Goal: Task Accomplishment & Management: Manage account settings

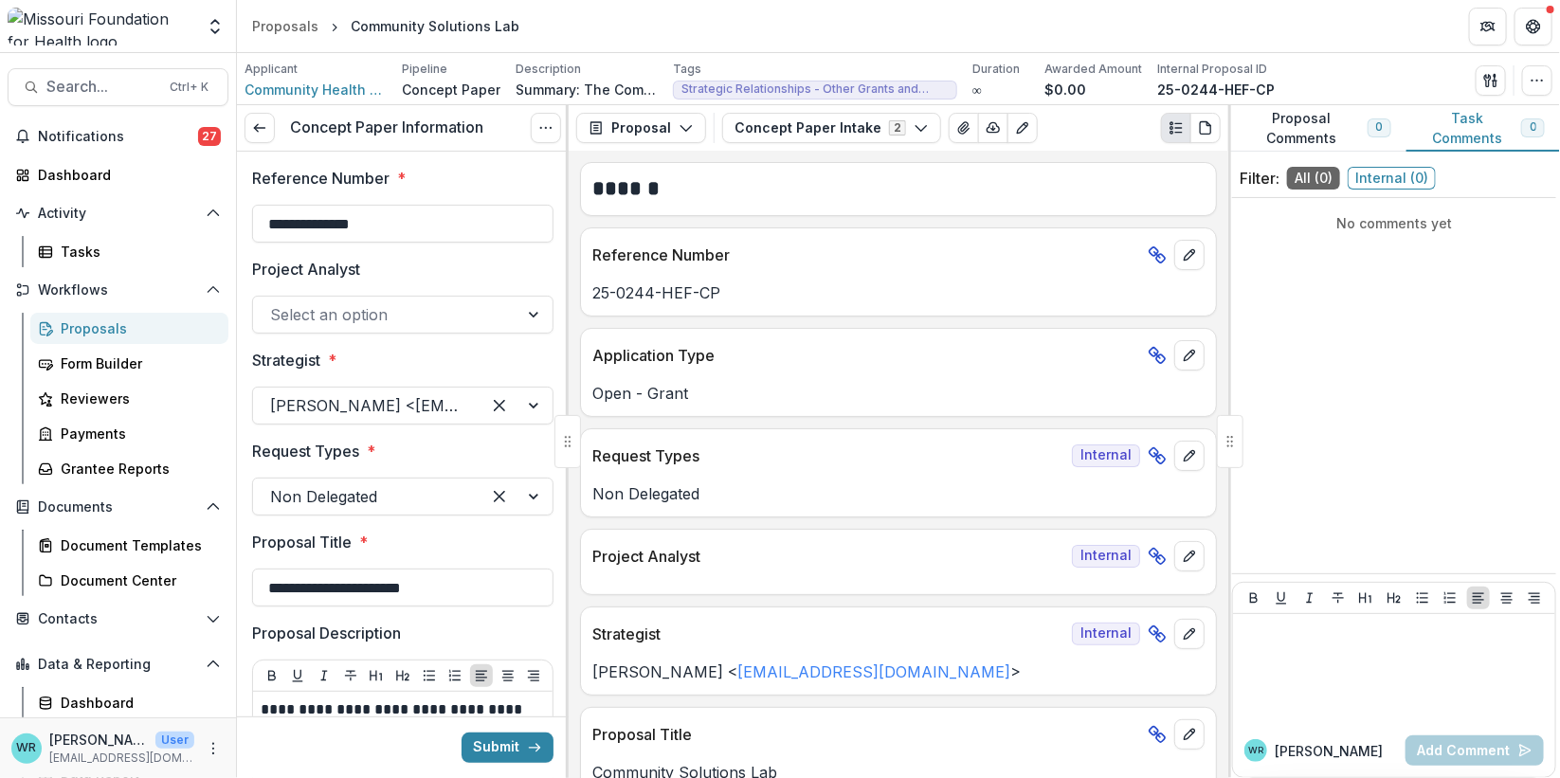
click at [130, 329] on div "Proposals" at bounding box center [137, 328] width 153 height 20
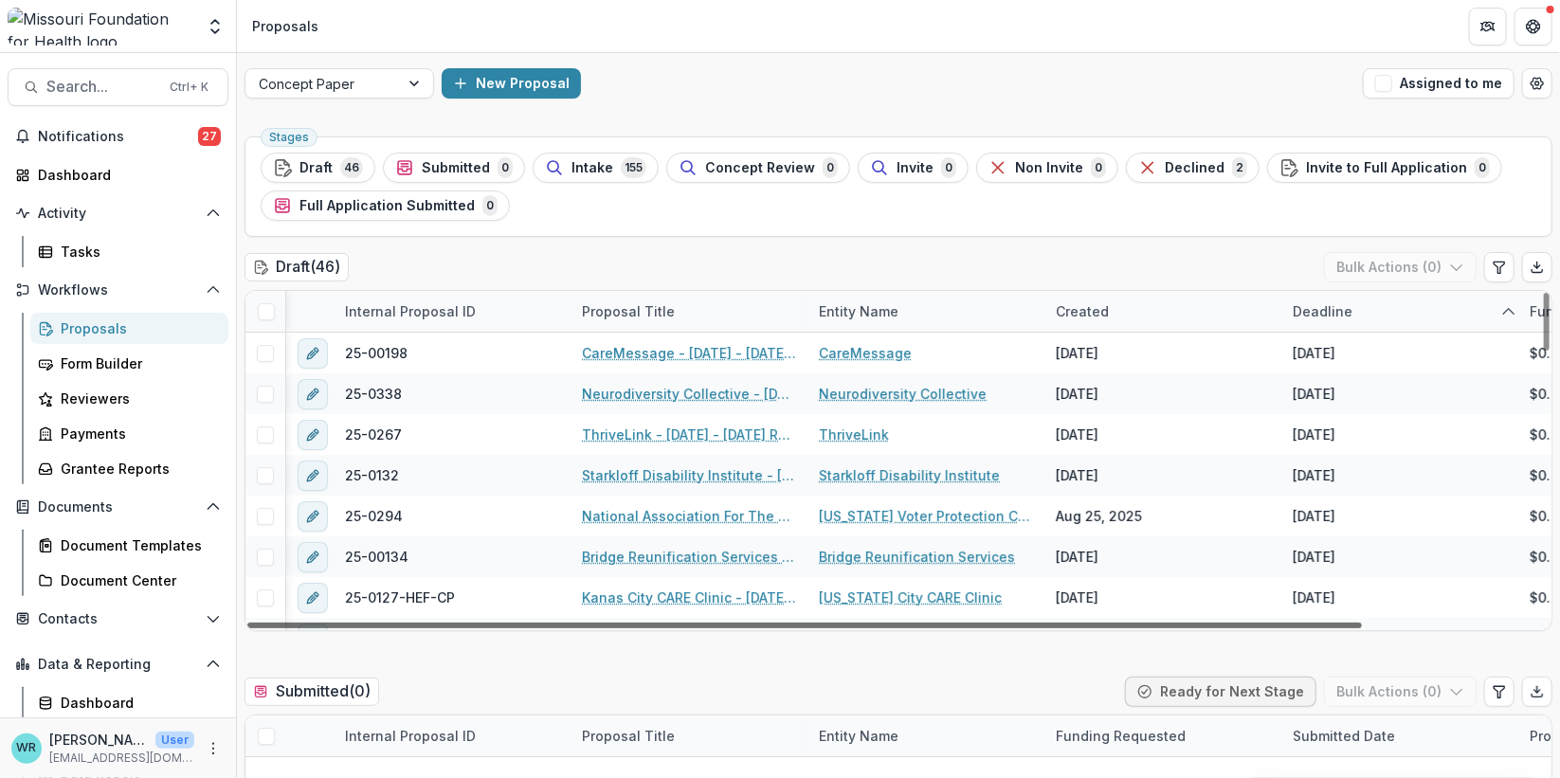
scroll to position [0, 208]
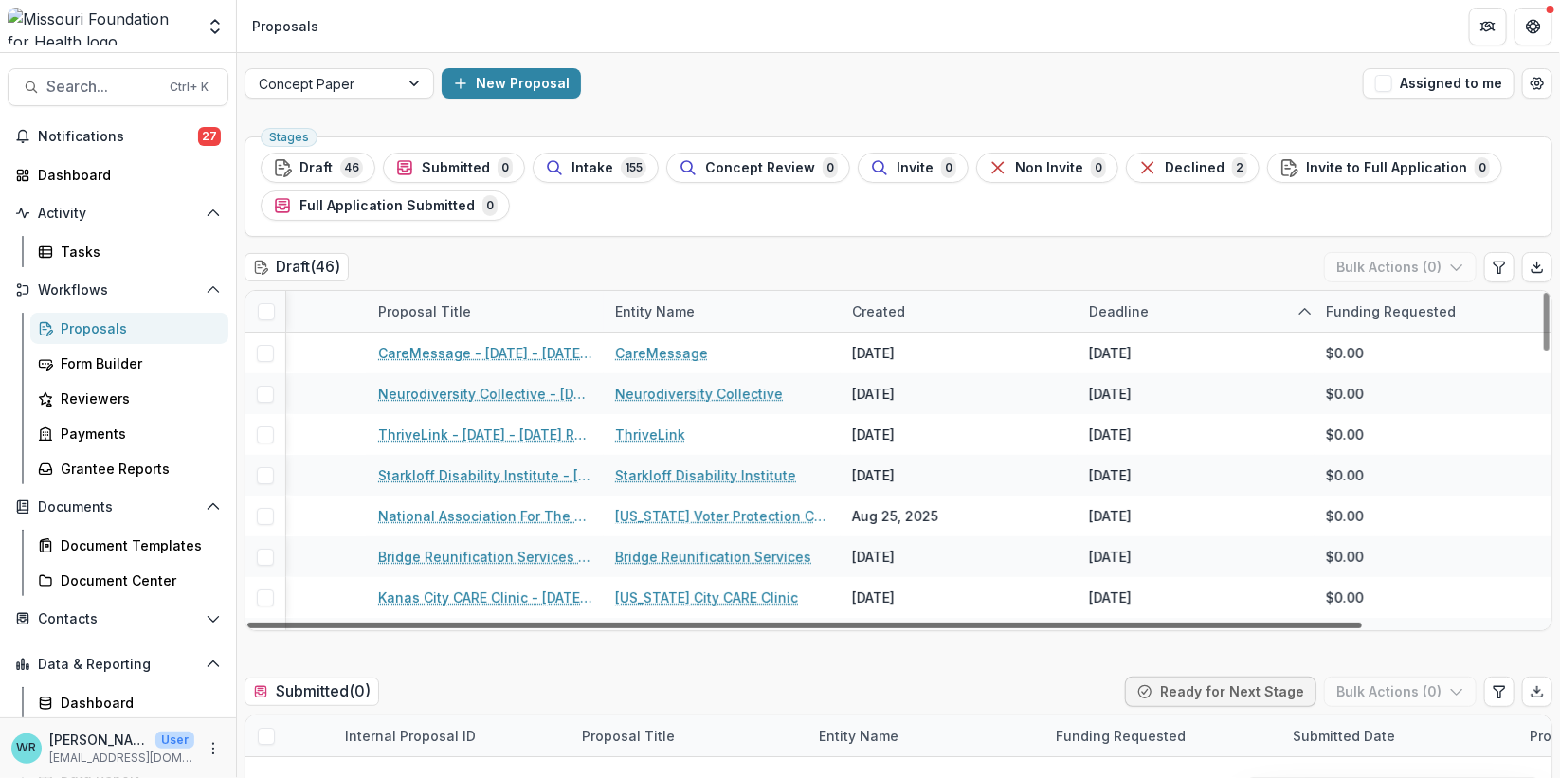
drag, startPoint x: 773, startPoint y: 622, endPoint x: 1200, endPoint y: 620, distance: 426.5
click at [1200, 623] on div at bounding box center [804, 626] width 1115 height 6
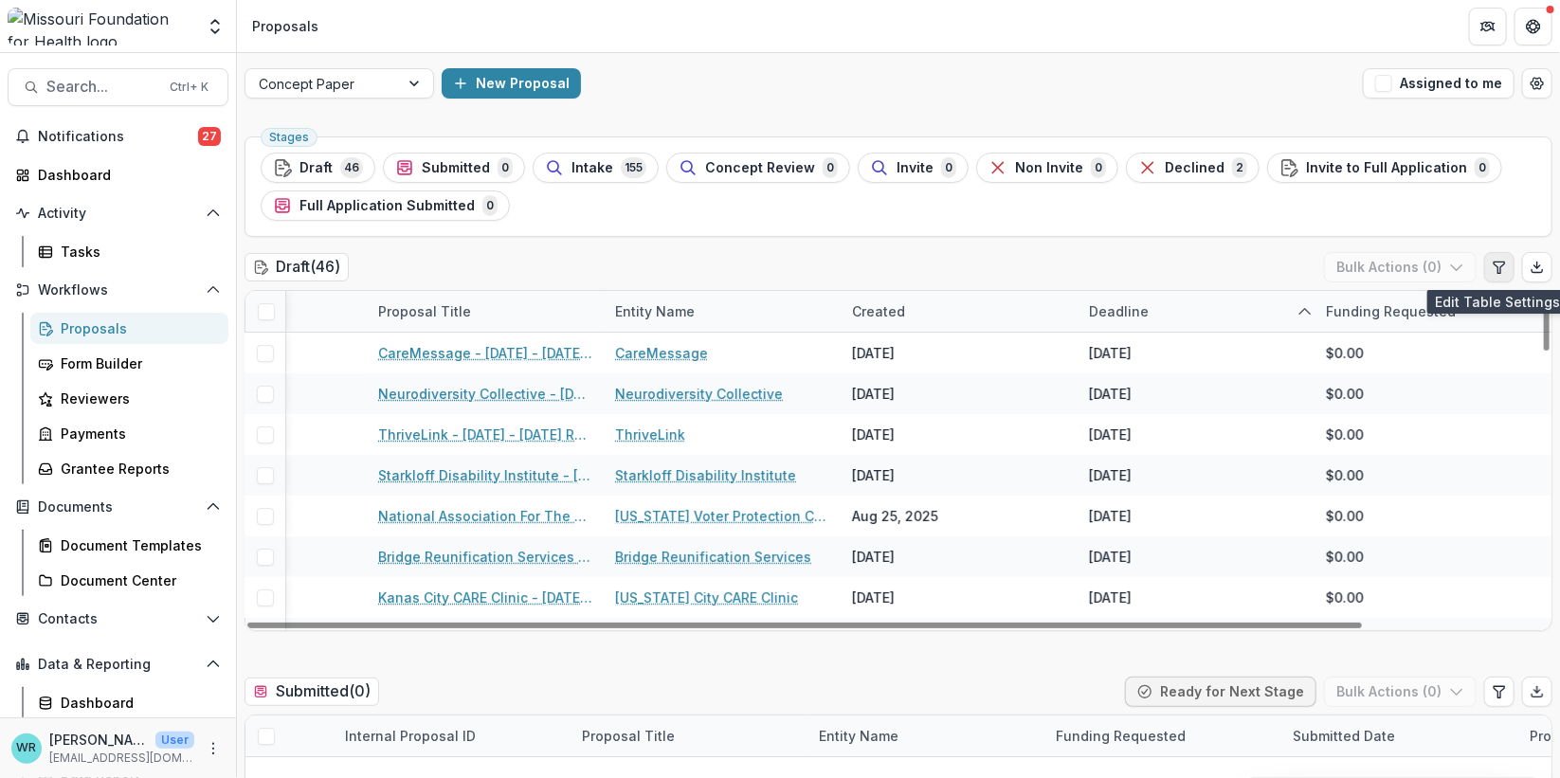
click at [1495, 269] on icon "Edit table settings" at bounding box center [1499, 267] width 15 height 15
select select "******"
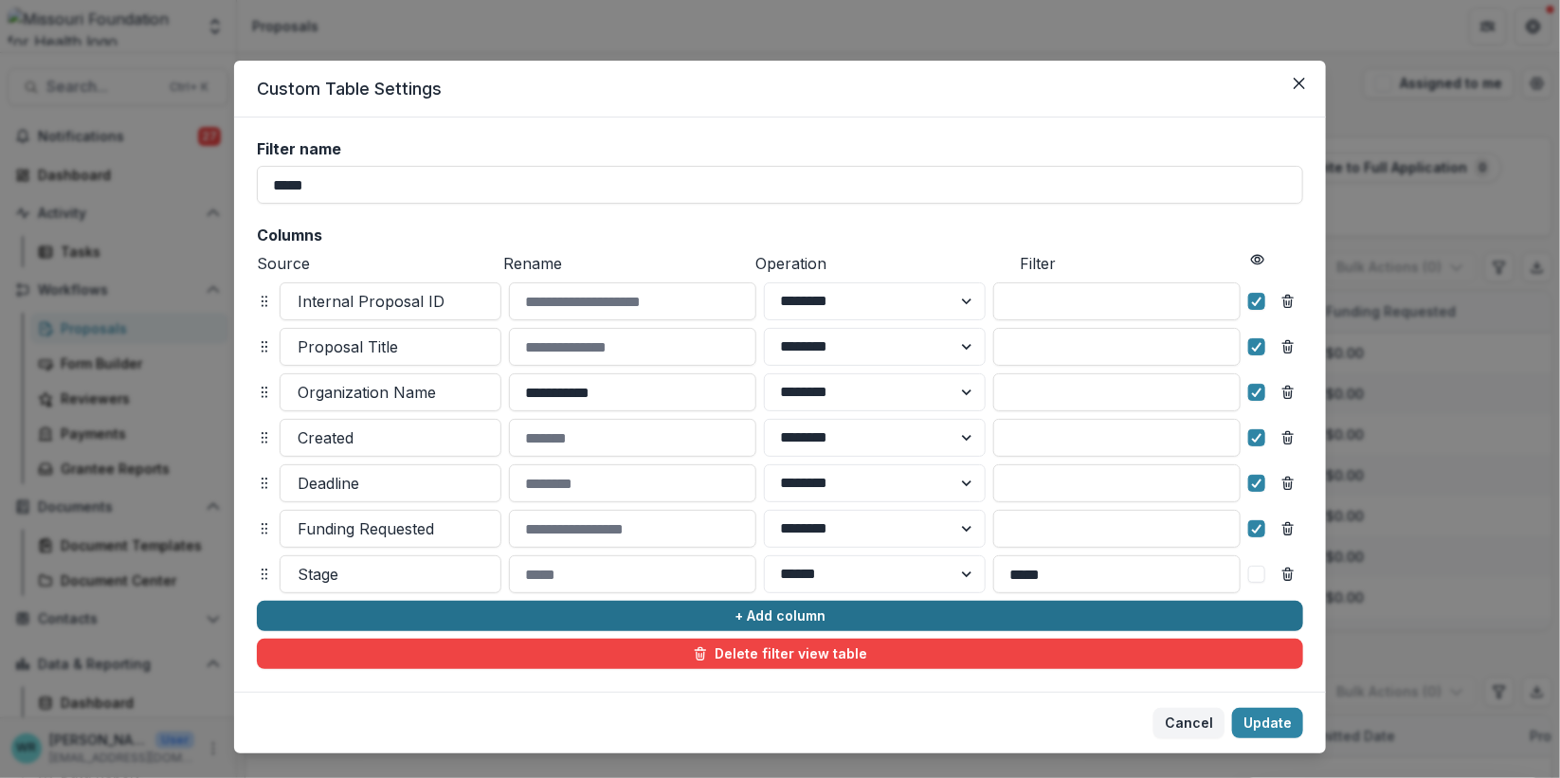
click at [469, 614] on button "+ Add column" at bounding box center [780, 616] width 1046 height 30
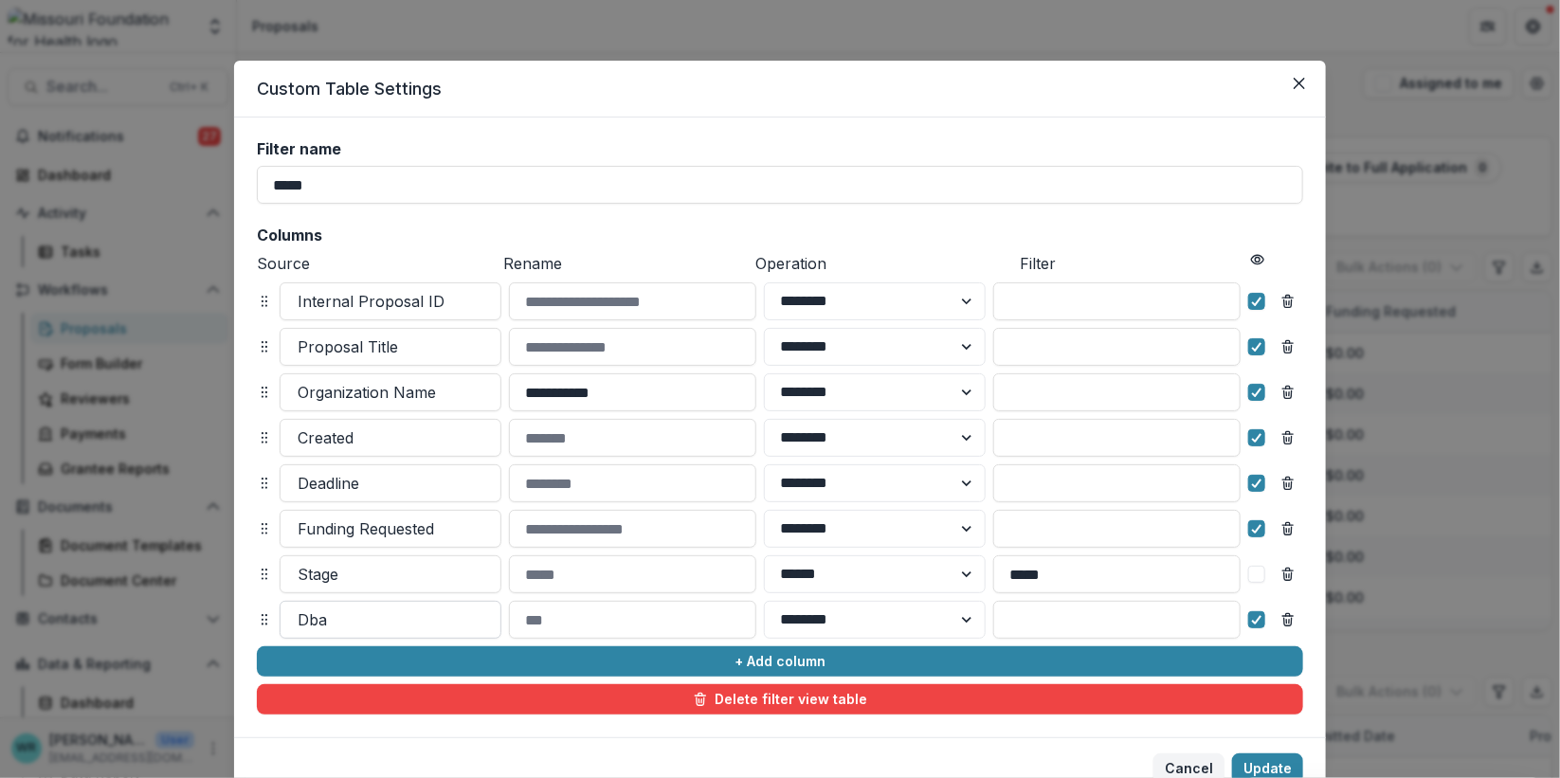
click at [348, 628] on div at bounding box center [391, 620] width 186 height 27
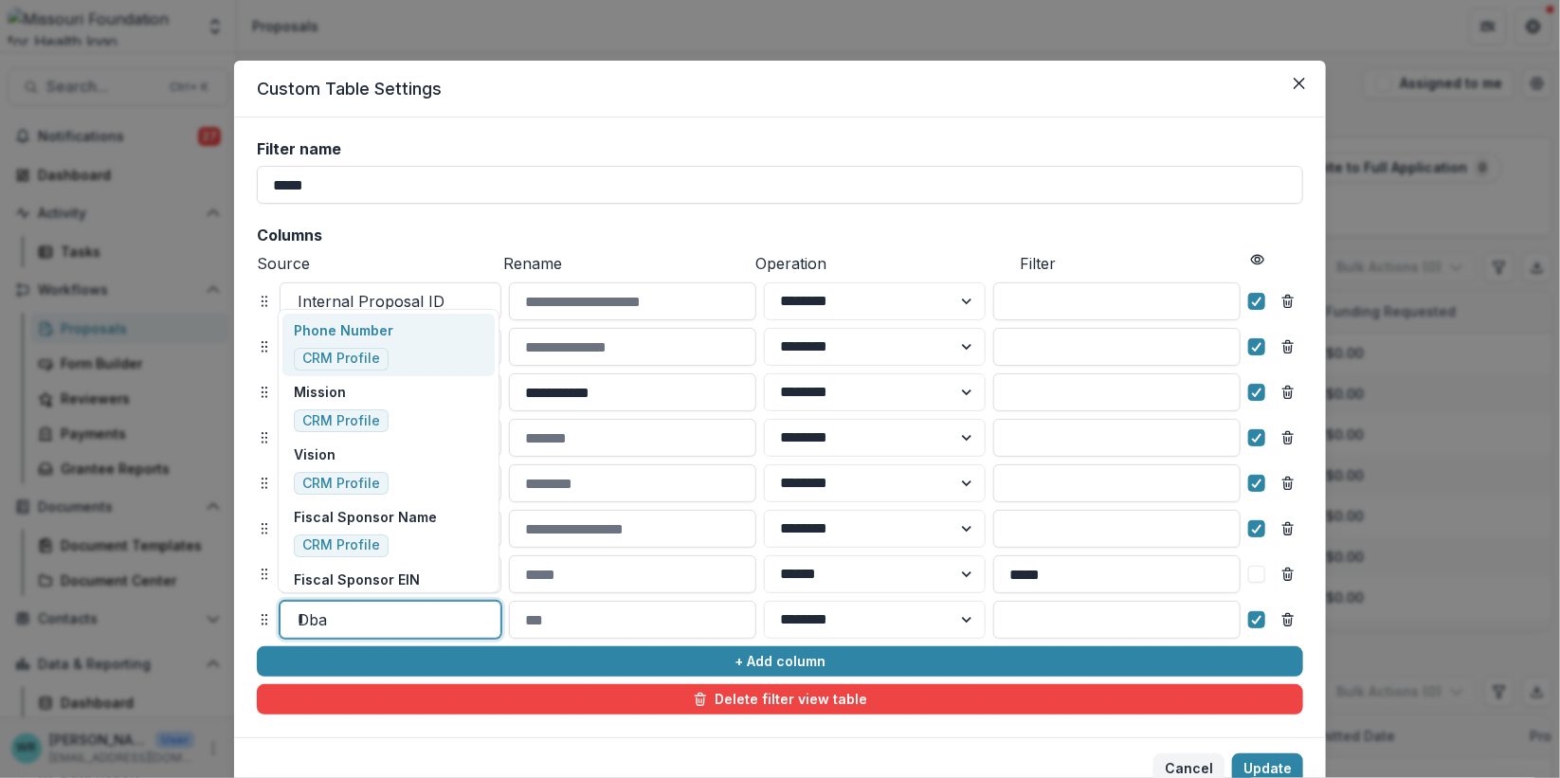
type input "*****"
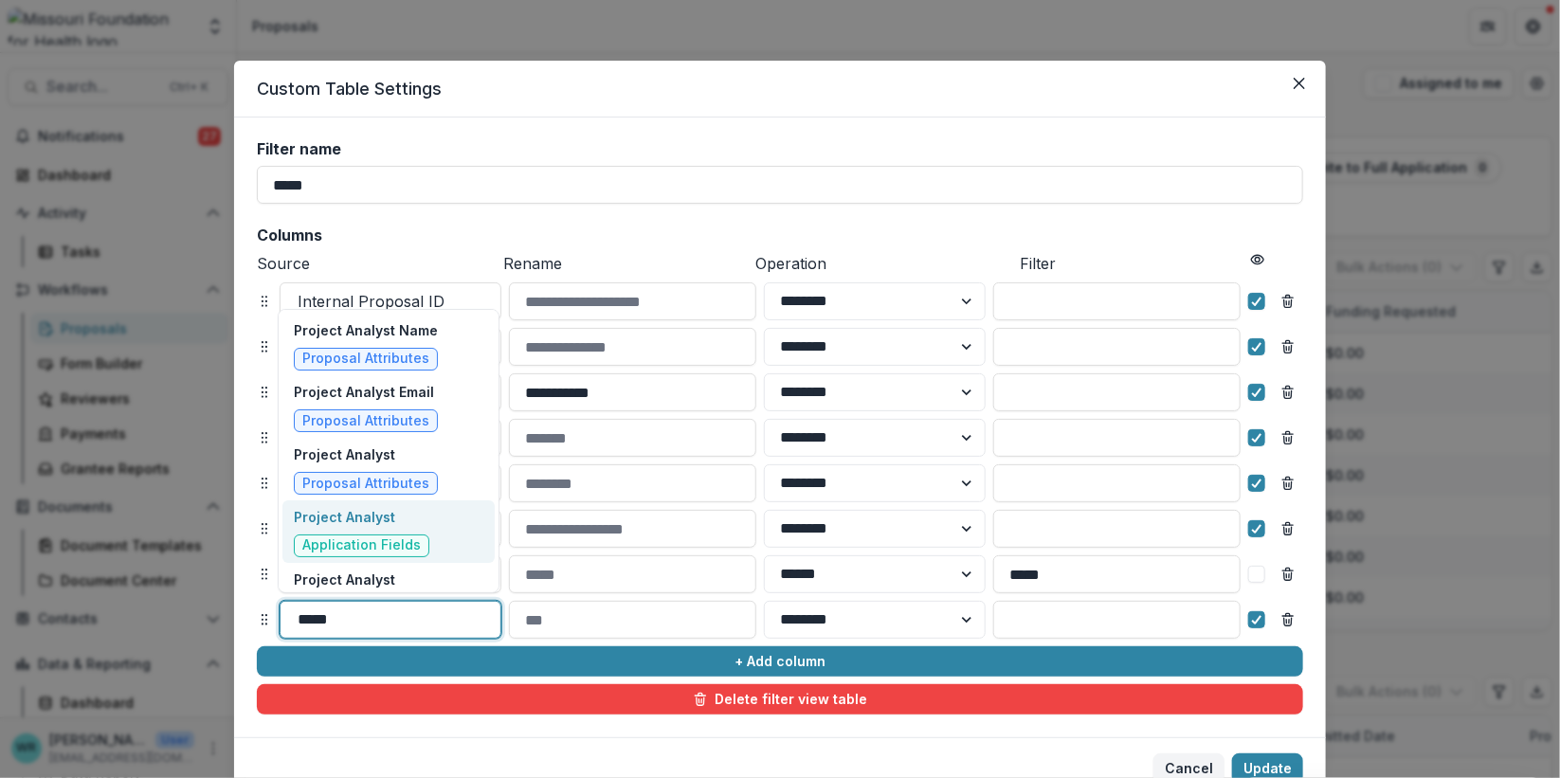
scroll to position [99, 0]
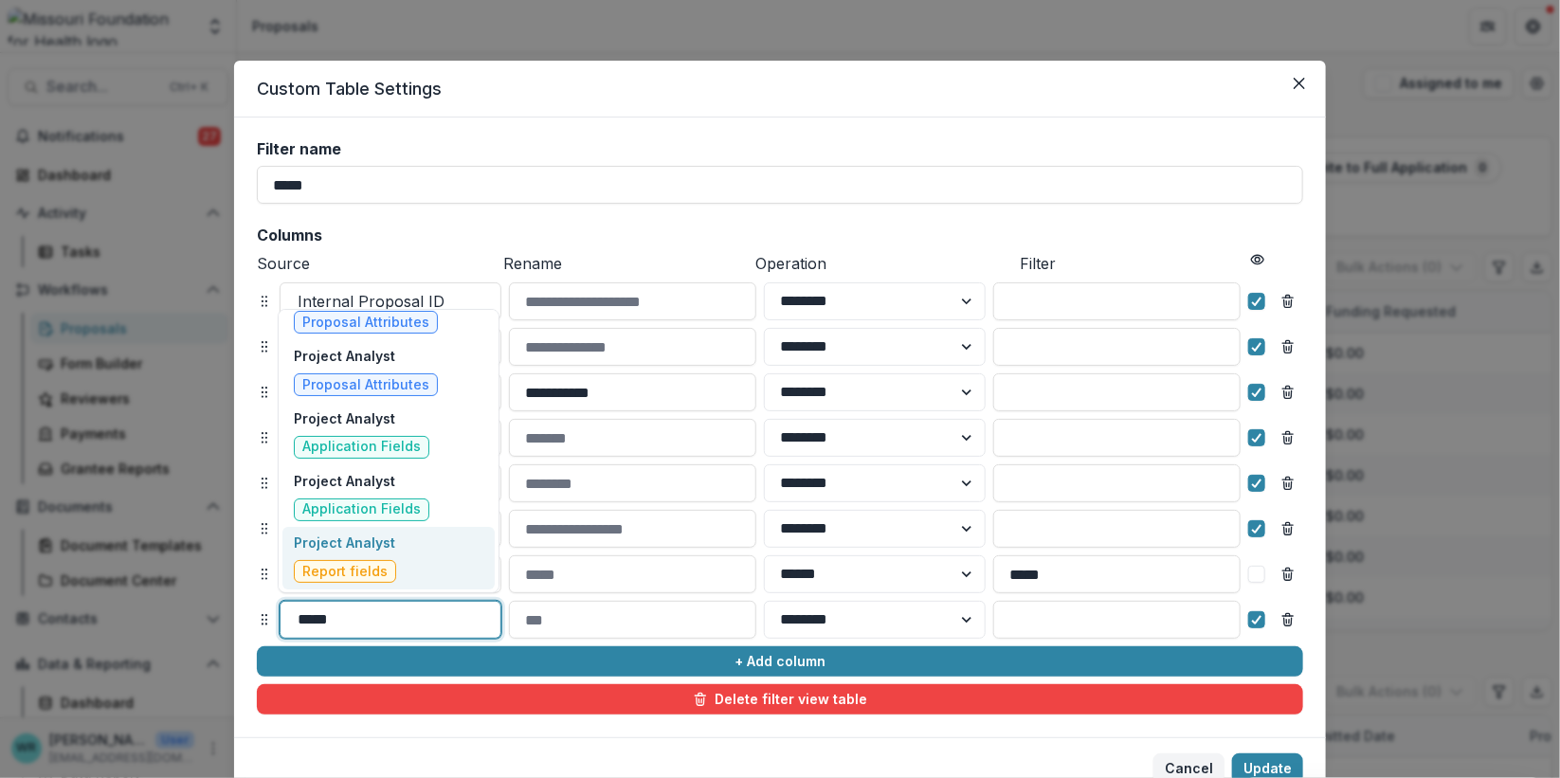
click at [382, 566] on span "Report fields" at bounding box center [344, 572] width 85 height 16
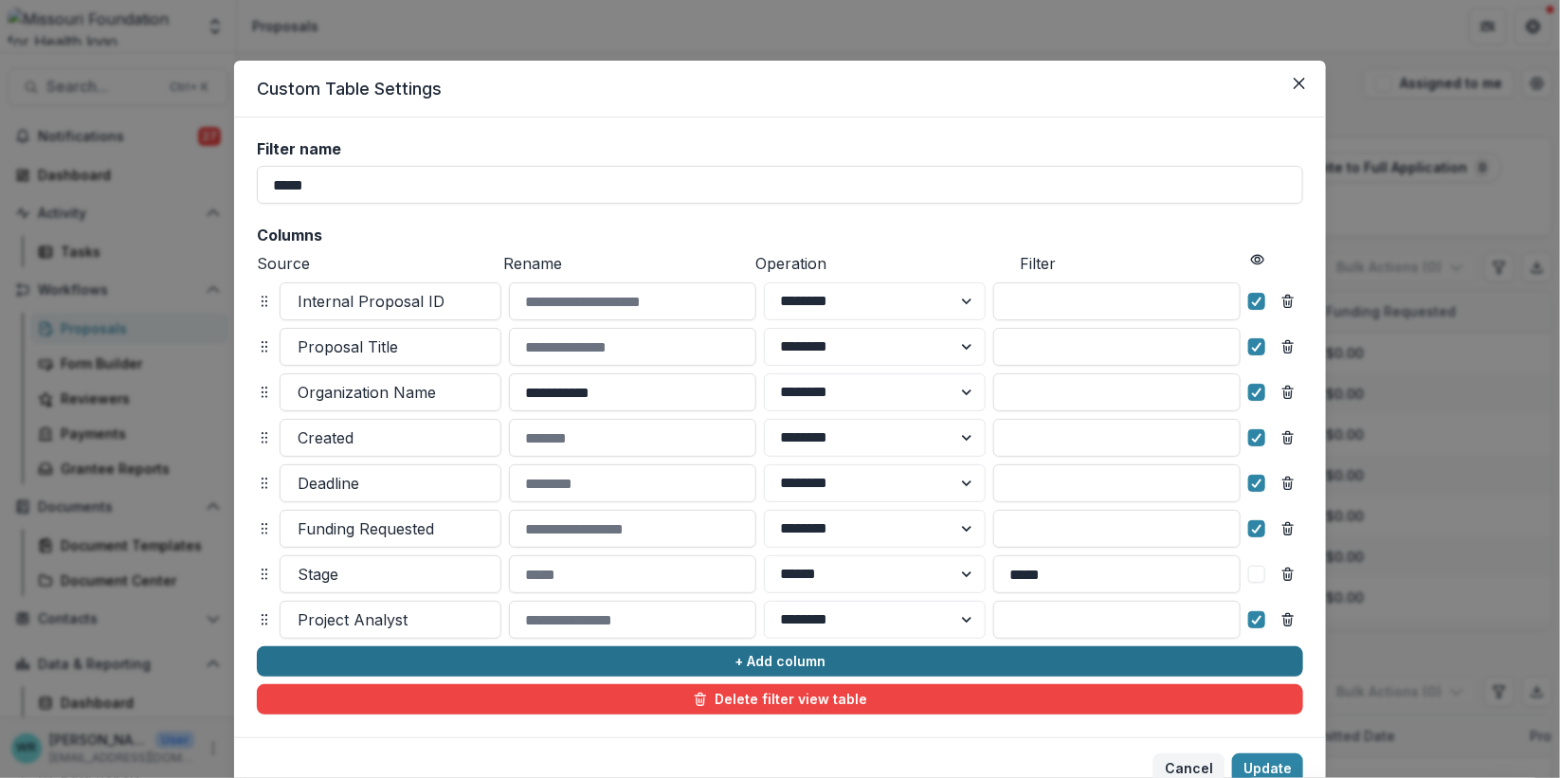
click at [867, 662] on button "+ Add column" at bounding box center [780, 661] width 1046 height 30
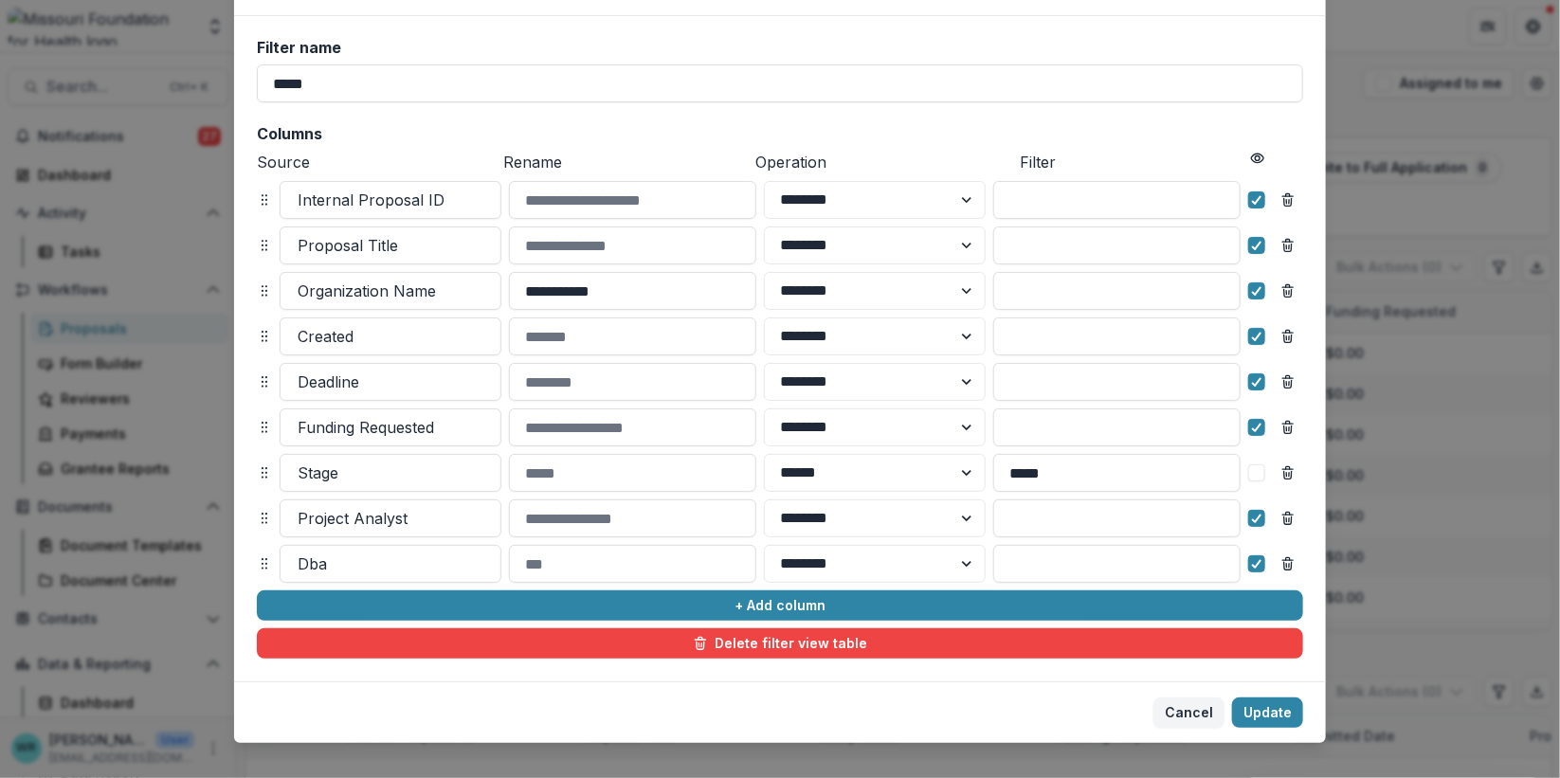
scroll to position [126, 0]
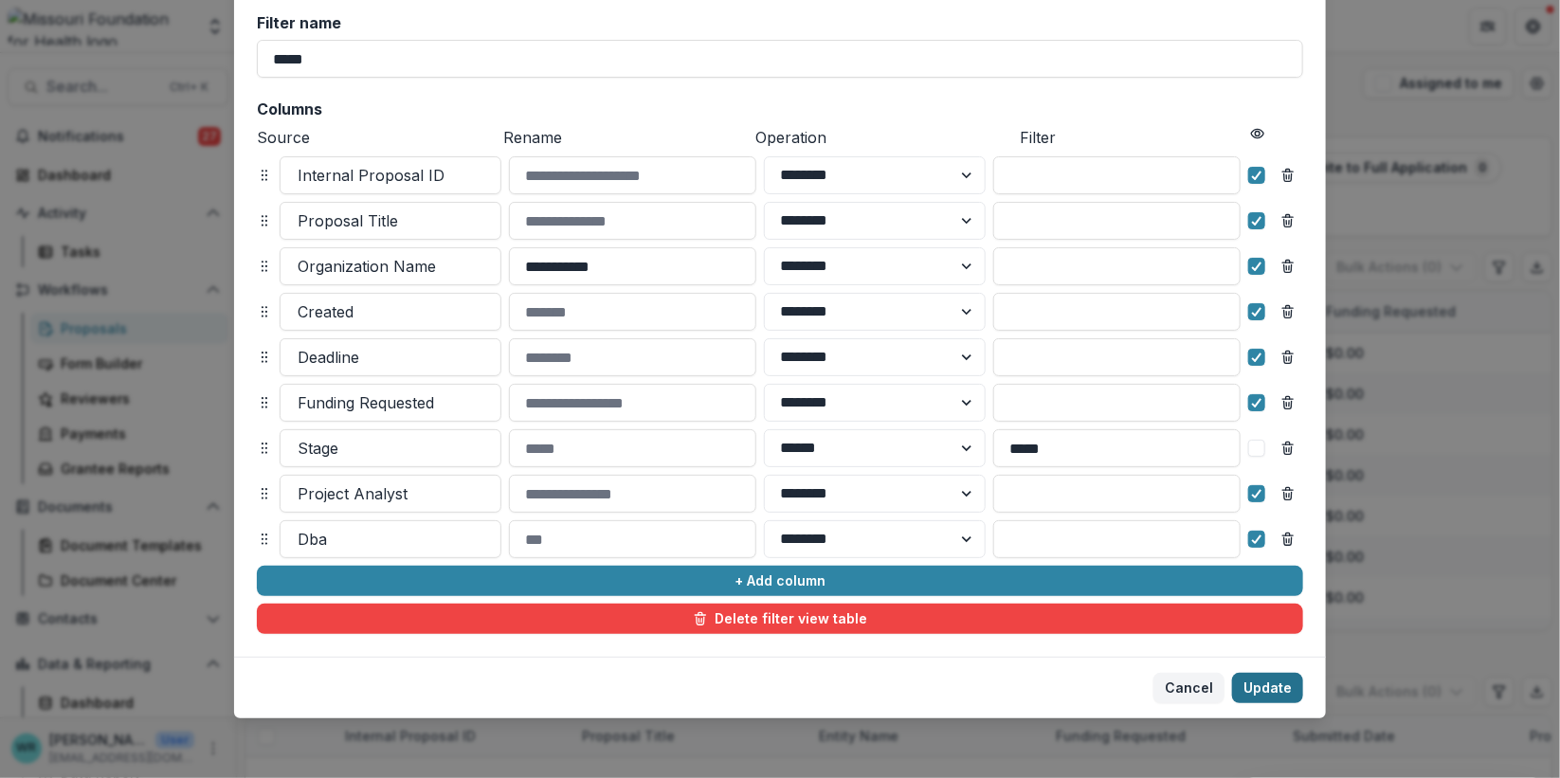
click at [1263, 681] on button "Update" at bounding box center [1267, 688] width 71 height 30
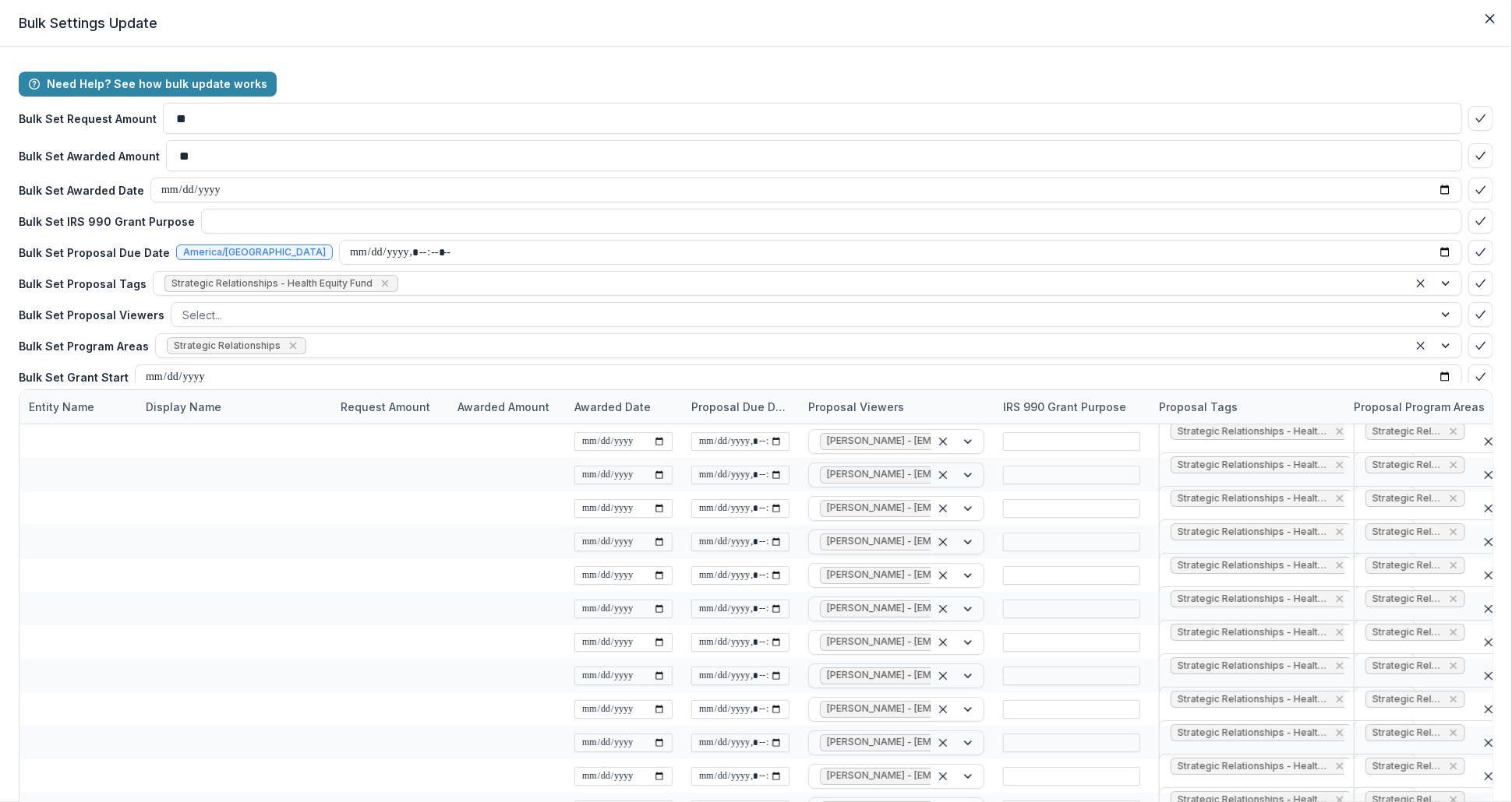
scroll to position [0, 1413]
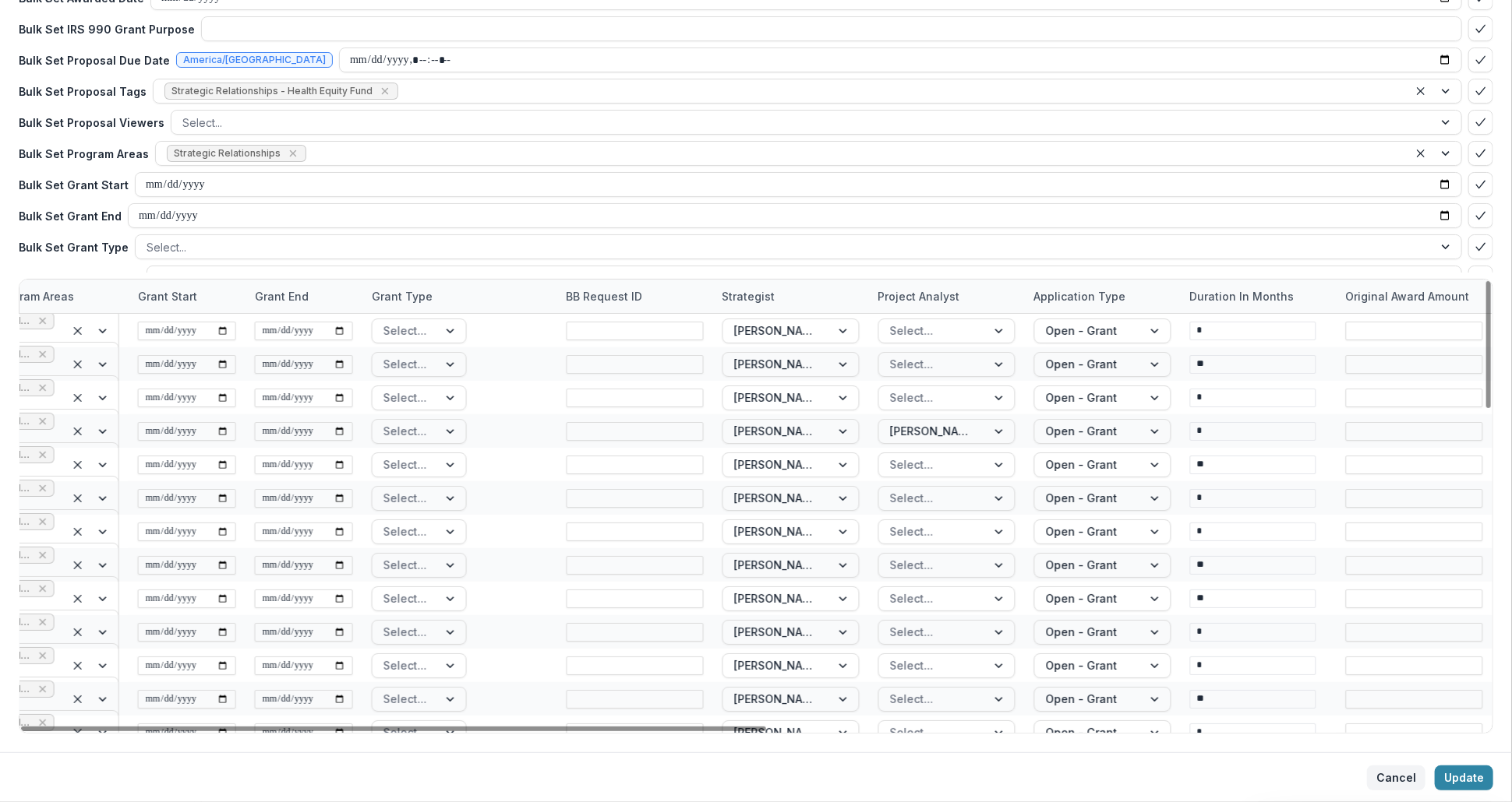
click at [1398, 779] on button "Cancel" at bounding box center [1395, 778] width 58 height 25
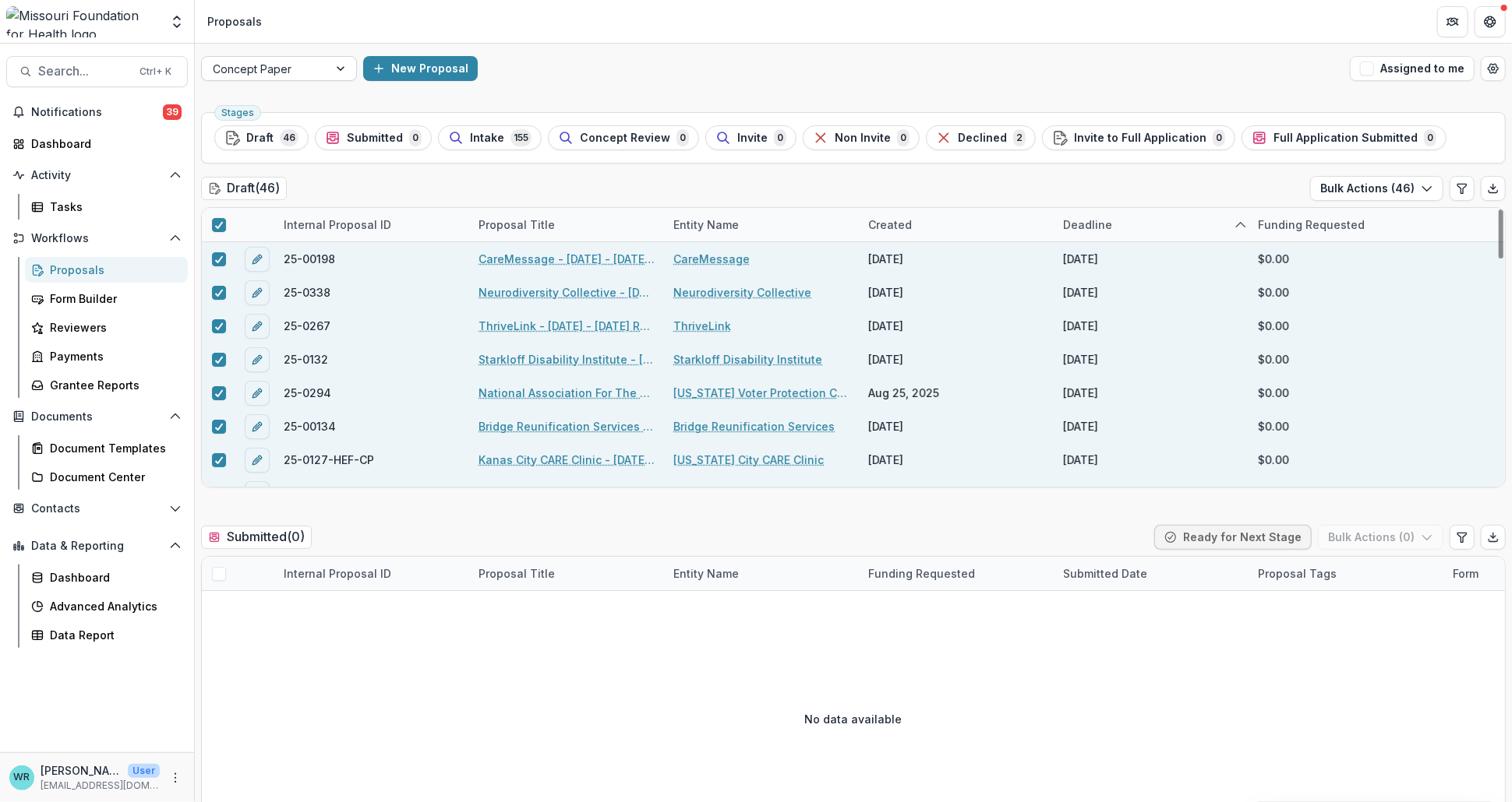
click at [343, 69] on div at bounding box center [342, 68] width 28 height 23
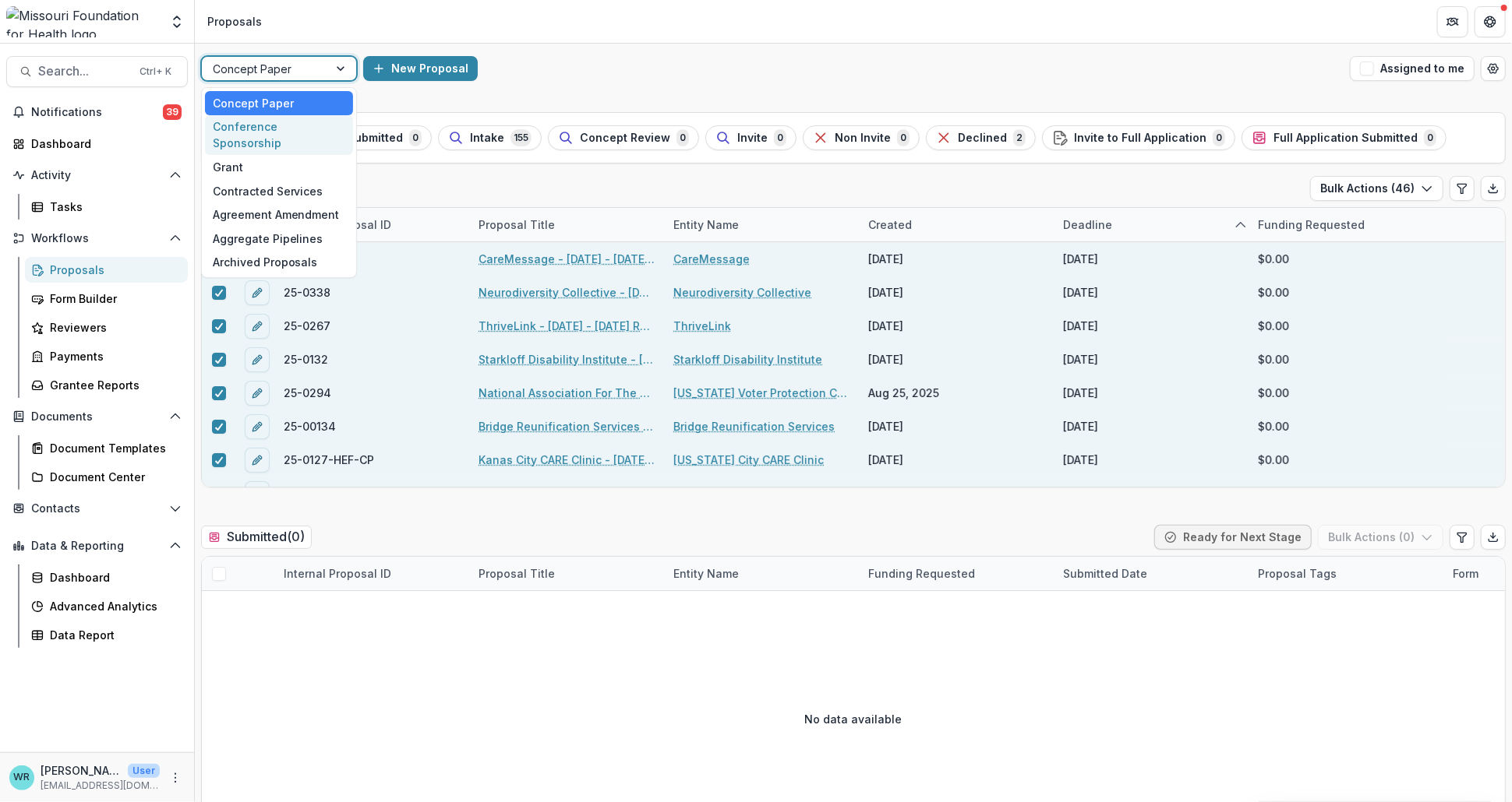
click at [284, 129] on div "Conference Sponsorship" at bounding box center [279, 135] width 148 height 40
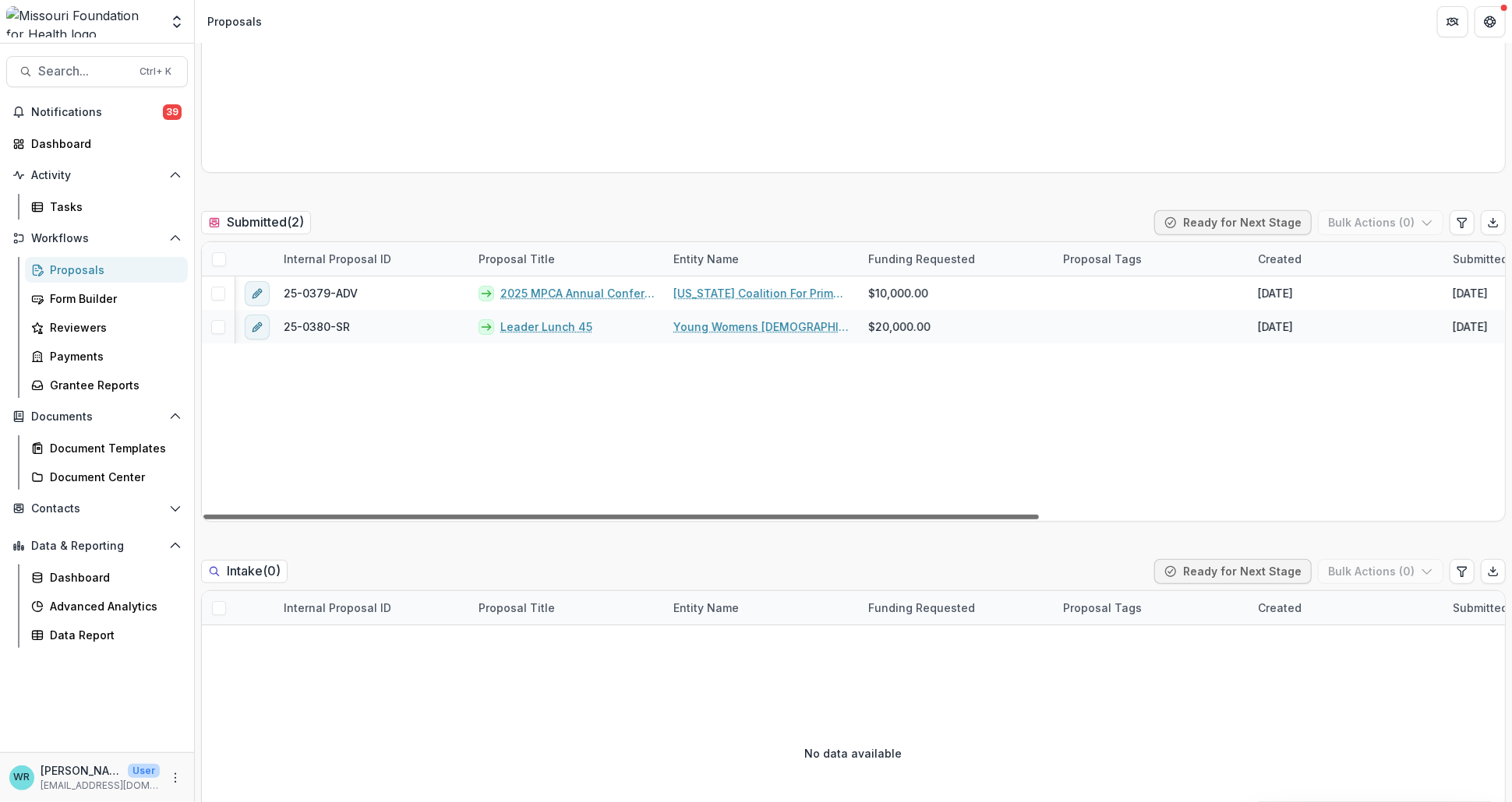
drag, startPoint x: 957, startPoint y: 514, endPoint x: 794, endPoint y: 491, distance: 164.6
click at [794, 514] on div at bounding box center [621, 517] width 835 height 5
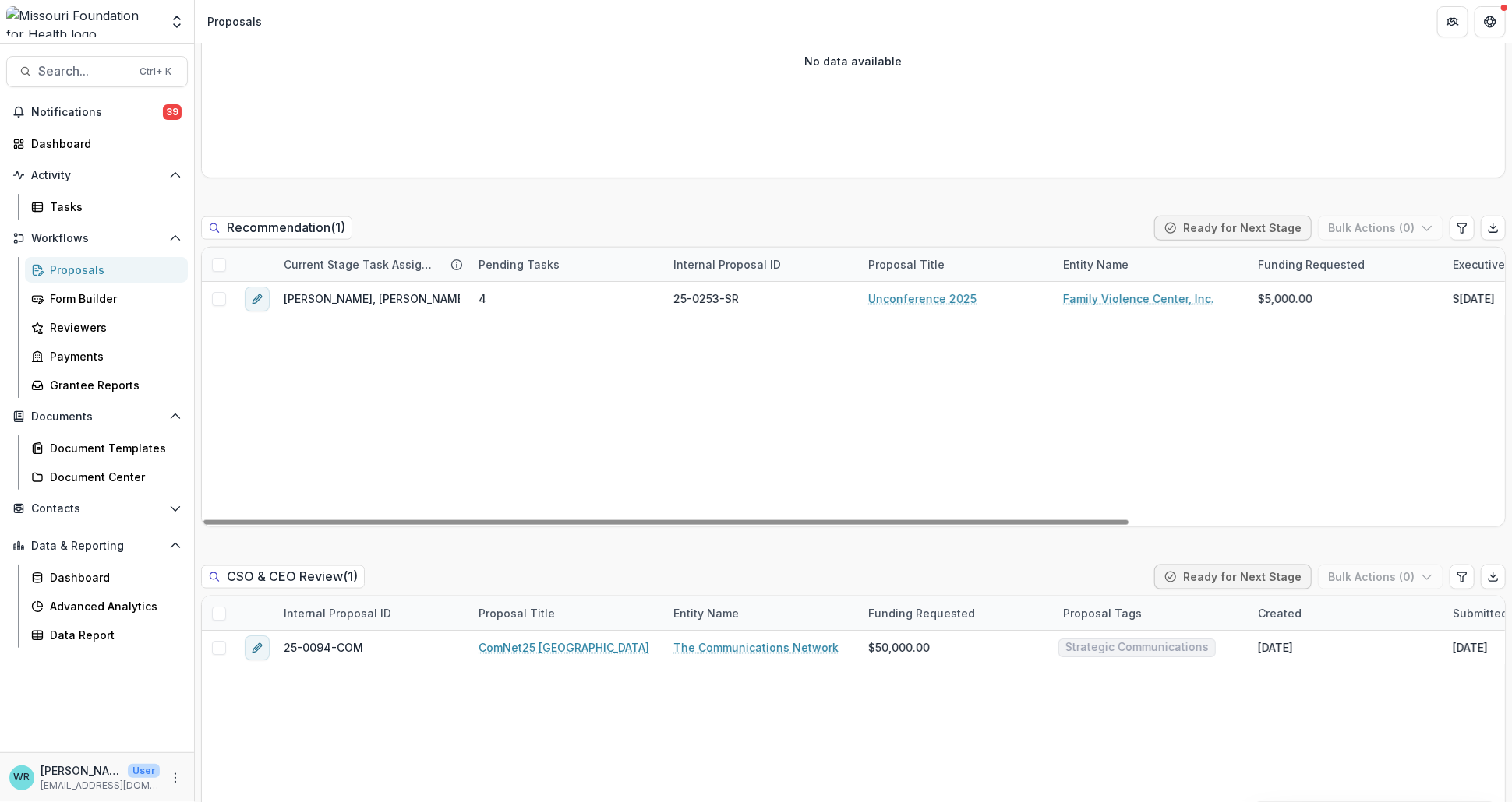
drag, startPoint x: 1034, startPoint y: 521, endPoint x: 569, endPoint y: 480, distance: 466.8
click at [568, 520] on div at bounding box center [665, 523] width 925 height 5
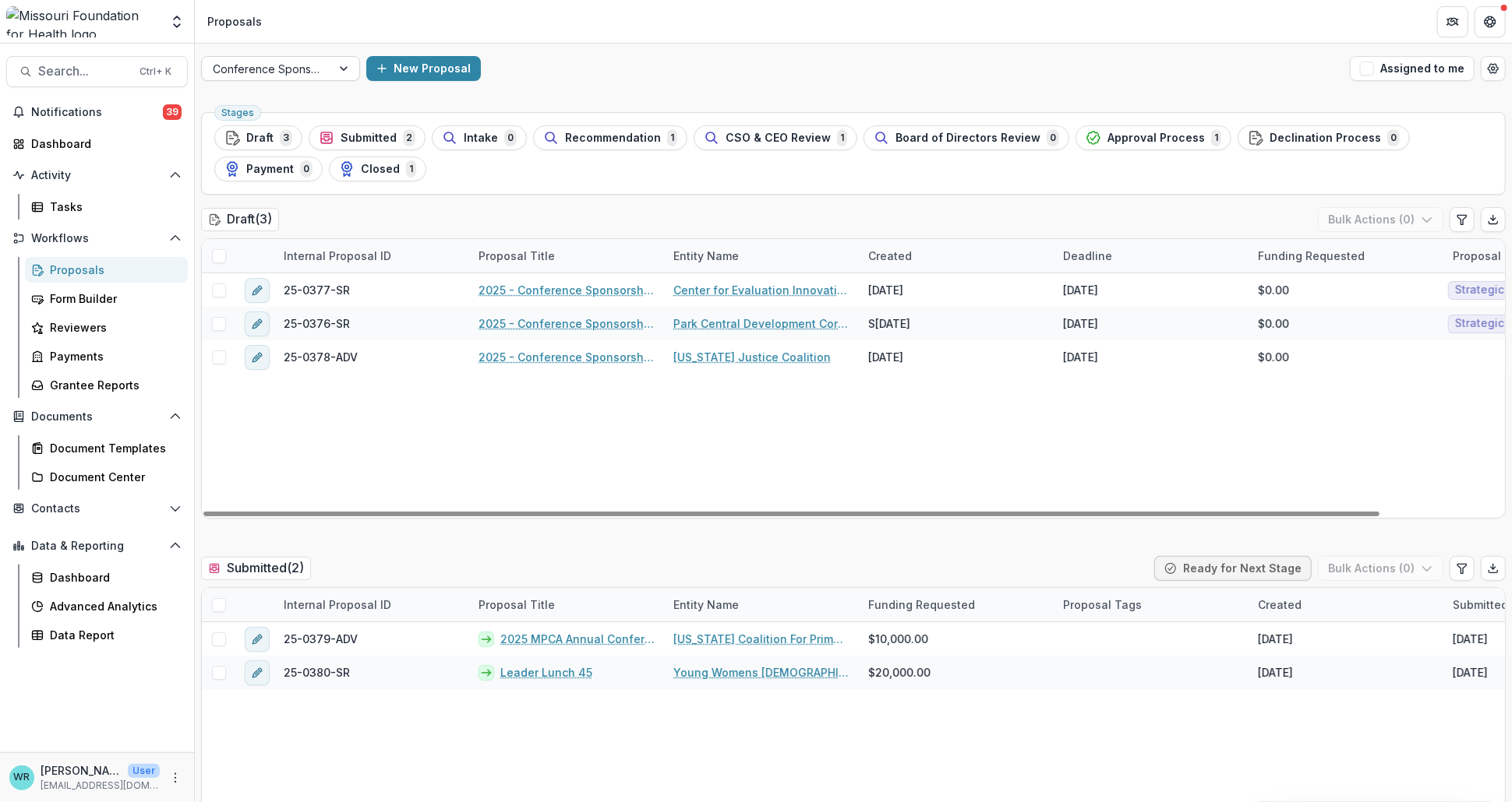
click at [340, 67] on div at bounding box center [345, 68] width 28 height 23
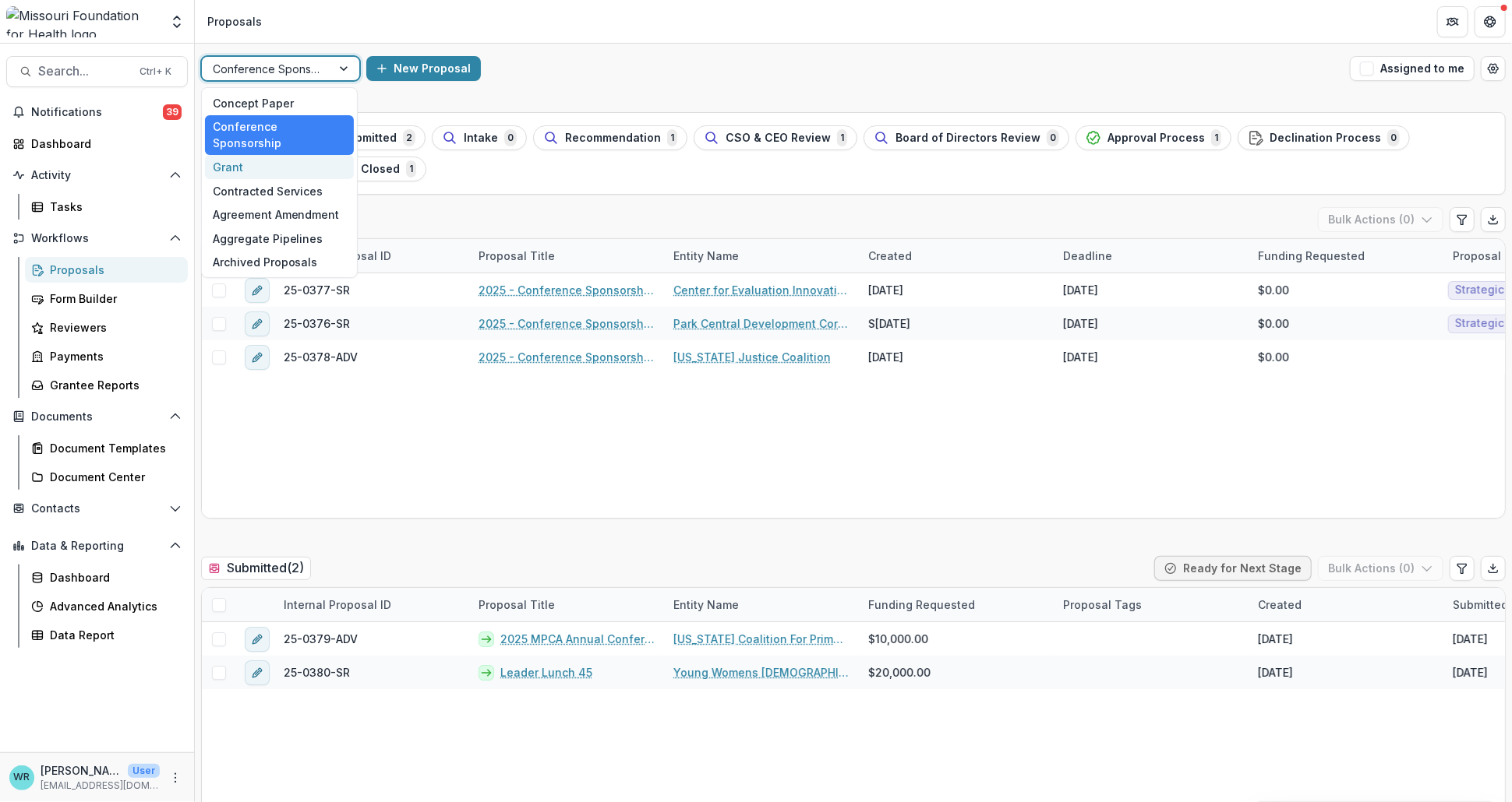
click at [255, 155] on div "Grant" at bounding box center [279, 167] width 149 height 24
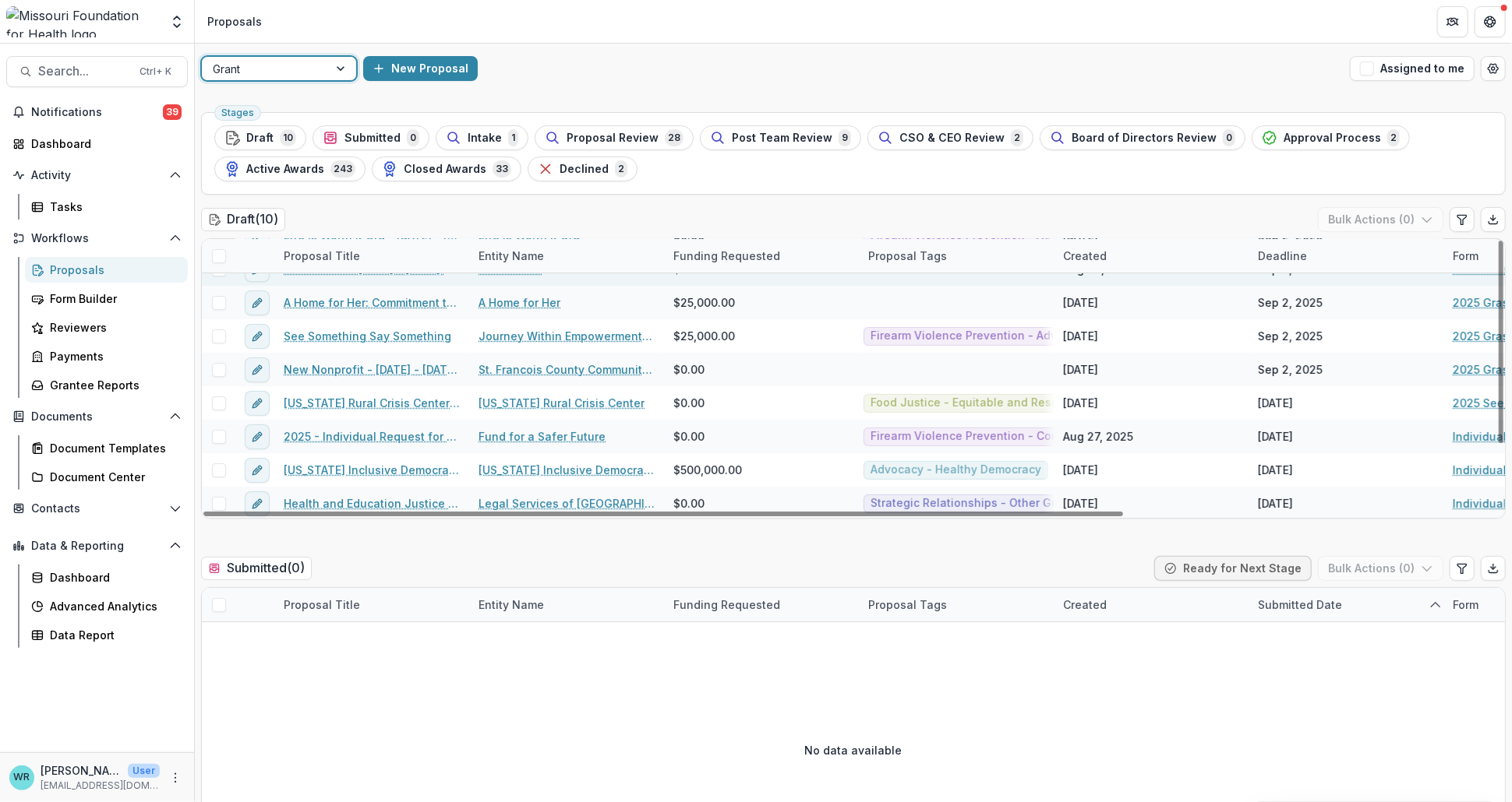
scroll to position [90, 0]
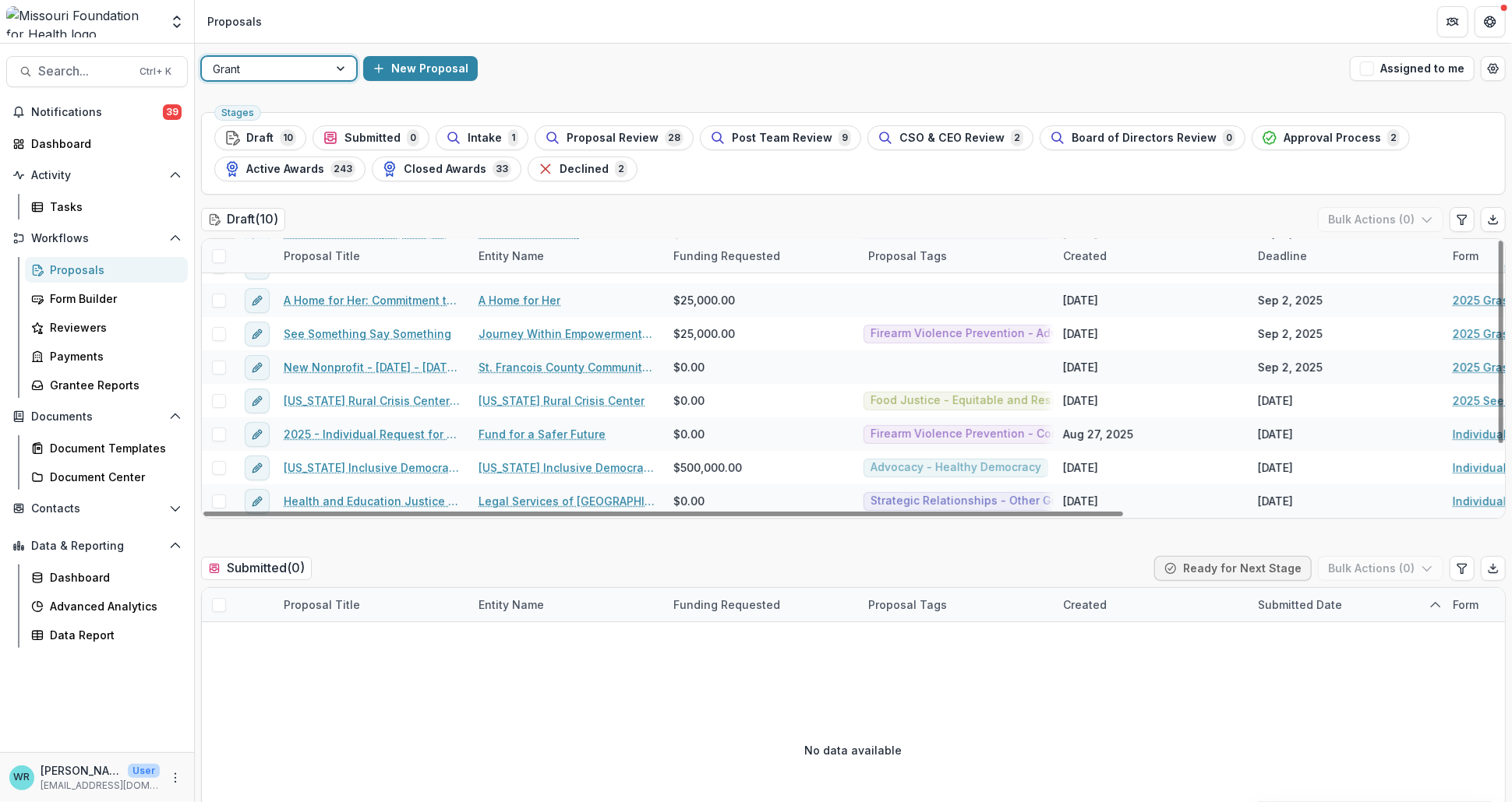
click at [1293, 256] on div "Deadline" at bounding box center [1282, 256] width 67 height 16
click at [1304, 313] on button "Sort Ascending" at bounding box center [1344, 323] width 187 height 25
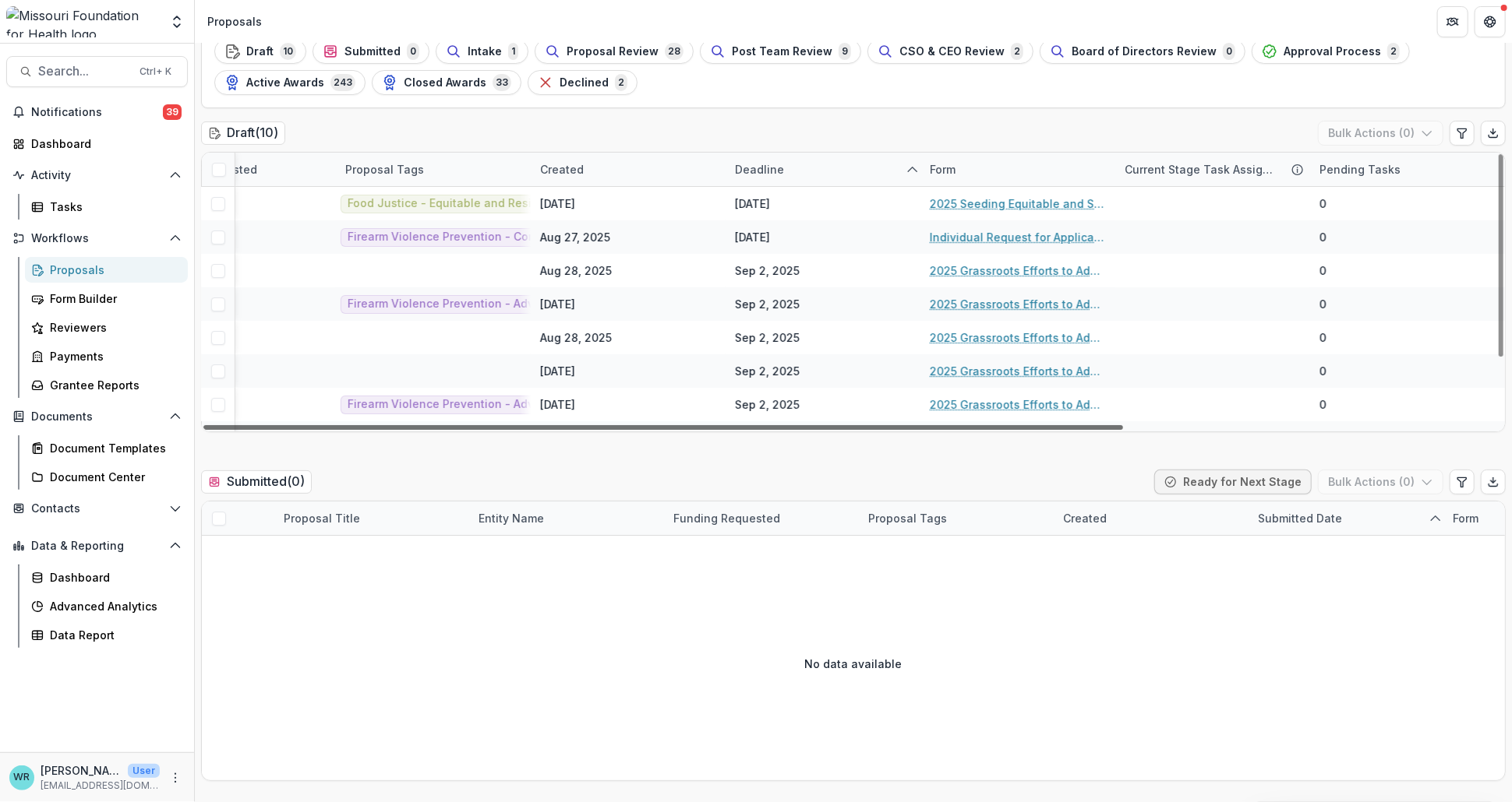
scroll to position [0, 0]
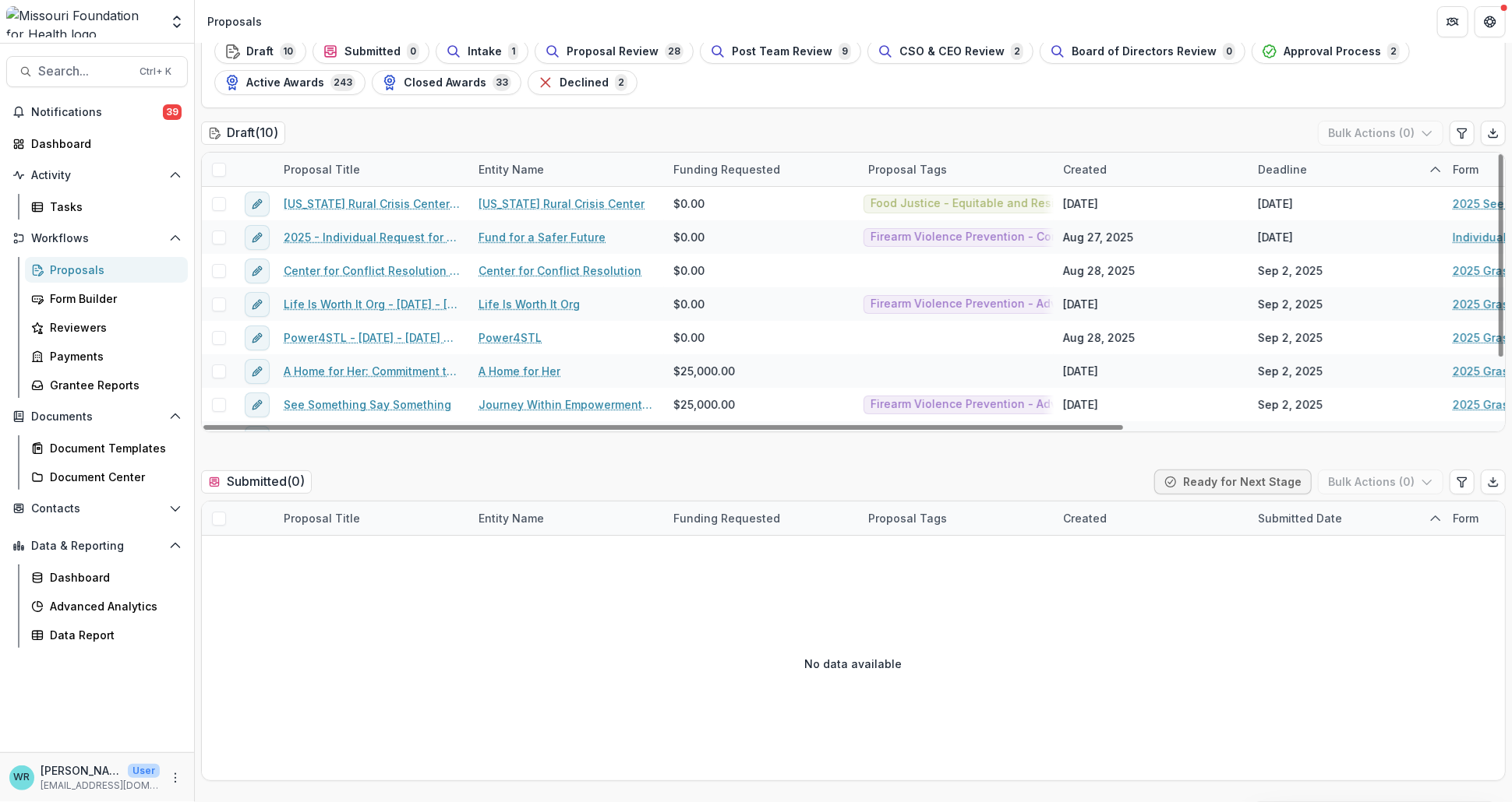
drag, startPoint x: 984, startPoint y: 428, endPoint x: 1038, endPoint y: 432, distance: 54.1
click at [862, 430] on div at bounding box center [663, 427] width 919 height 5
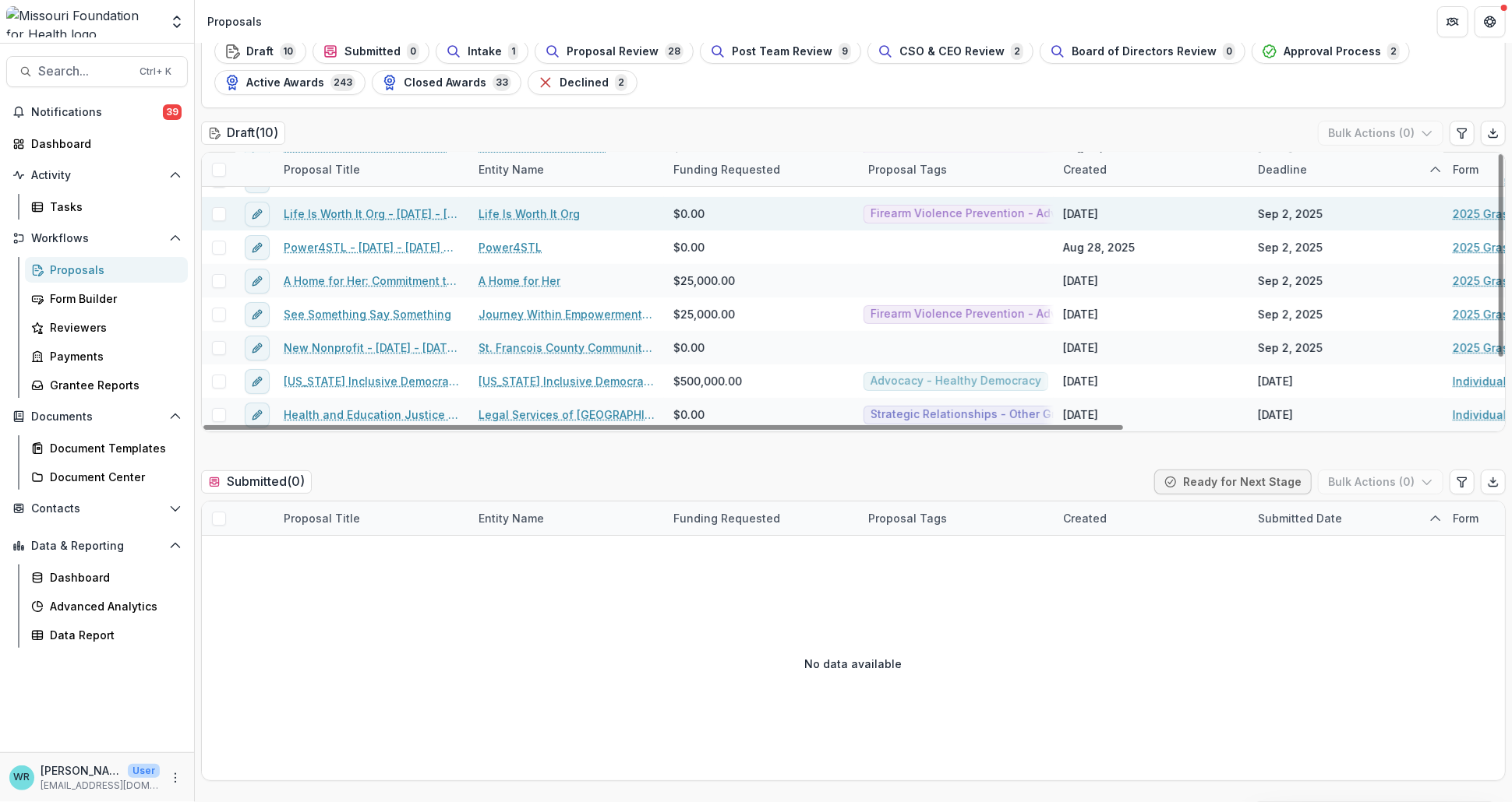
scroll to position [173, 0]
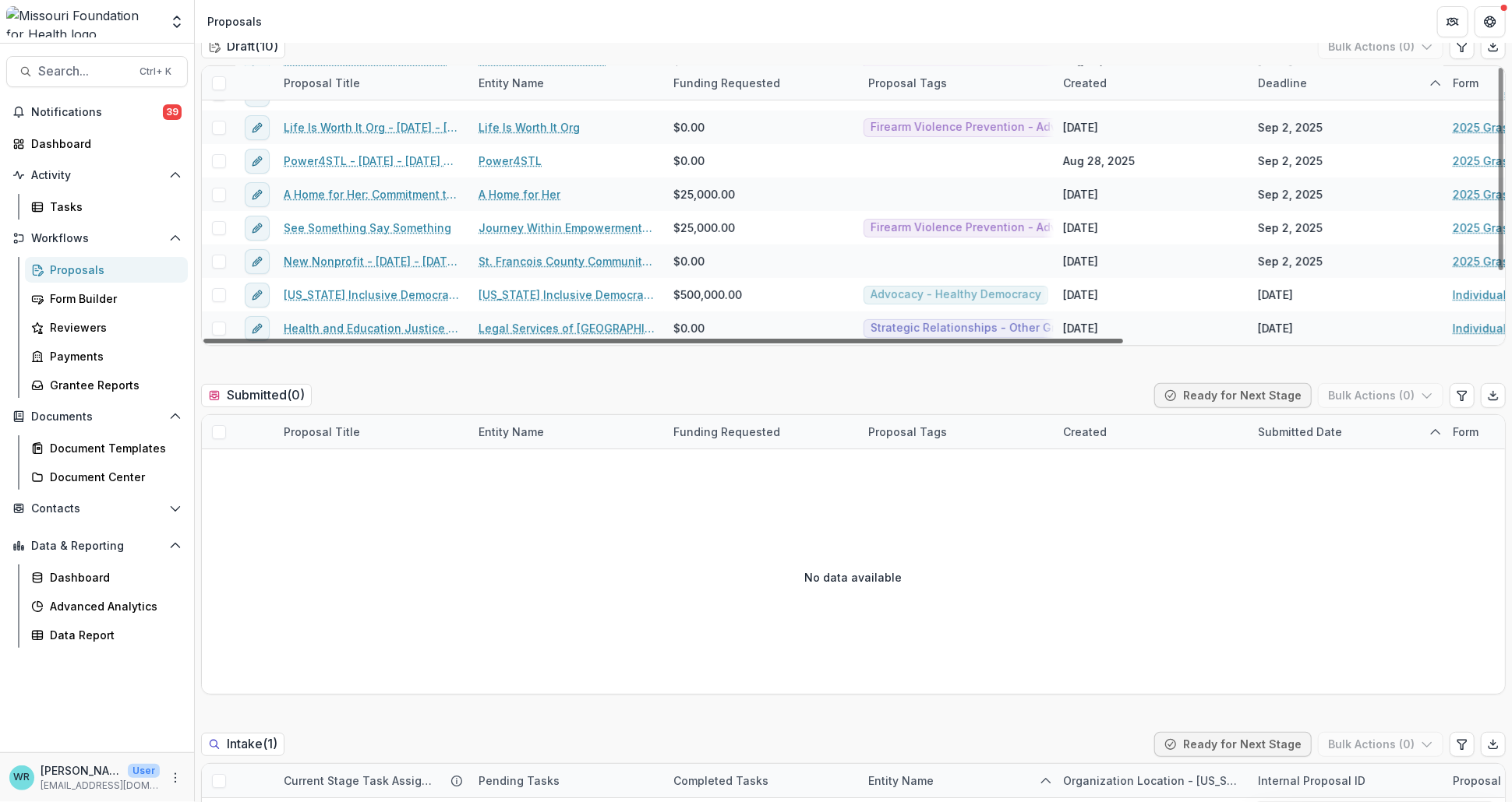
click at [518, 341] on div at bounding box center [663, 341] width 919 height 5
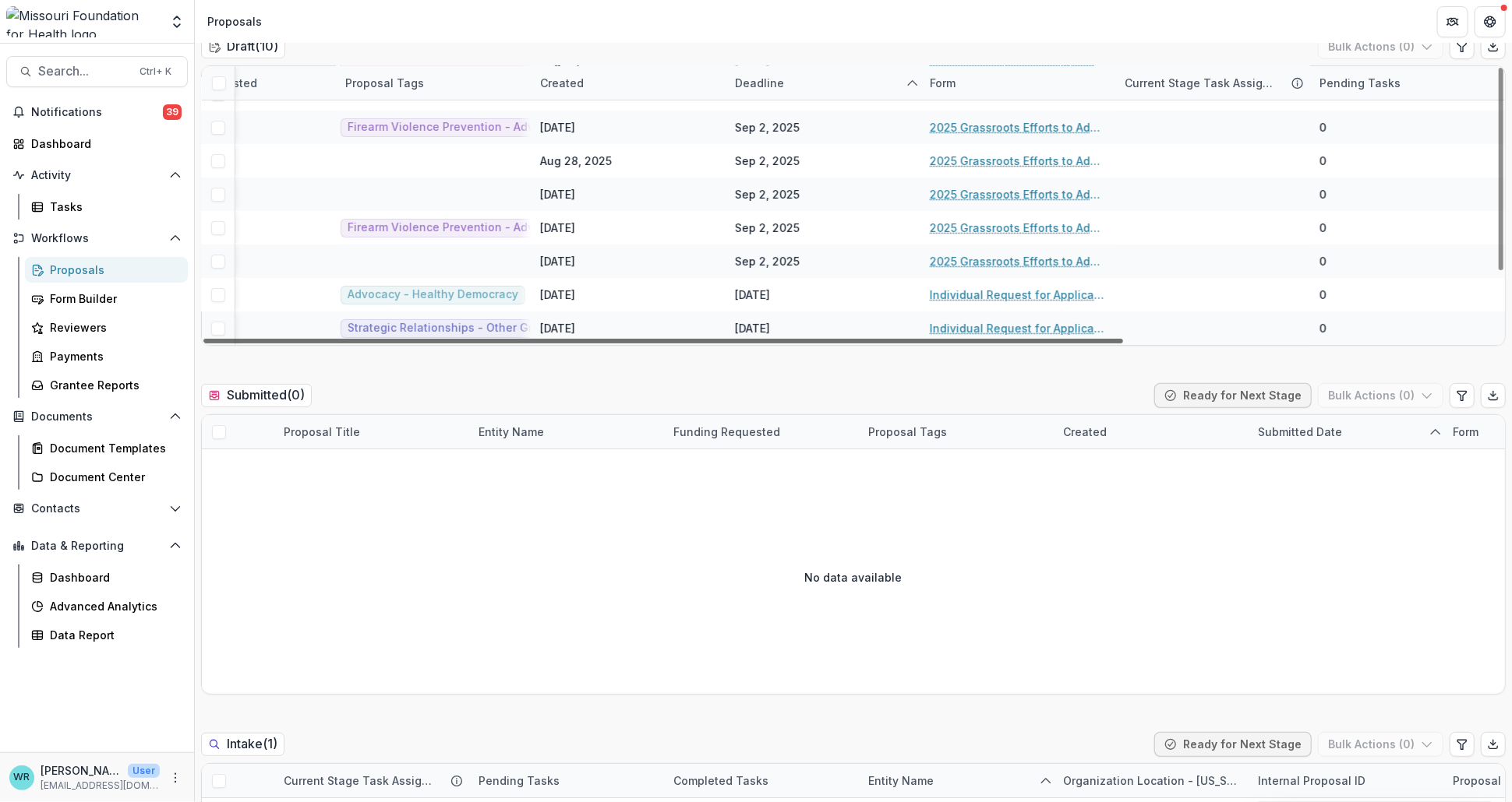
scroll to position [90, 0]
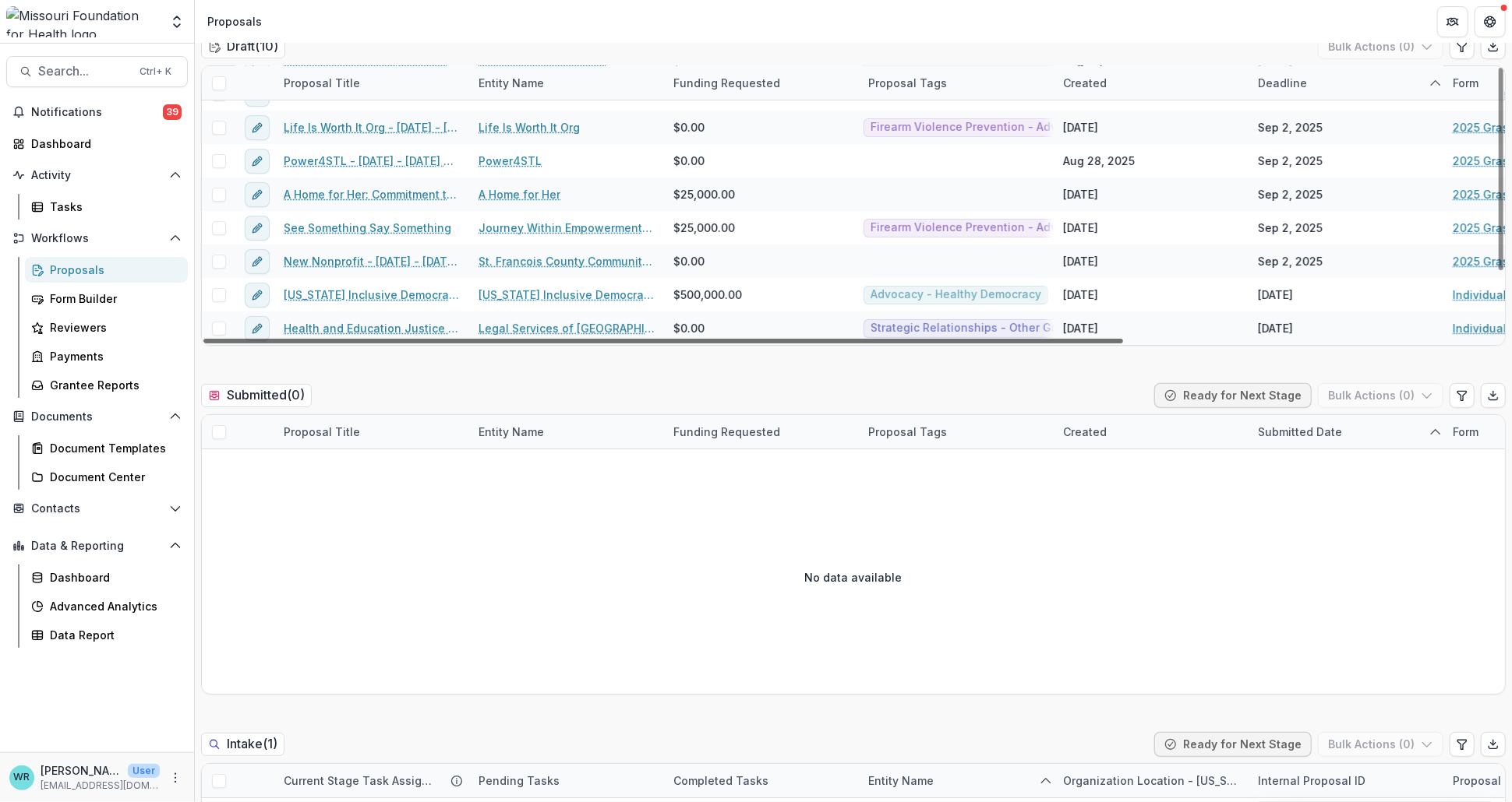
drag, startPoint x: 705, startPoint y: 338, endPoint x: 478, endPoint y: 309, distance: 228.8
click at [478, 339] on div at bounding box center [663, 341] width 919 height 5
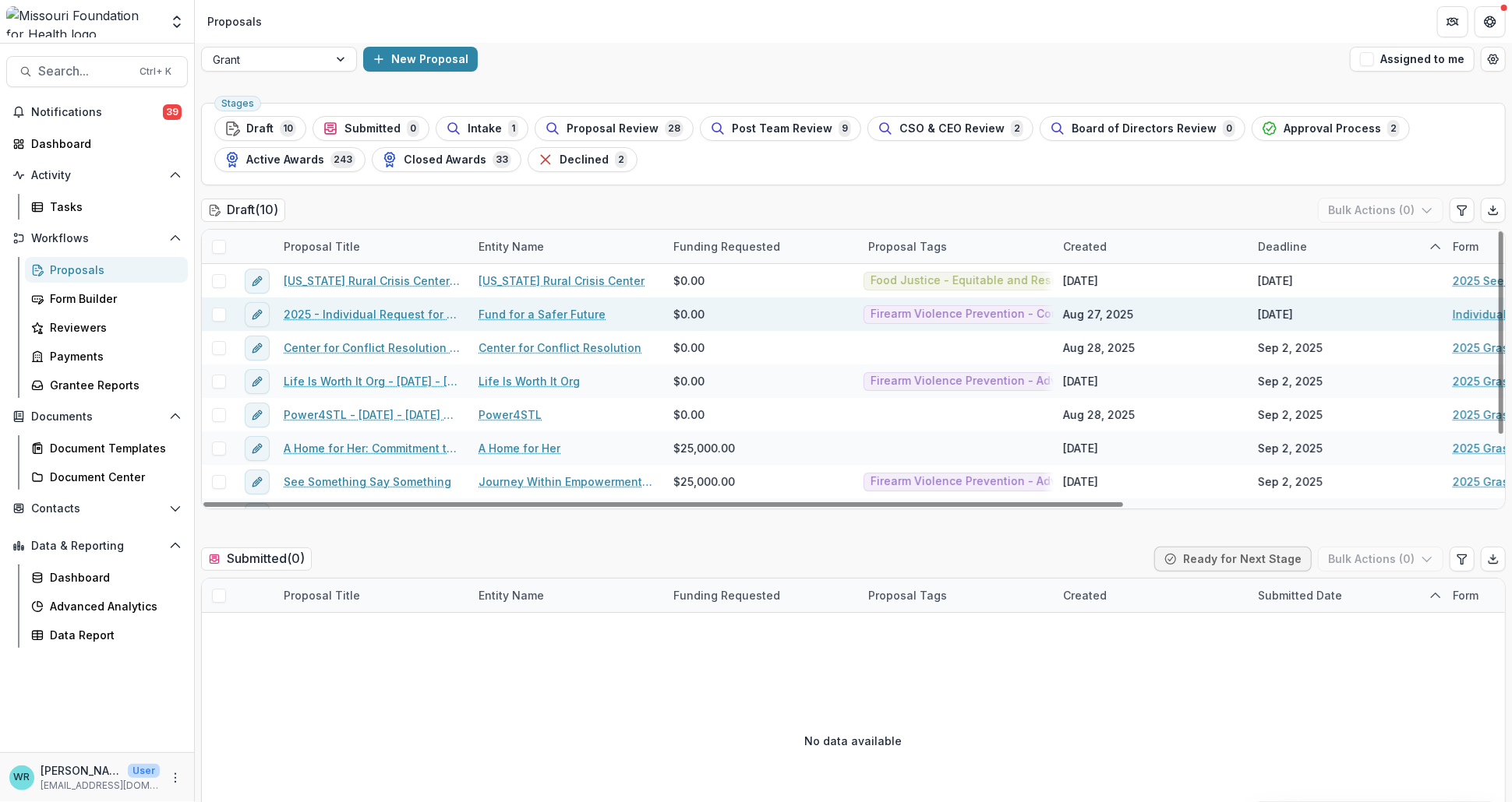
scroll to position [0, 0]
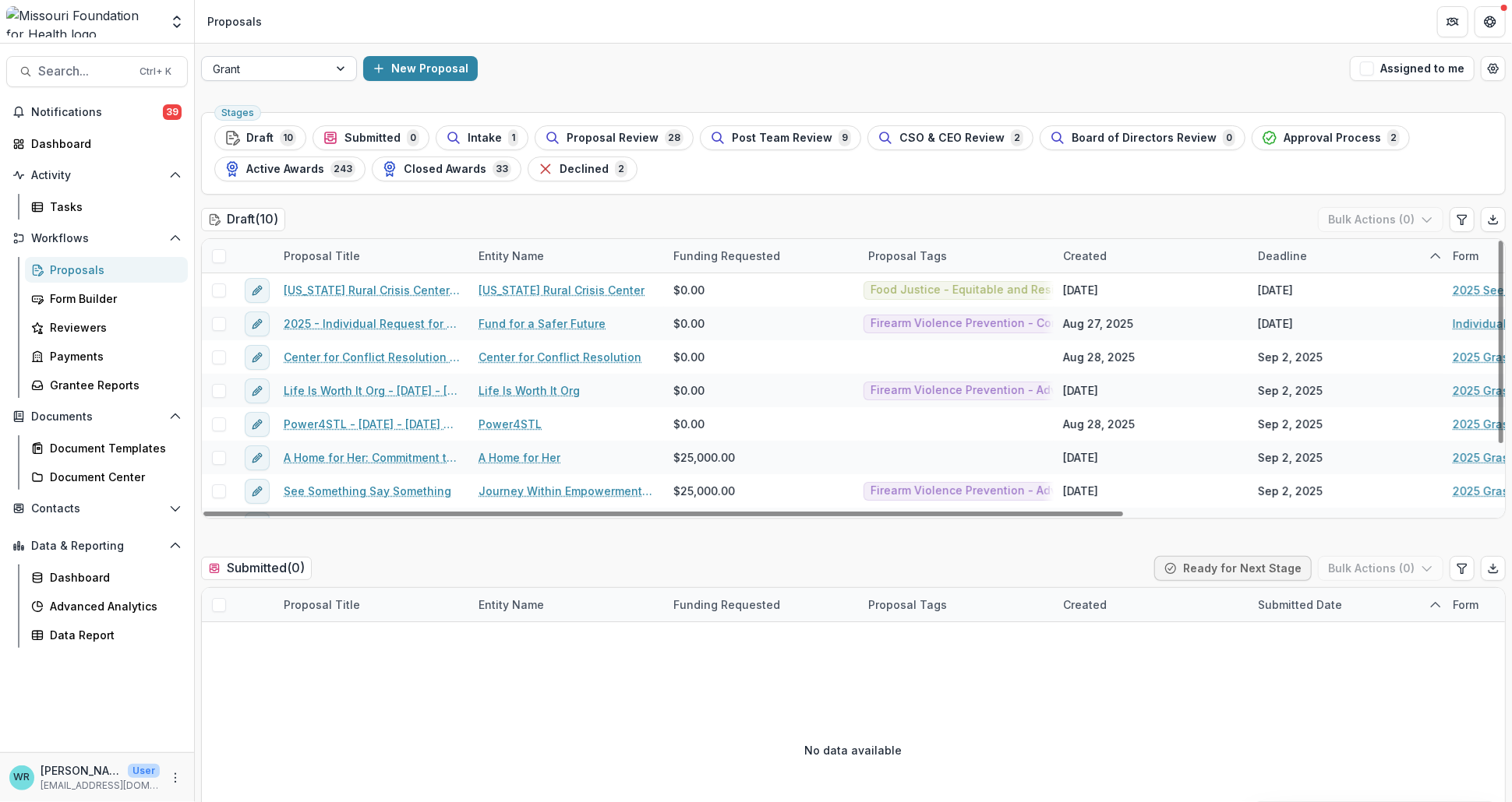
click at [346, 67] on div at bounding box center [342, 68] width 28 height 23
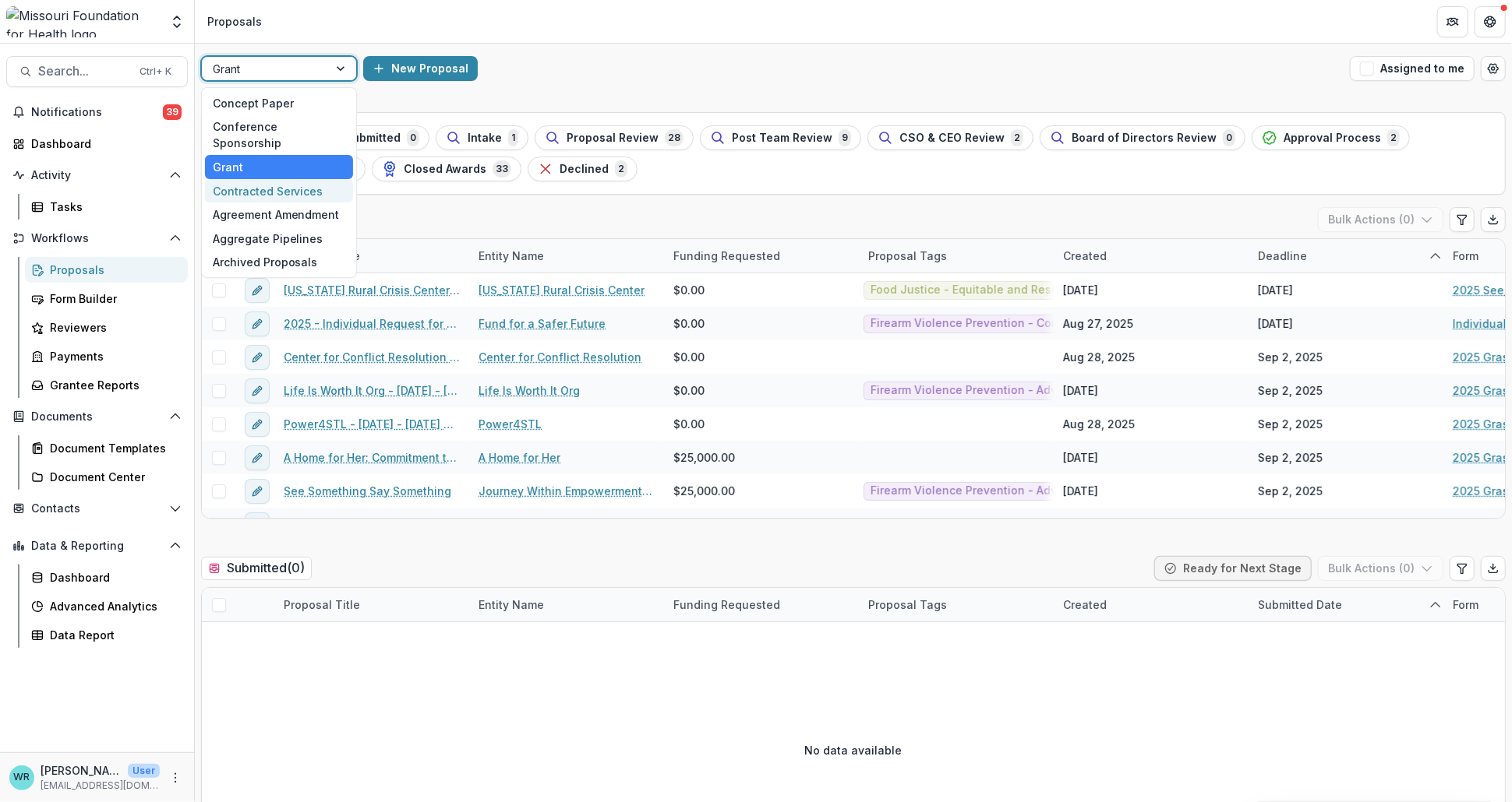
click at [295, 179] on div "Contracted Services" at bounding box center [279, 191] width 148 height 24
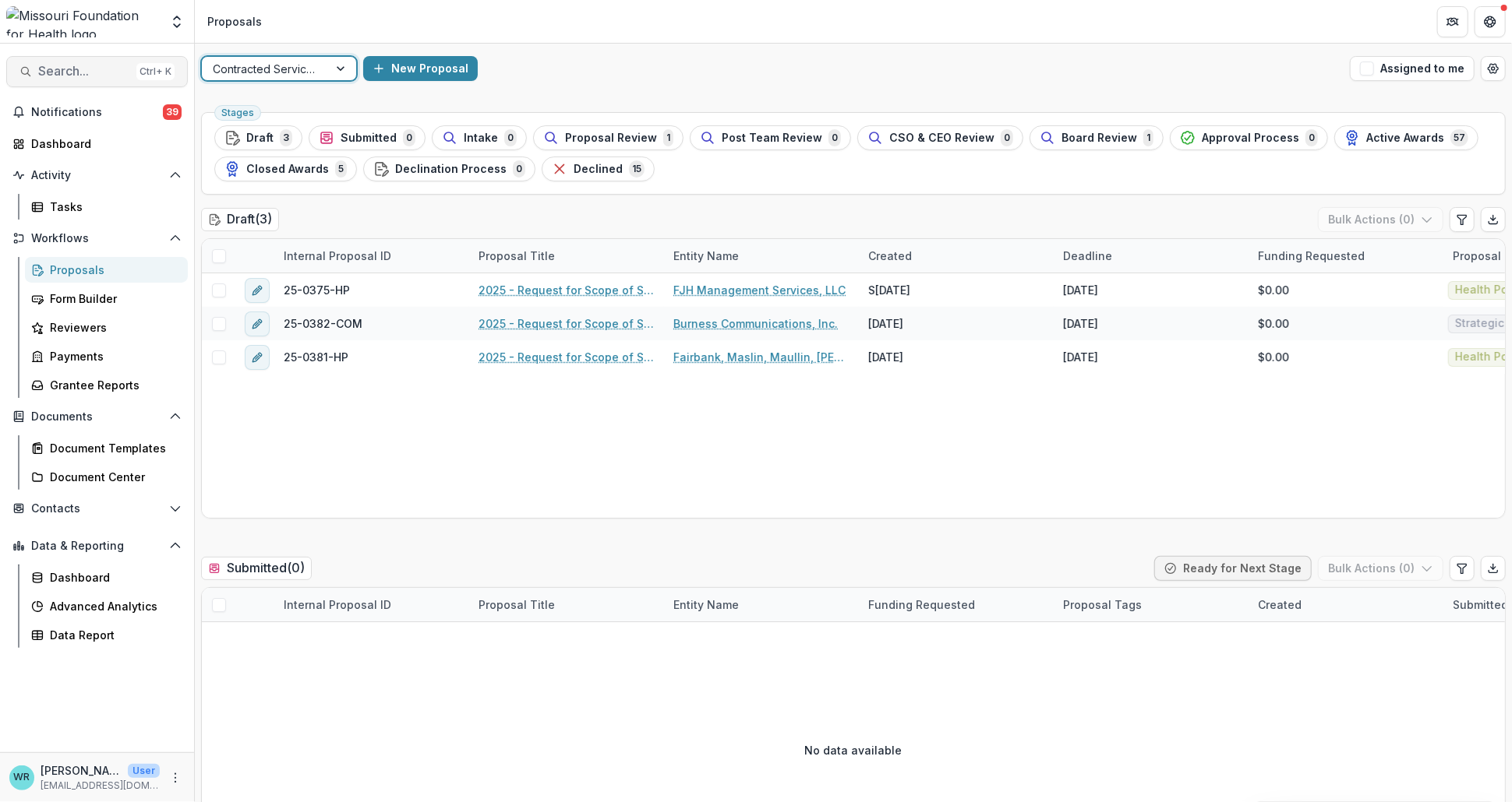
click at [99, 75] on span "Search..." at bounding box center [84, 71] width 92 height 15
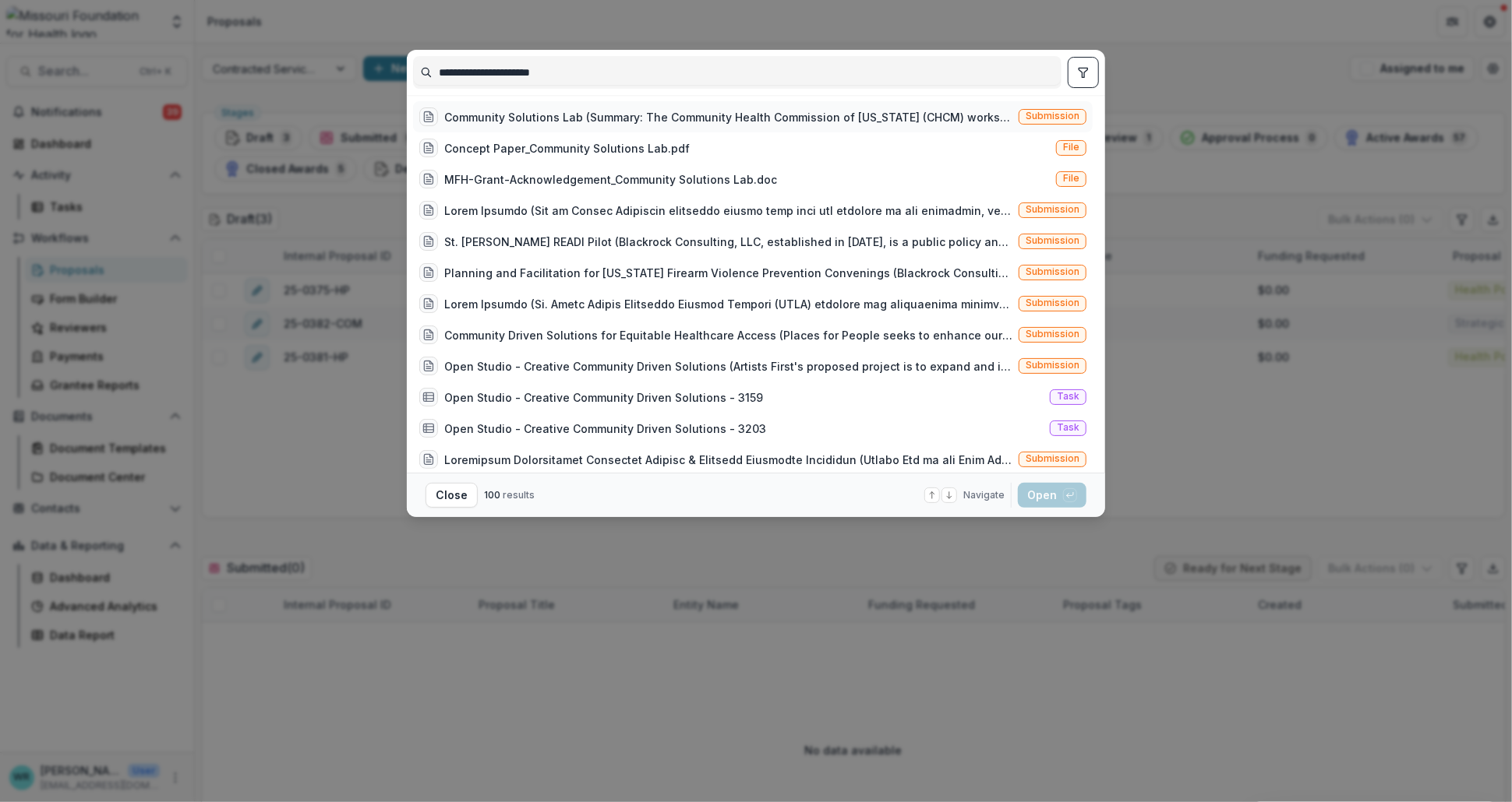
type input "**********"
click at [1061, 111] on span "Submission" at bounding box center [1052, 116] width 53 height 11
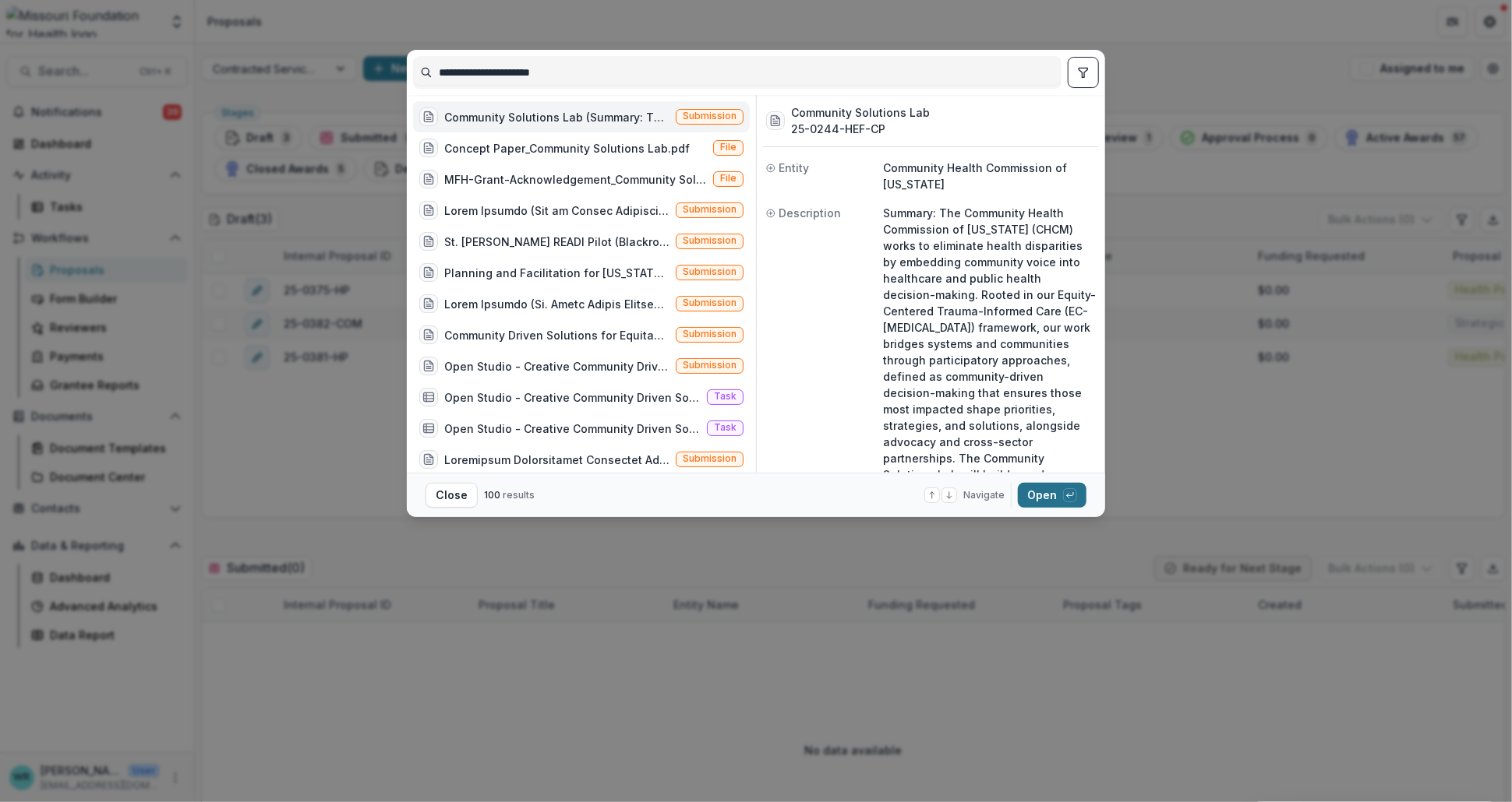
click at [1051, 488] on button "Open with enter key" at bounding box center [1052, 495] width 68 height 25
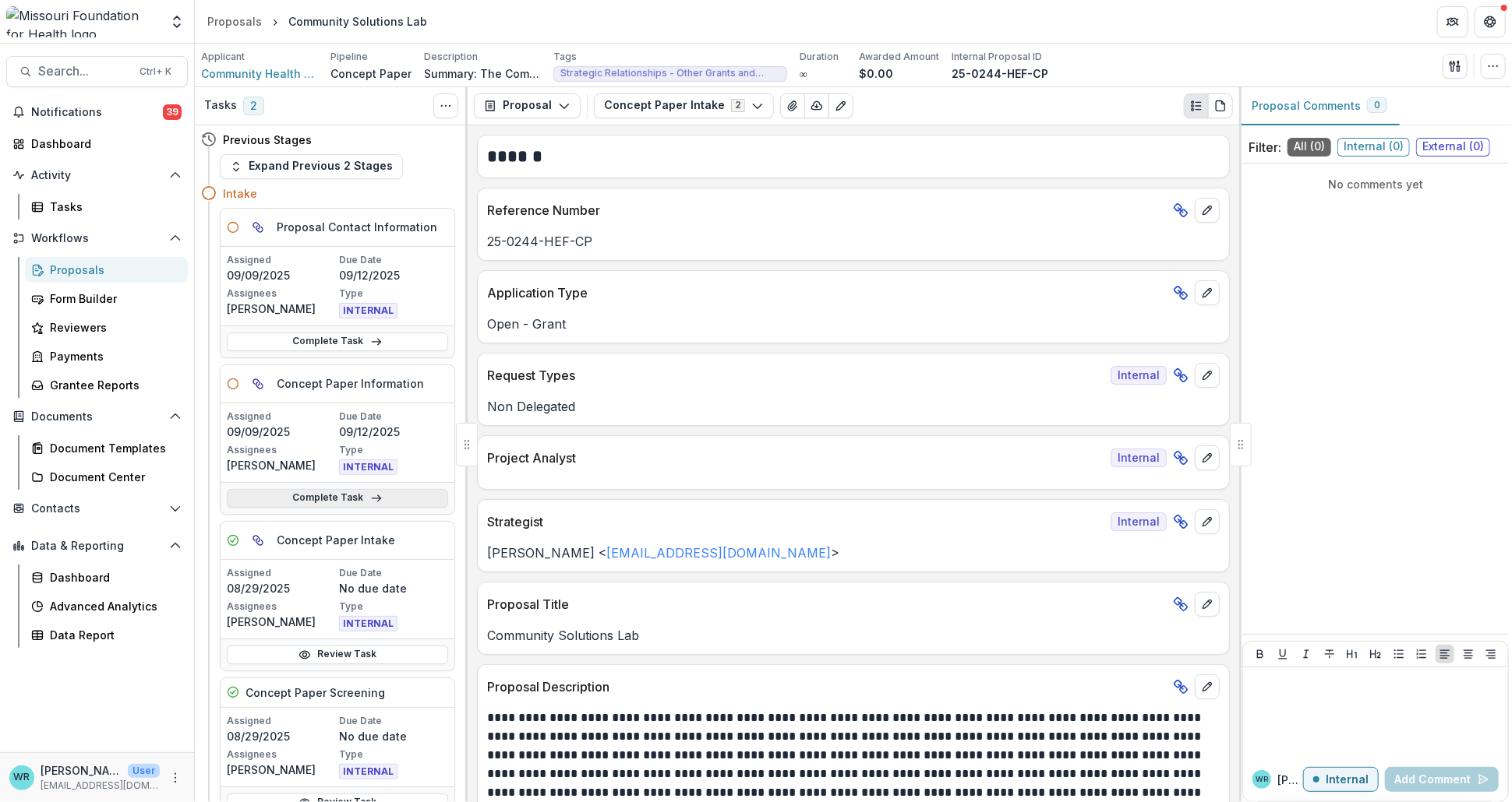
click at [388, 493] on link "Complete Task" at bounding box center [337, 498] width 221 height 19
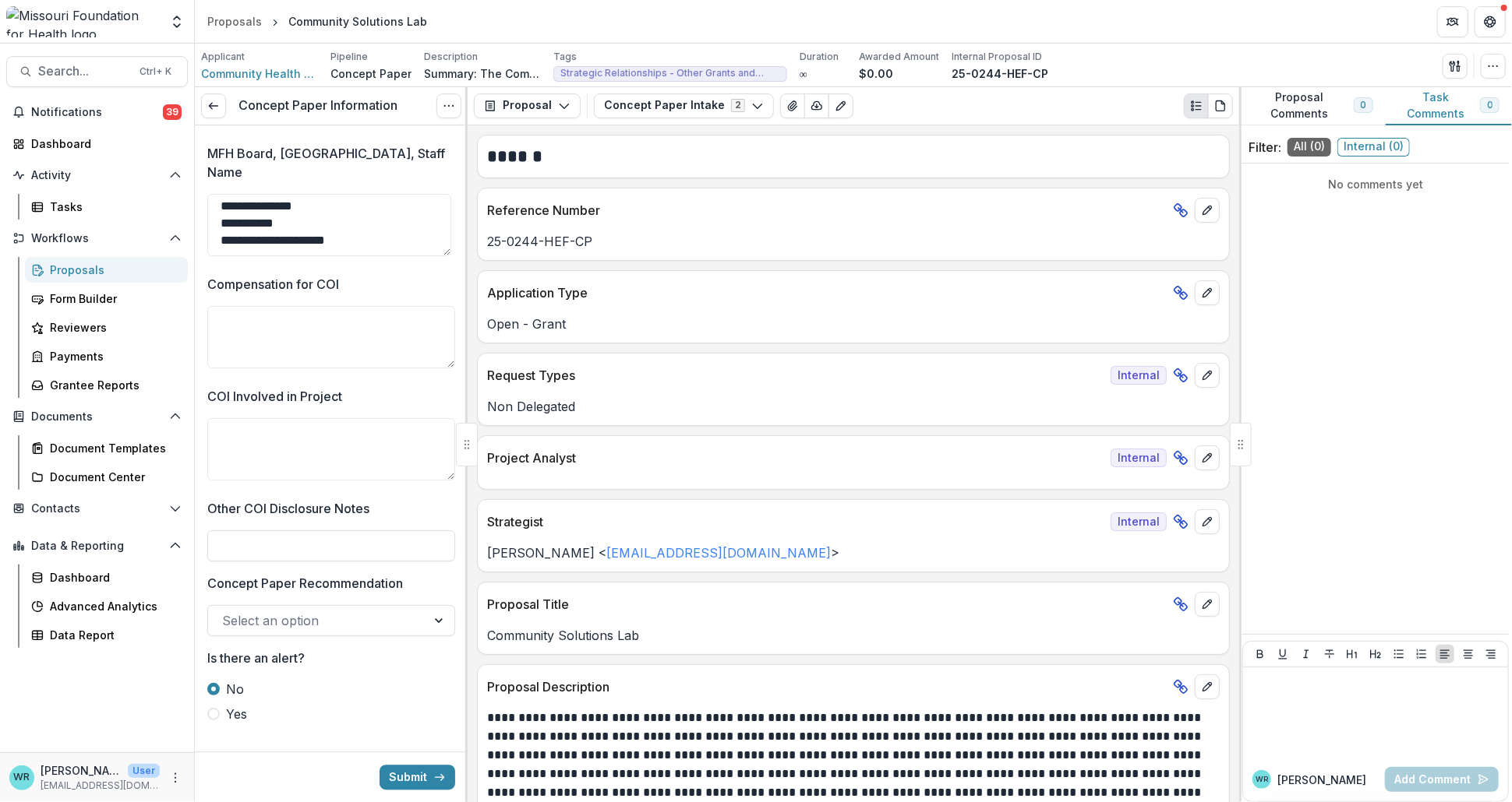
scroll to position [2439, 0]
click at [407, 775] on button "Submit" at bounding box center [418, 777] width 76 height 25
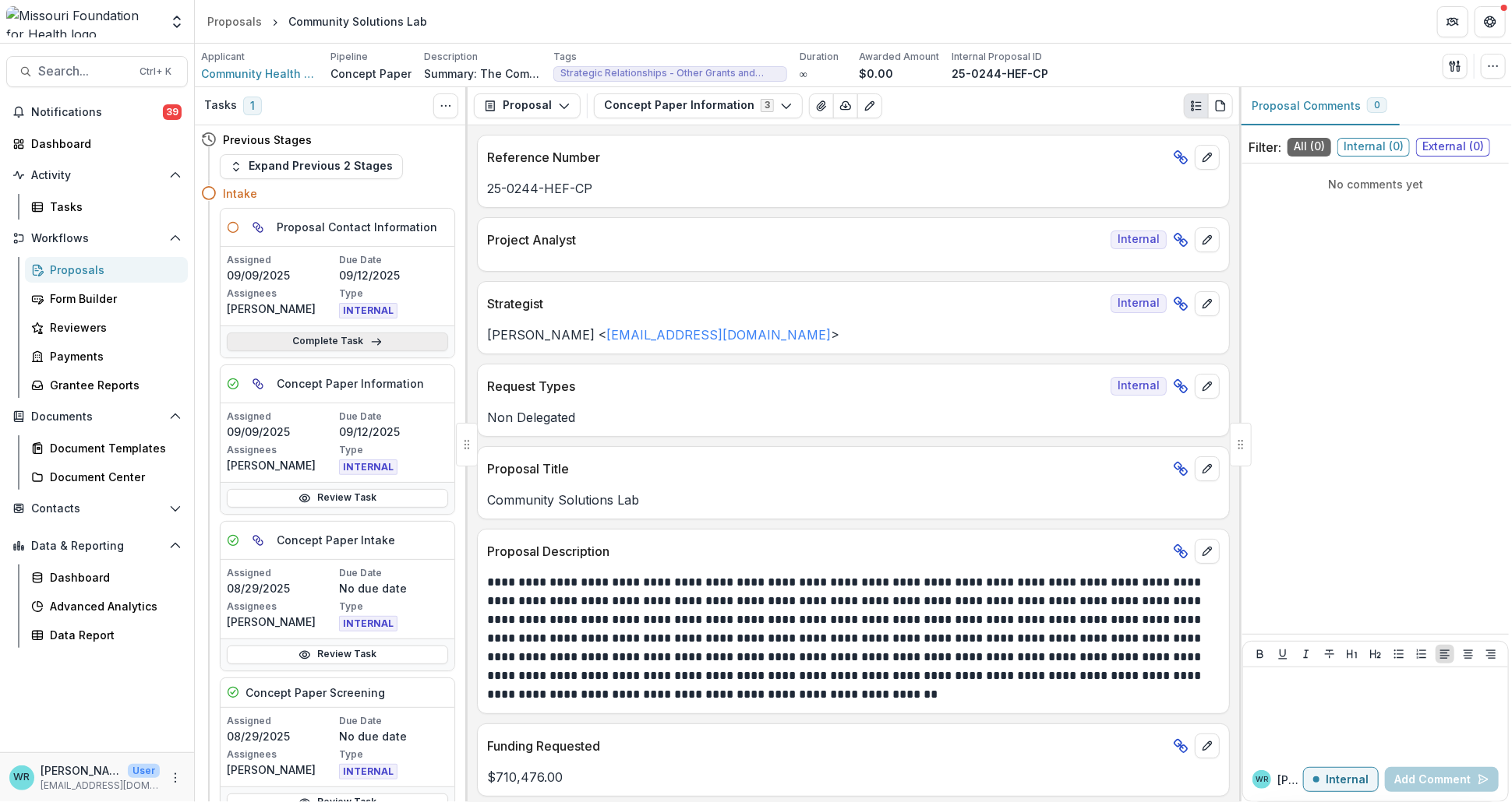
click at [329, 339] on link "Complete Task" at bounding box center [337, 342] width 221 height 19
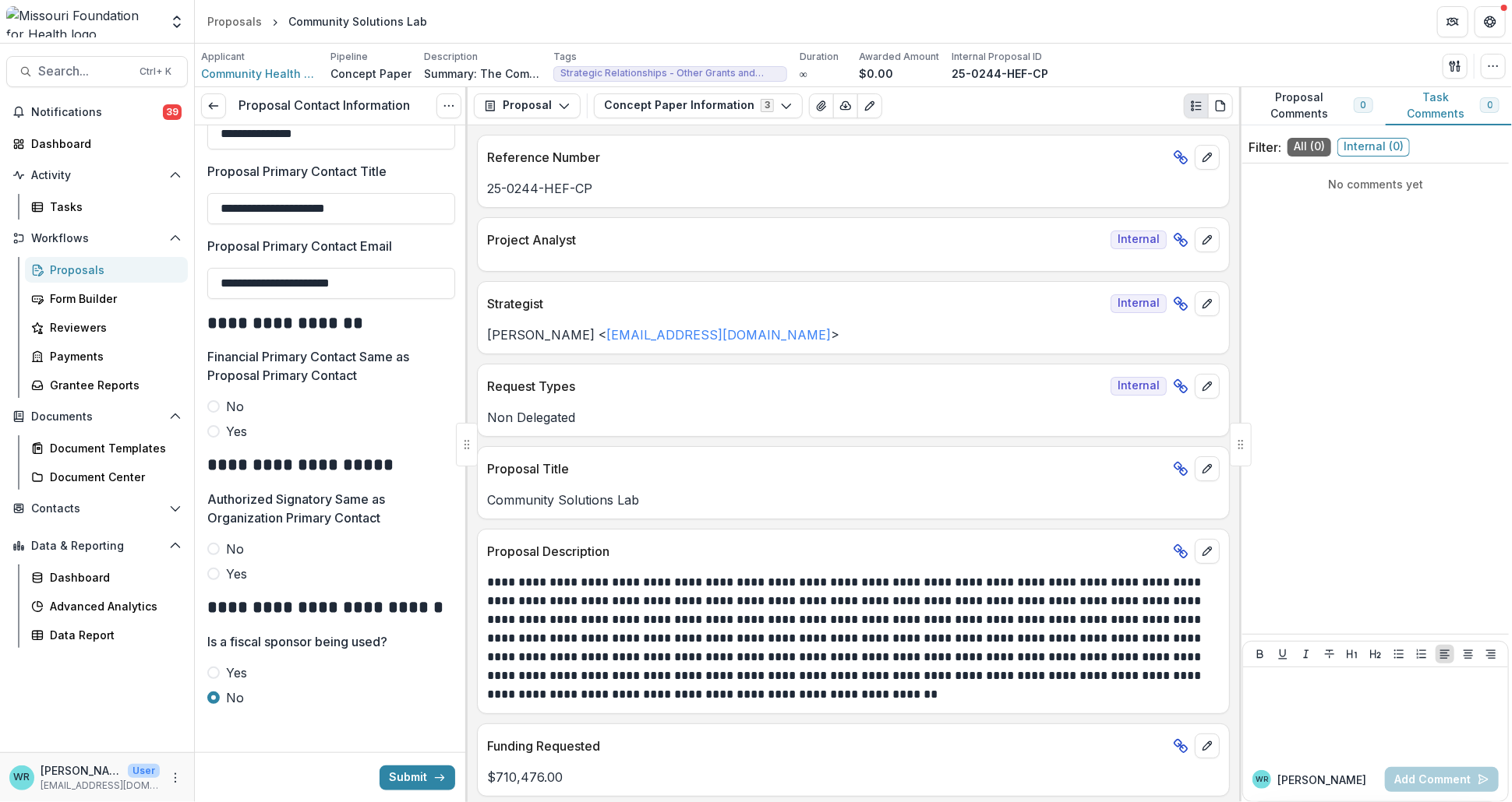
scroll to position [743, 0]
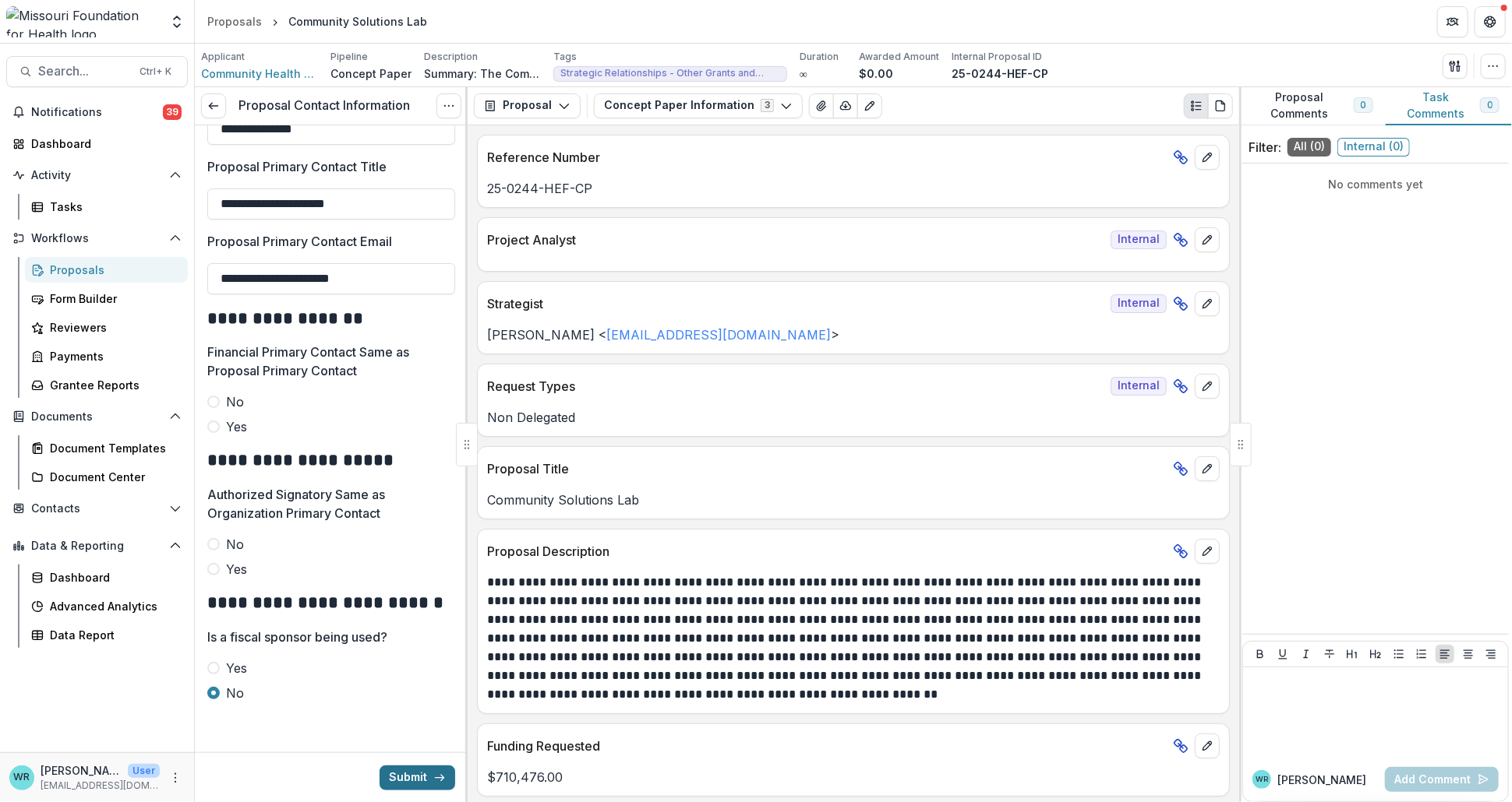
click at [415, 779] on button "Submit" at bounding box center [418, 777] width 76 height 25
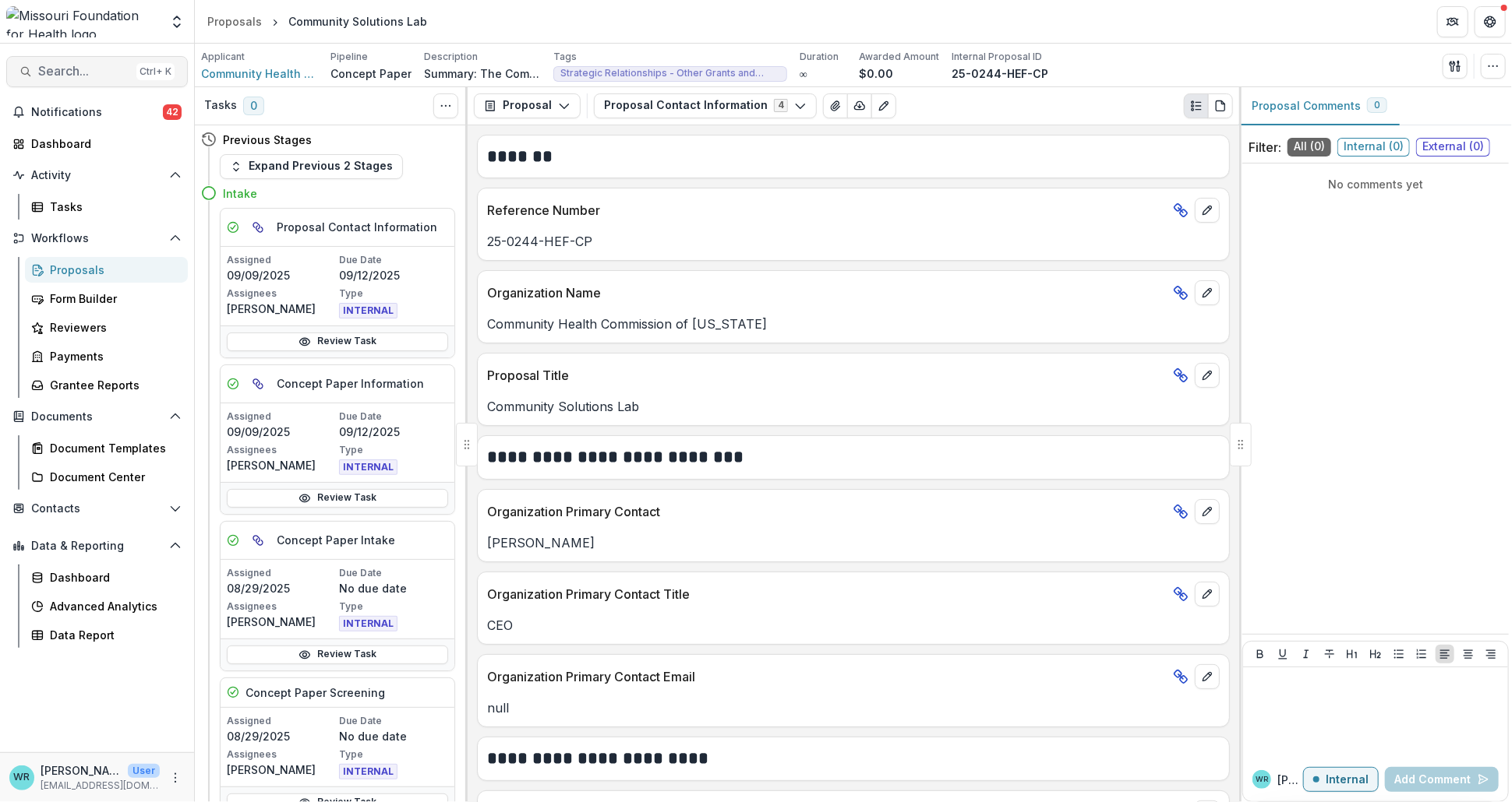
click at [82, 70] on span "Search..." at bounding box center [84, 71] width 92 height 15
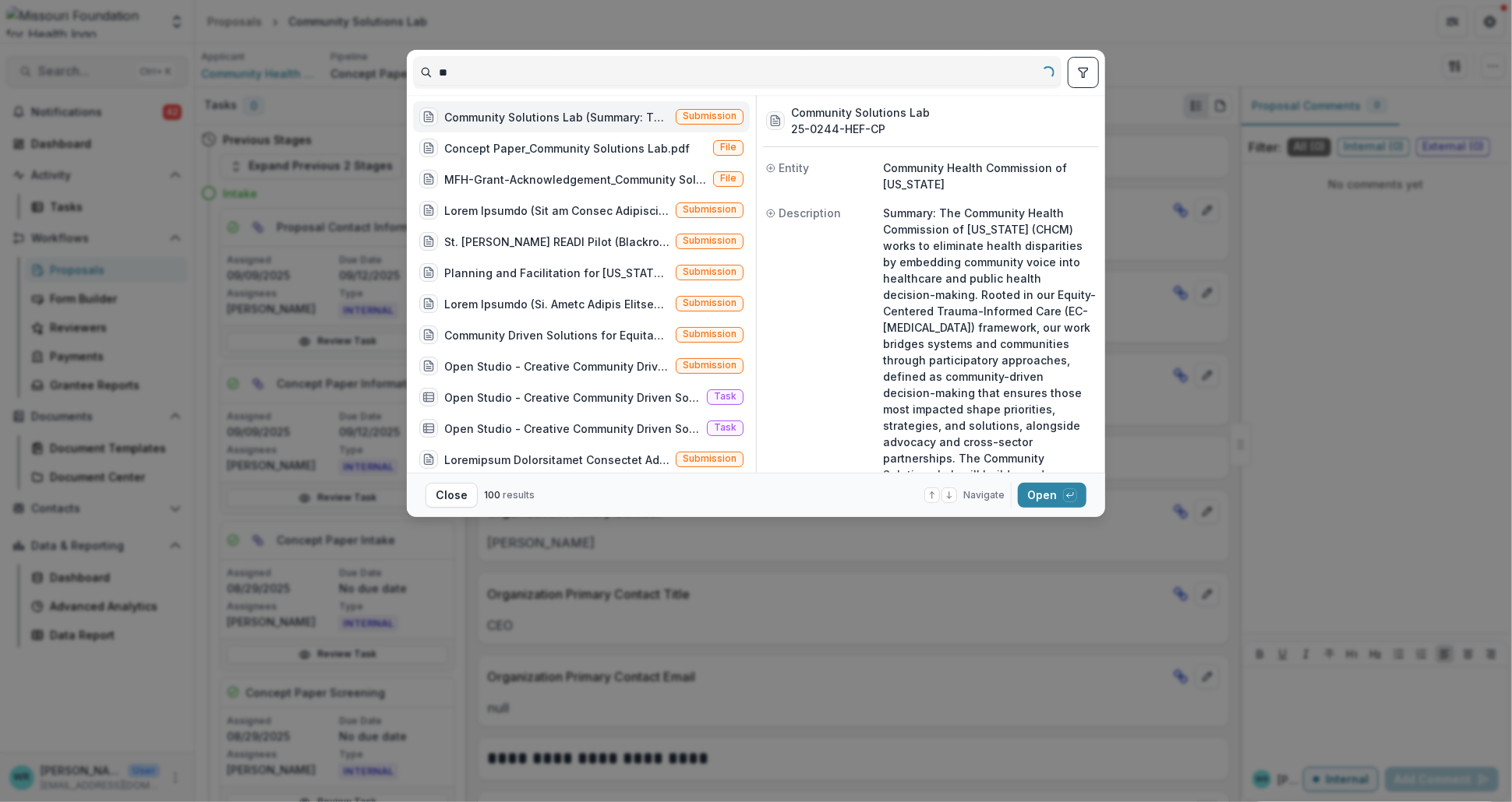
type input "*"
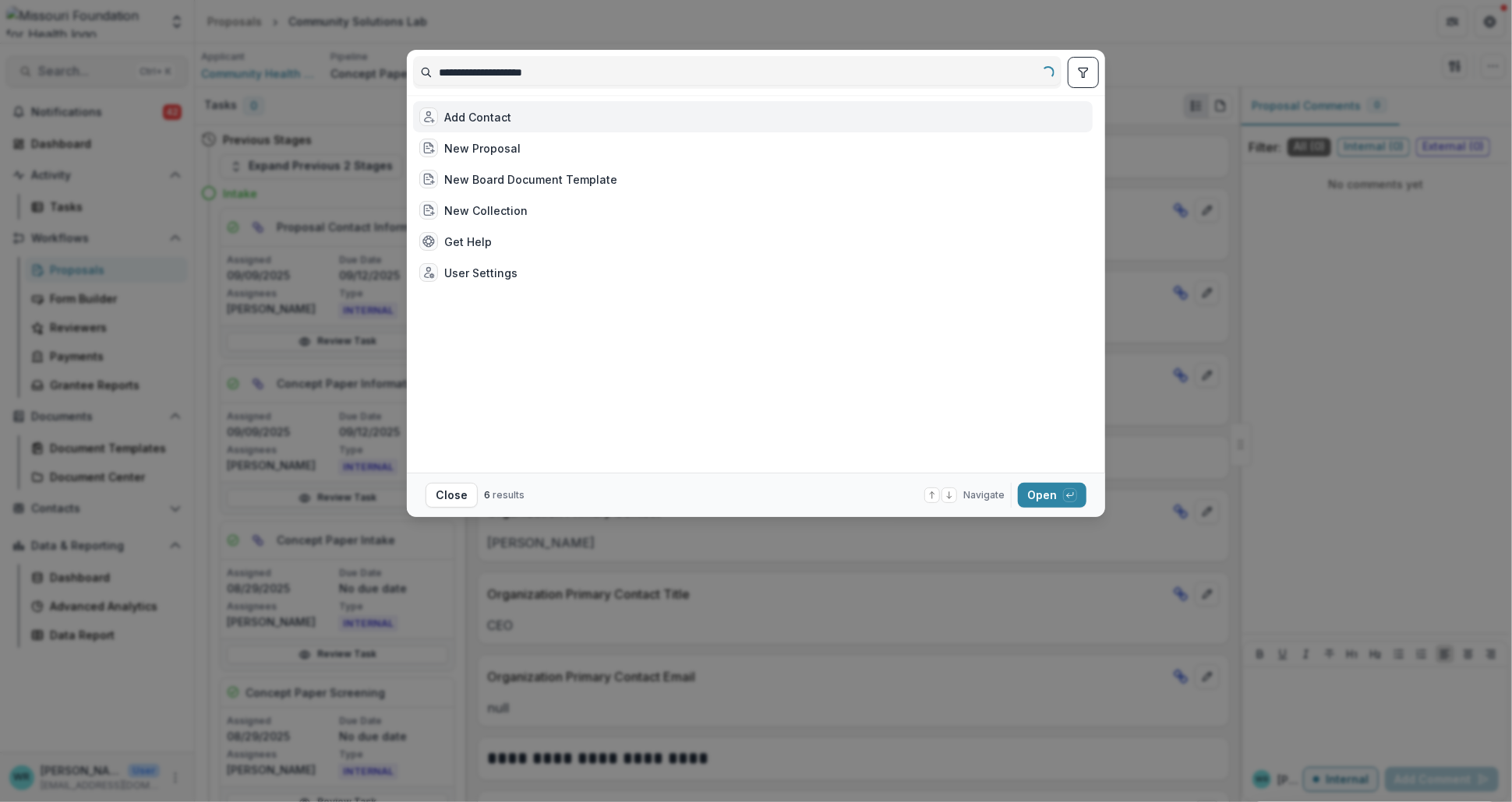
type input "**********"
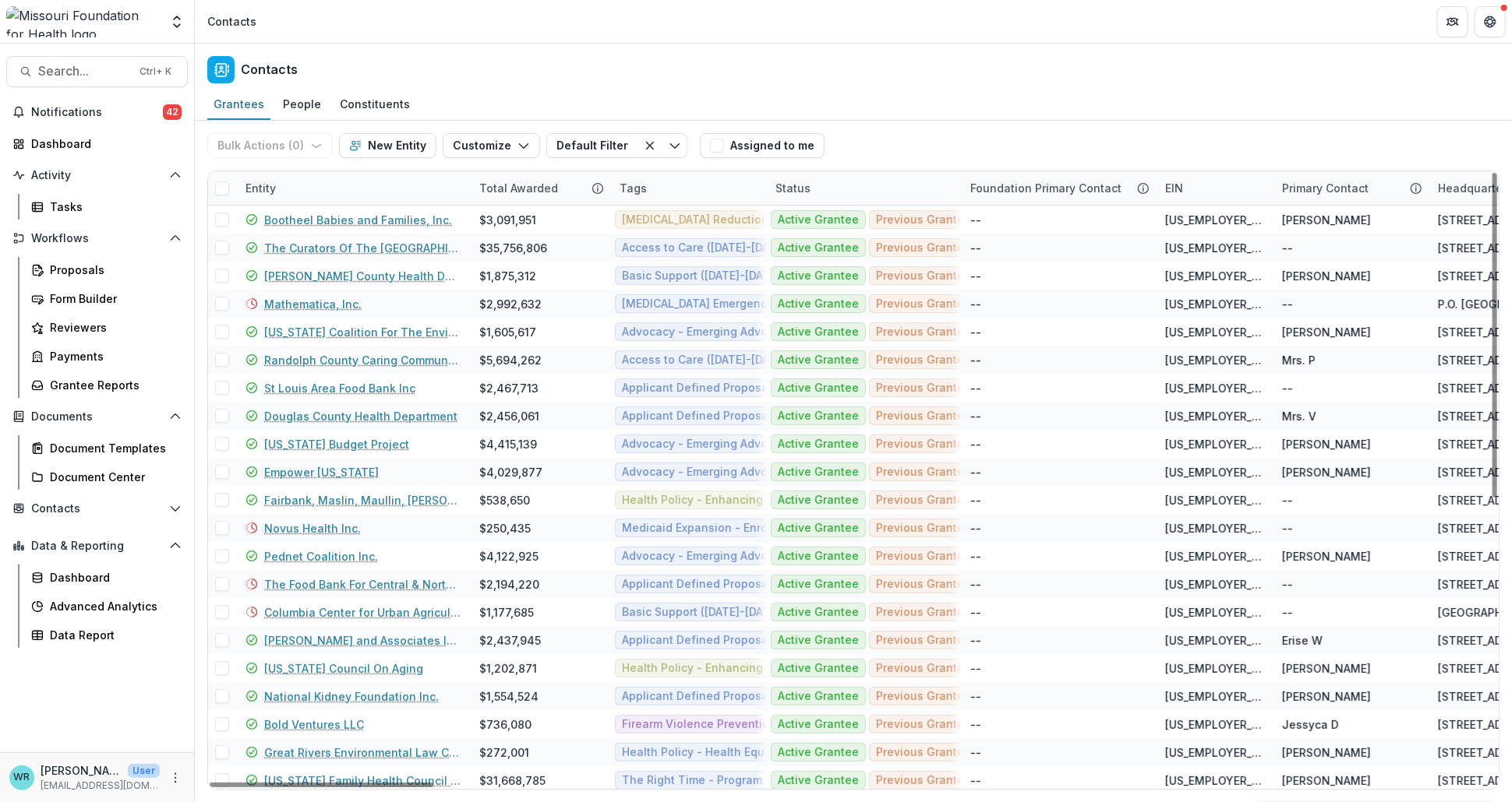
click at [260, 186] on div "Entity" at bounding box center [261, 188] width 49 height 16
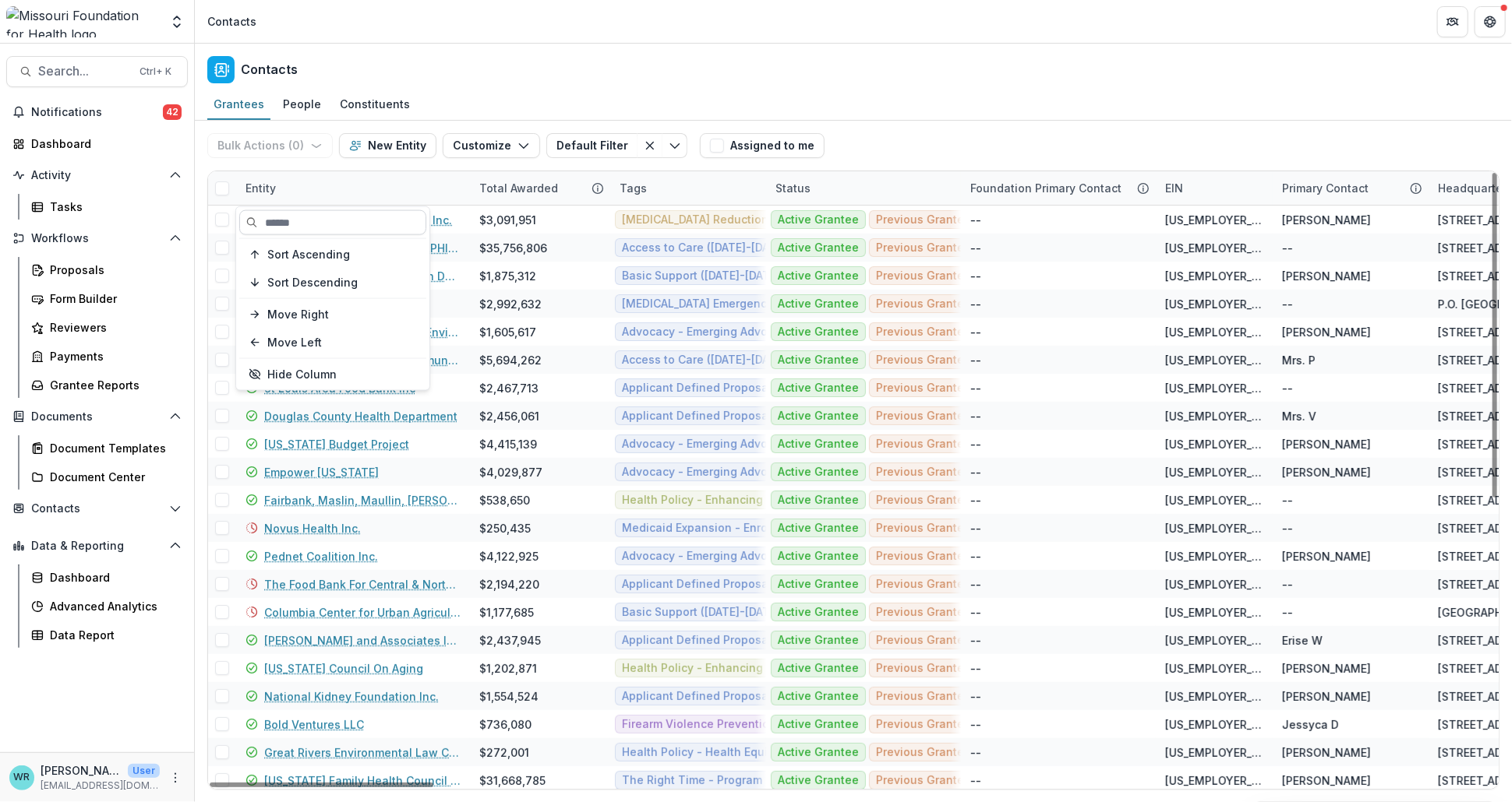
click at [309, 223] on input at bounding box center [332, 223] width 187 height 25
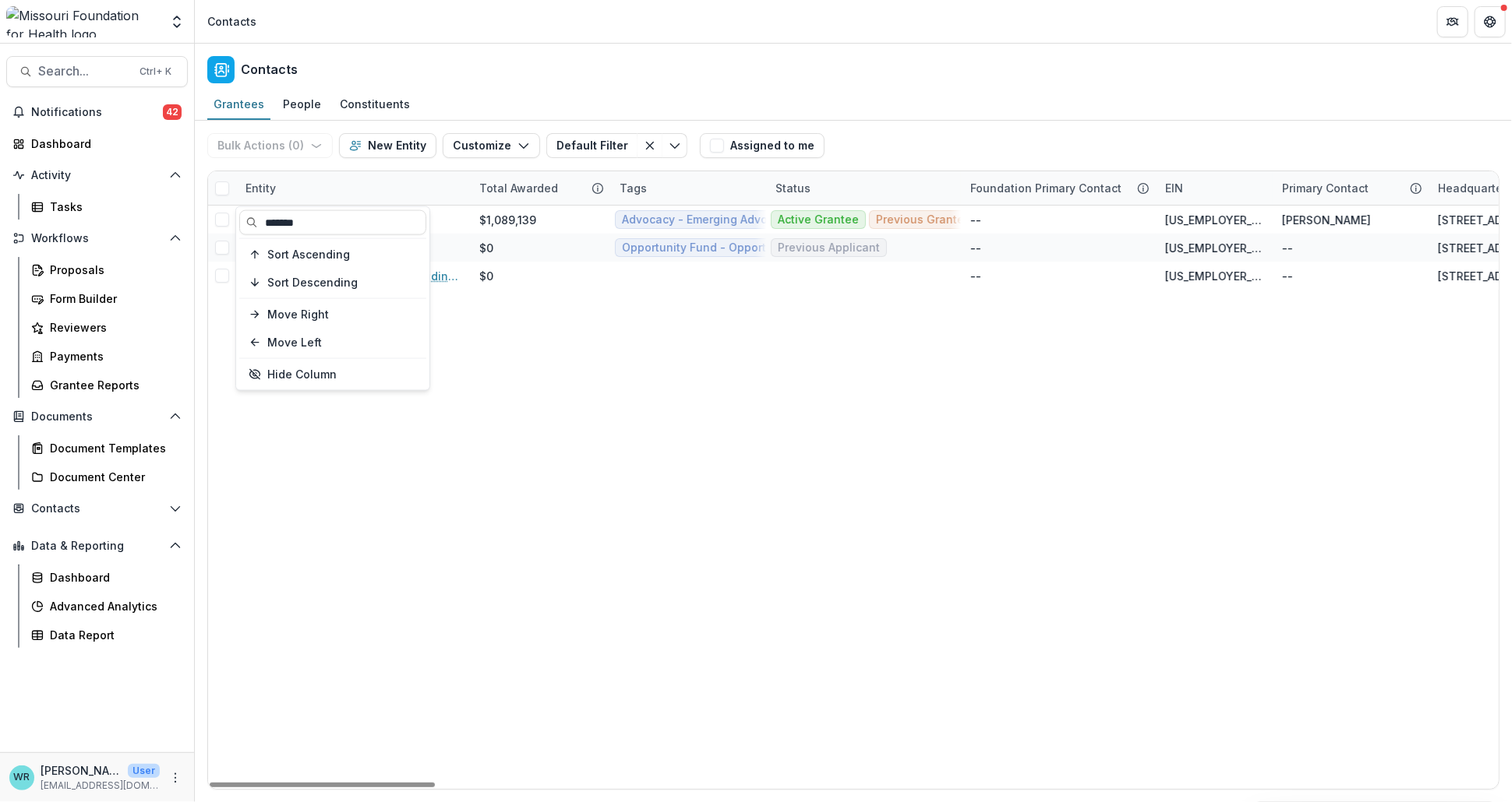
type input "*******"
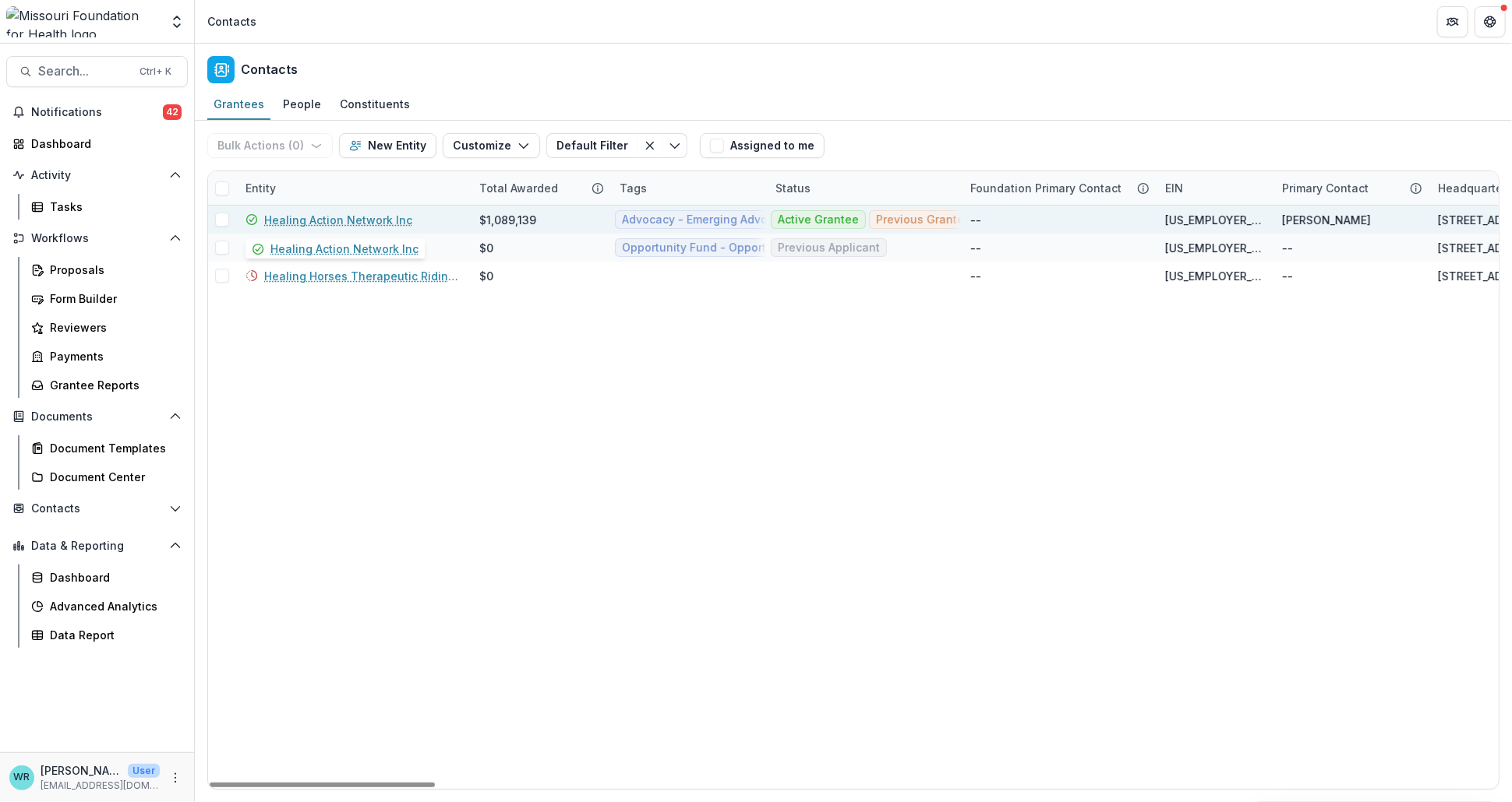
click at [354, 209] on div "Healing Action Network Inc" at bounding box center [354, 219] width 215 height 28
click at [355, 217] on link "Healing Action Network Inc" at bounding box center [338, 220] width 148 height 16
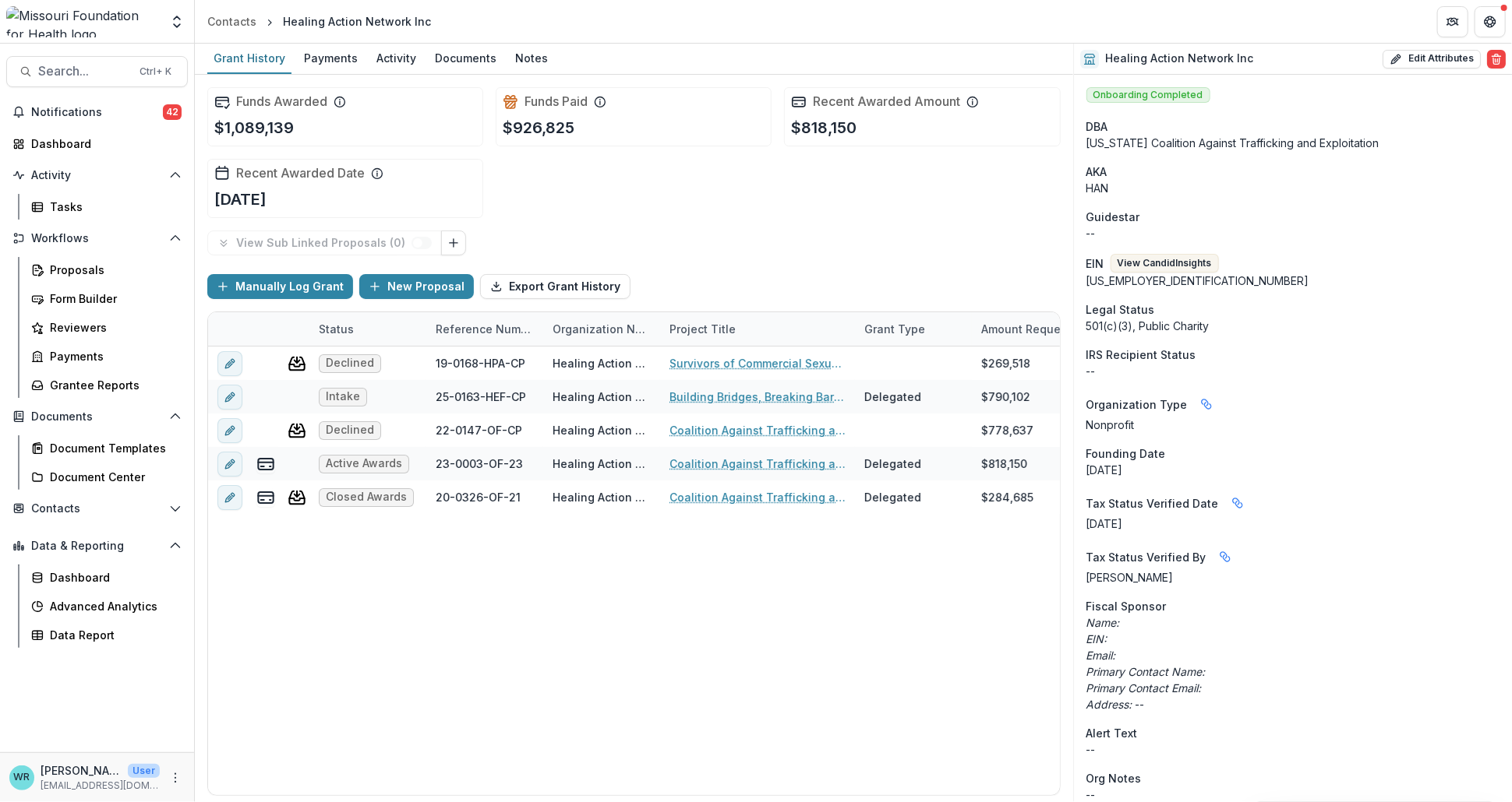
scroll to position [86, 0]
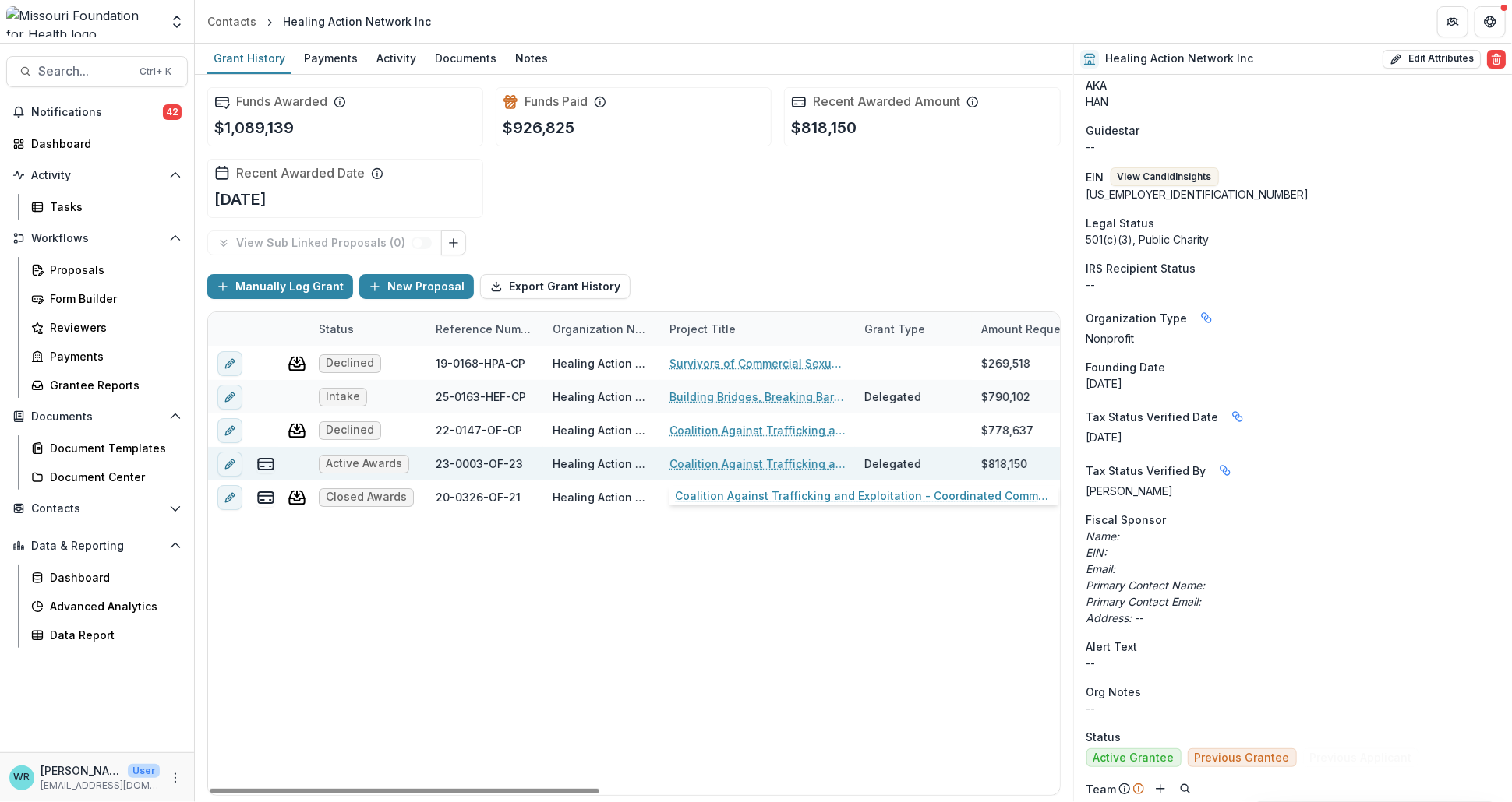
click at [758, 468] on link "Coalition Against Trafficking and Exploitation - Coordinated Community Response" at bounding box center [757, 463] width 176 height 16
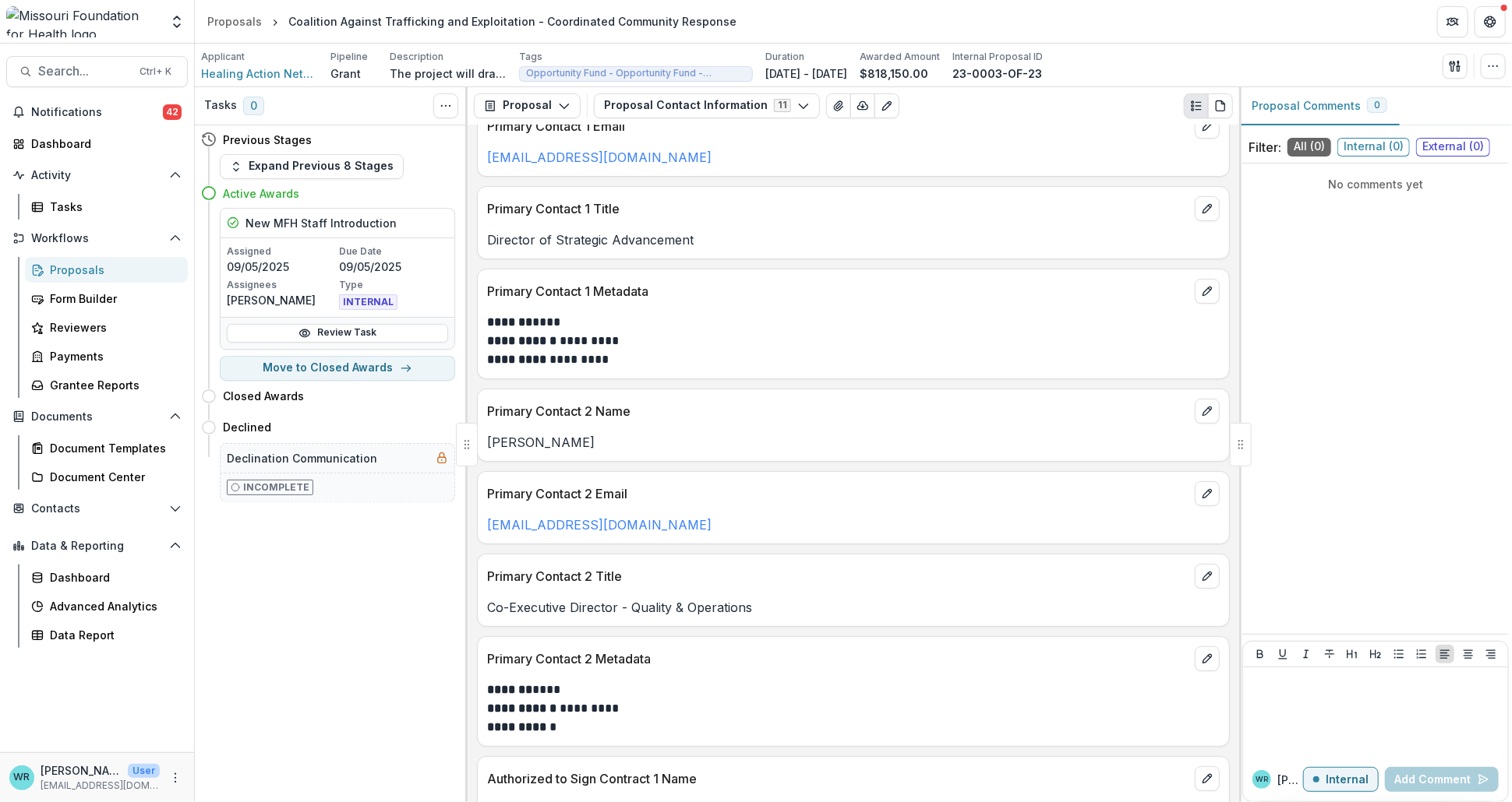
scroll to position [173, 0]
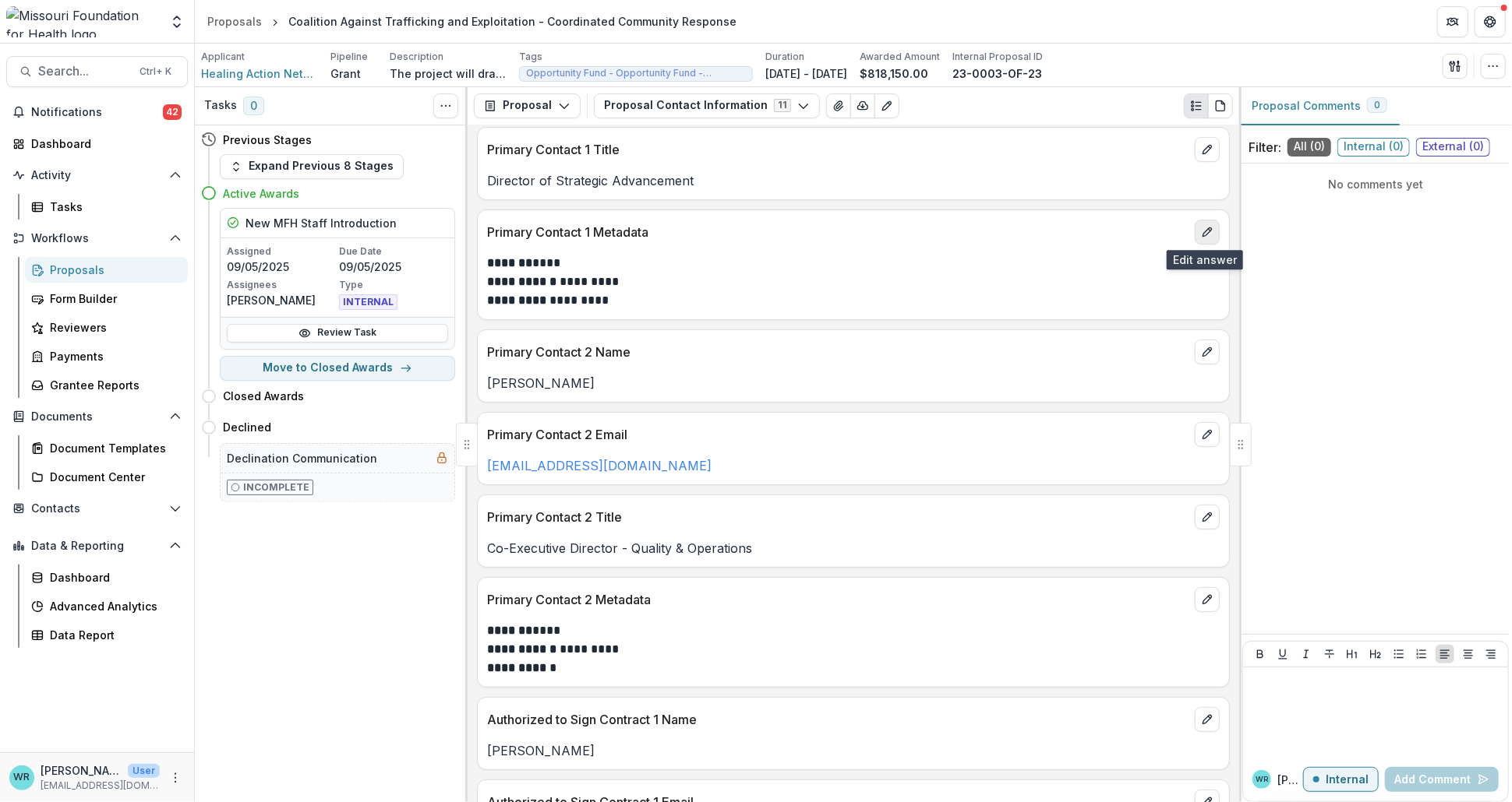
click at [1200, 228] on icon "edit" at bounding box center [1206, 232] width 12 height 12
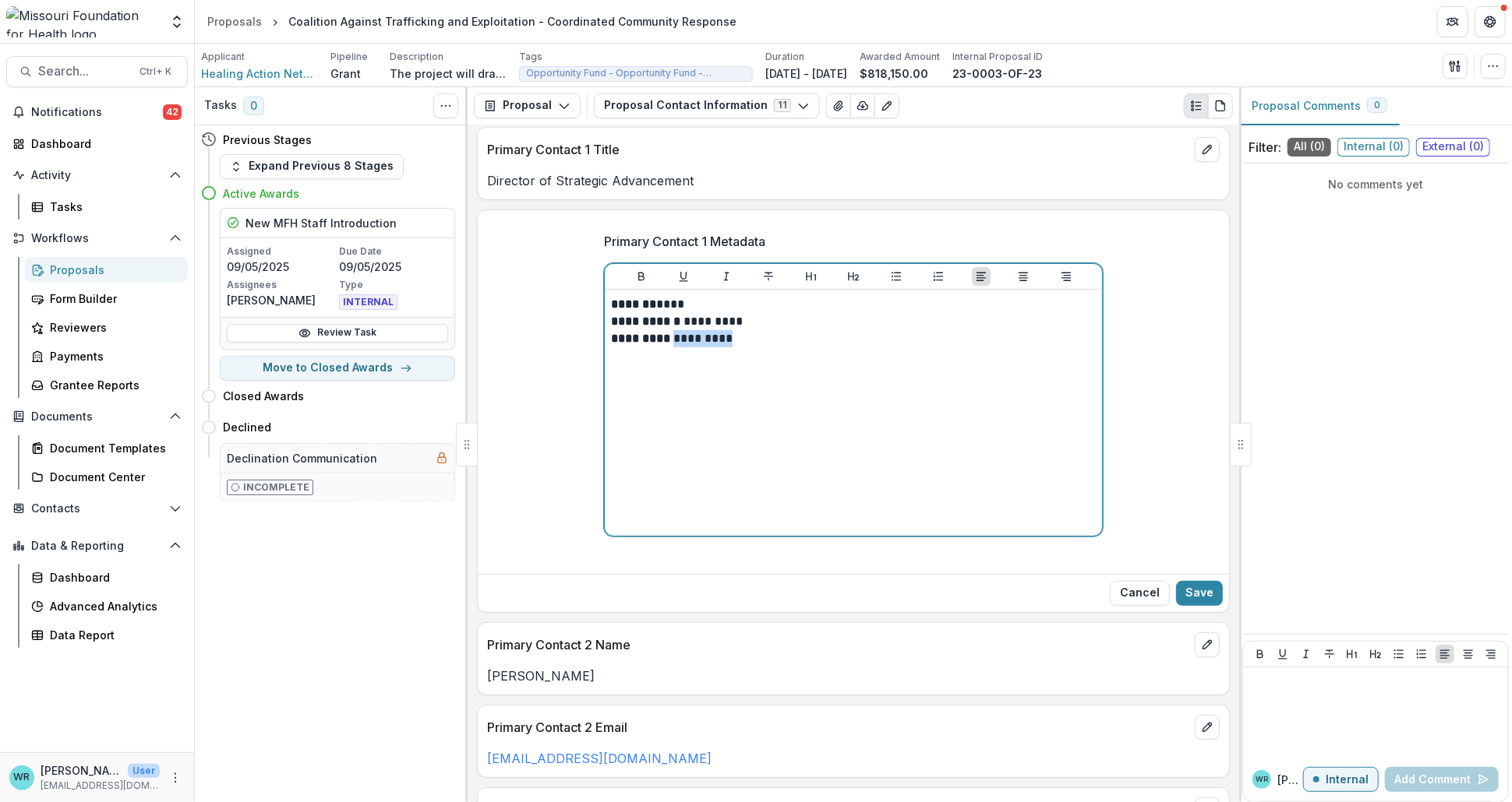
drag, startPoint x: 738, startPoint y: 338, endPoint x: 671, endPoint y: 338, distance: 67.0
click at [671, 338] on p "**********" at bounding box center [853, 330] width 484 height 35
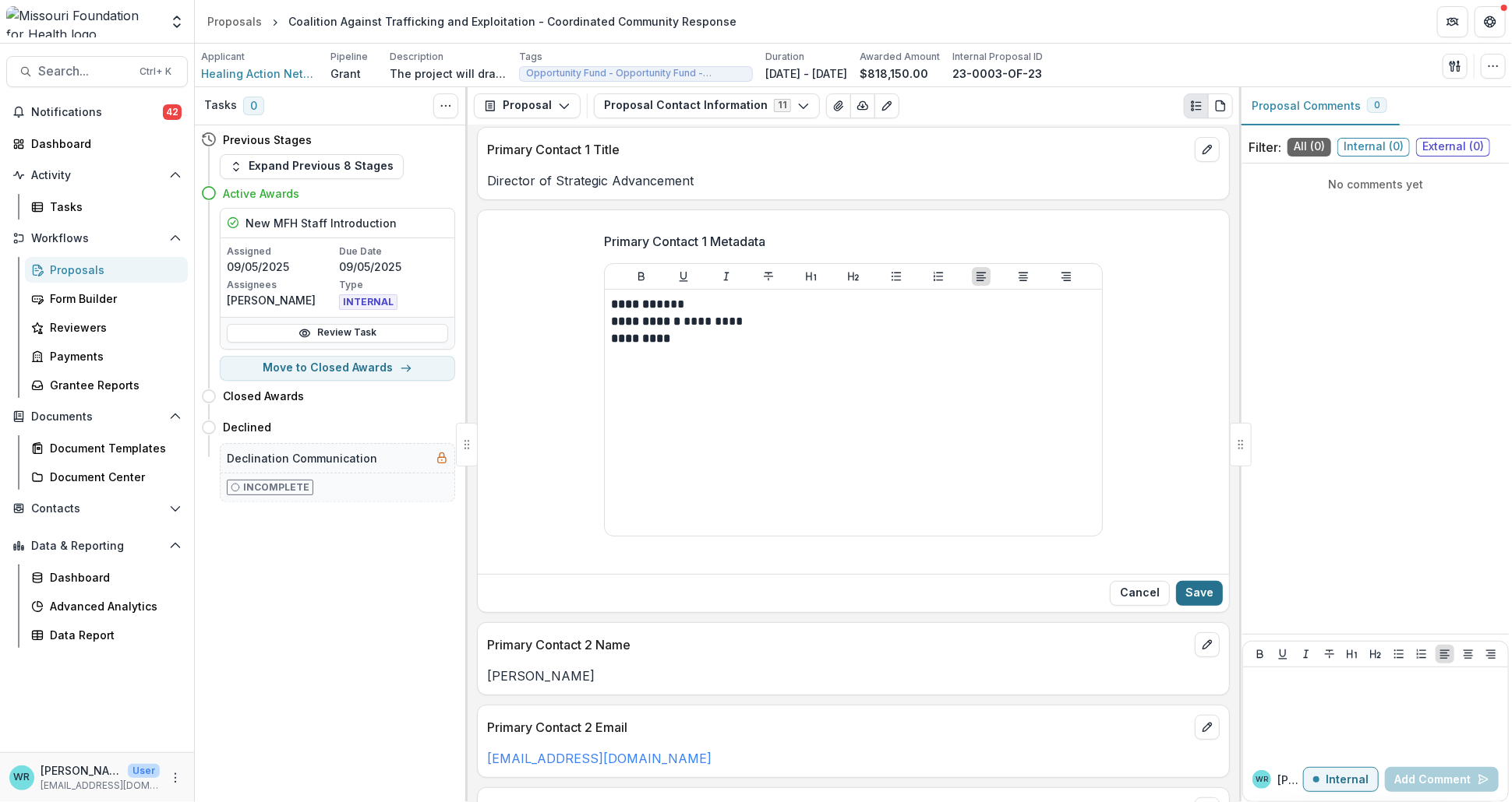
click at [1195, 588] on button "Save" at bounding box center [1199, 593] width 47 height 25
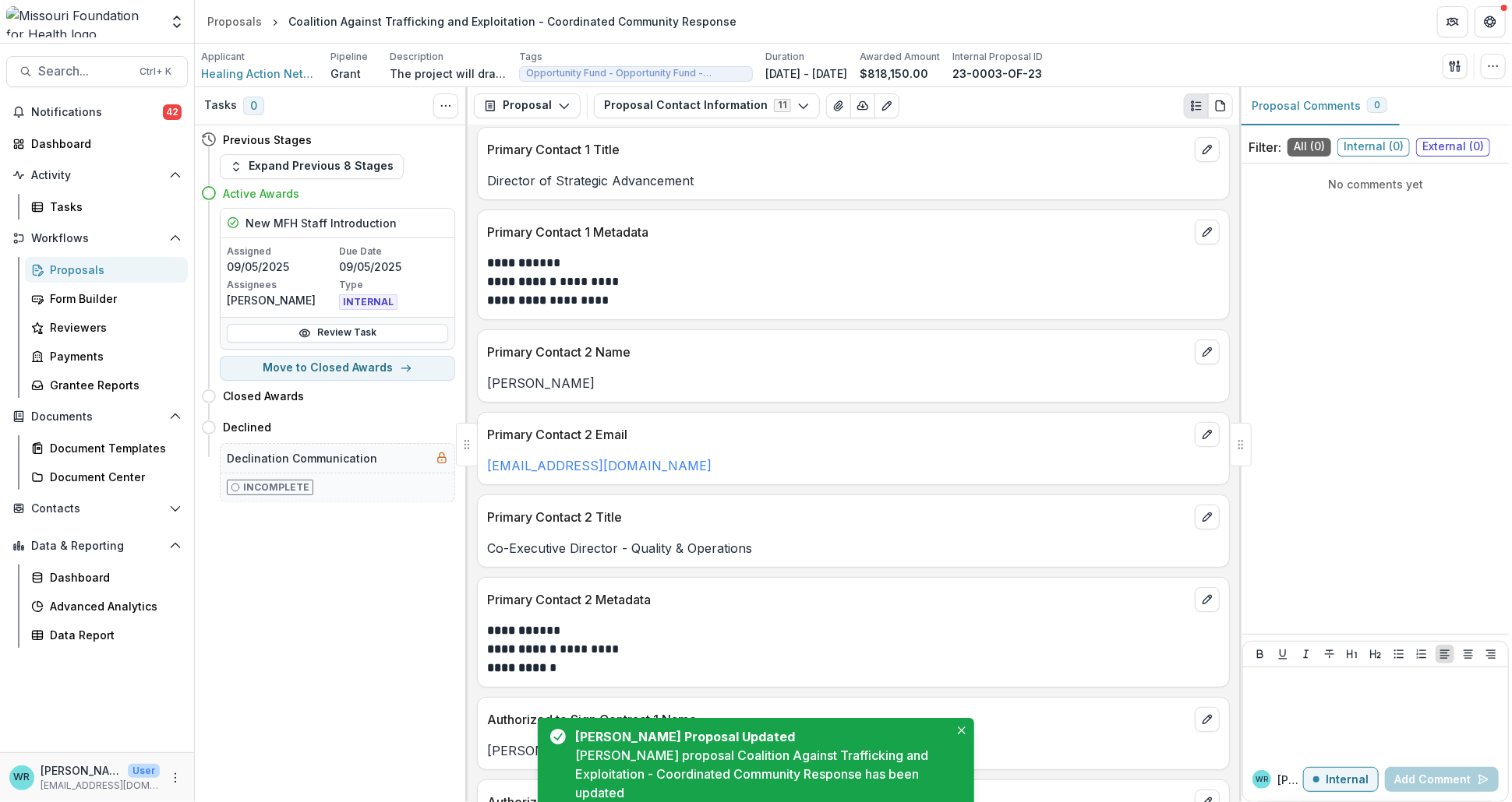
click at [1142, 586] on div "Primary Contact 2 Metadata" at bounding box center [853, 595] width 751 height 35
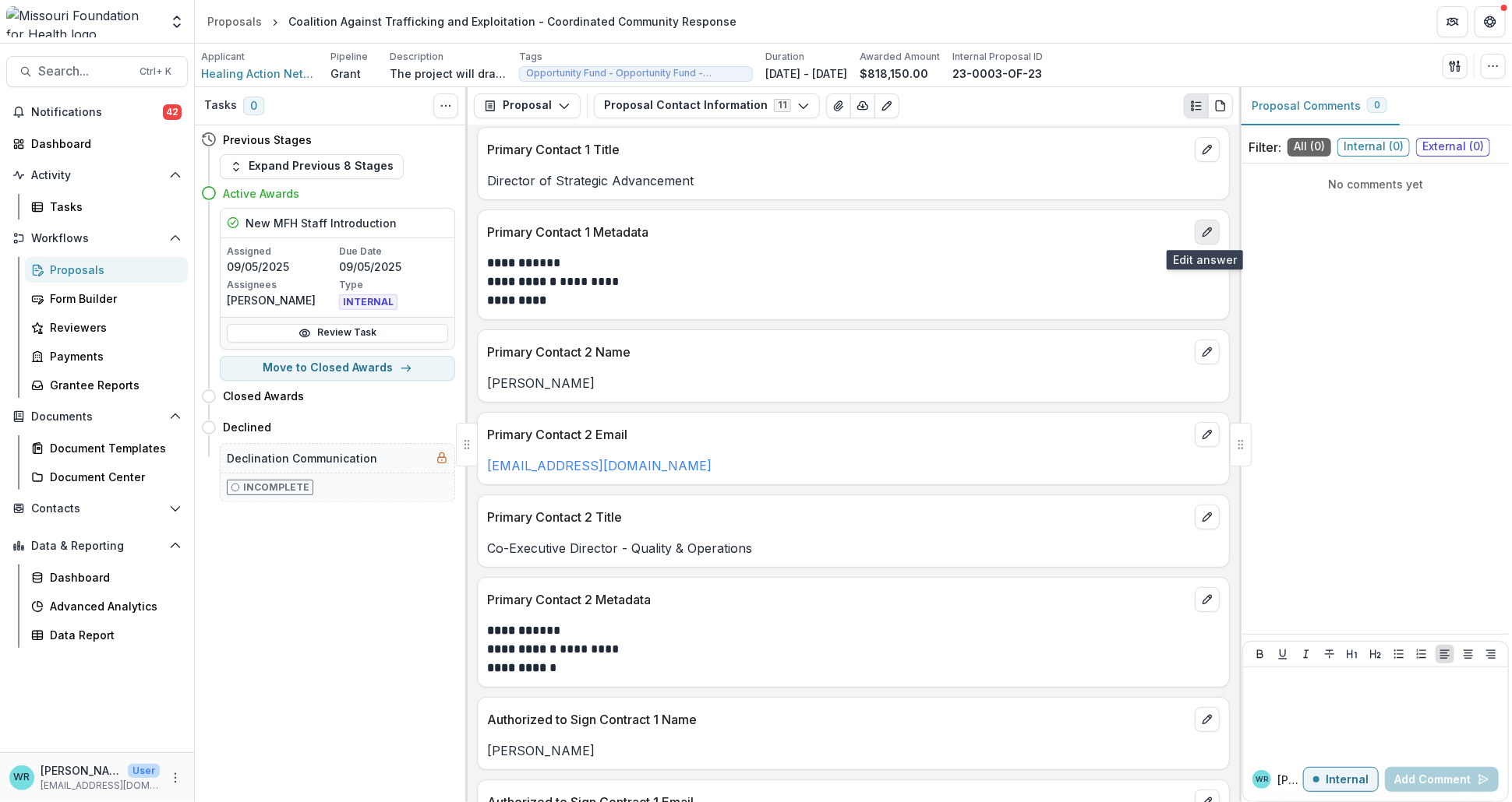
click at [1196, 240] on button "edit" at bounding box center [1207, 232] width 25 height 25
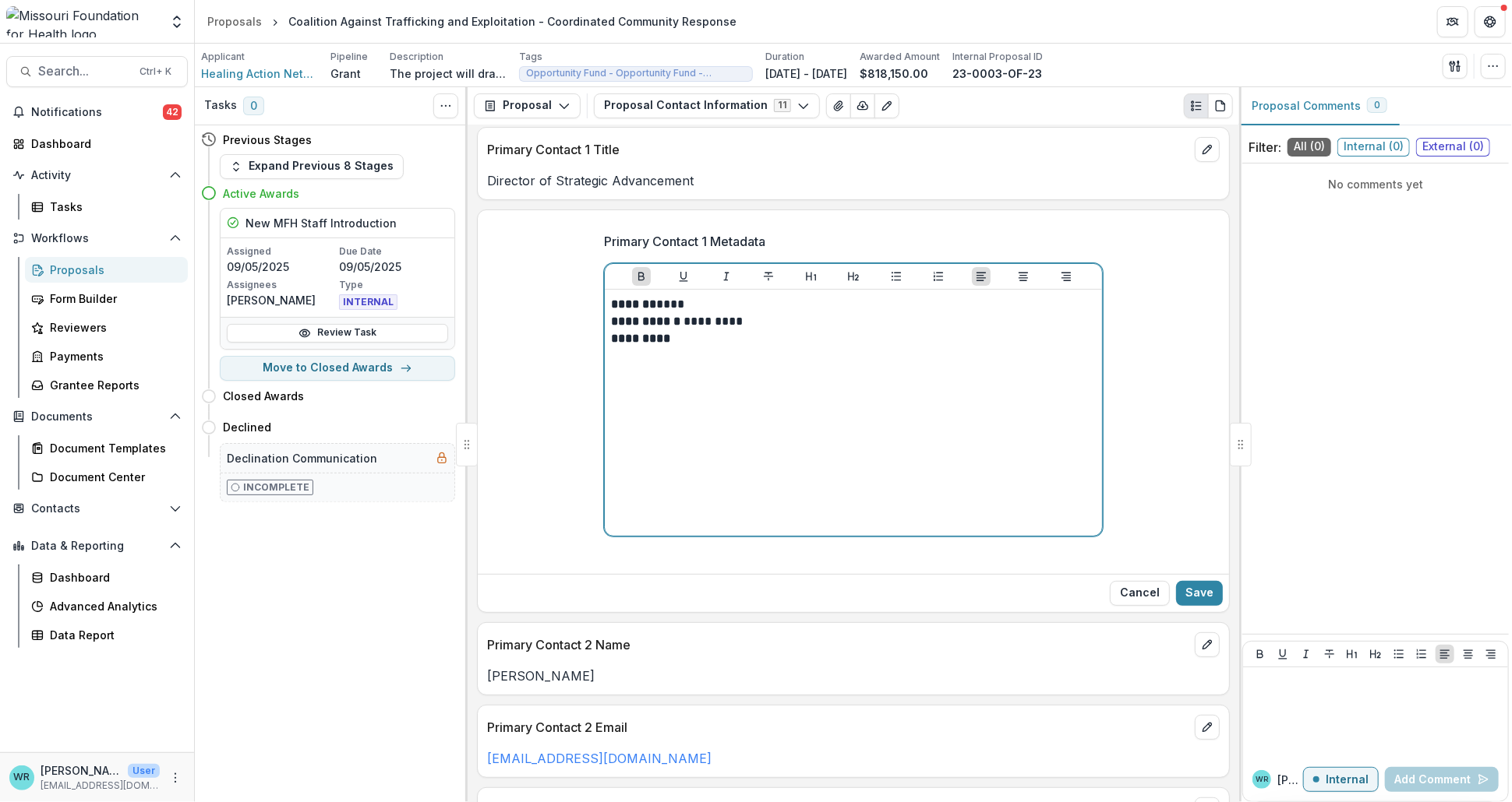
click at [687, 343] on p "**********" at bounding box center [853, 330] width 484 height 35
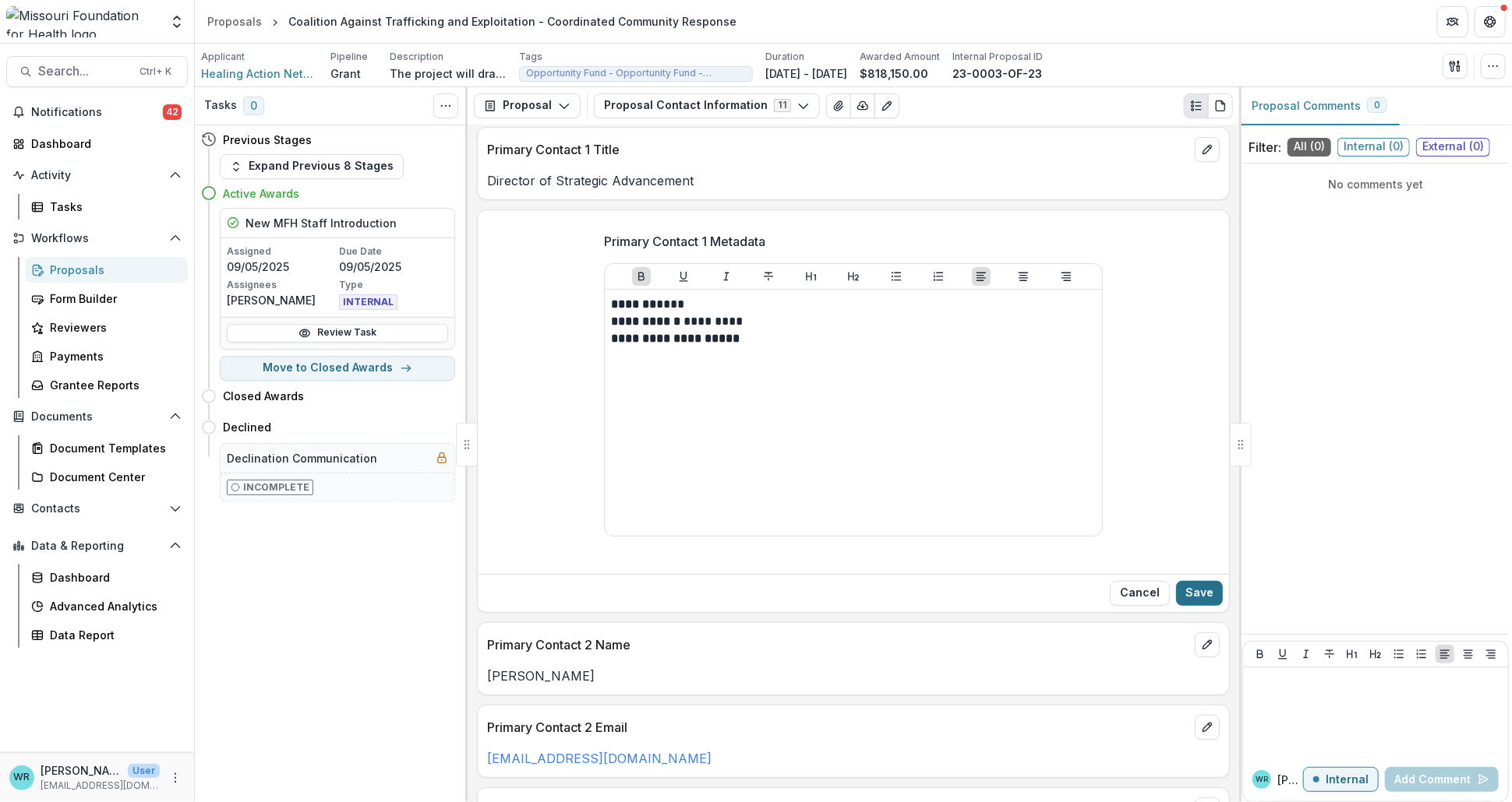
click at [1206, 595] on button "Save" at bounding box center [1199, 593] width 47 height 25
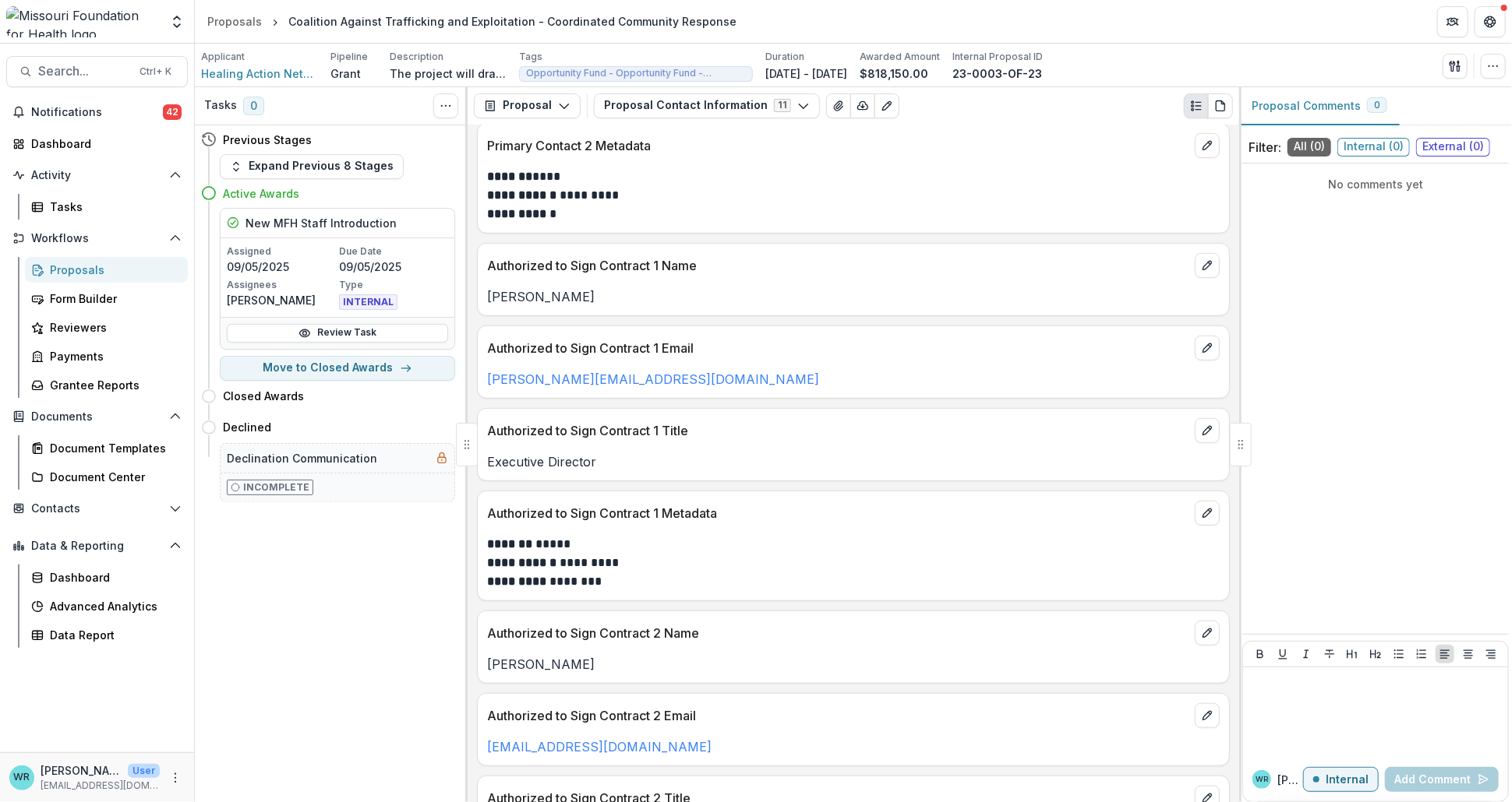
scroll to position [629, 0]
click at [1202, 512] on icon "edit" at bounding box center [1206, 510] width 12 height 12
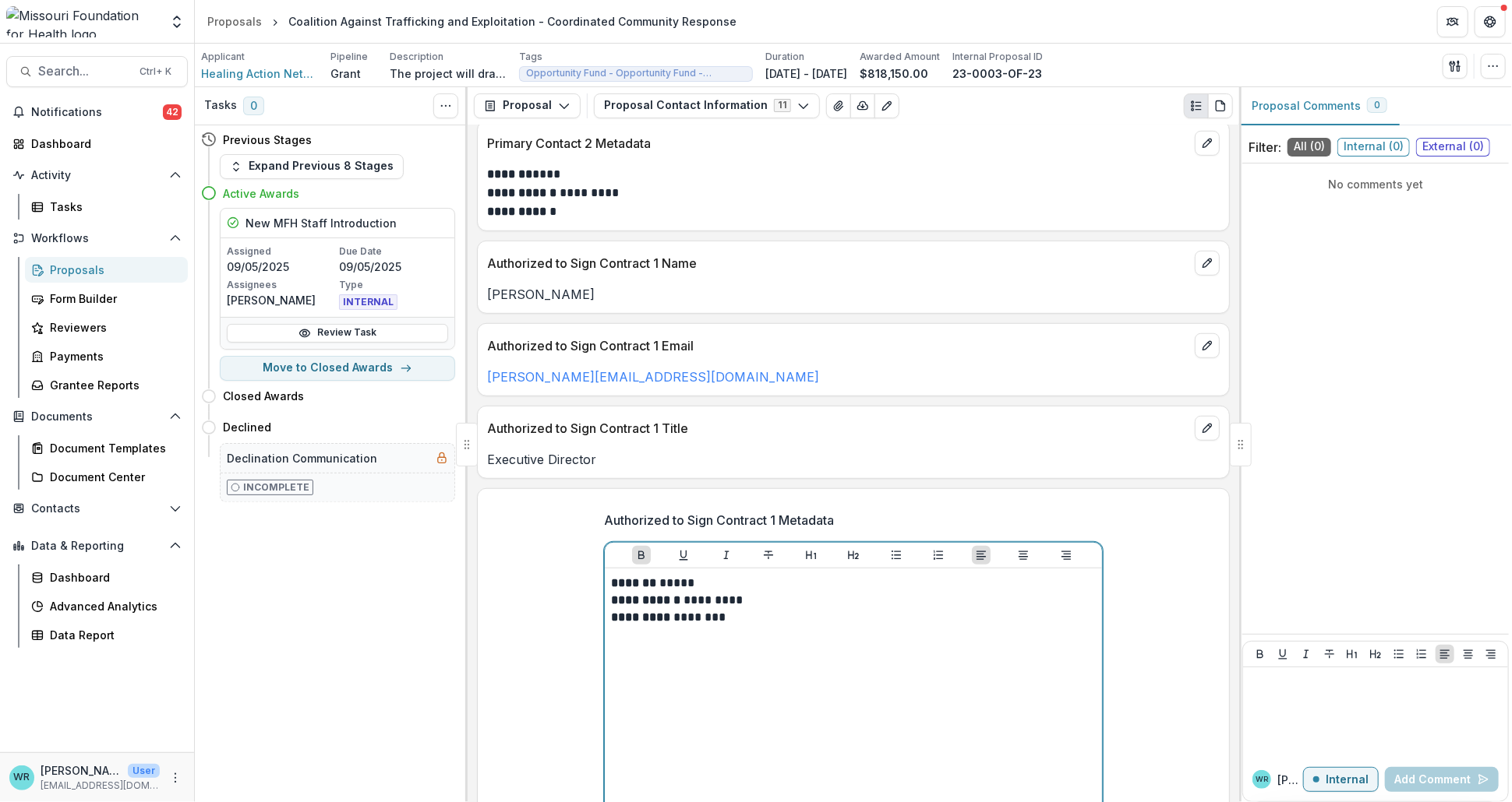
click at [674, 620] on p "**********" at bounding box center [853, 609] width 484 height 35
drag, startPoint x: 676, startPoint y: 615, endPoint x: 702, endPoint y: 615, distance: 26.0
click at [676, 614] on p "**********" at bounding box center [853, 609] width 484 height 35
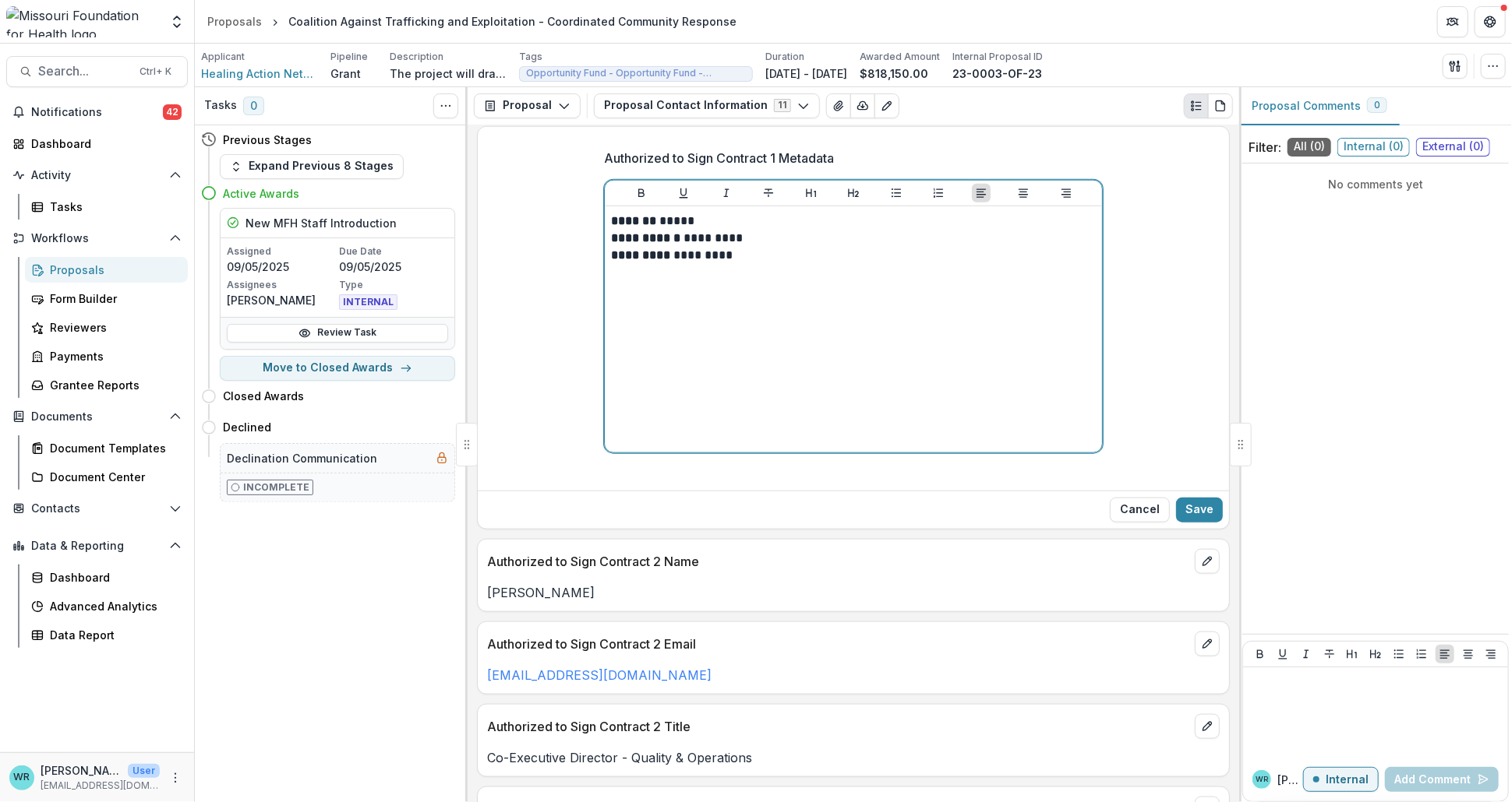
scroll to position [1062, 0]
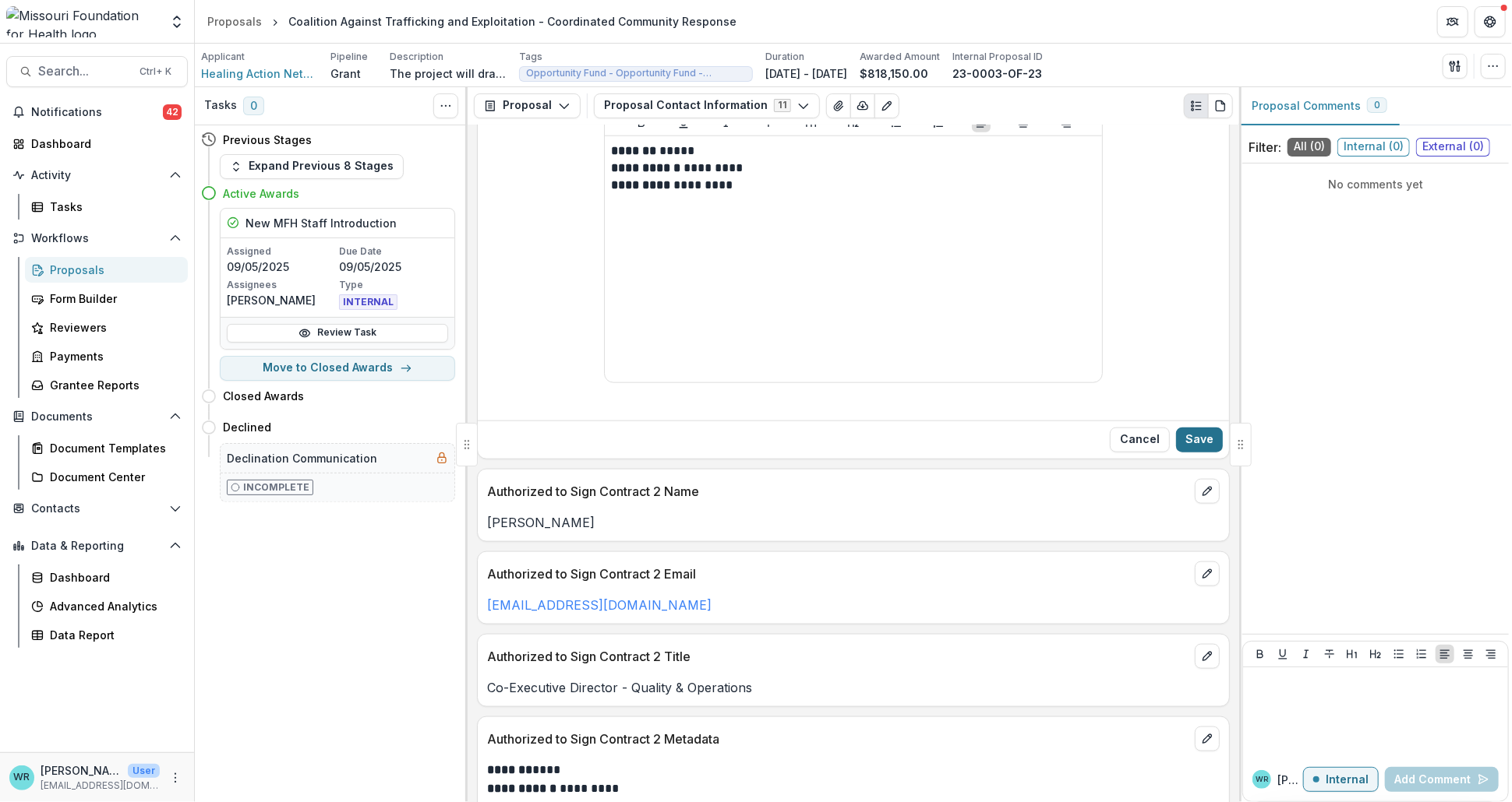
click at [1205, 444] on button "Save" at bounding box center [1199, 440] width 47 height 25
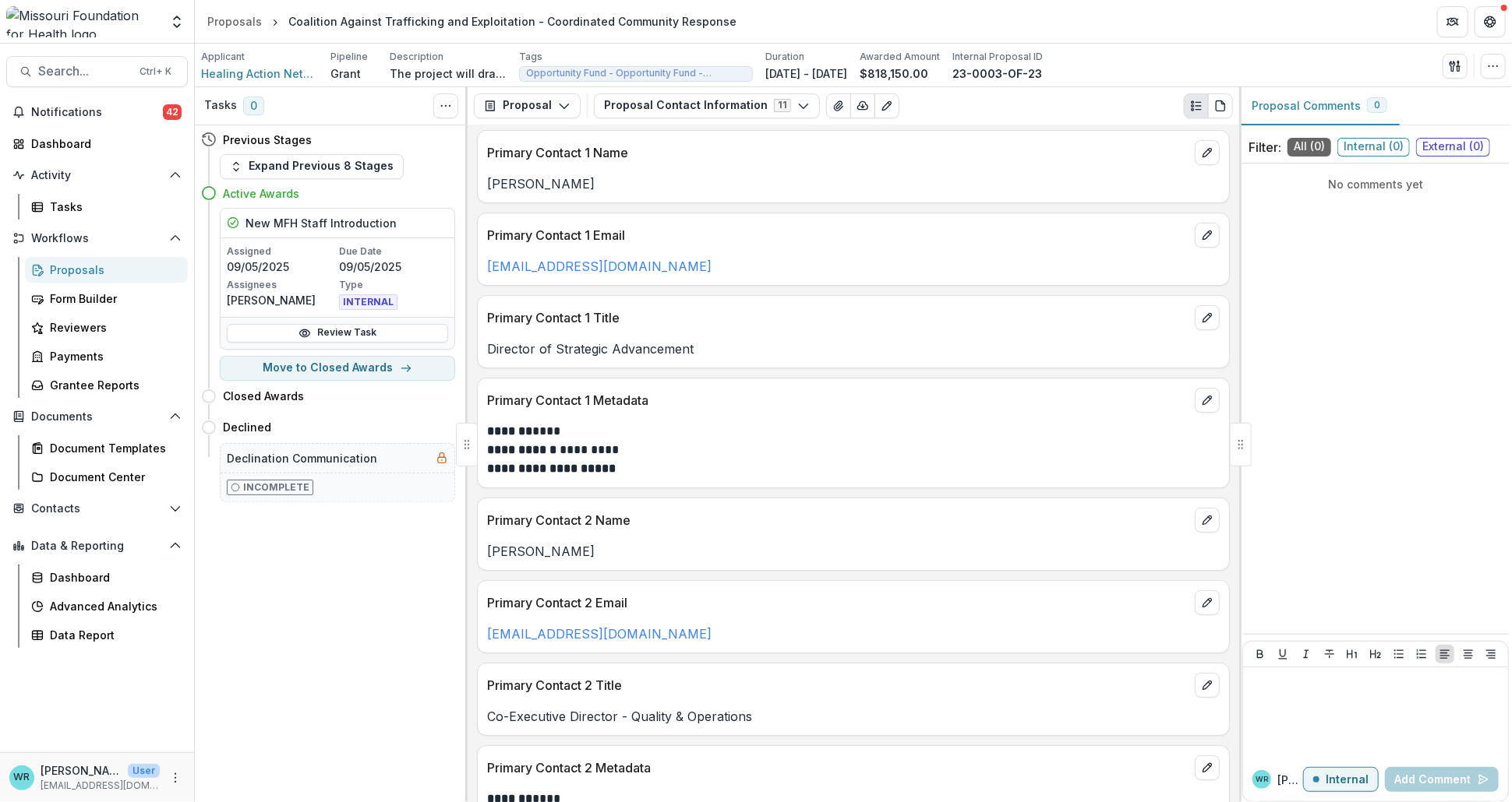
scroll to position [0, 0]
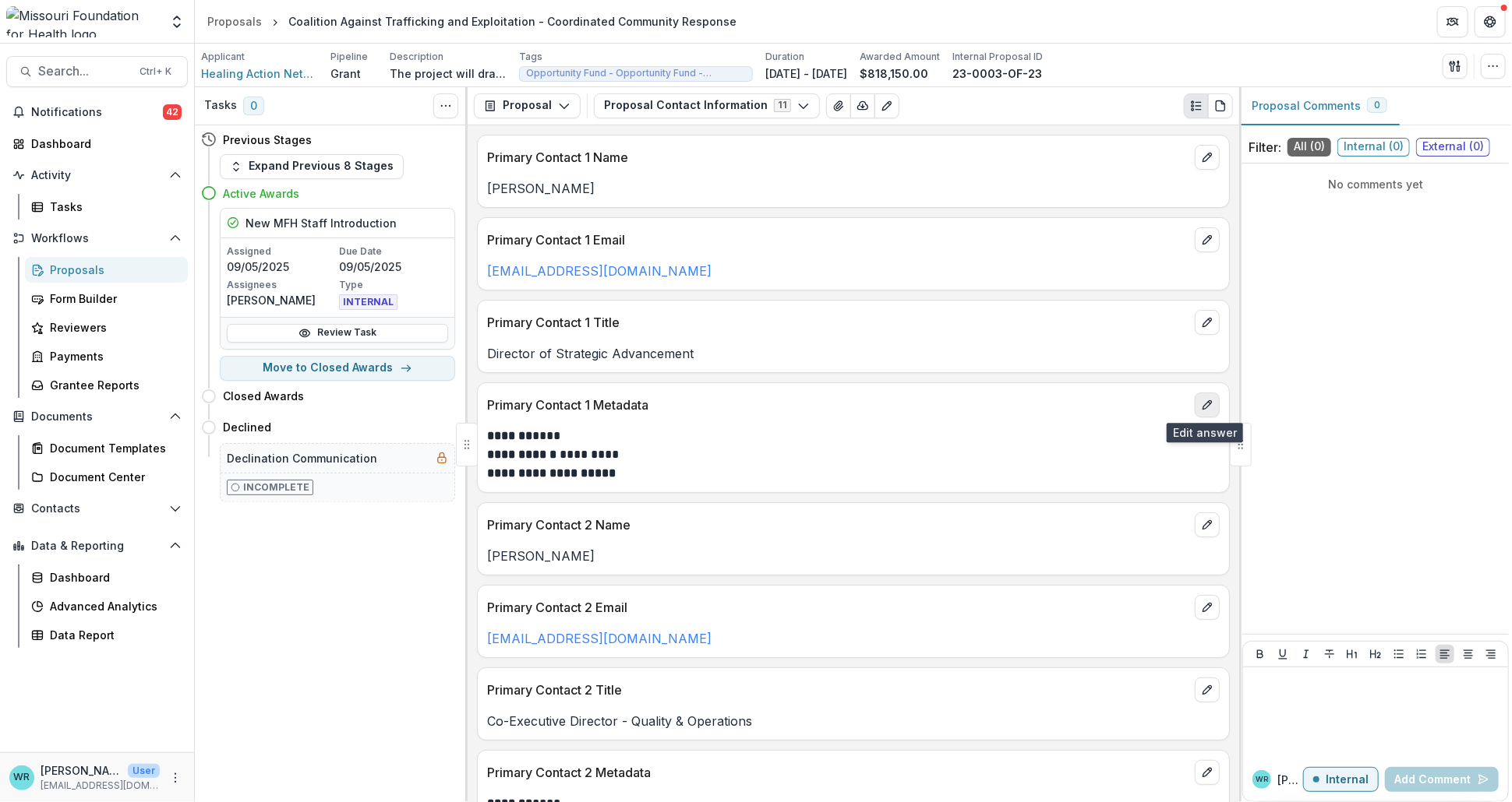
click at [1203, 411] on button "edit" at bounding box center [1207, 405] width 25 height 25
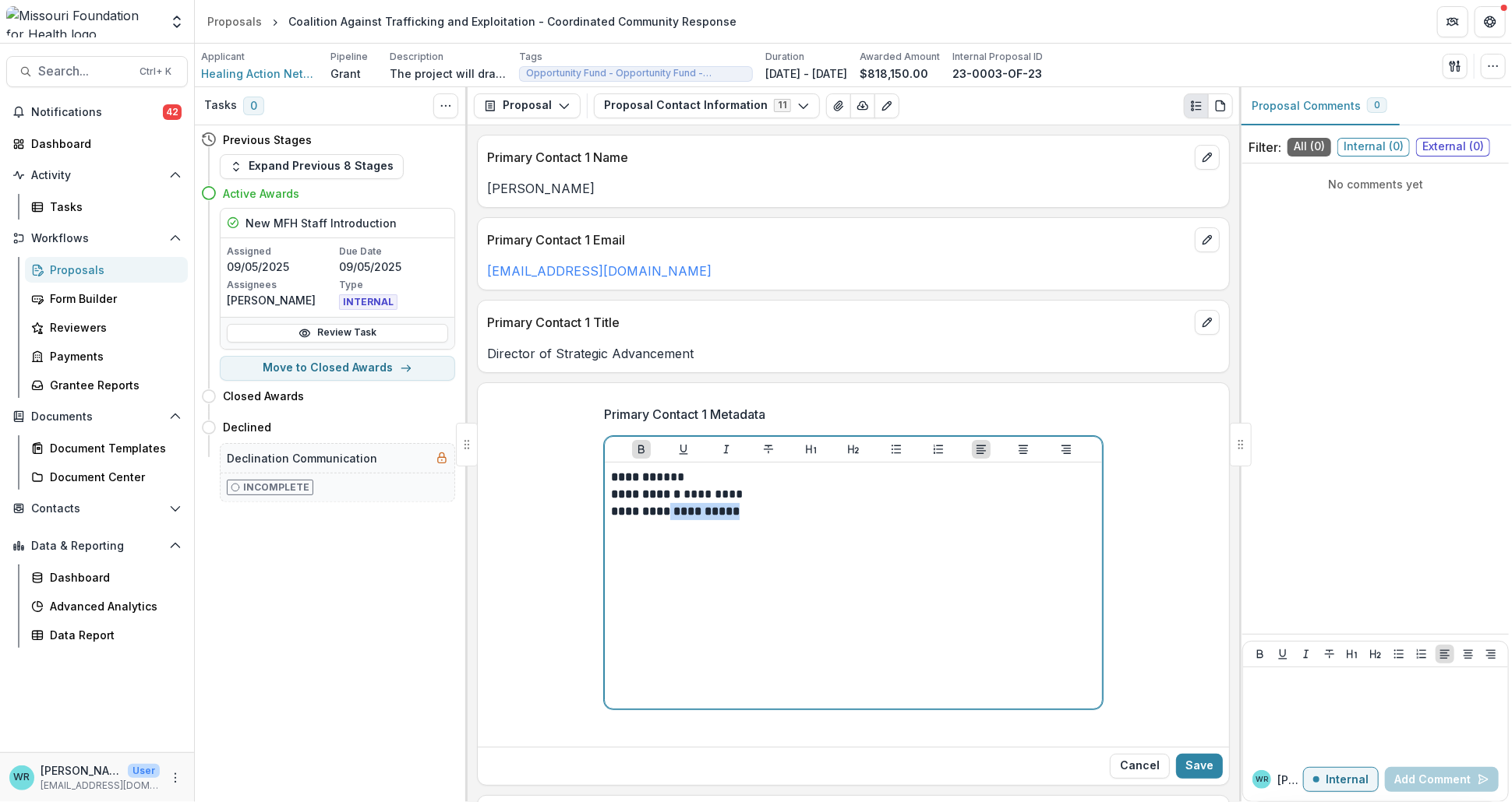
drag, startPoint x: 765, startPoint y: 514, endPoint x: 667, endPoint y: 509, distance: 98.1
click at [667, 509] on p "**********" at bounding box center [853, 503] width 484 height 35
click at [644, 440] on button "Bold" at bounding box center [641, 449] width 19 height 19
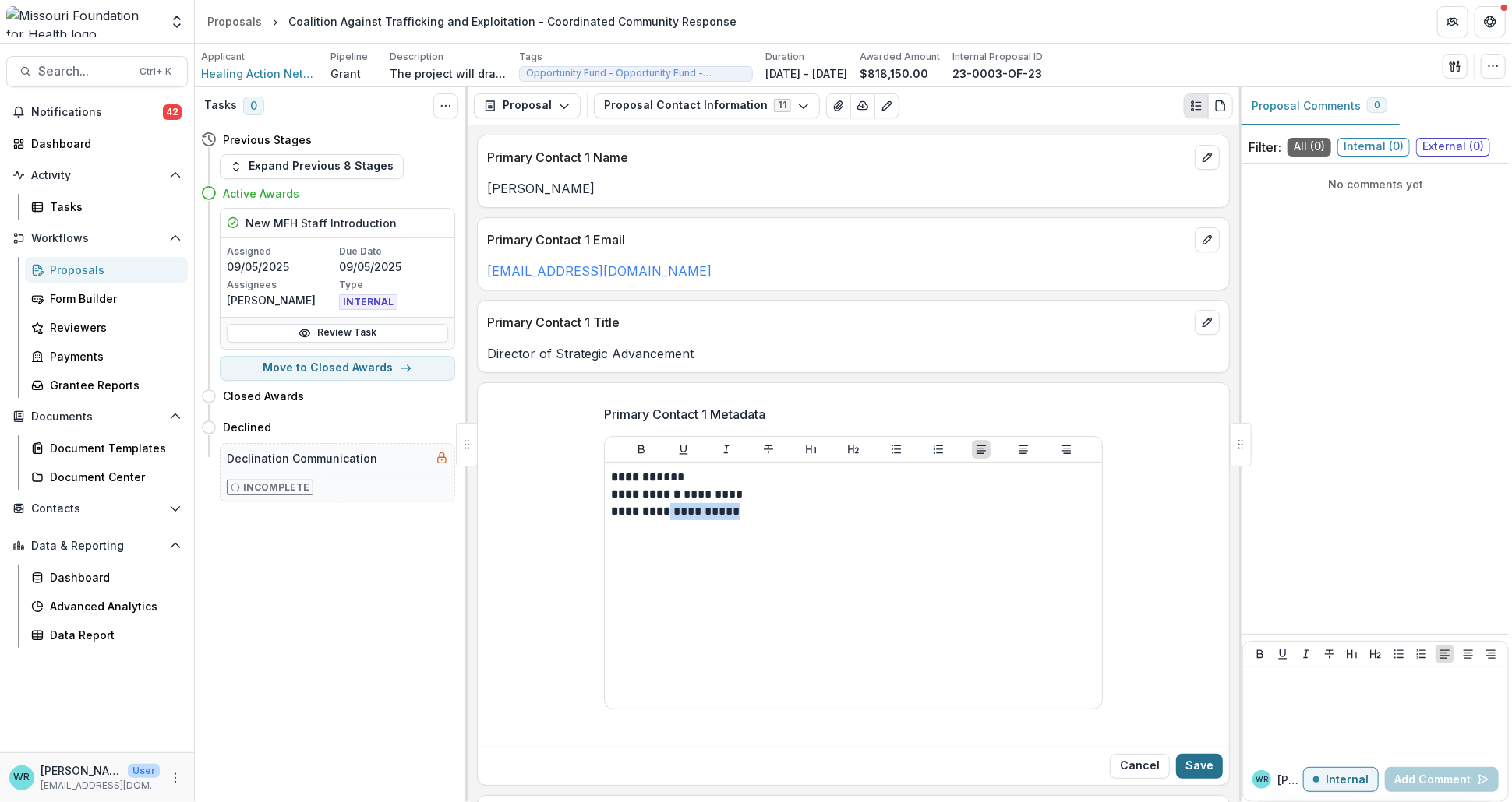
click at [1190, 762] on button "Save" at bounding box center [1199, 766] width 47 height 25
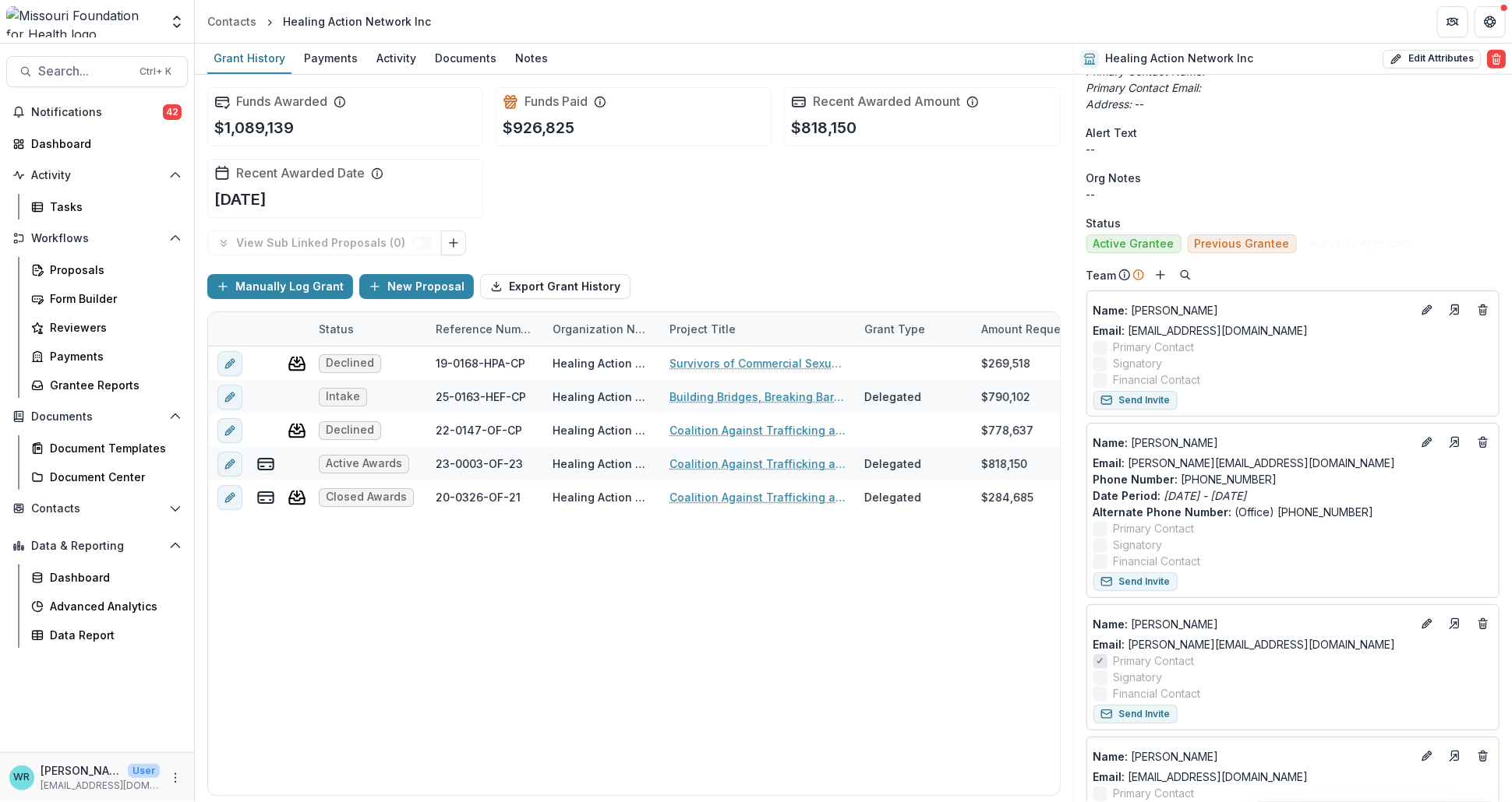
scroll to position [605, 0]
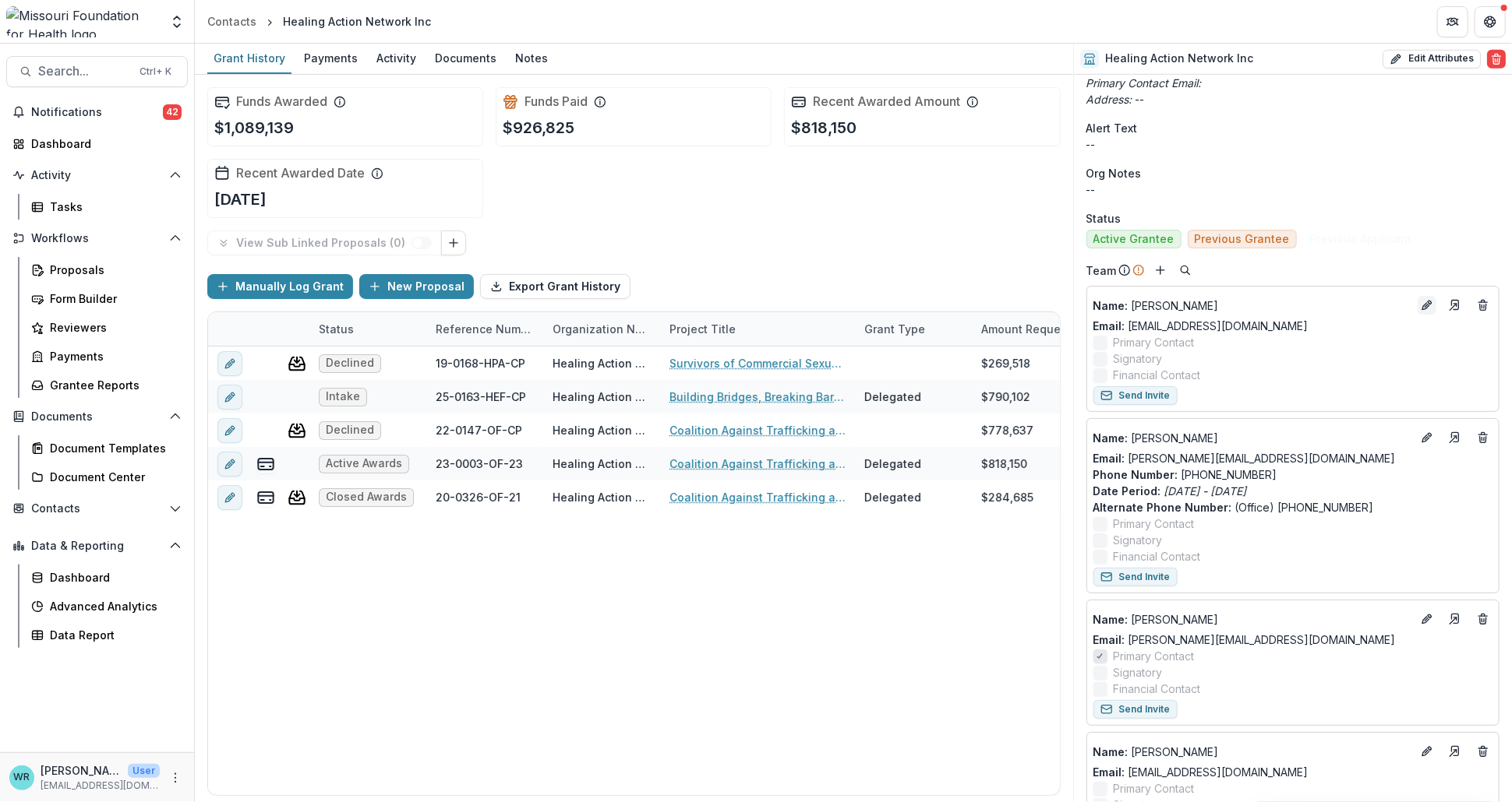
click at [1426, 299] on icon "Edit" at bounding box center [1426, 305] width 12 height 12
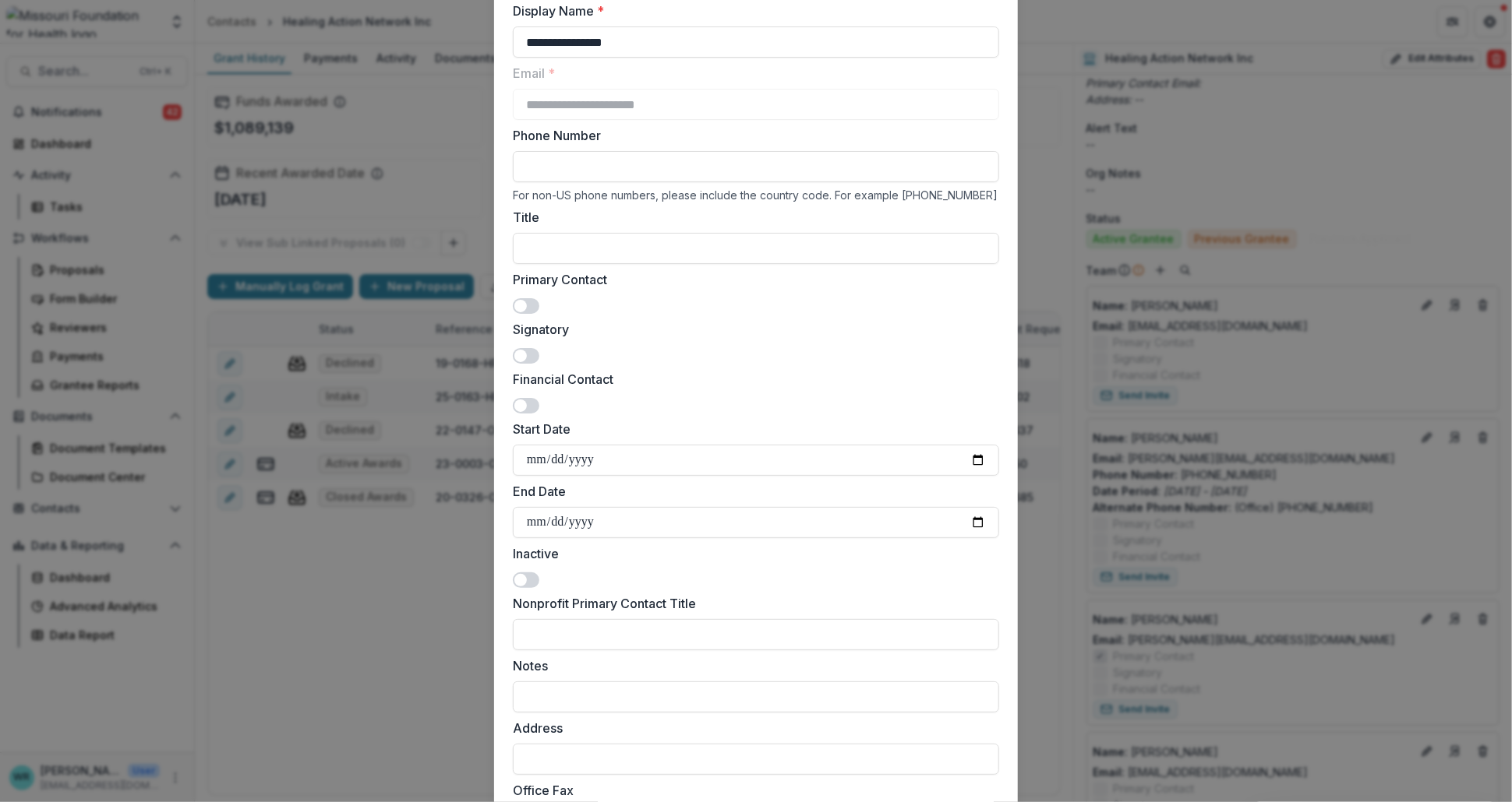
scroll to position [86, 0]
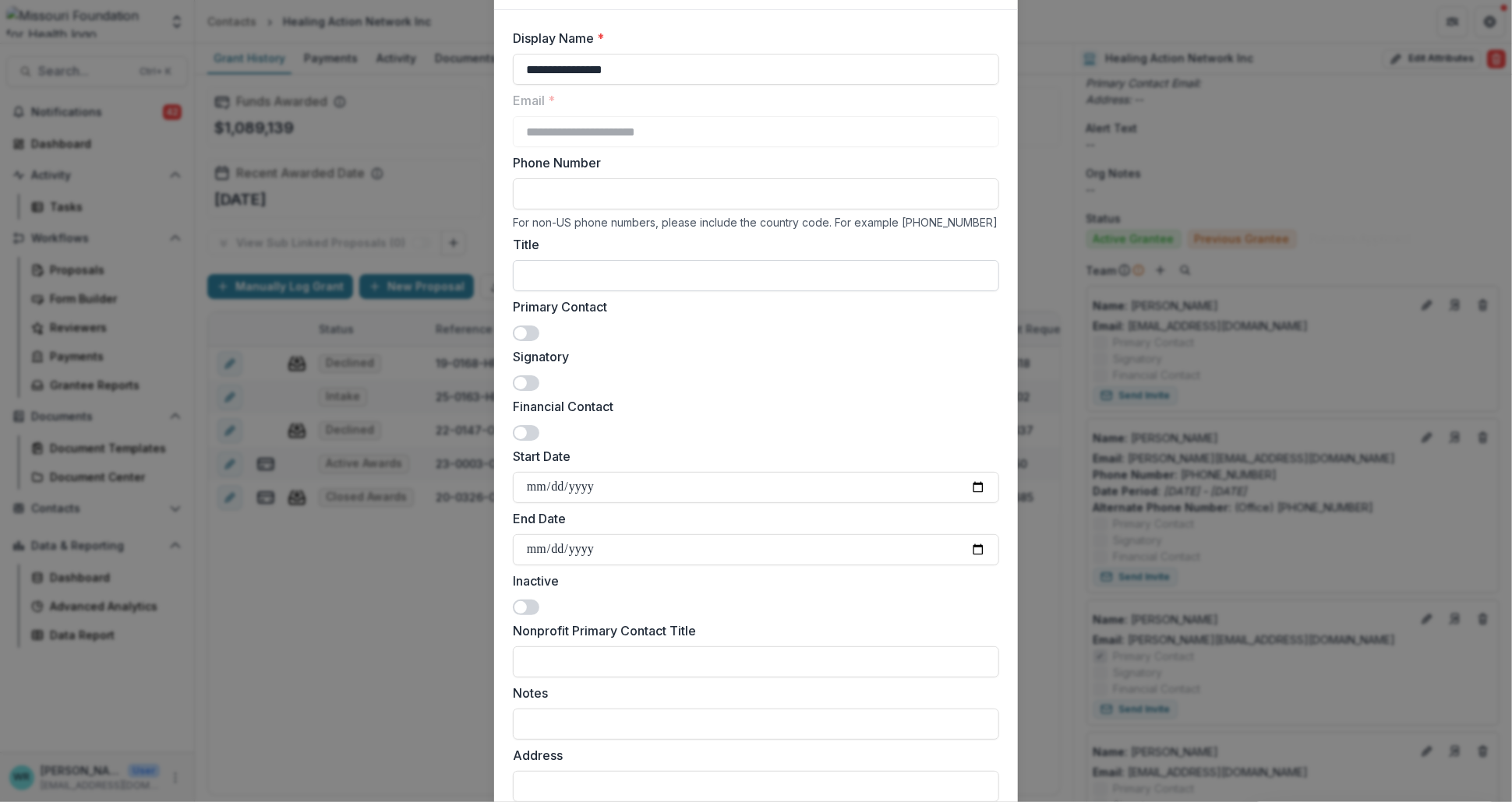
click at [590, 270] on input "Title" at bounding box center [756, 276] width 486 height 31
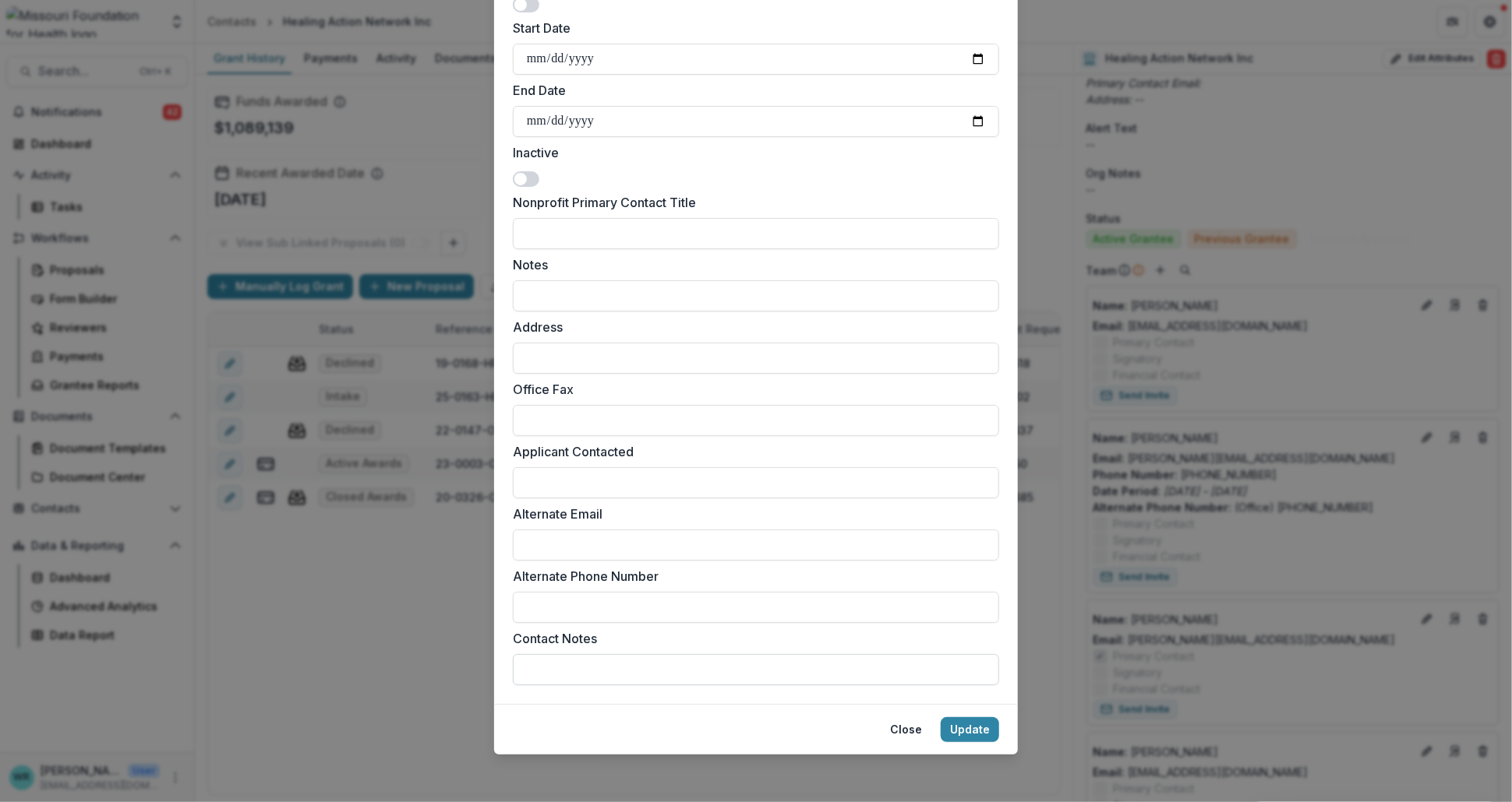
scroll to position [515, 0]
type input "**********"
click at [965, 724] on button "Update" at bounding box center [969, 729] width 58 height 25
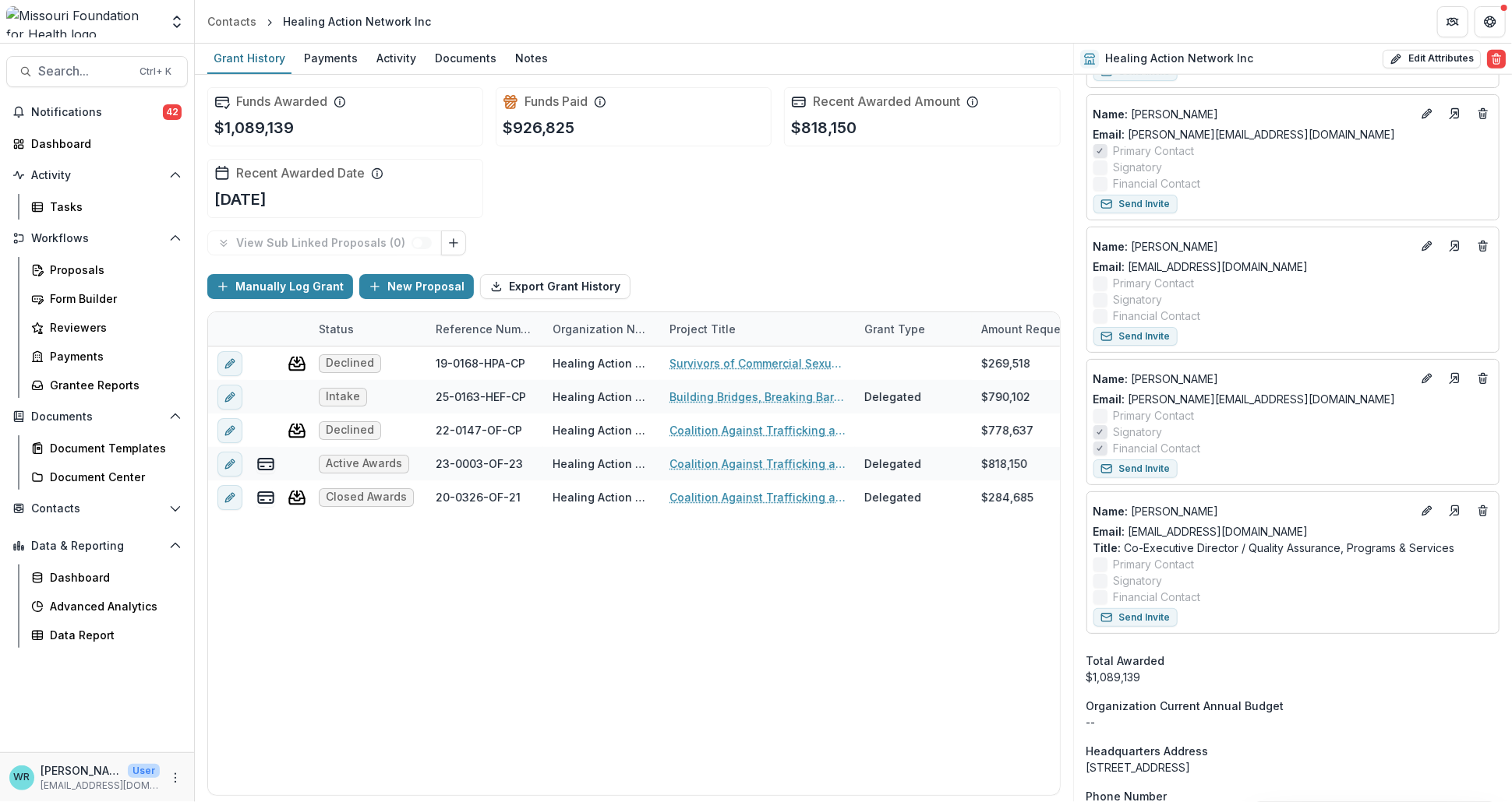
scroll to position [892, 0]
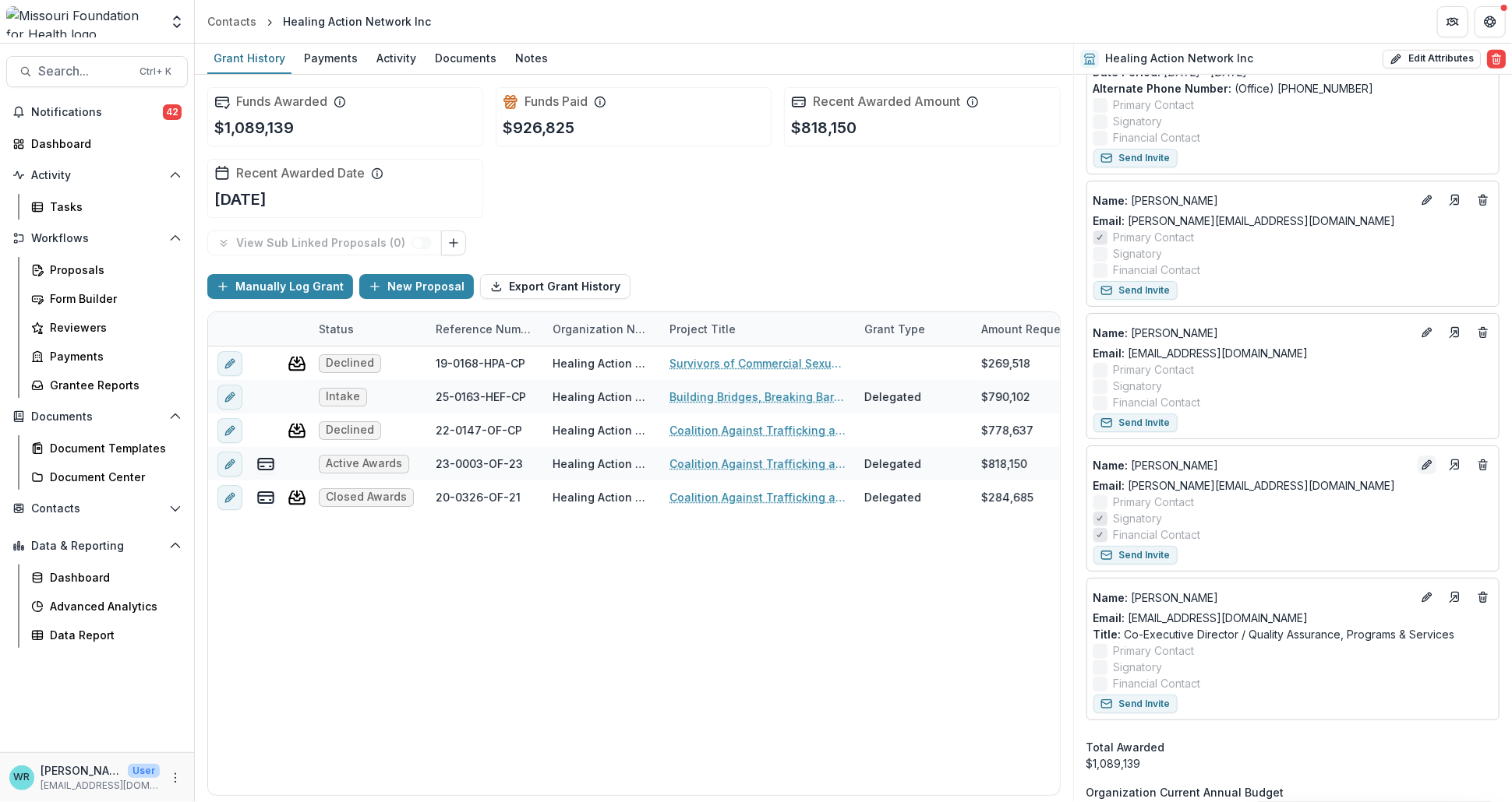
click at [1427, 461] on icon "Edit" at bounding box center [1429, 462] width 4 height 4
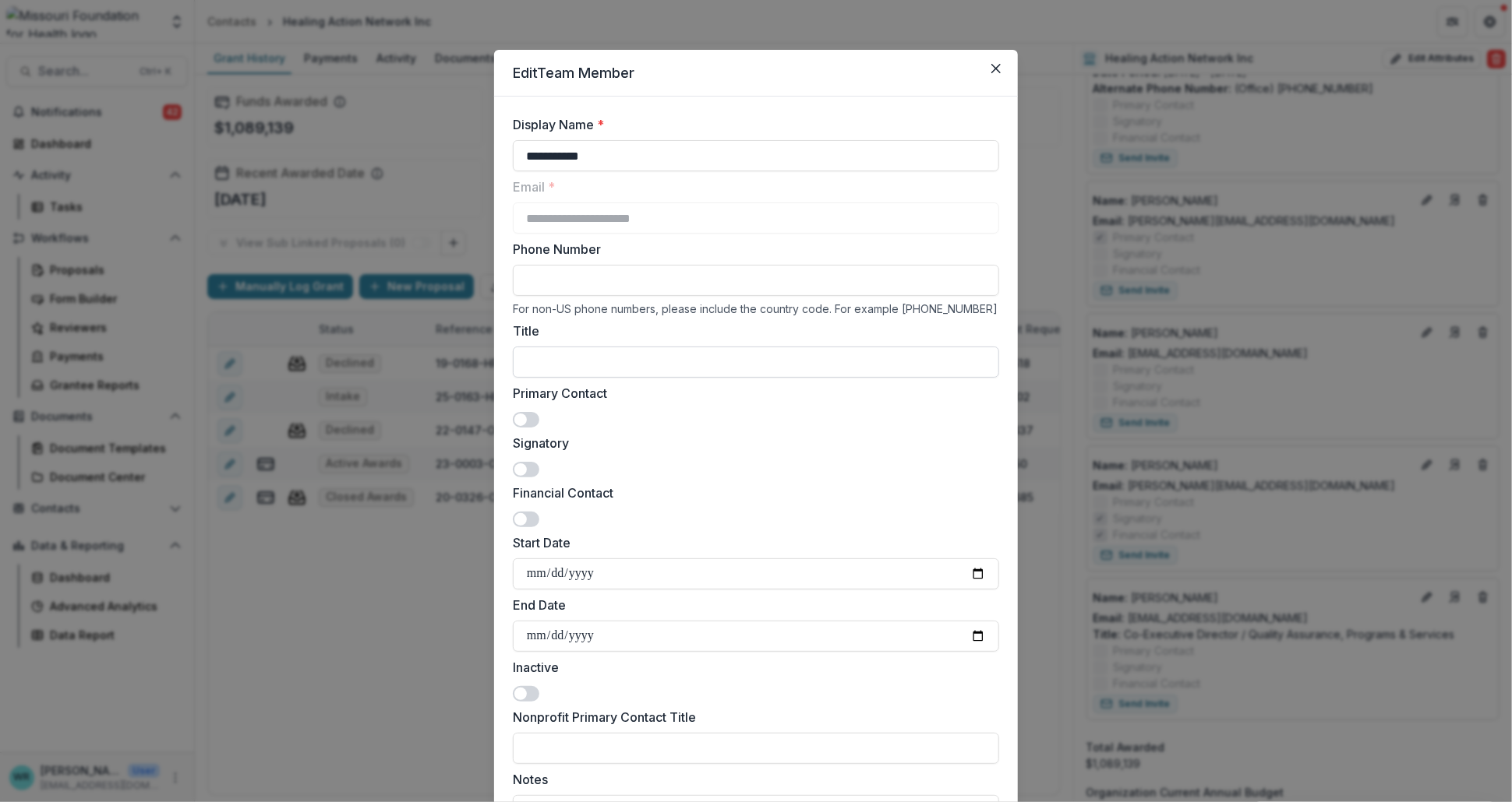
click at [627, 362] on input "Title" at bounding box center [756, 362] width 486 height 31
type input "**********"
click at [803, 285] on input "Phone Number" at bounding box center [756, 280] width 486 height 31
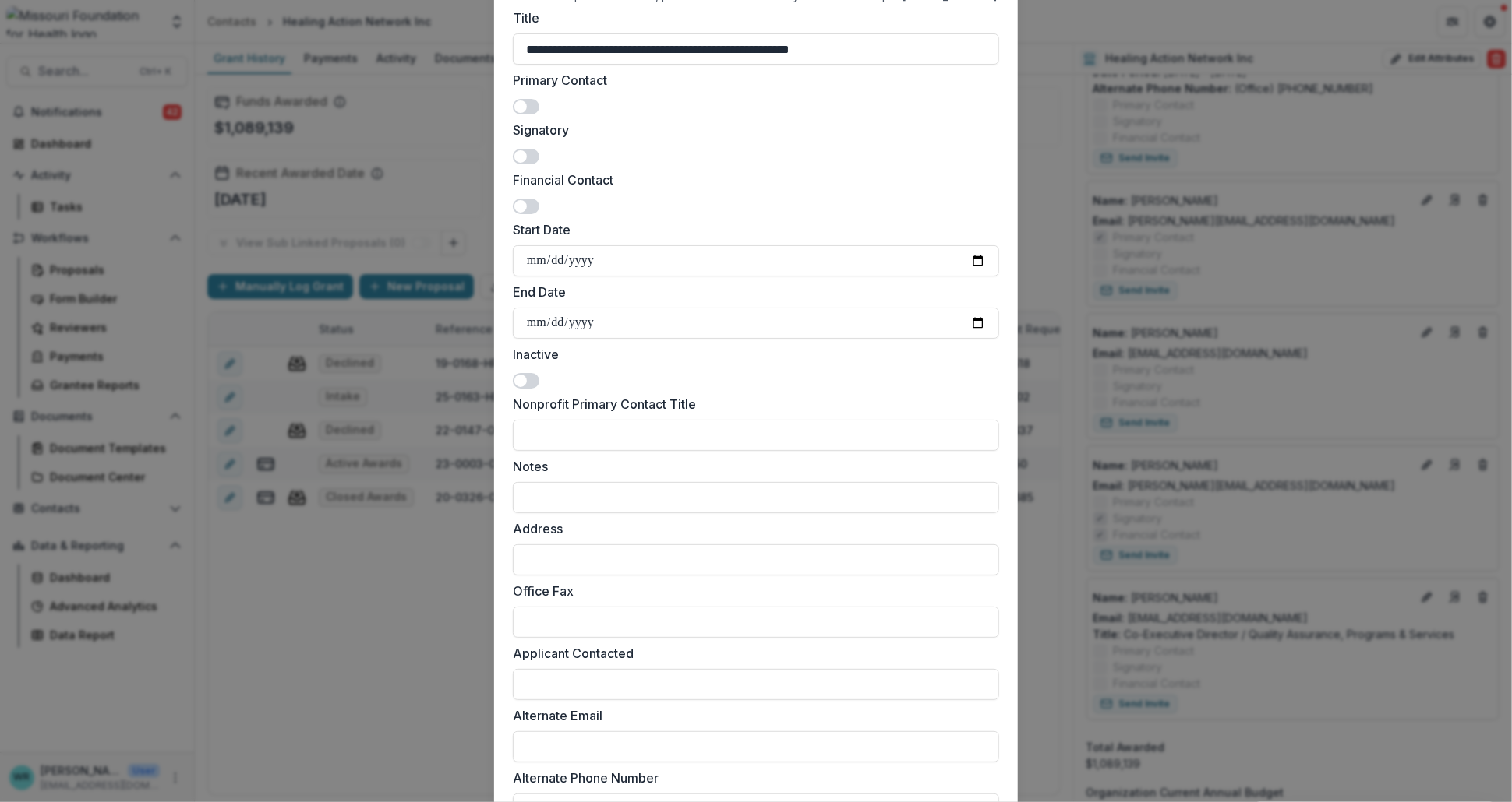
scroll to position [515, 0]
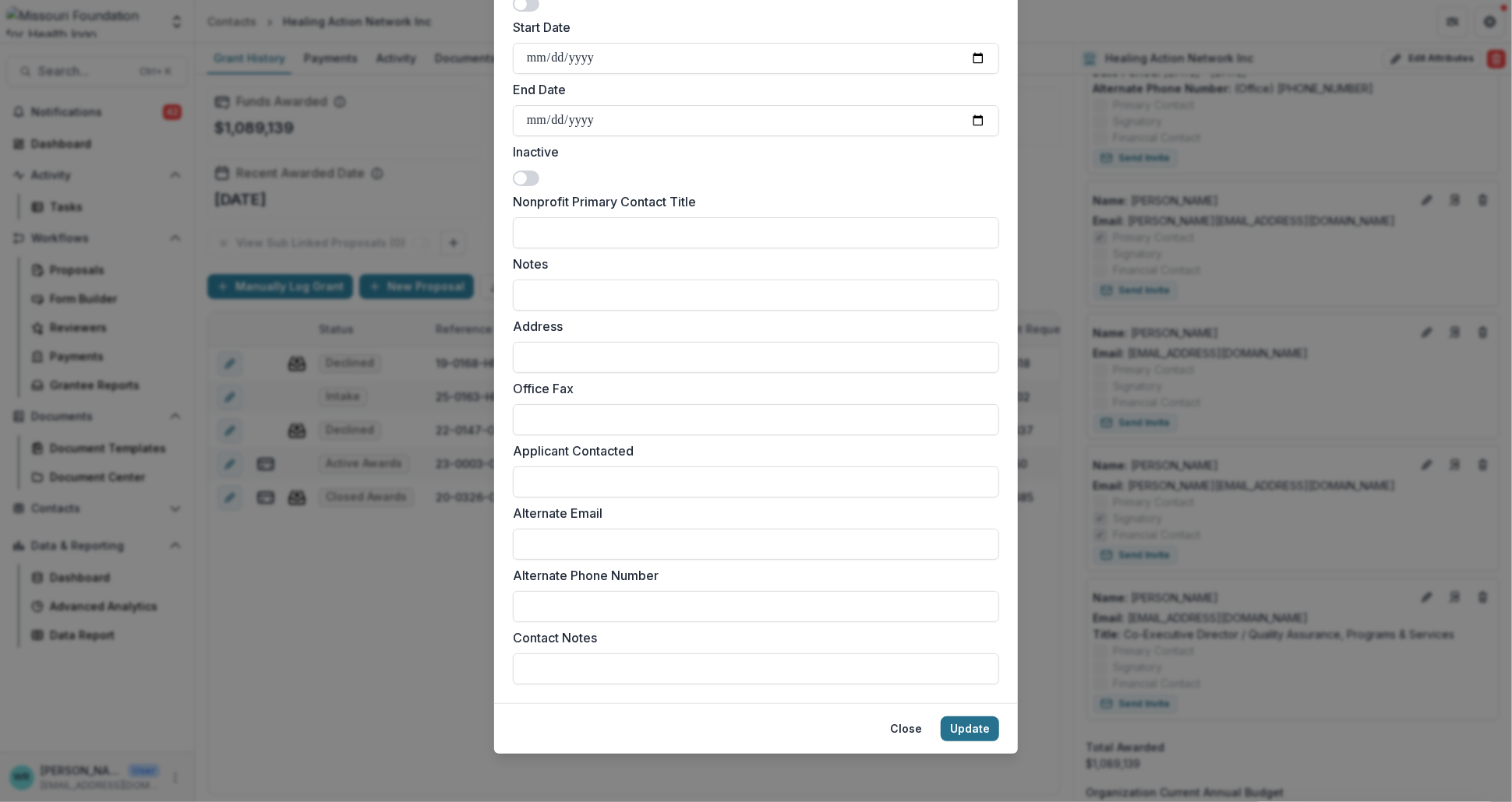
click at [973, 727] on button "Update" at bounding box center [969, 729] width 58 height 25
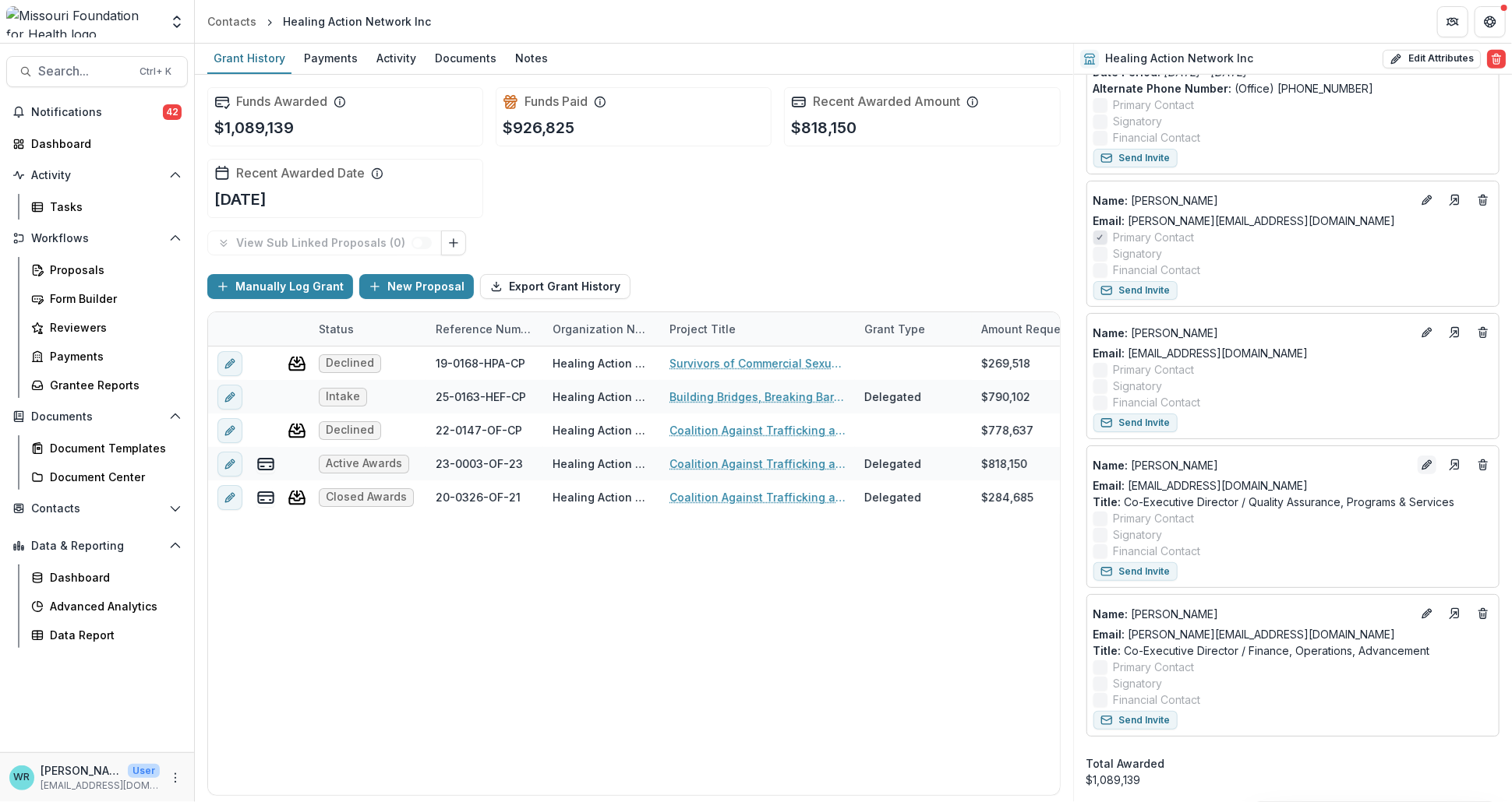
click at [1422, 460] on icon "Edit" at bounding box center [1426, 464] width 12 height 12
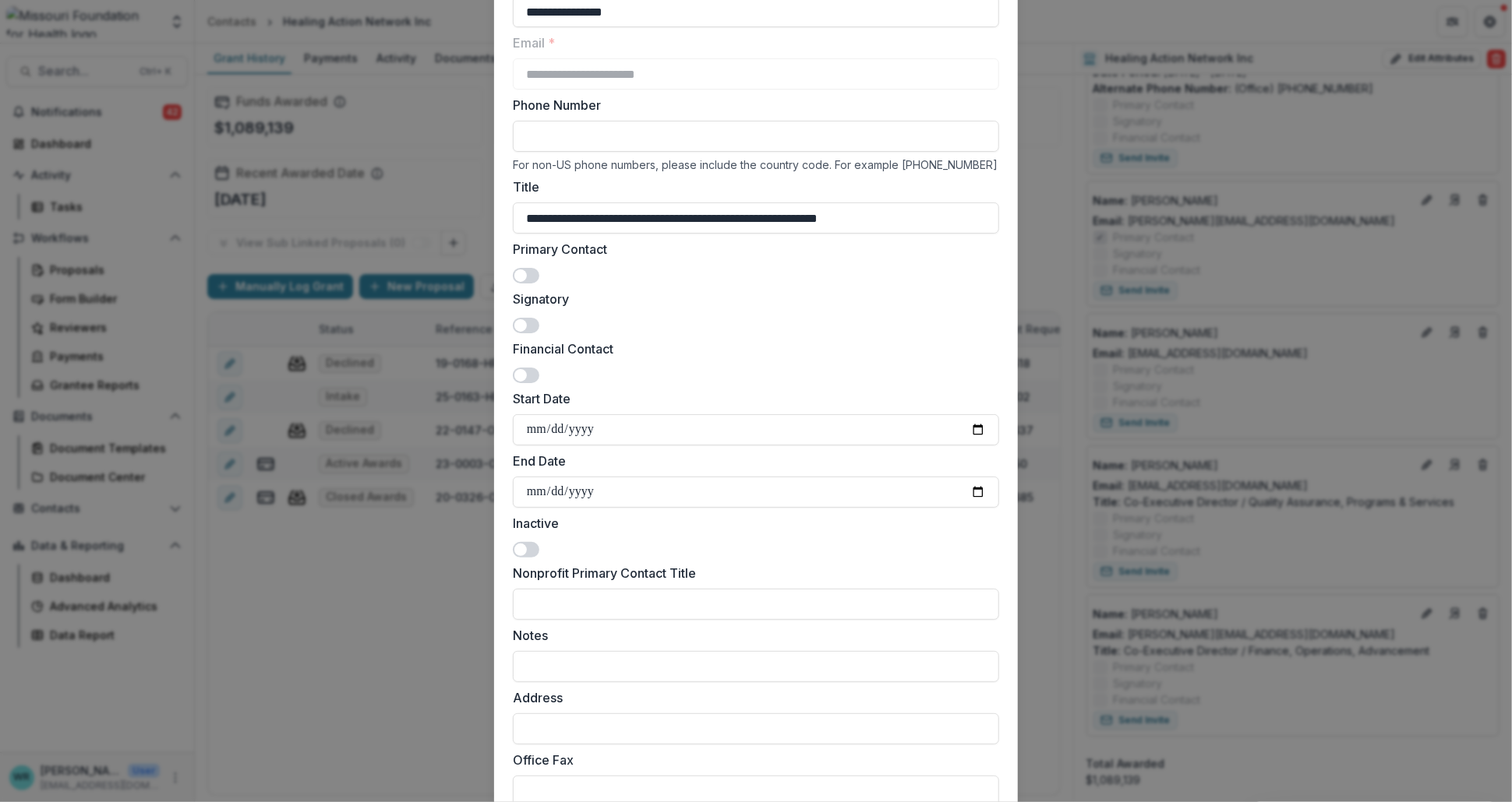
scroll to position [173, 0]
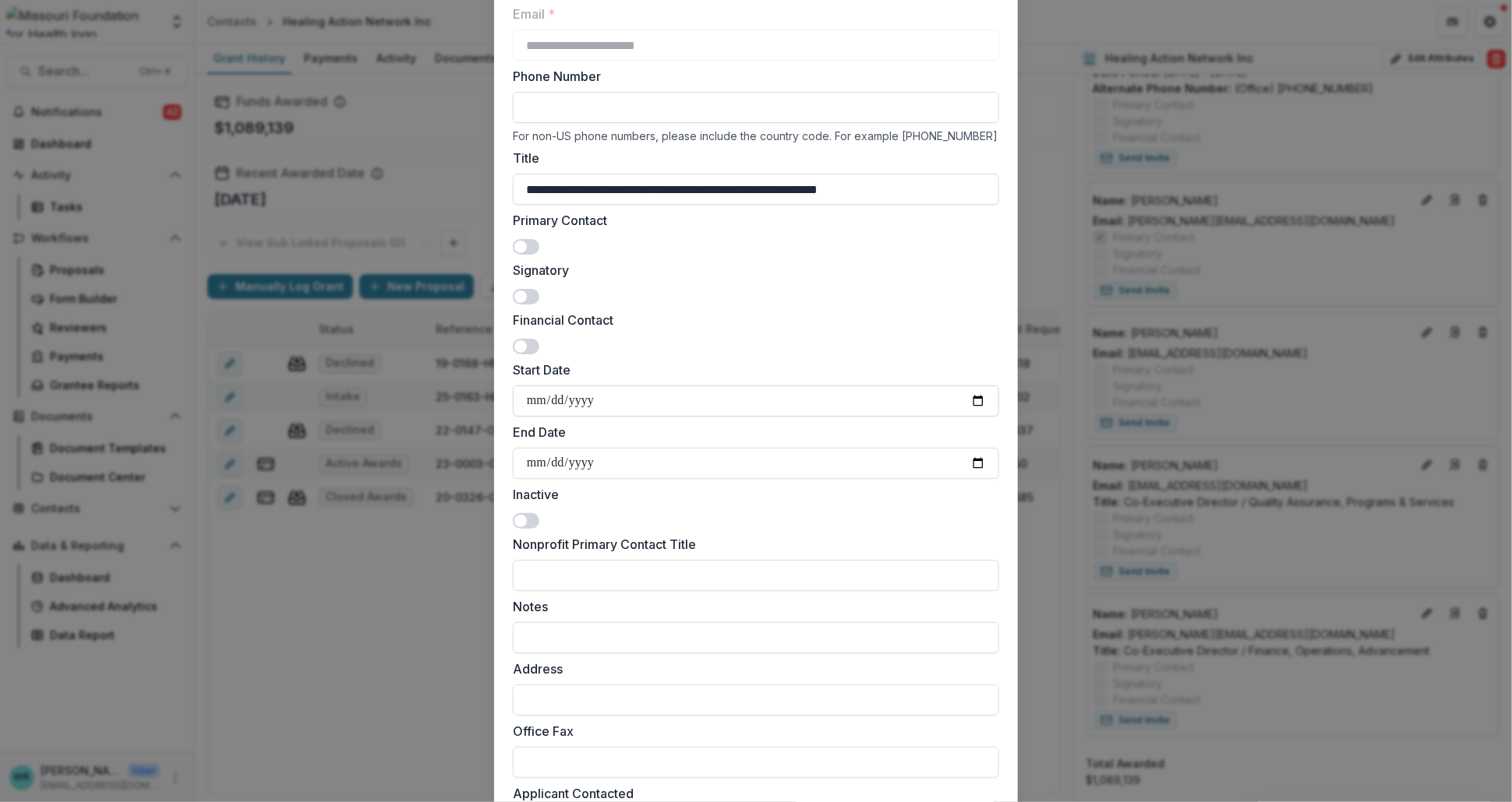
click at [539, 394] on input "Start Date" at bounding box center [756, 401] width 486 height 31
type input "**********"
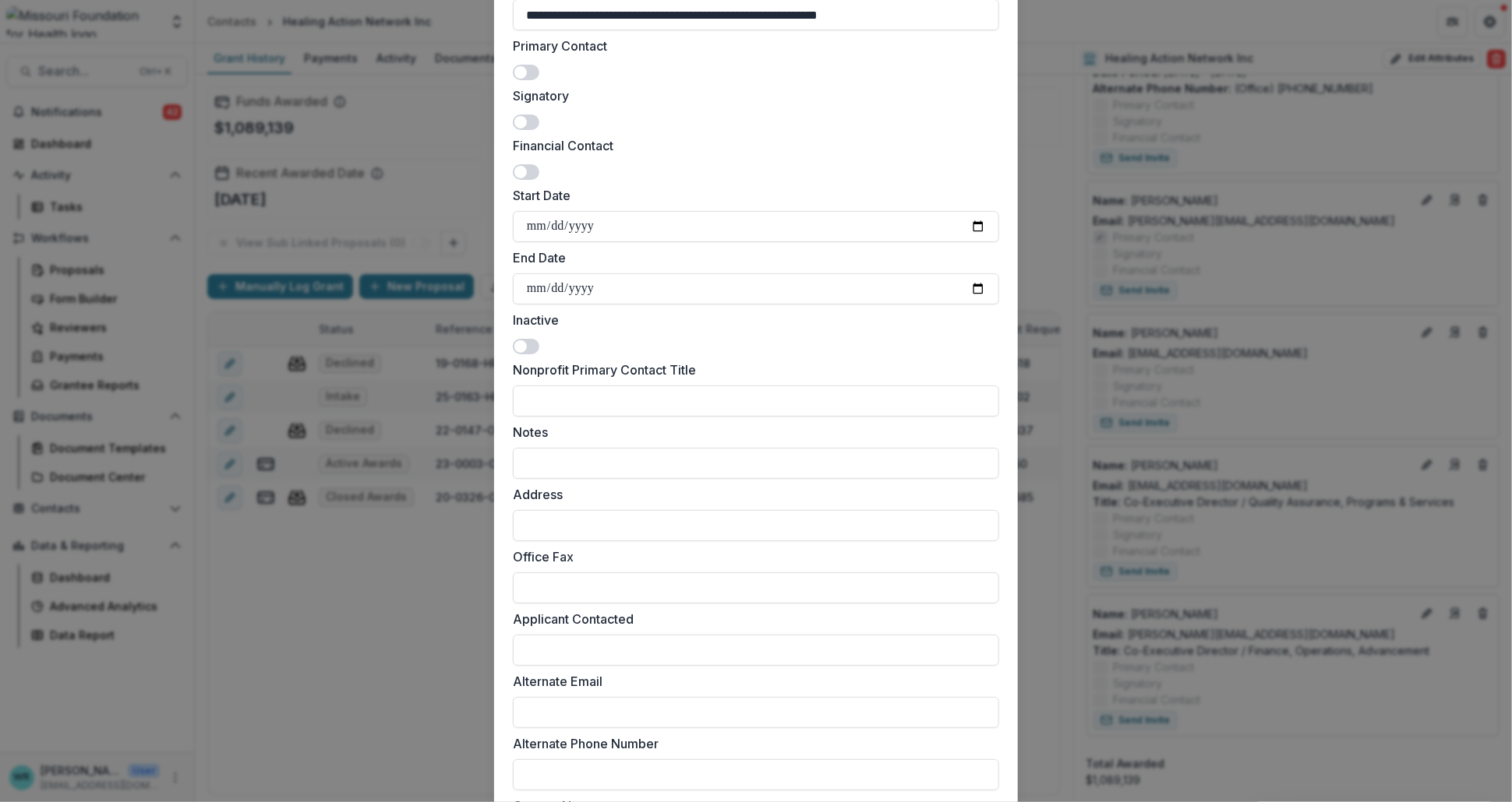
scroll to position [515, 0]
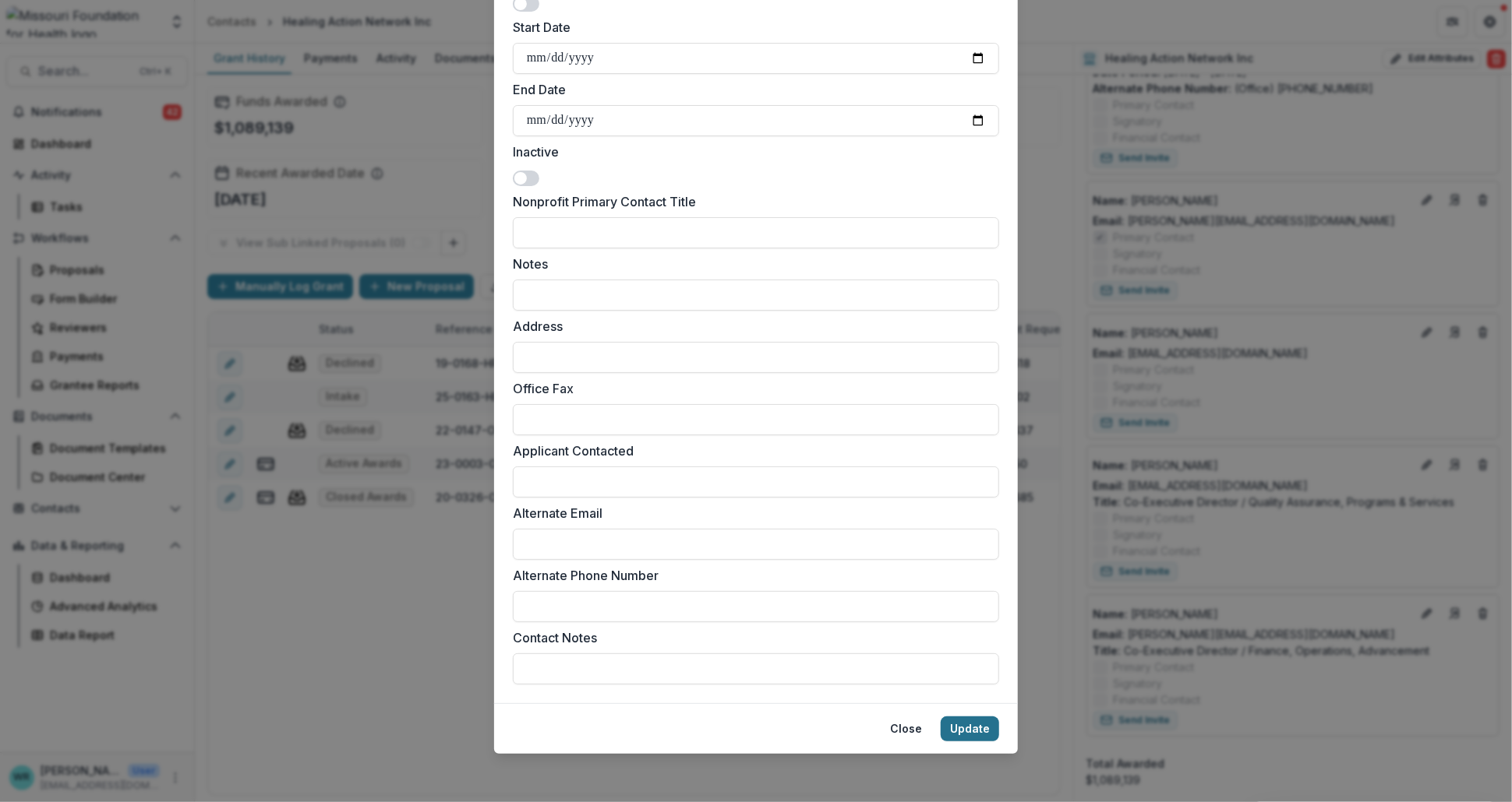
click at [991, 737] on button "Update" at bounding box center [969, 729] width 58 height 25
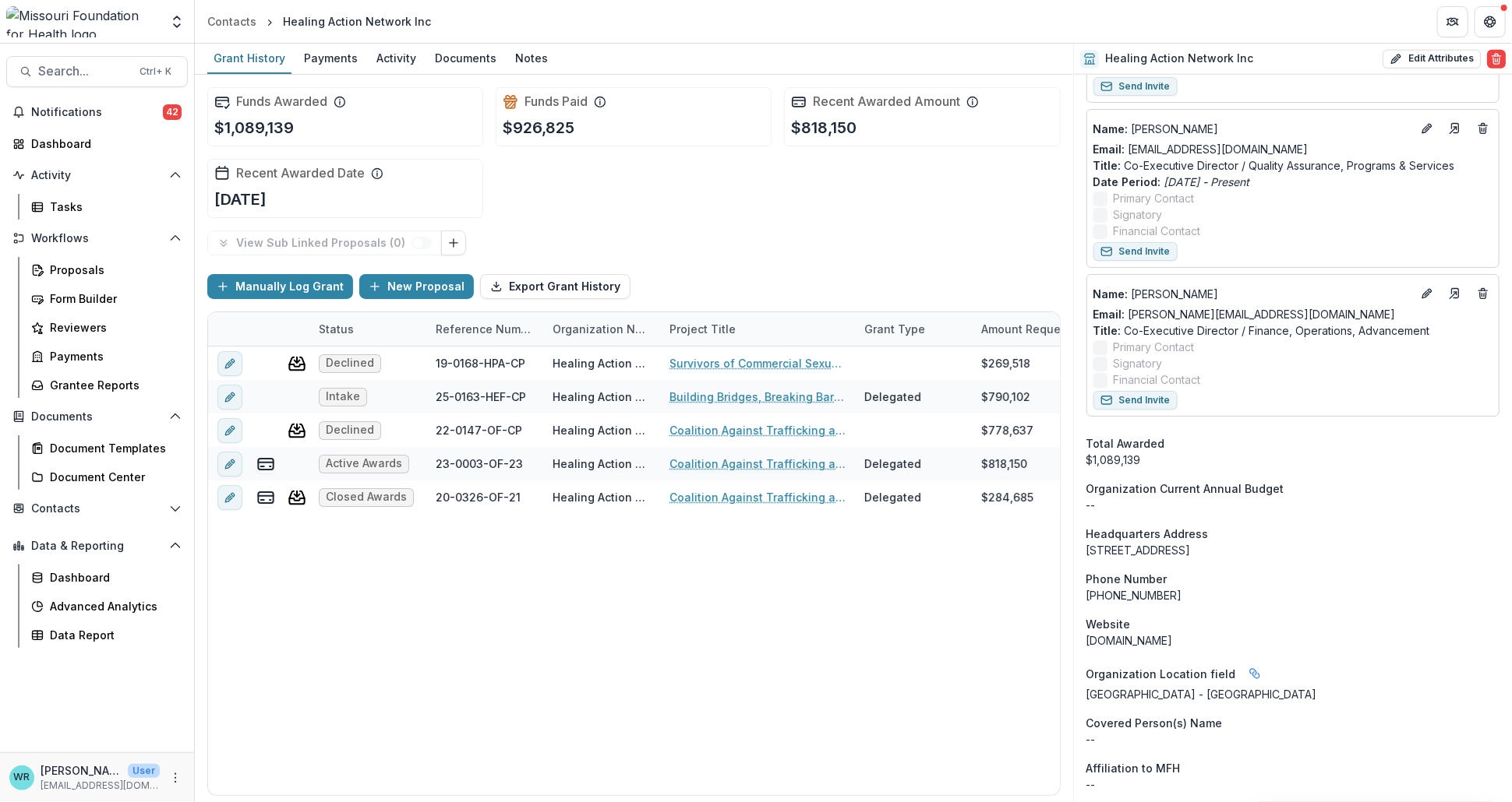
scroll to position [1238, 0]
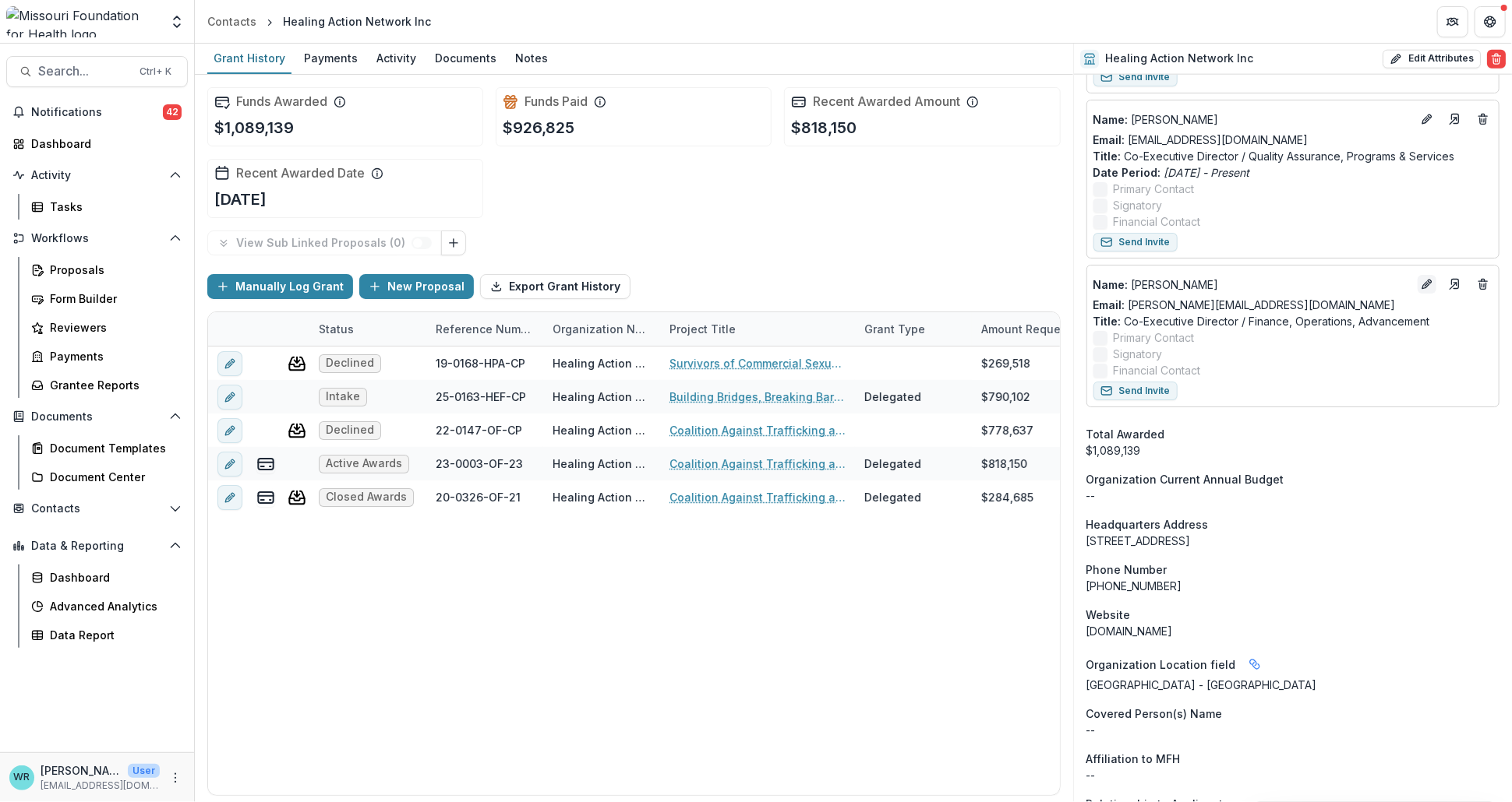
click at [1421, 280] on icon "Edit" at bounding box center [1426, 283] width 12 height 12
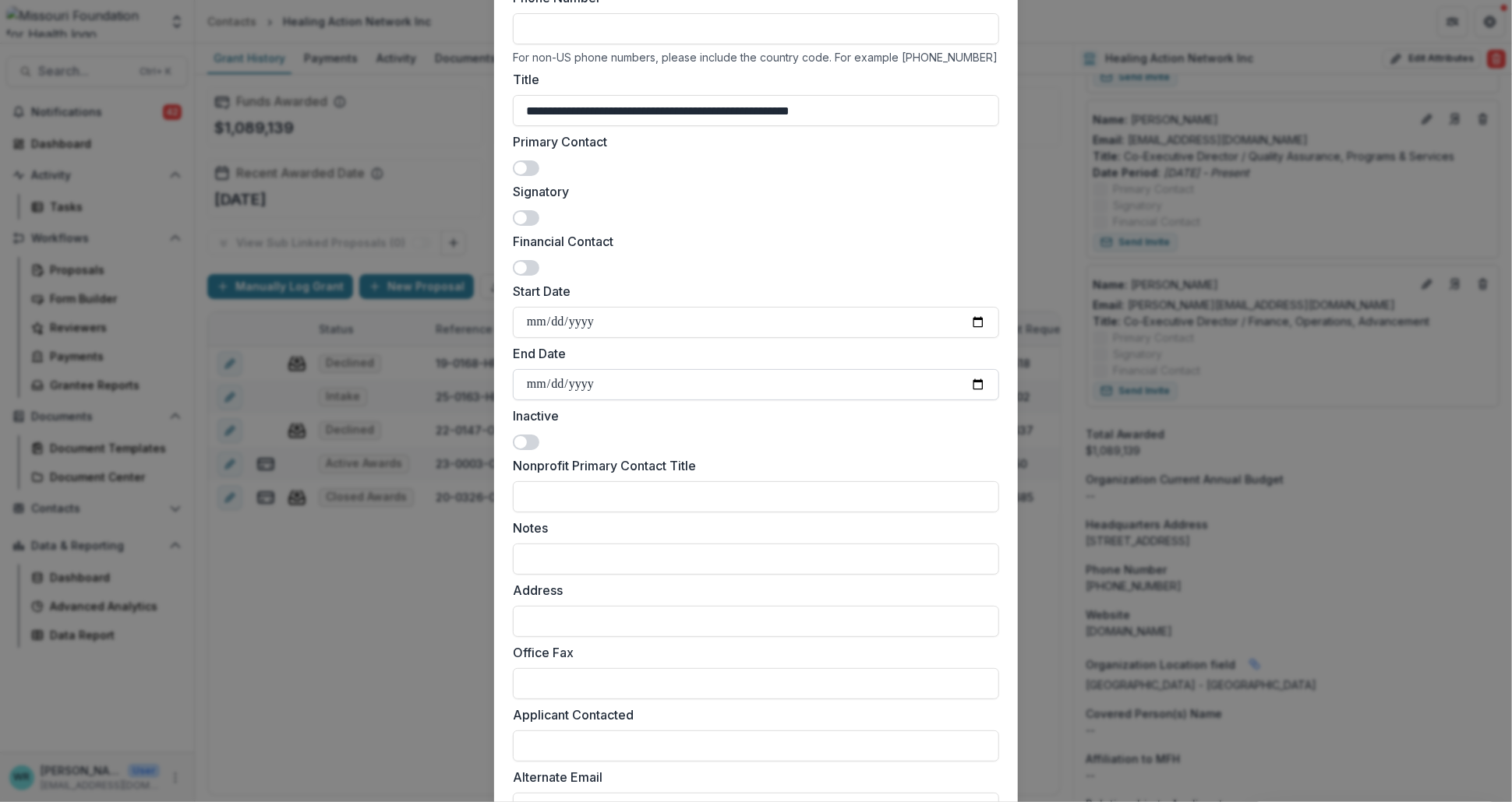
scroll to position [260, 0]
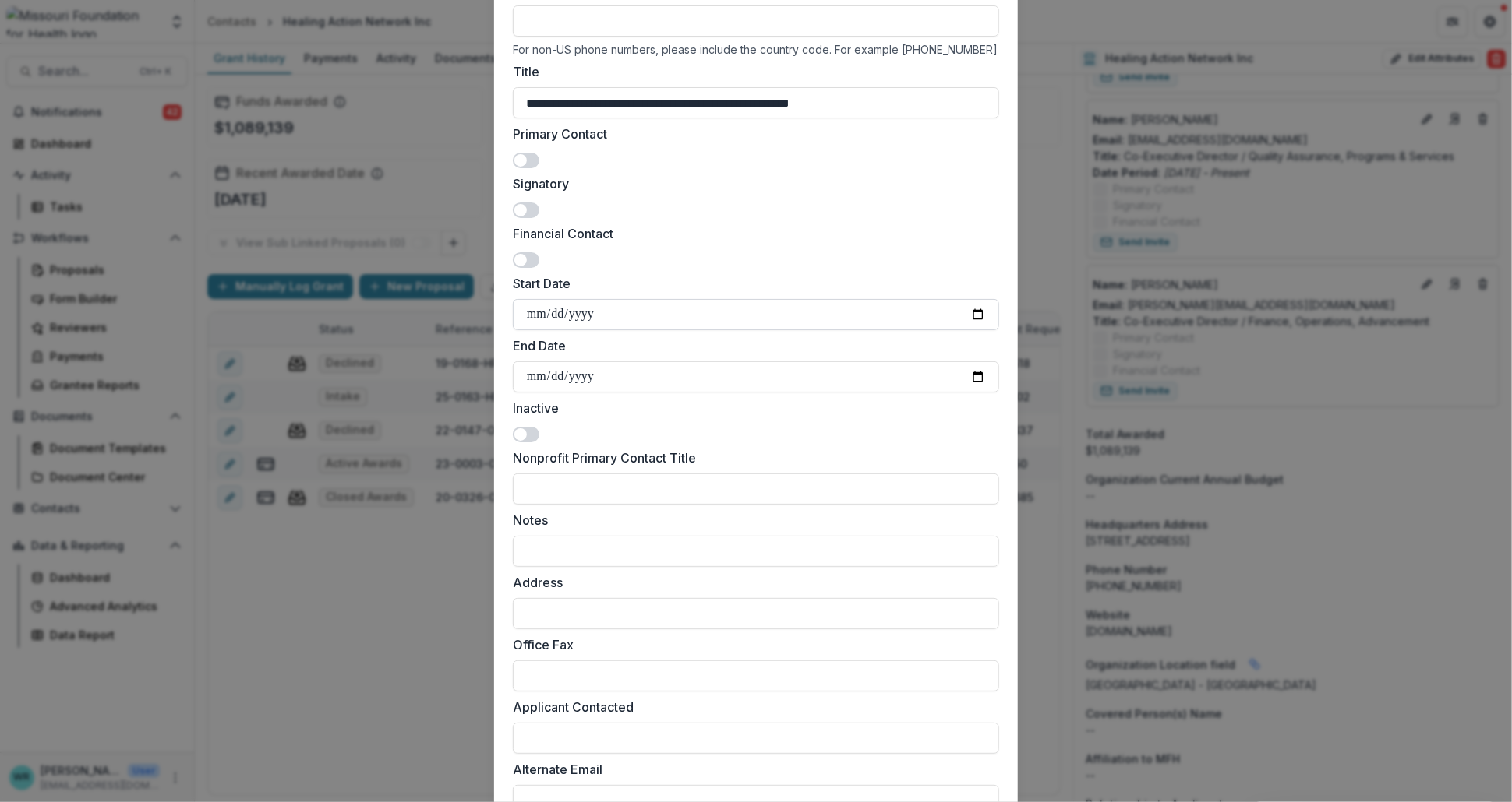
click at [529, 315] on input "Start Date" at bounding box center [756, 315] width 486 height 31
type input "**********"
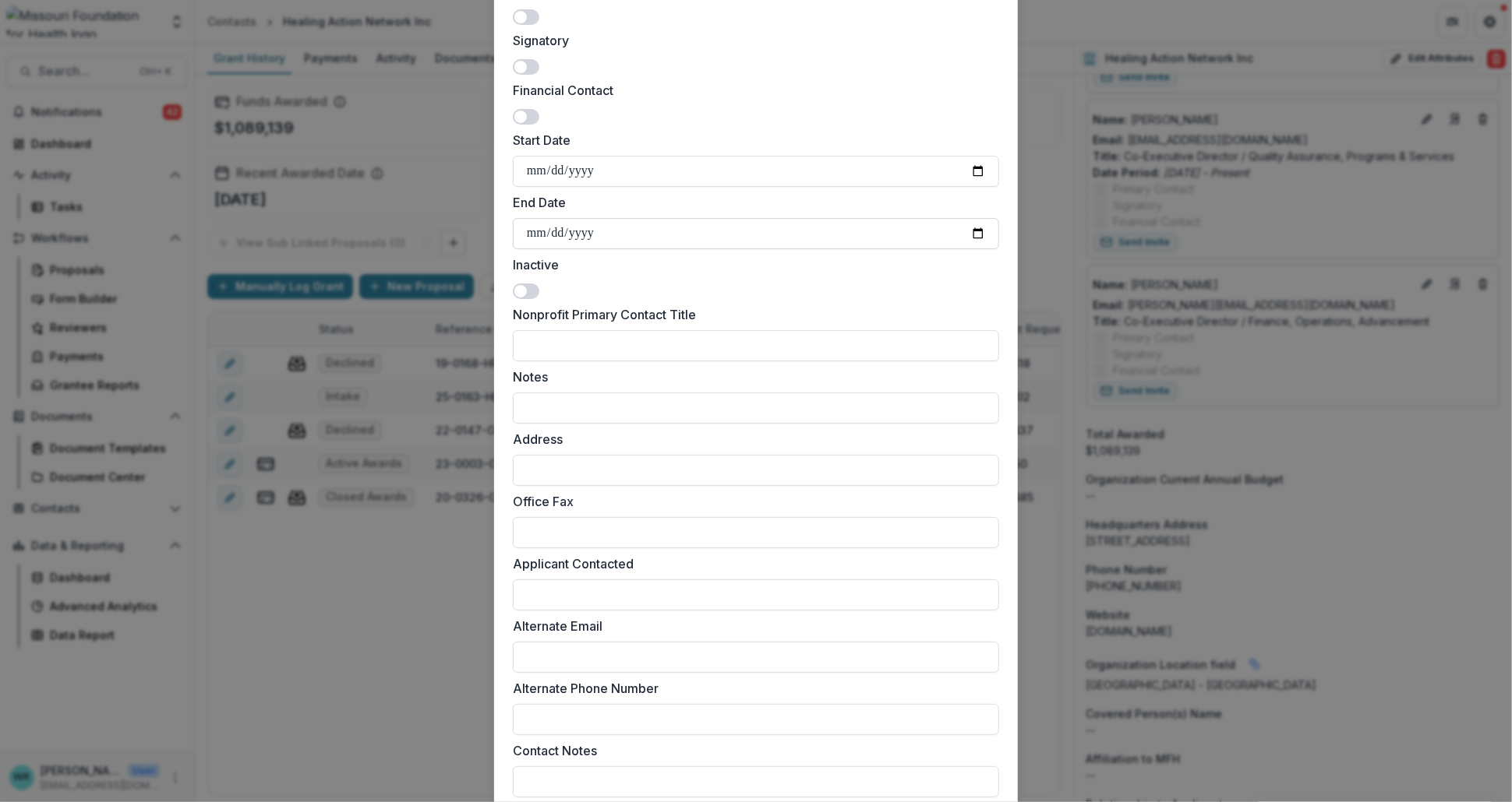
scroll to position [515, 0]
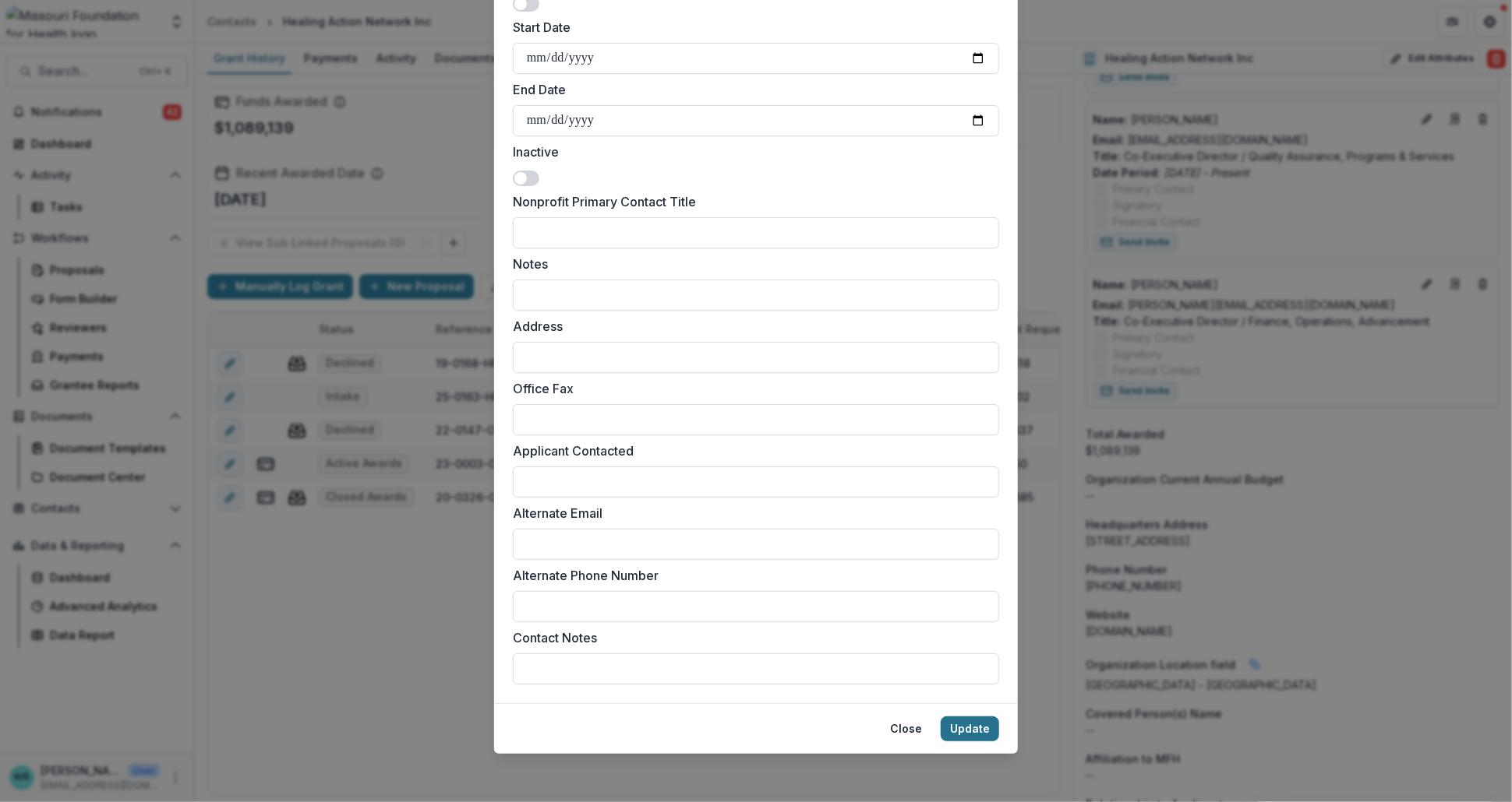
click at [962, 727] on button "Update" at bounding box center [969, 729] width 58 height 25
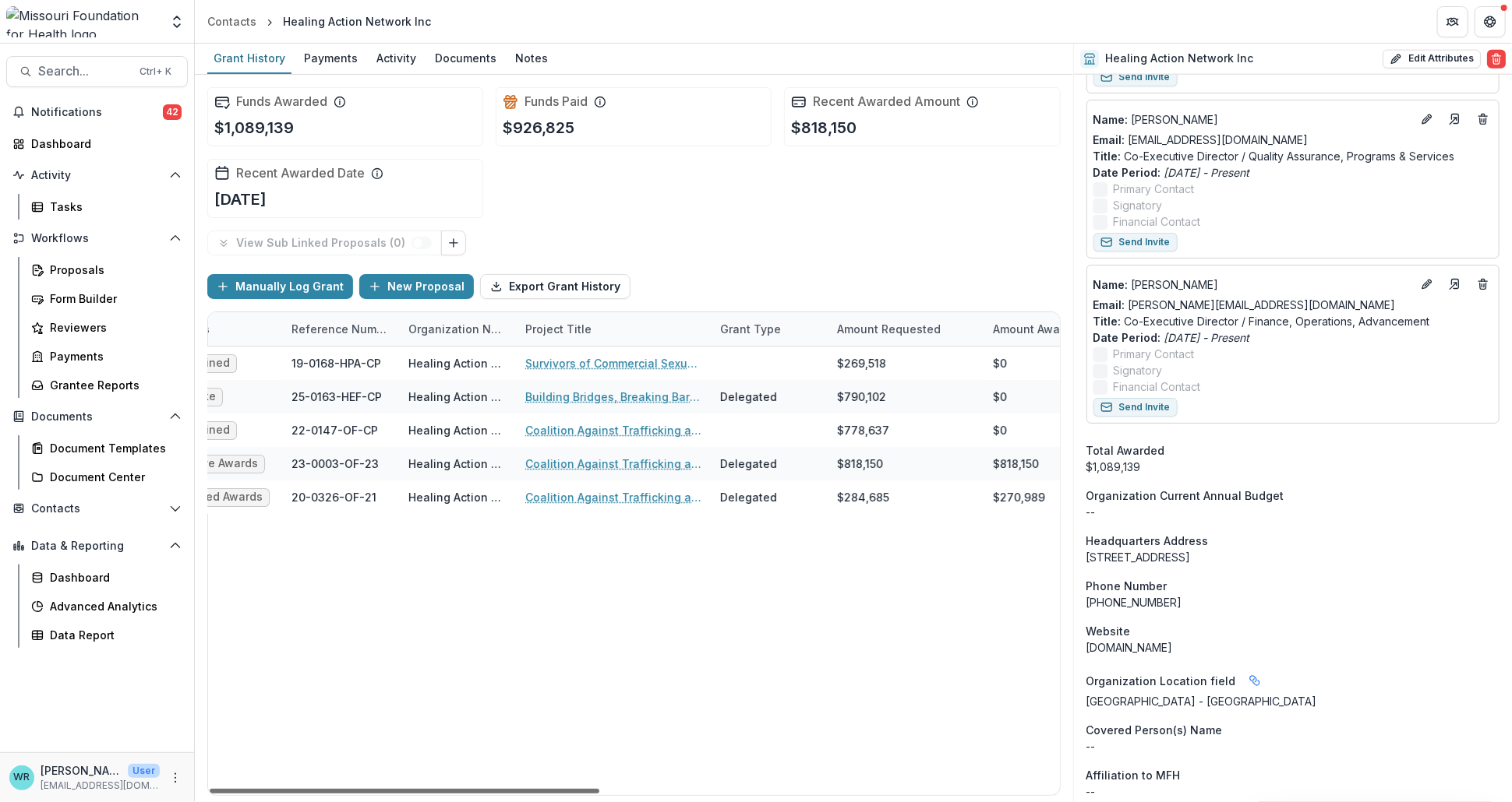
scroll to position [0, 0]
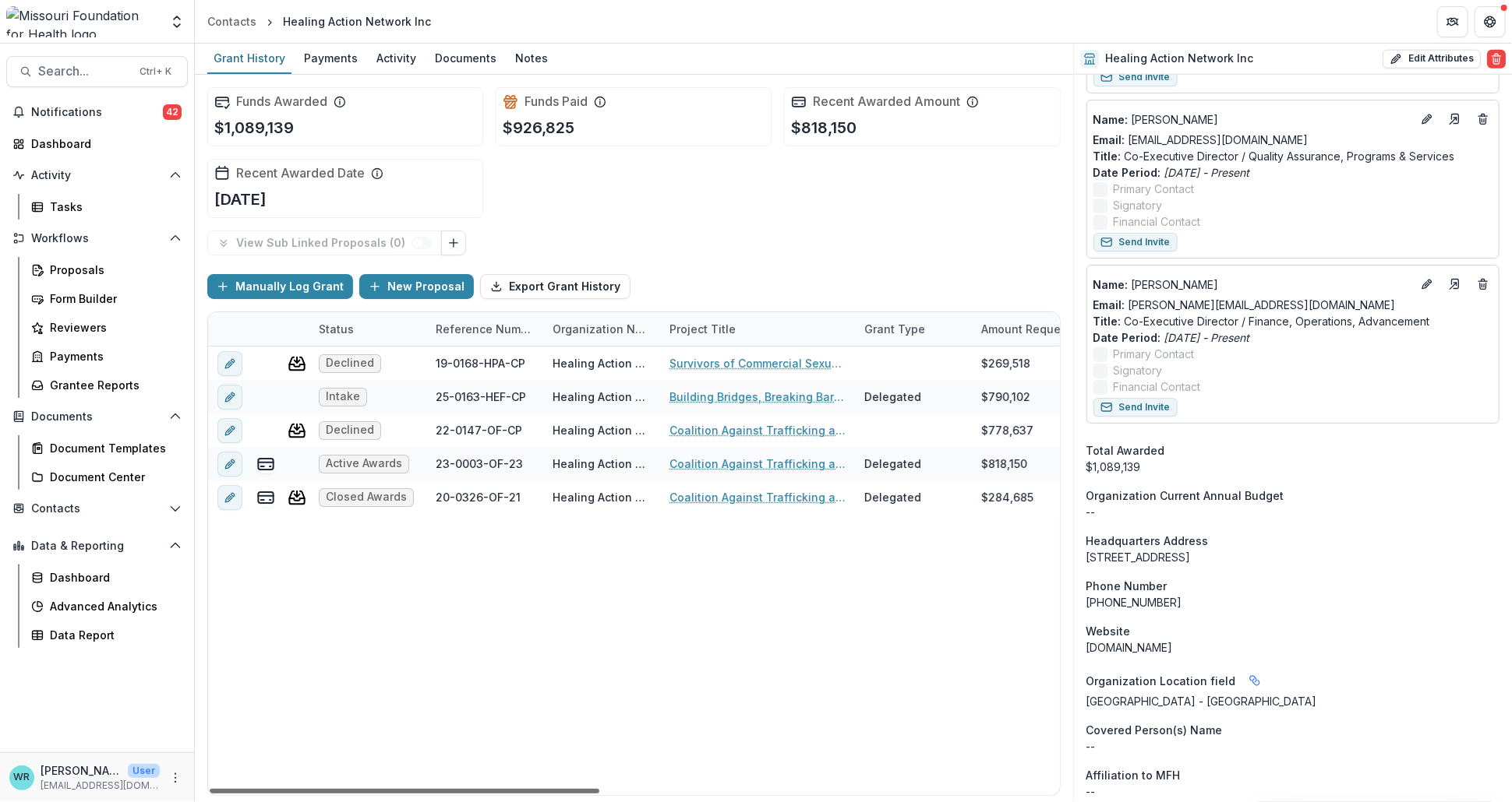
drag, startPoint x: 559, startPoint y: 791, endPoint x: 437, endPoint y: 774, distance: 123.2
click at [437, 789] on div at bounding box center [405, 791] width 390 height 5
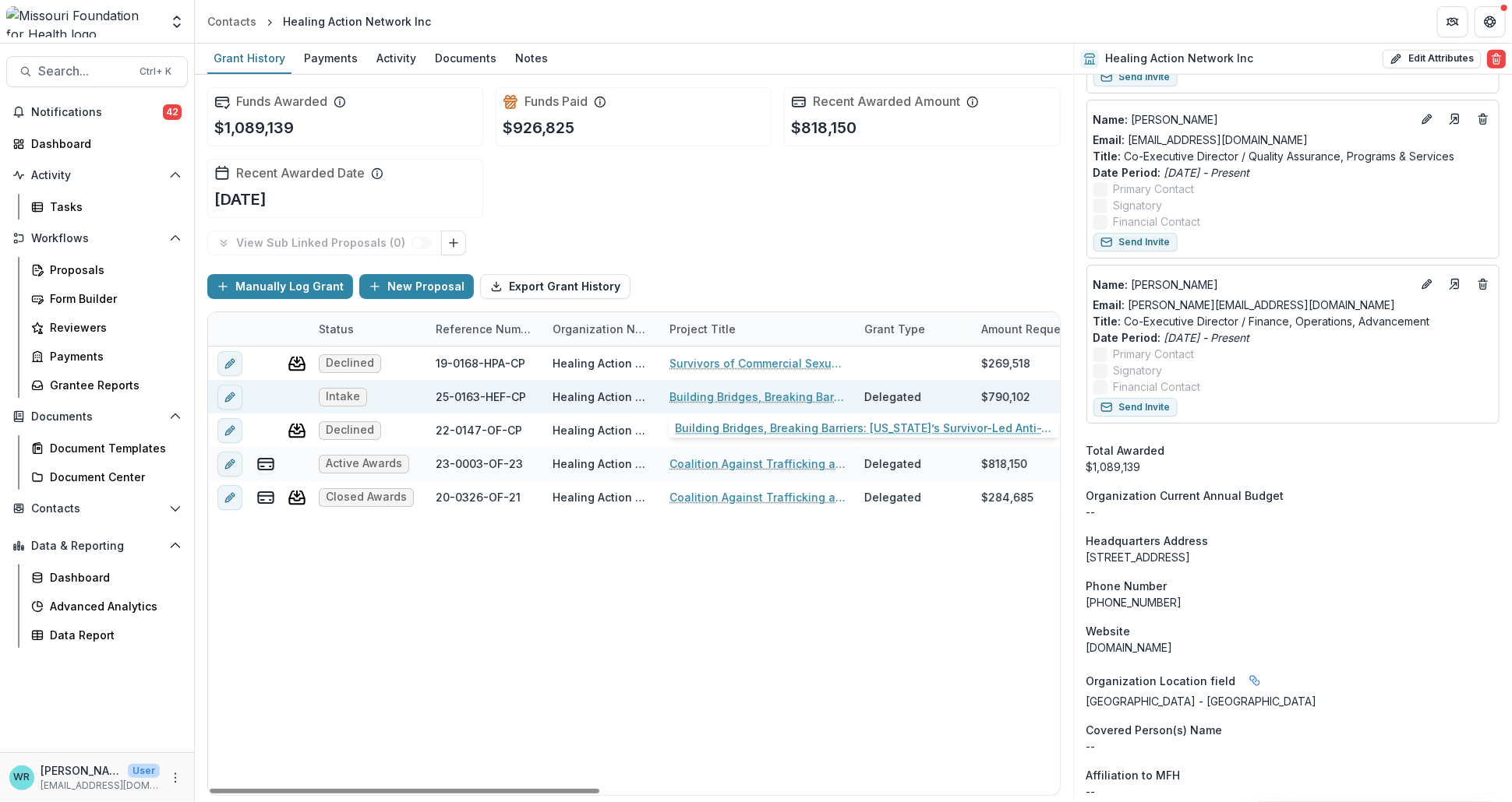
click at [786, 401] on link "Building Bridges, Breaking Barriers: [US_STATE]’s Survivor-Led Anti-Trafficking…" at bounding box center [757, 397] width 176 height 16
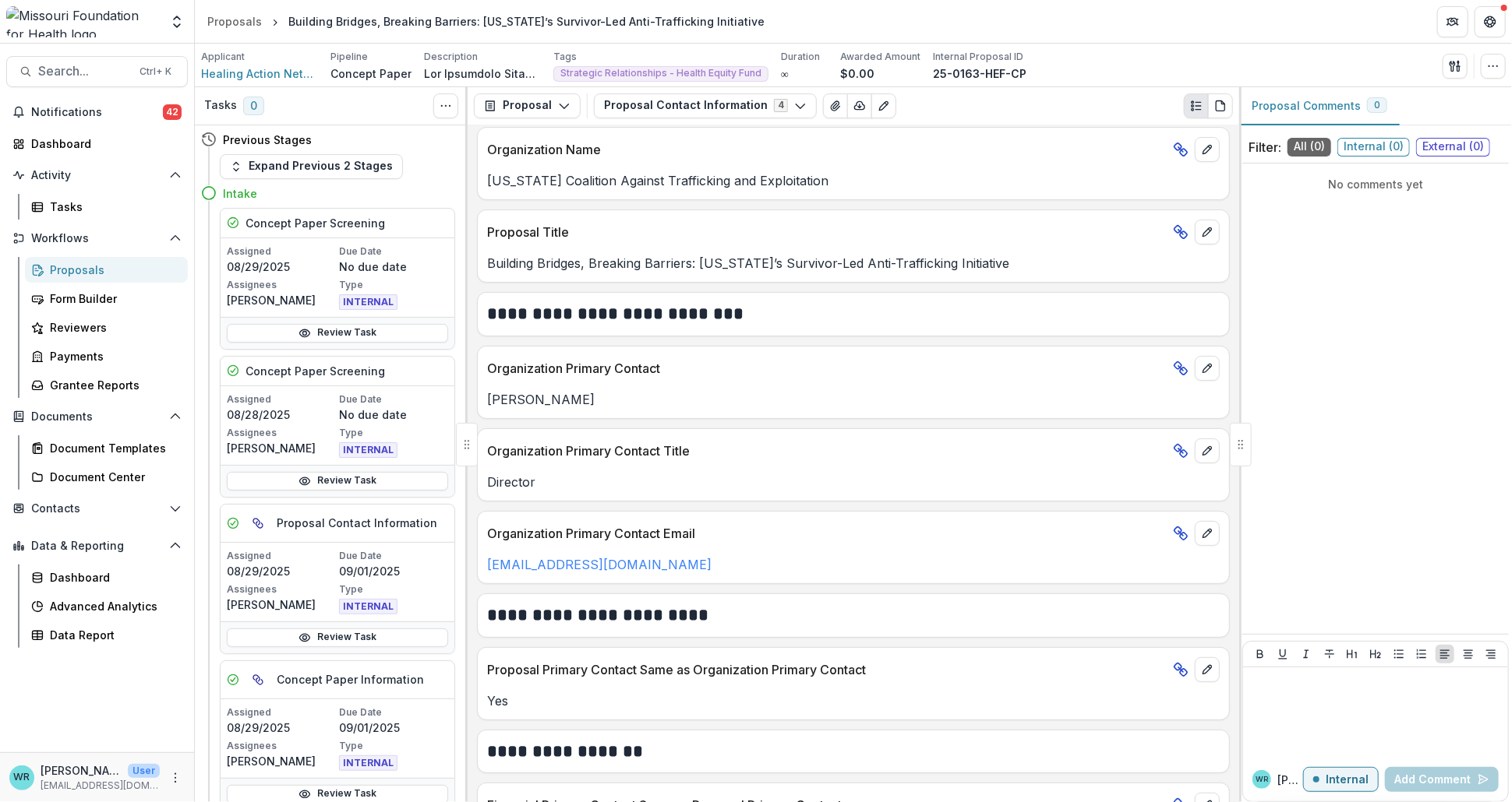
scroll to position [132, 0]
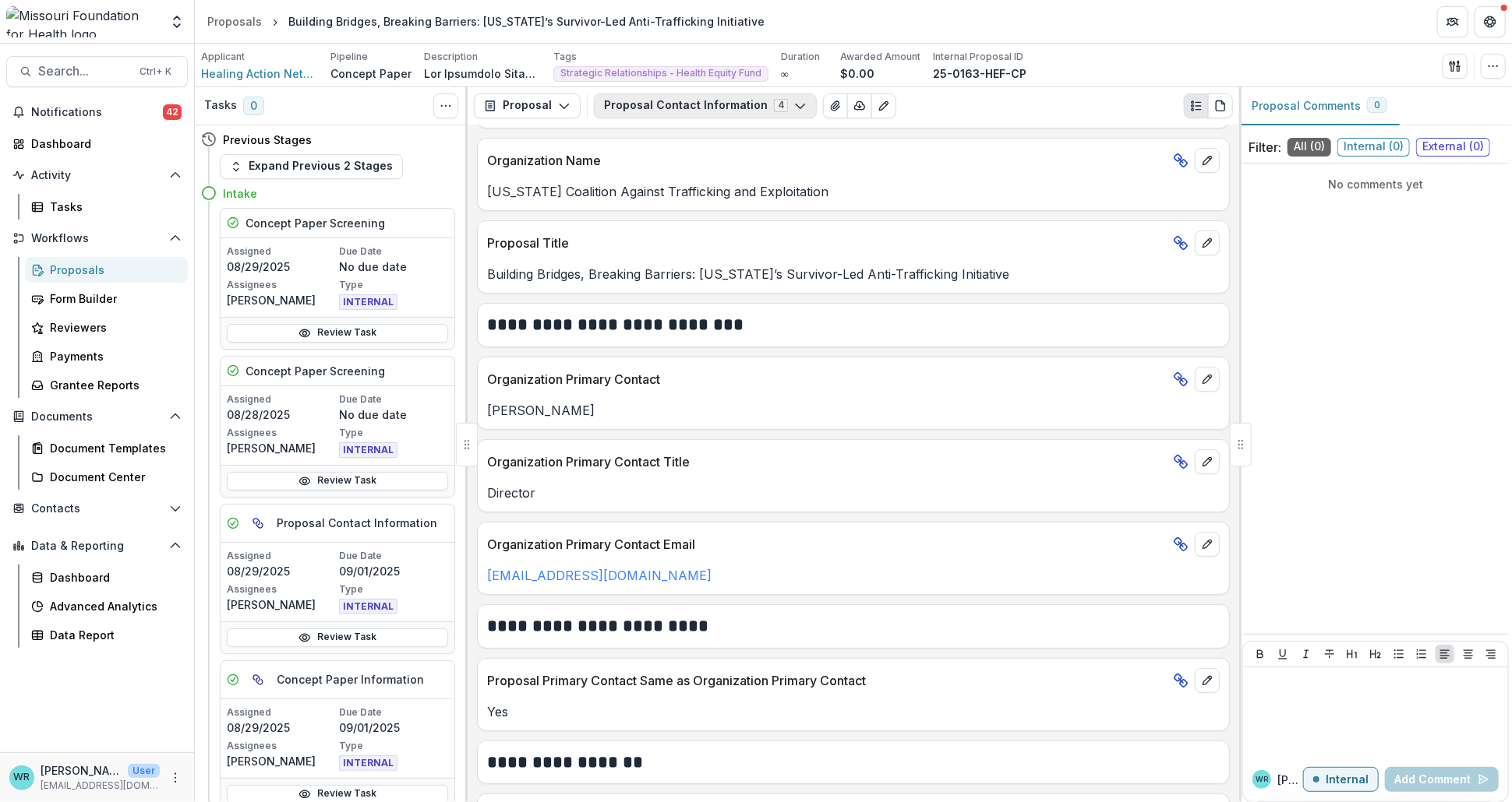
click at [747, 103] on button "Proposal Contact Information 4" at bounding box center [705, 106] width 223 height 25
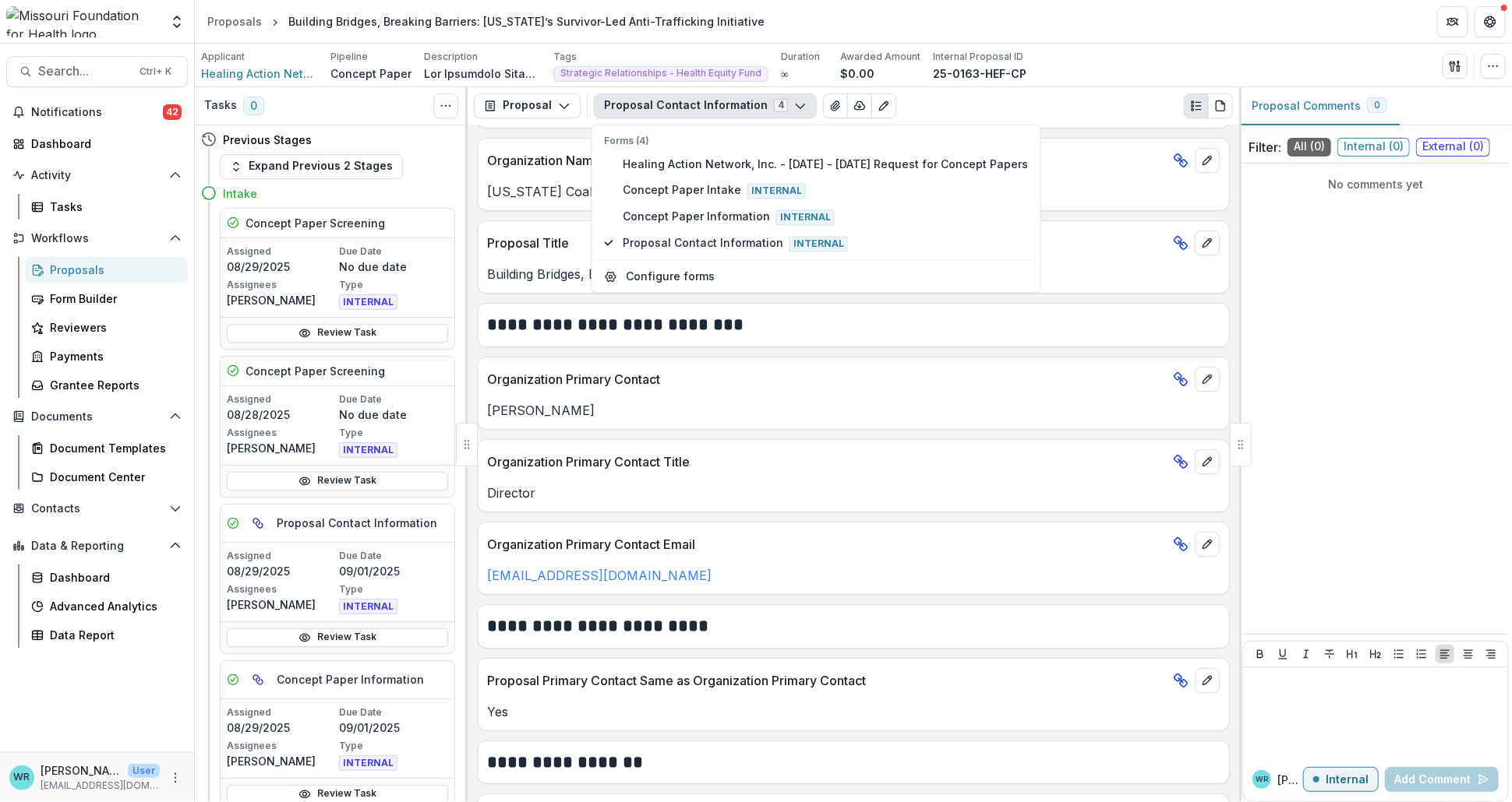
click at [996, 112] on div "Proposal Contact Information 4 Forms (4) Healing Action Network, Inc. - 2025 - …" at bounding box center [913, 106] width 639 height 25
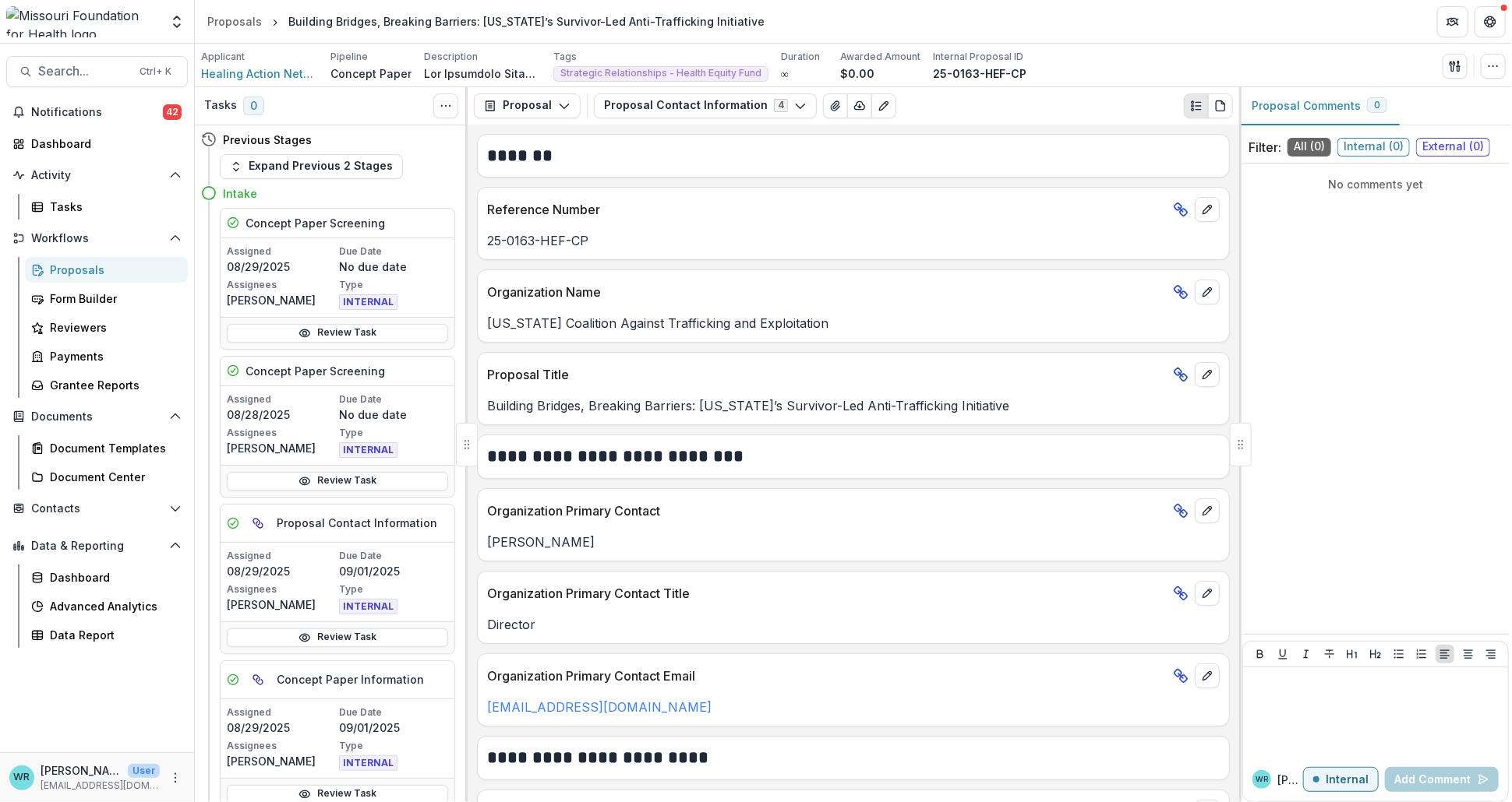
scroll to position [0, 0]
click at [794, 103] on icon "button" at bounding box center [800, 105] width 12 height 12
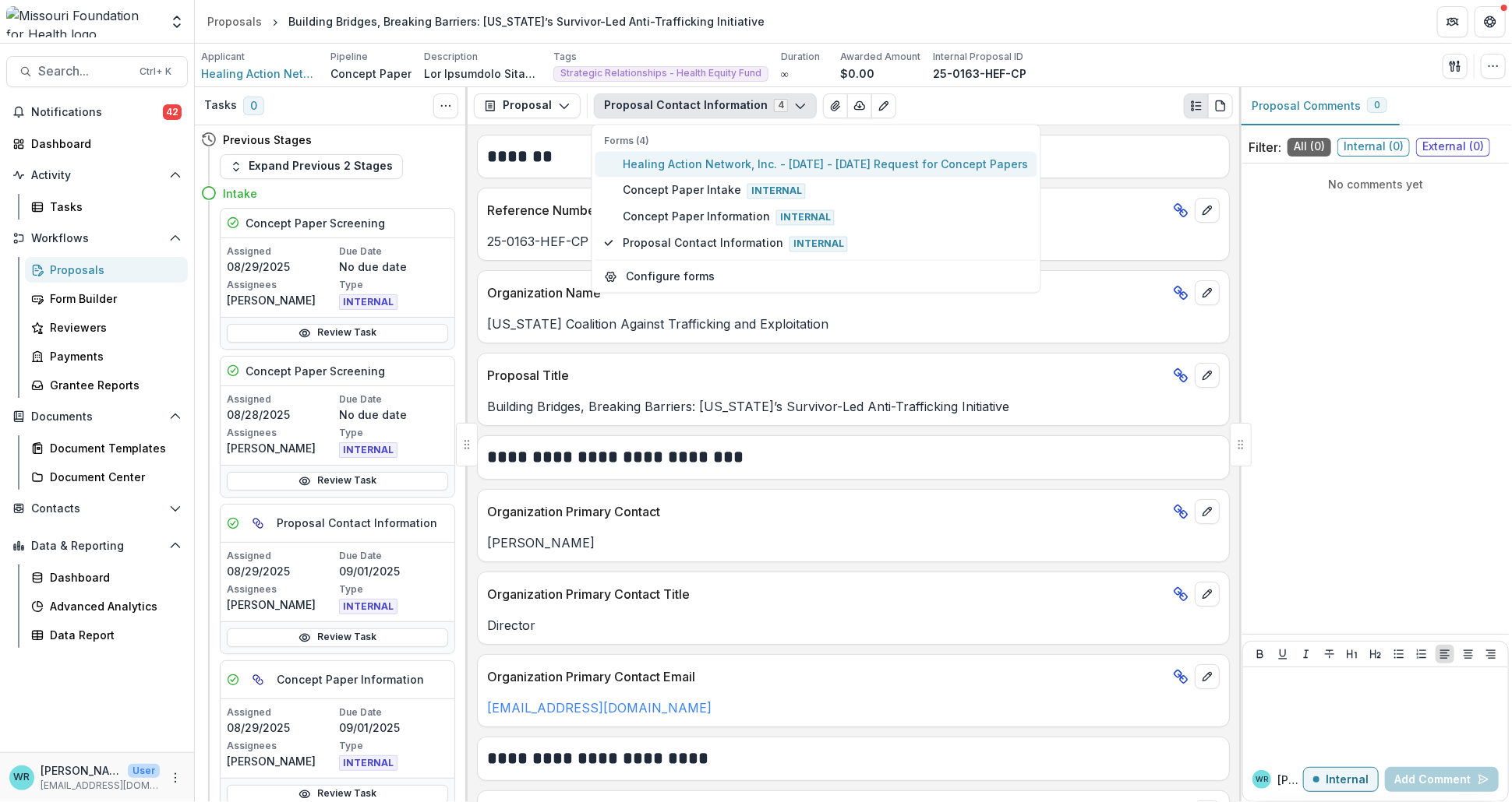
click at [696, 156] on span "Healing Action Network, Inc. - 2025 - 2025 Request for Concept Papers" at bounding box center [825, 164] width 405 height 16
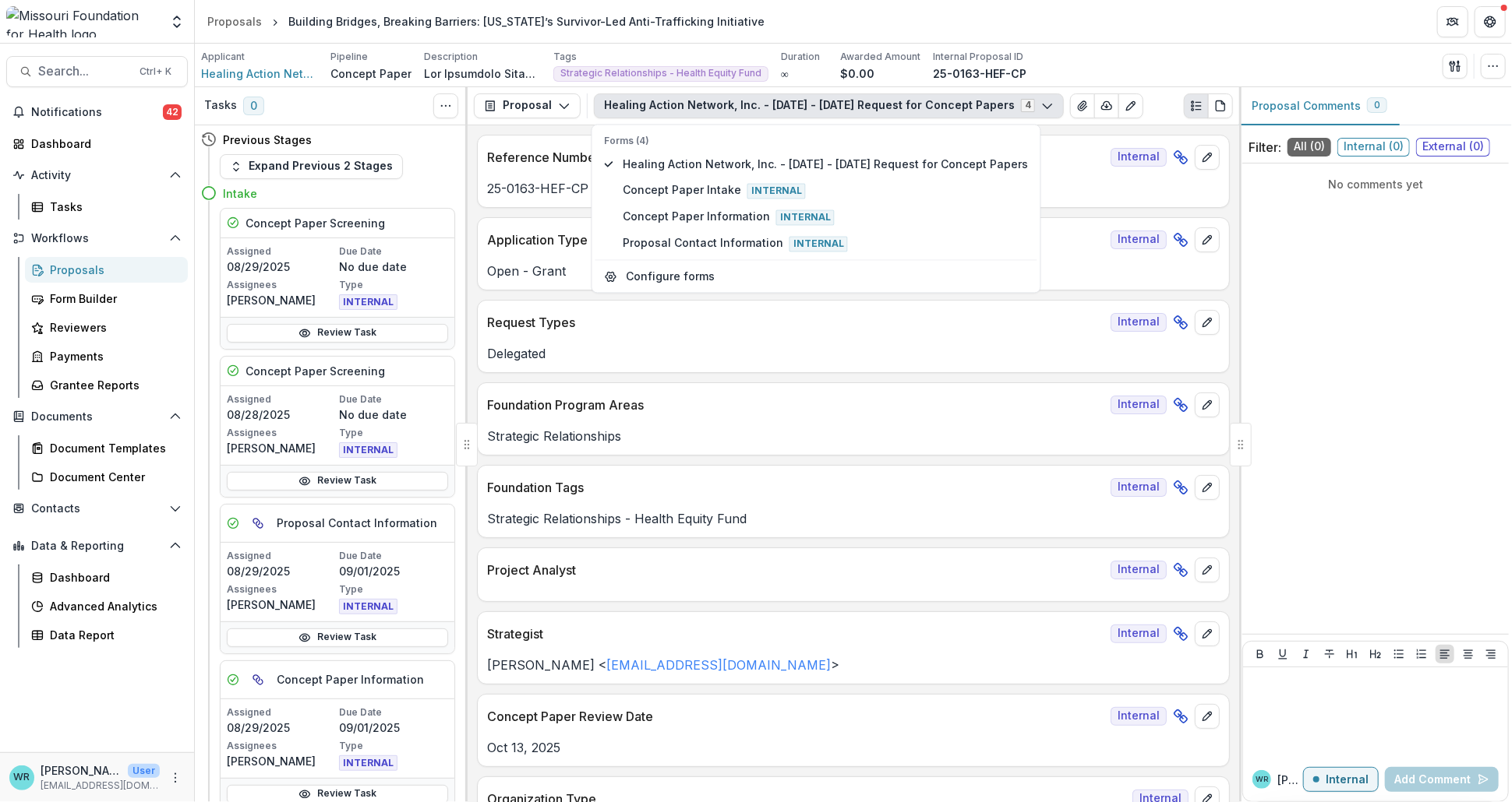
click at [1140, 82] on div "Applicant Healing Action Network Inc Pipeline Concept Paper Description Descrip…" at bounding box center [853, 65] width 1317 height 44
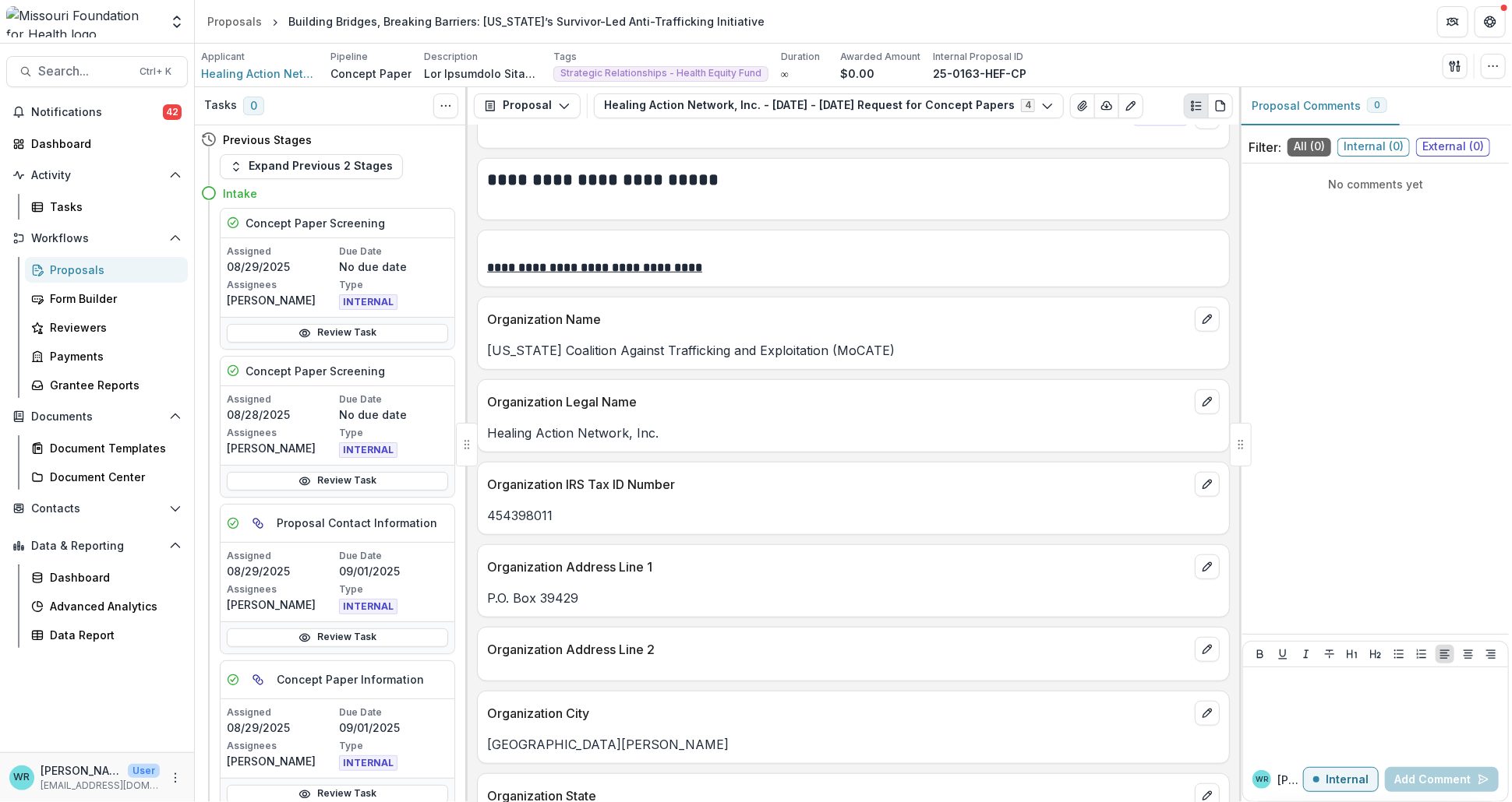
scroll to position [692, 0]
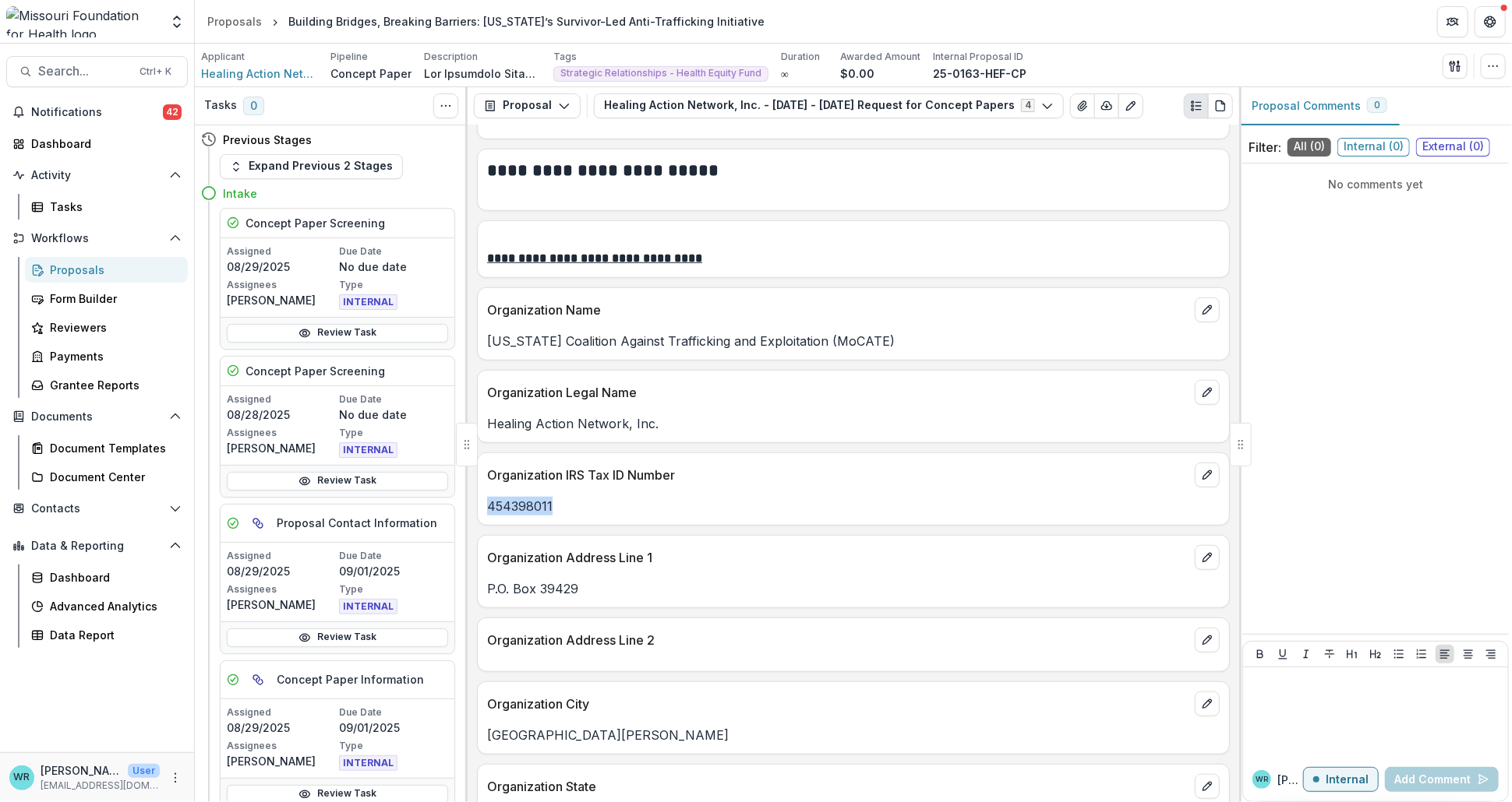
drag, startPoint x: 557, startPoint y: 507, endPoint x: 490, endPoint y: 505, distance: 67.0
click at [490, 505] on p "454398011" at bounding box center [853, 506] width 733 height 19
copy p "454398011"
click at [1201, 306] on icon "edit" at bounding box center [1206, 310] width 12 height 12
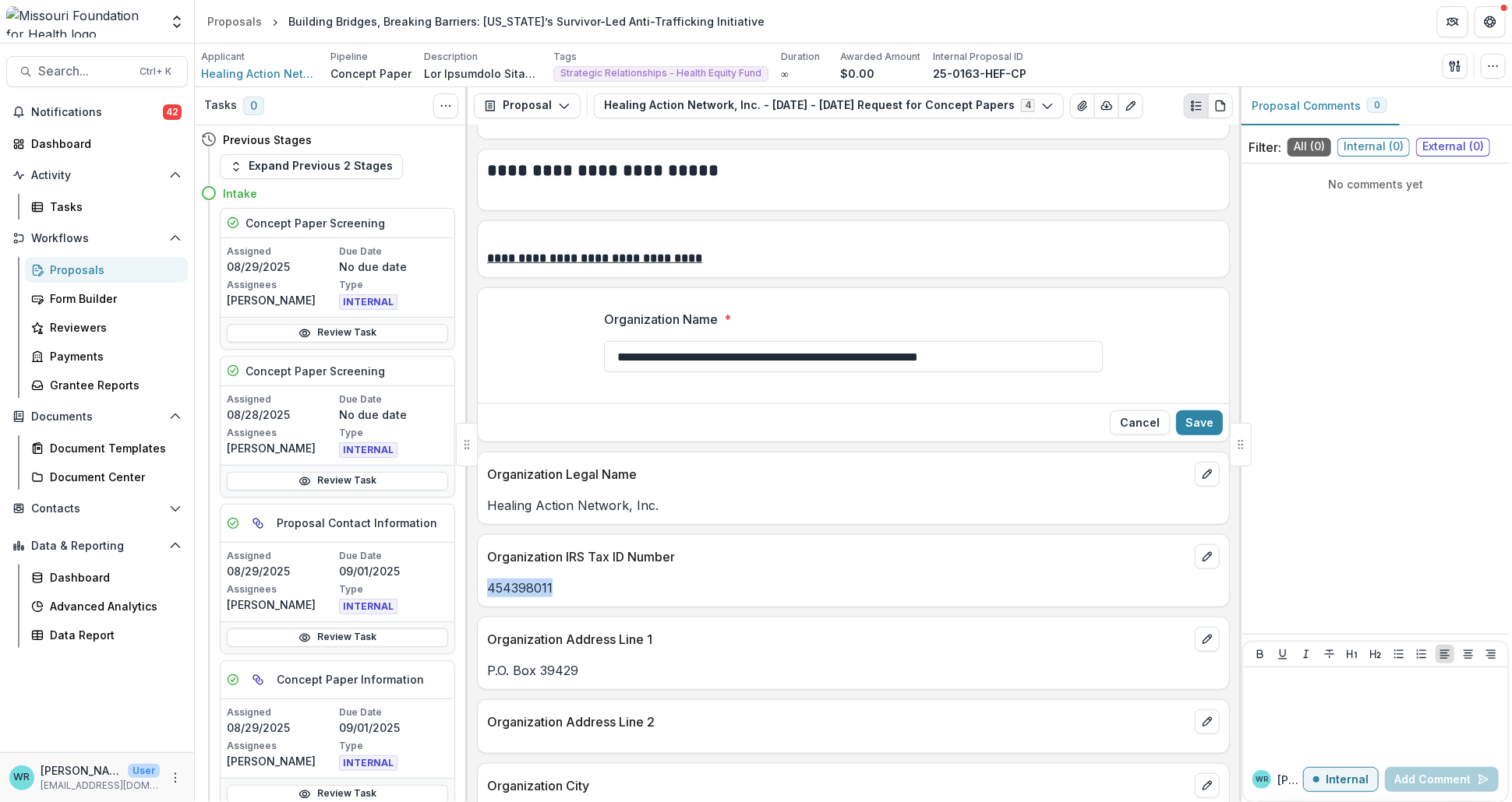
drag, startPoint x: 106, startPoint y: 270, endPoint x: 133, endPoint y: 277, distance: 27.9
click at [106, 270] on div "Proposals" at bounding box center [113, 270] width 126 height 16
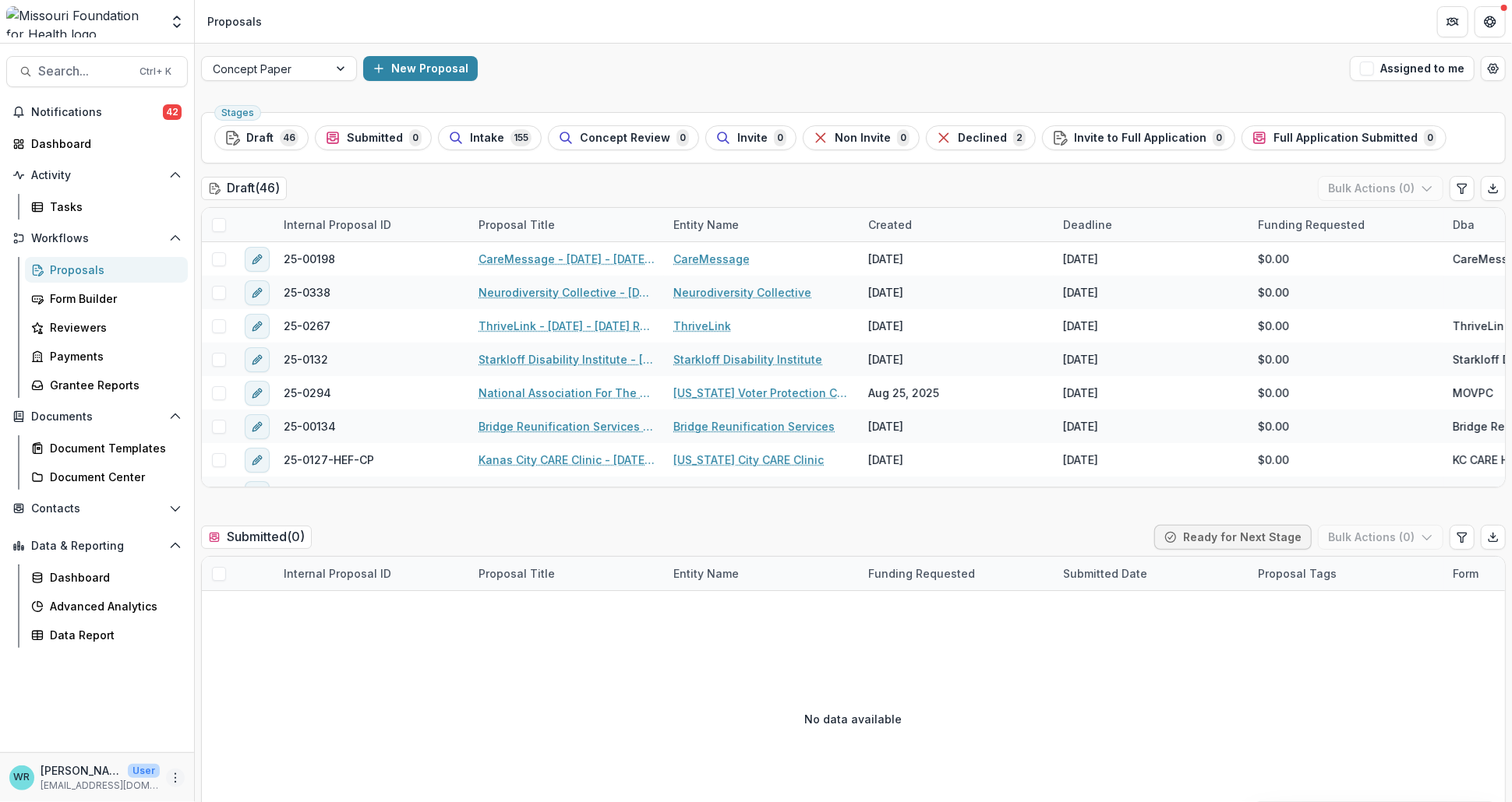
click at [175, 778] on icon "More" at bounding box center [175, 777] width 12 height 12
click at [260, 741] on link "User Settings" at bounding box center [278, 744] width 167 height 25
select select "****"
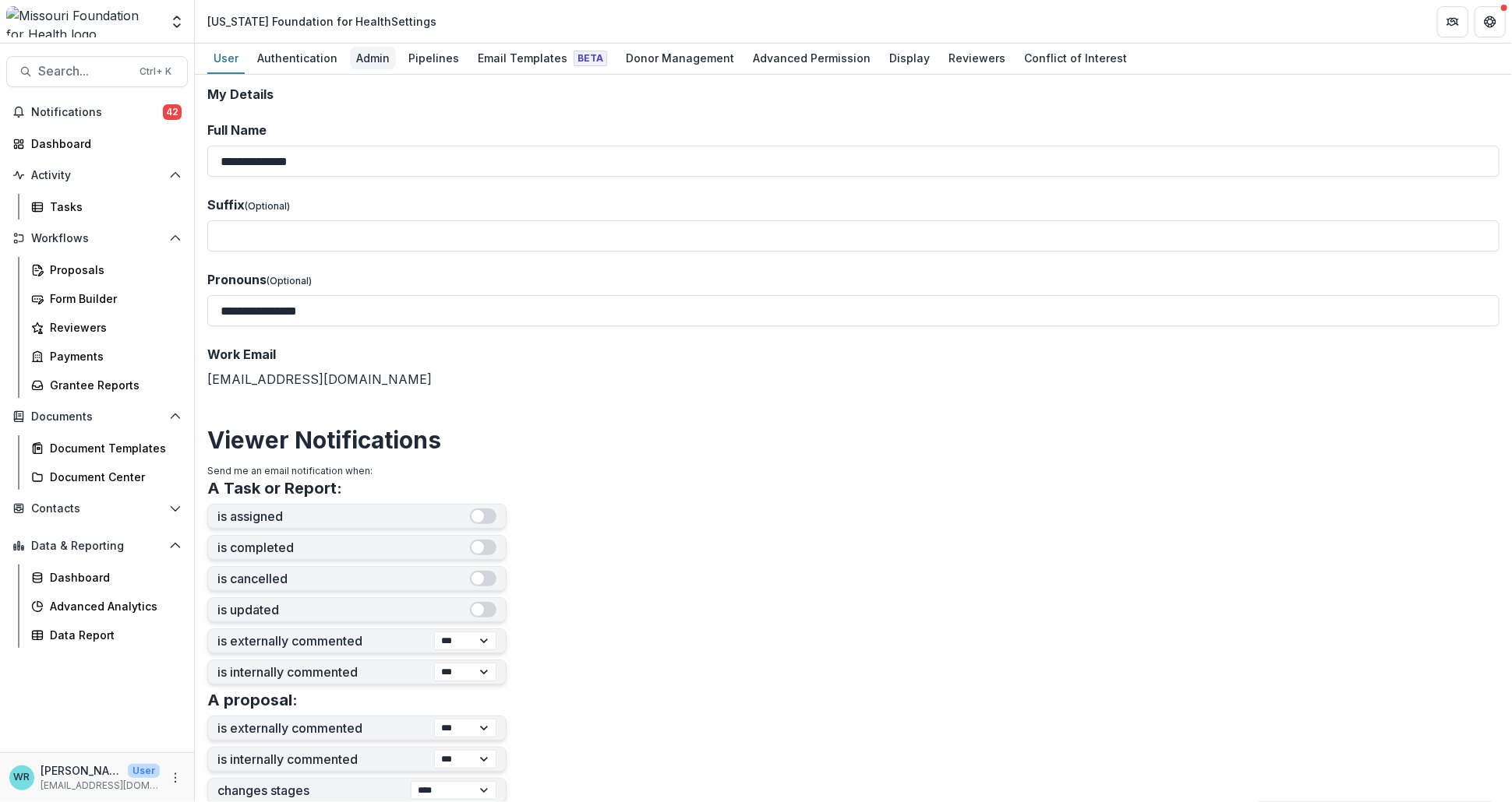
click at [371, 58] on div "Admin" at bounding box center [373, 58] width 46 height 22
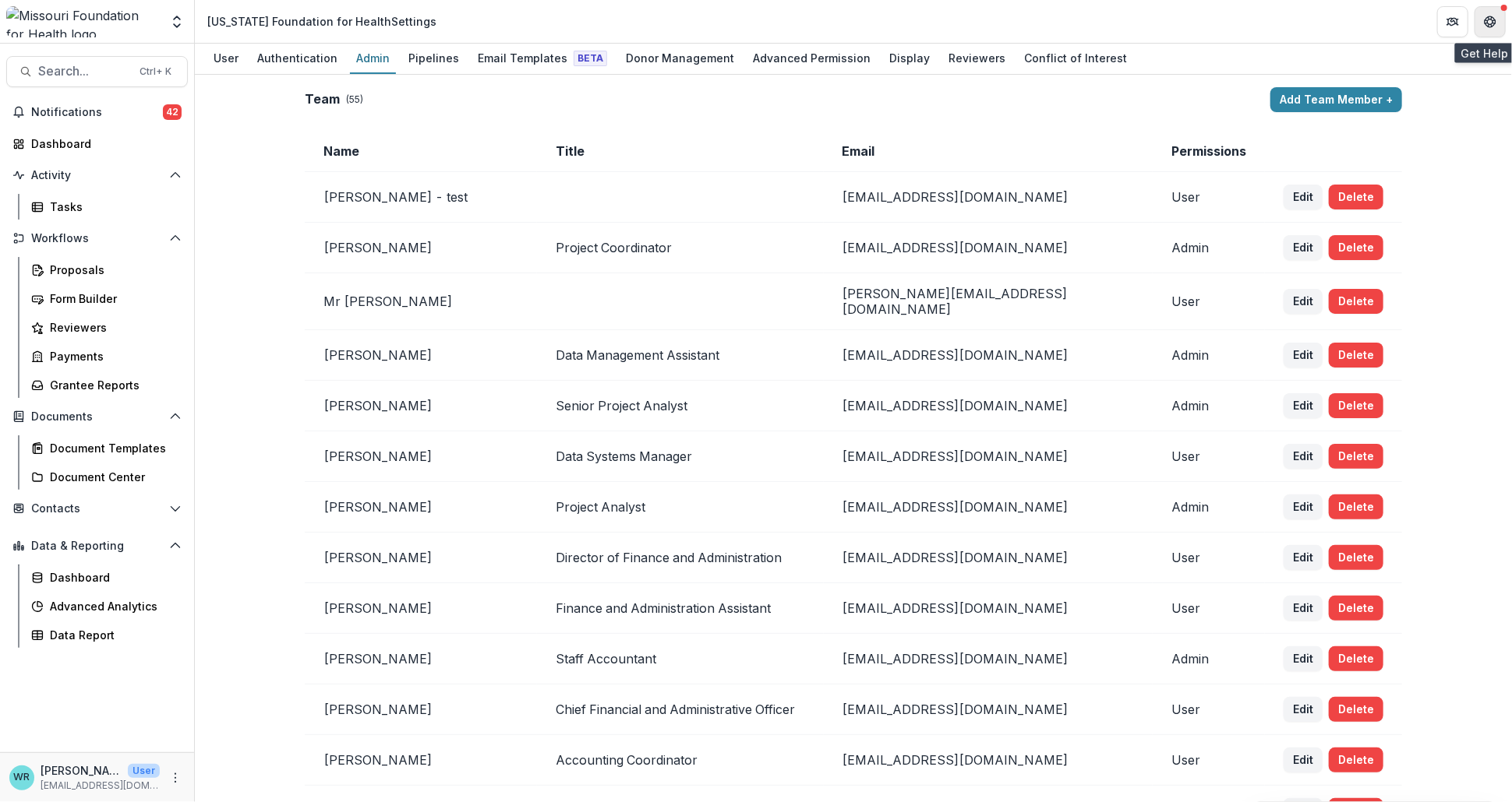
click at [1489, 21] on icon "Get Help" at bounding box center [1489, 21] width 12 height 12
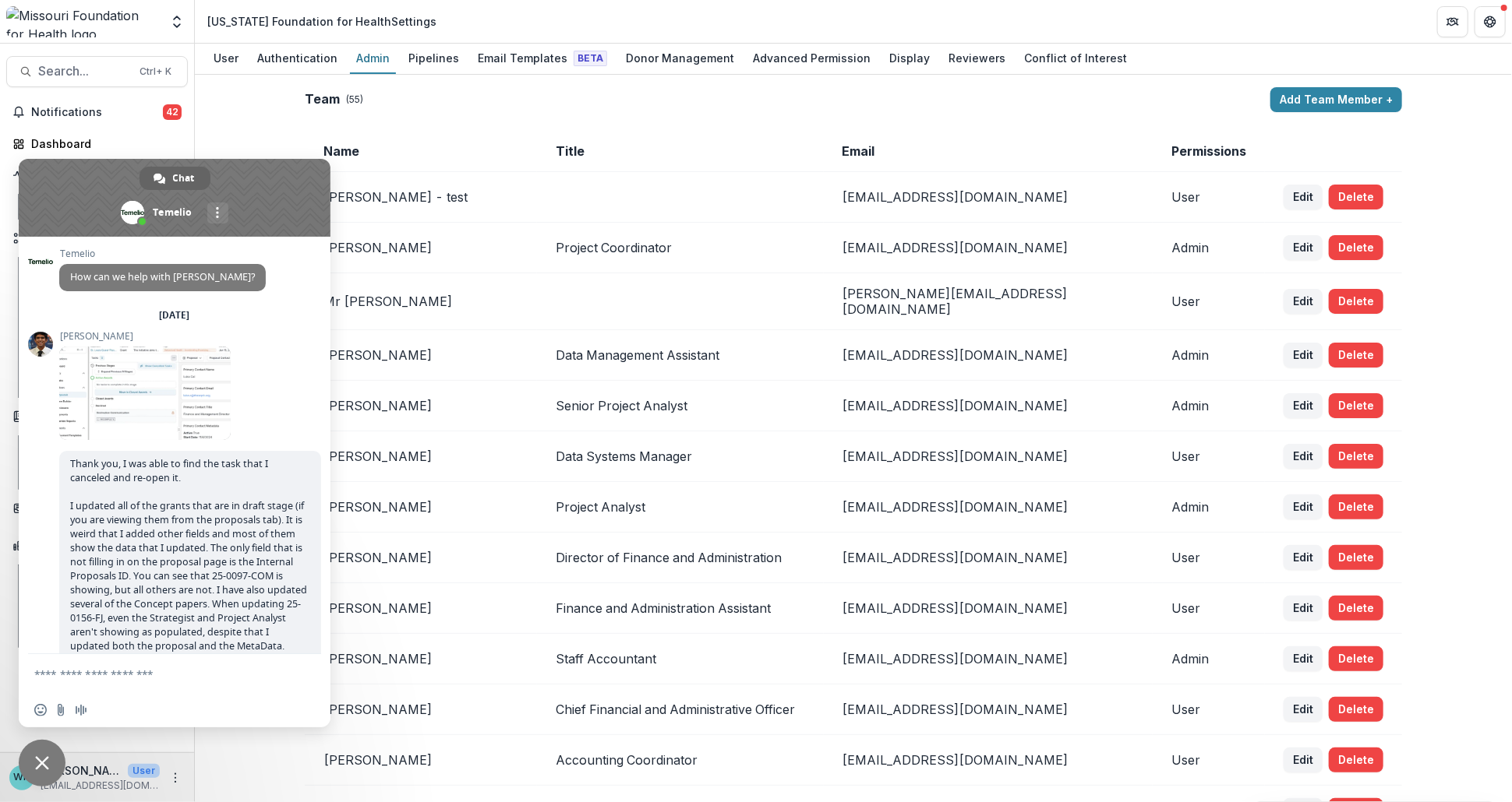
scroll to position [12458, 0]
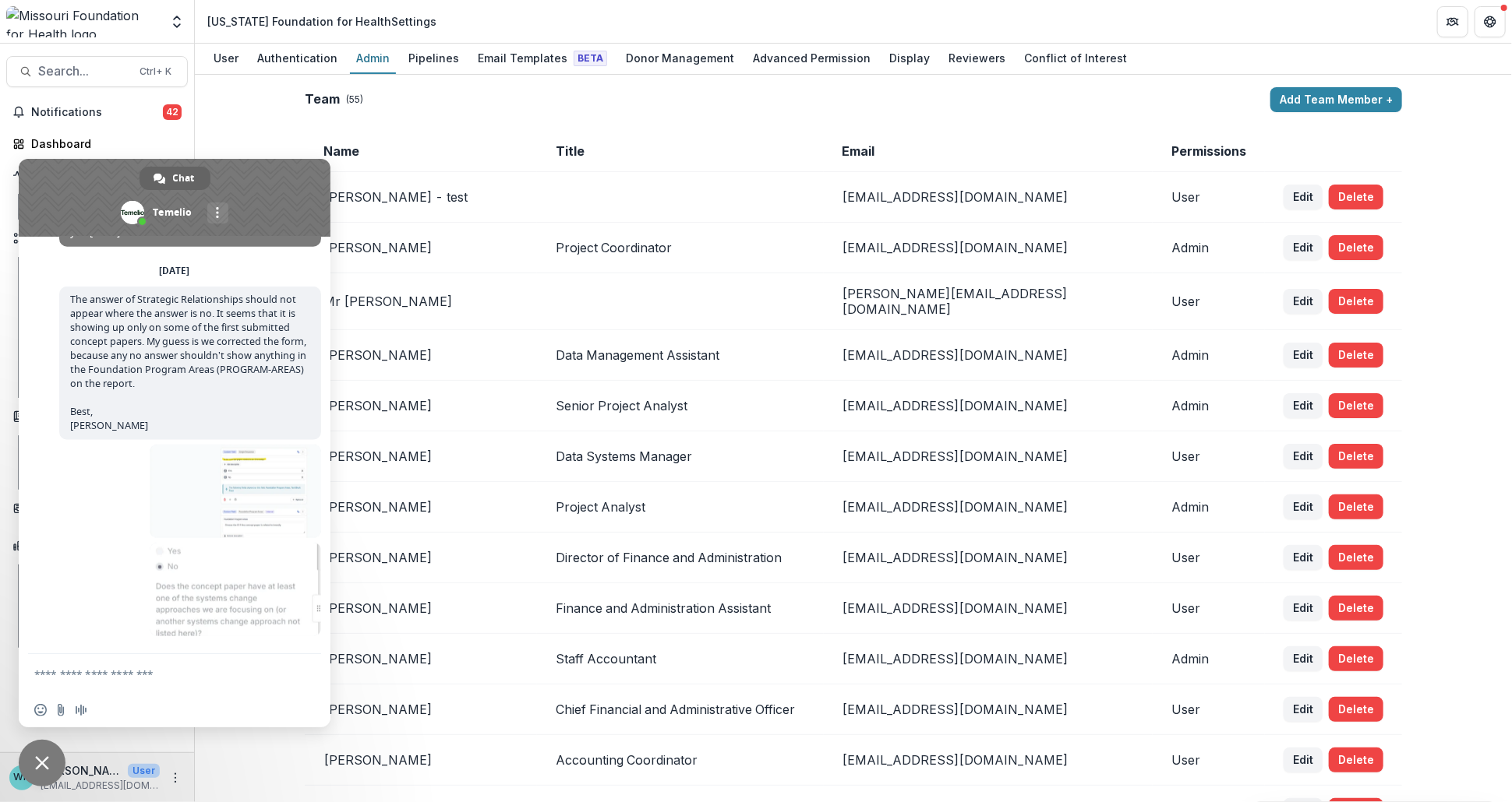
click at [164, 677] on textarea "Compose your message..." at bounding box center [157, 674] width 246 height 14
type textarea "*"
click at [220, 689] on textarea "**********" at bounding box center [157, 679] width 246 height 28
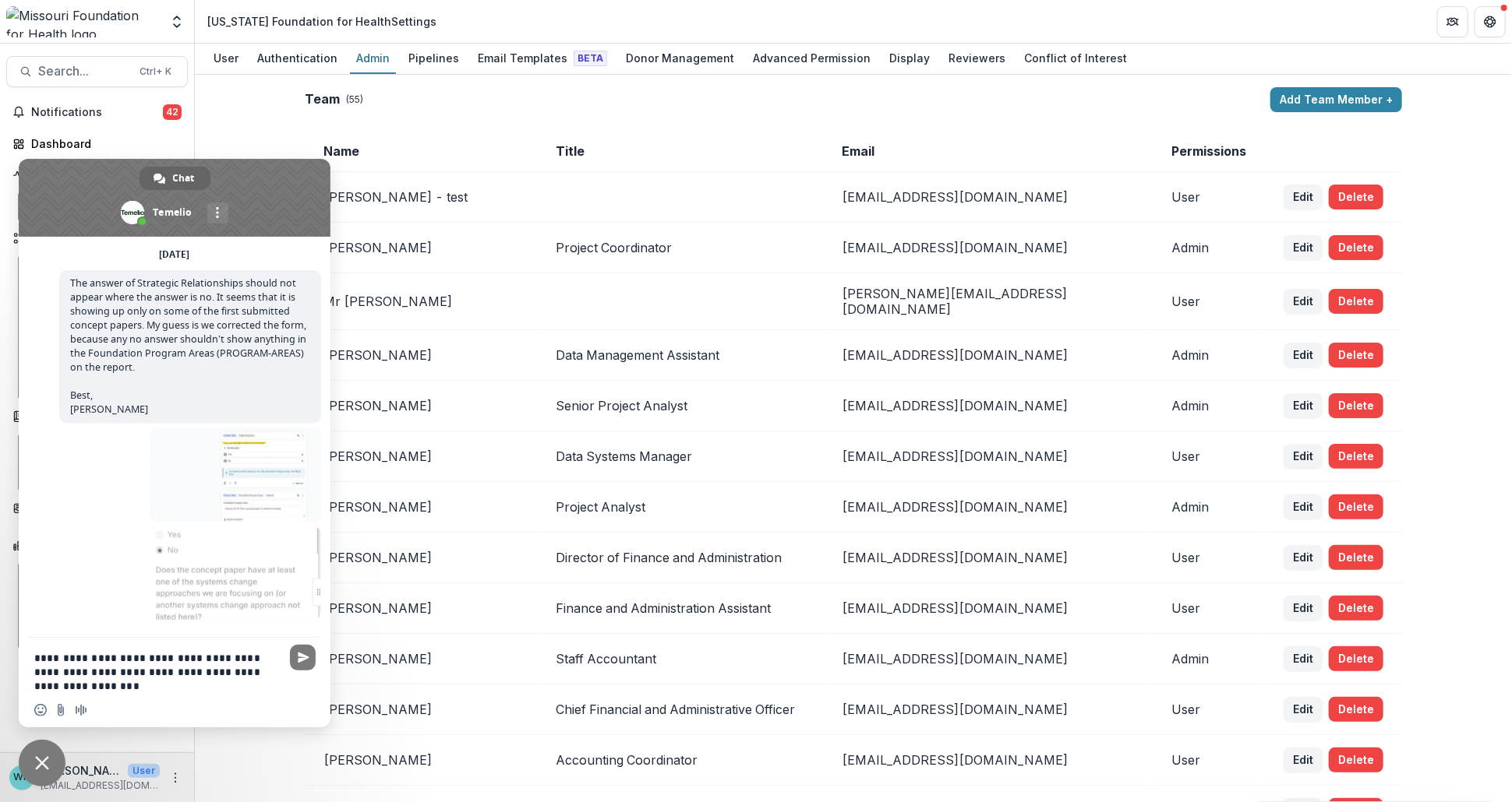
click at [206, 674] on textarea "**********" at bounding box center [157, 671] width 246 height 42
click at [102, 685] on textarea "**********" at bounding box center [157, 671] width 246 height 42
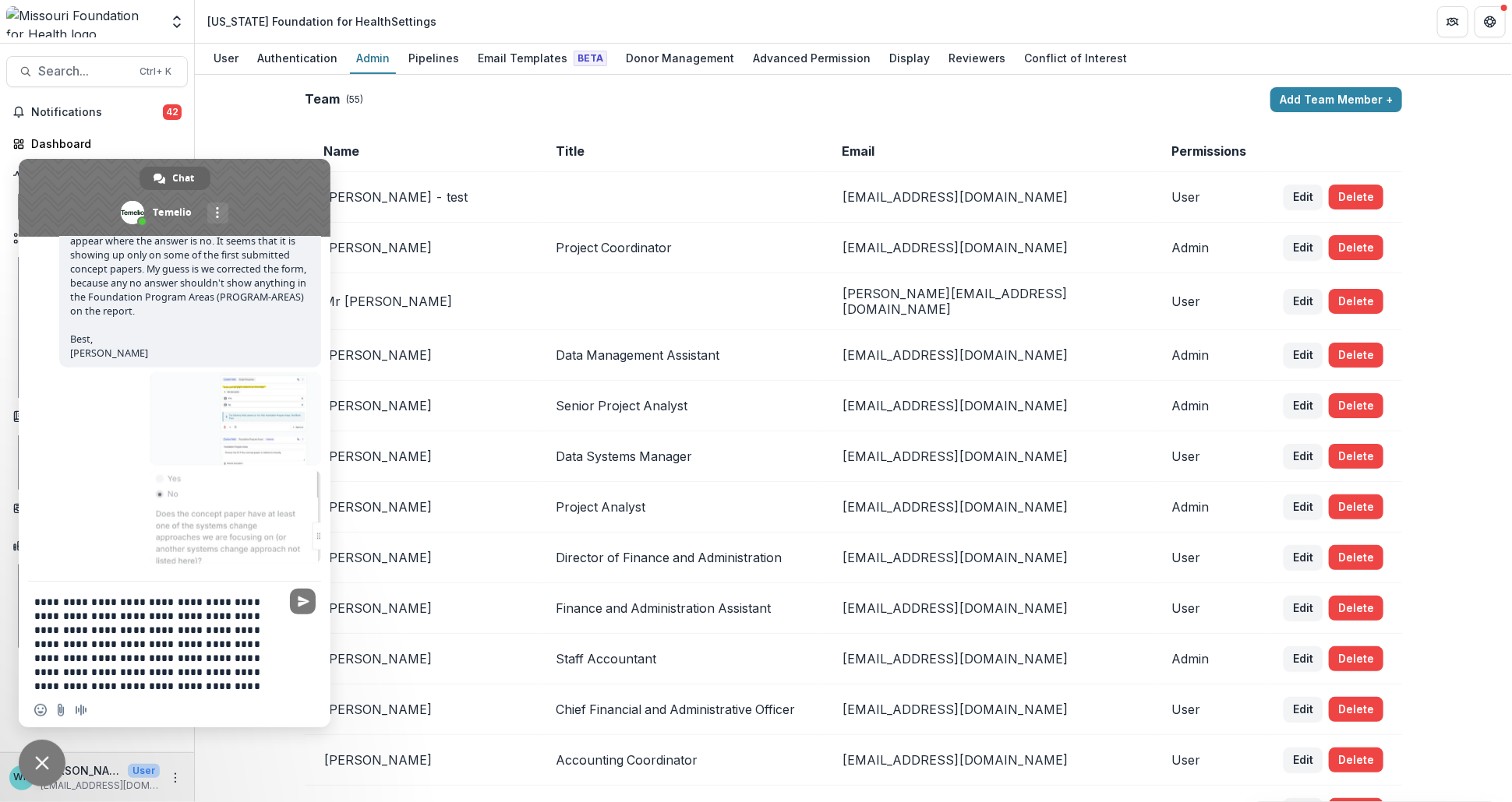
click at [168, 628] on textarea "**********" at bounding box center [157, 643] width 246 height 98
click at [178, 673] on textarea "**********" at bounding box center [157, 643] width 246 height 98
click at [185, 673] on textarea "**********" at bounding box center [157, 643] width 246 height 98
click at [163, 689] on textarea "**********" at bounding box center [157, 643] width 246 height 98
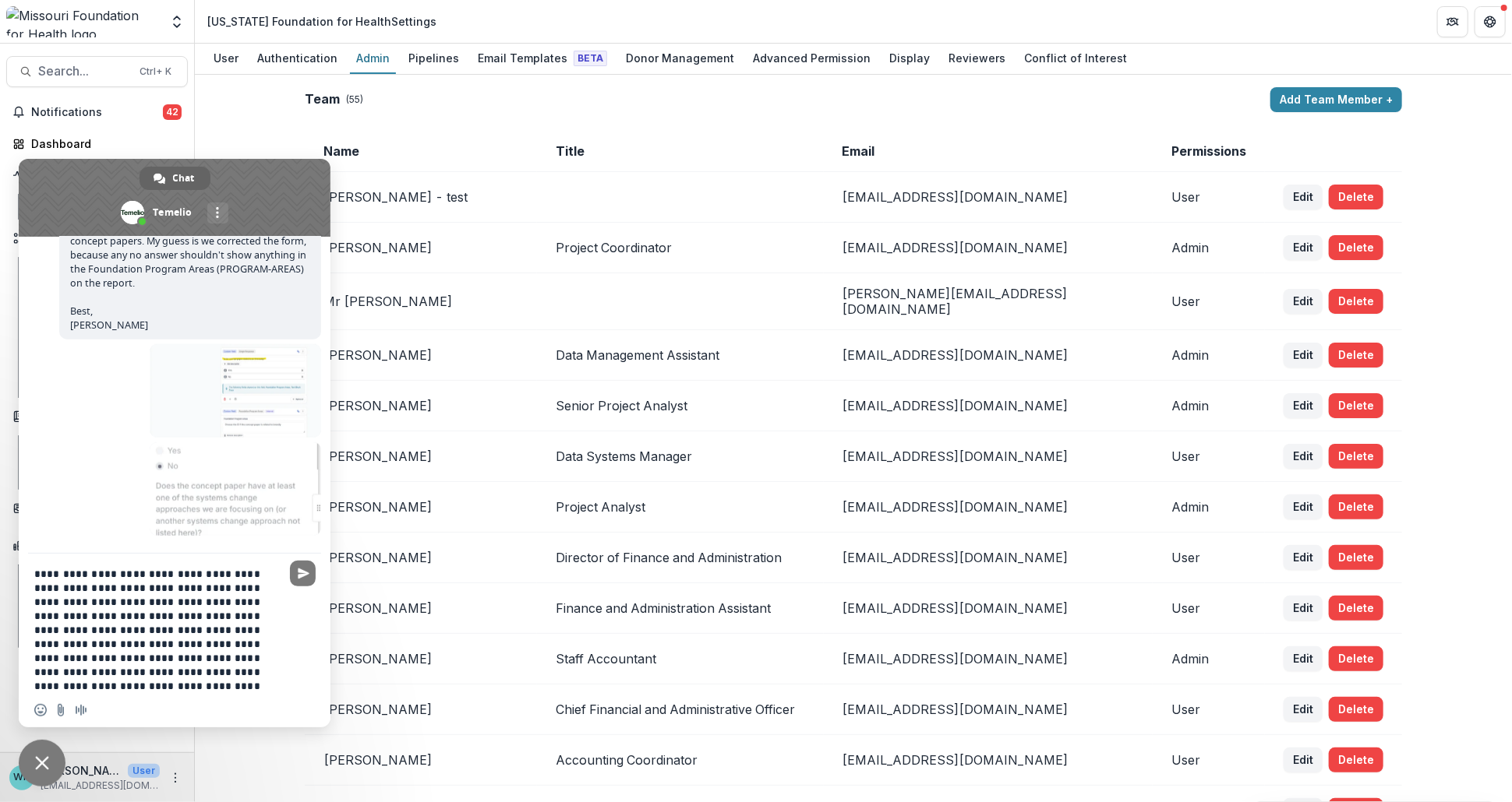
click at [116, 685] on textarea "**********" at bounding box center [157, 630] width 246 height 127
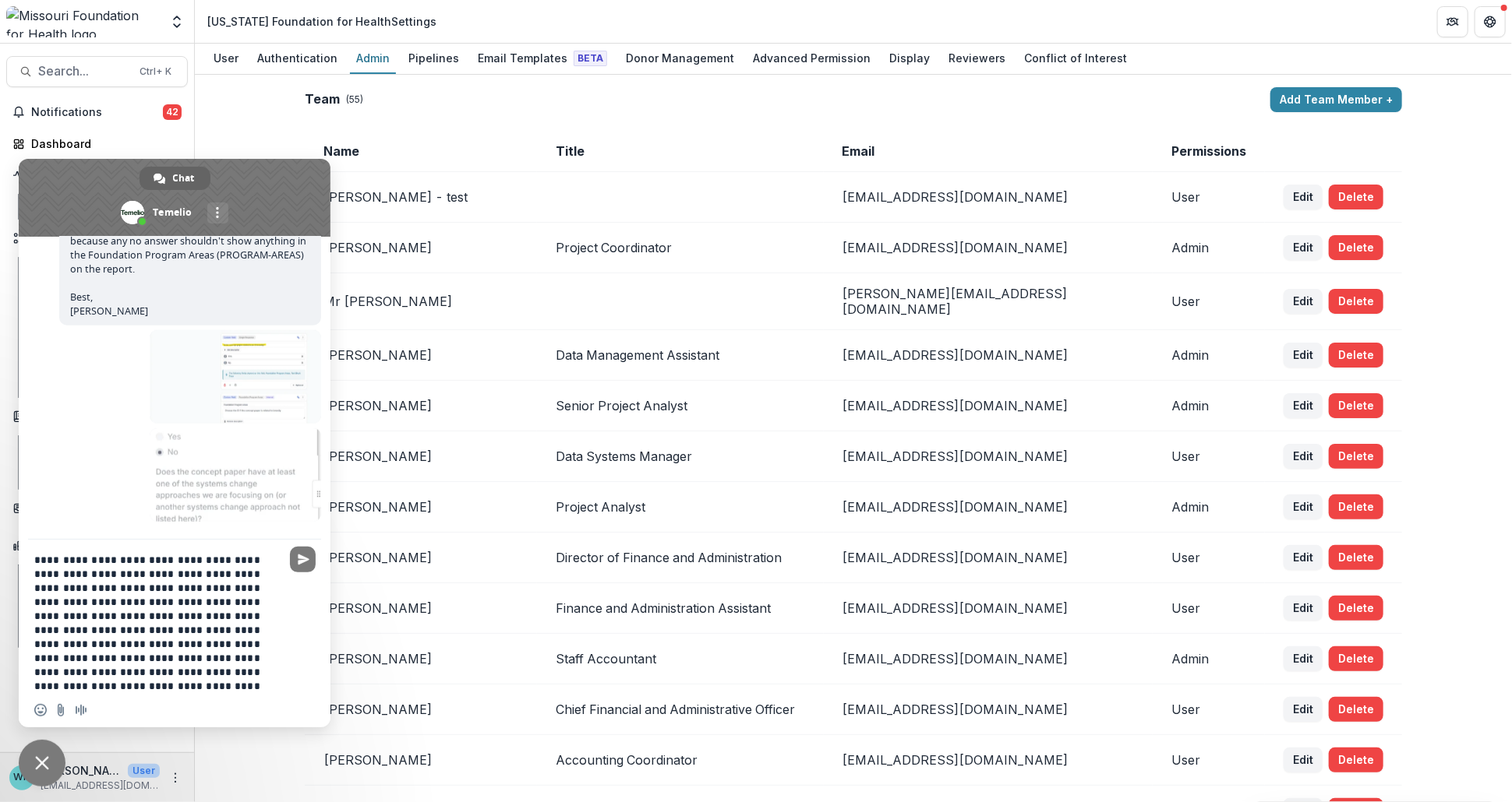
type textarea "**********"
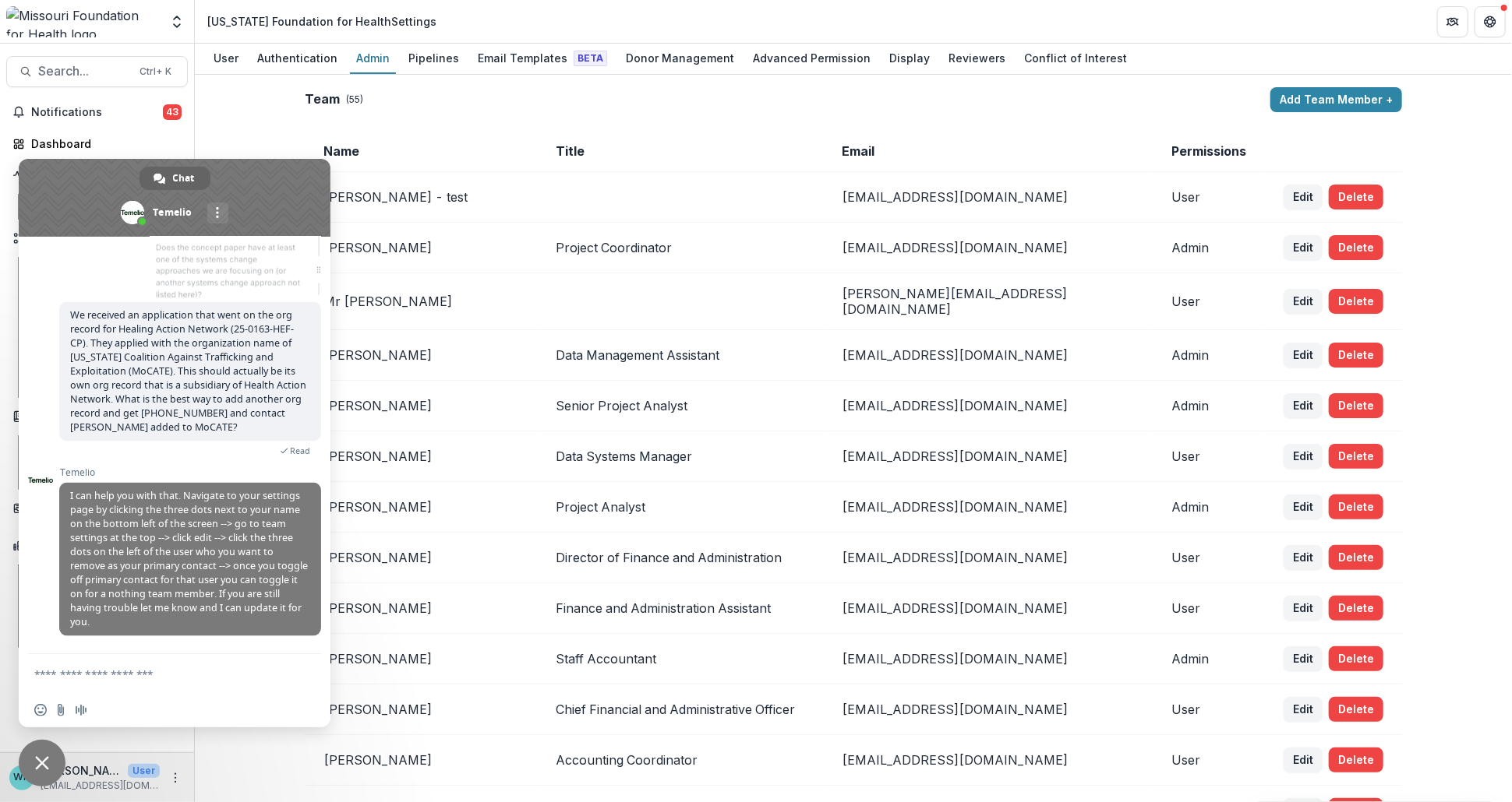
scroll to position [12797, 0]
click at [197, 671] on textarea "Compose your message..." at bounding box center [157, 674] width 246 height 14
type textarea "*"
type textarea "**********"
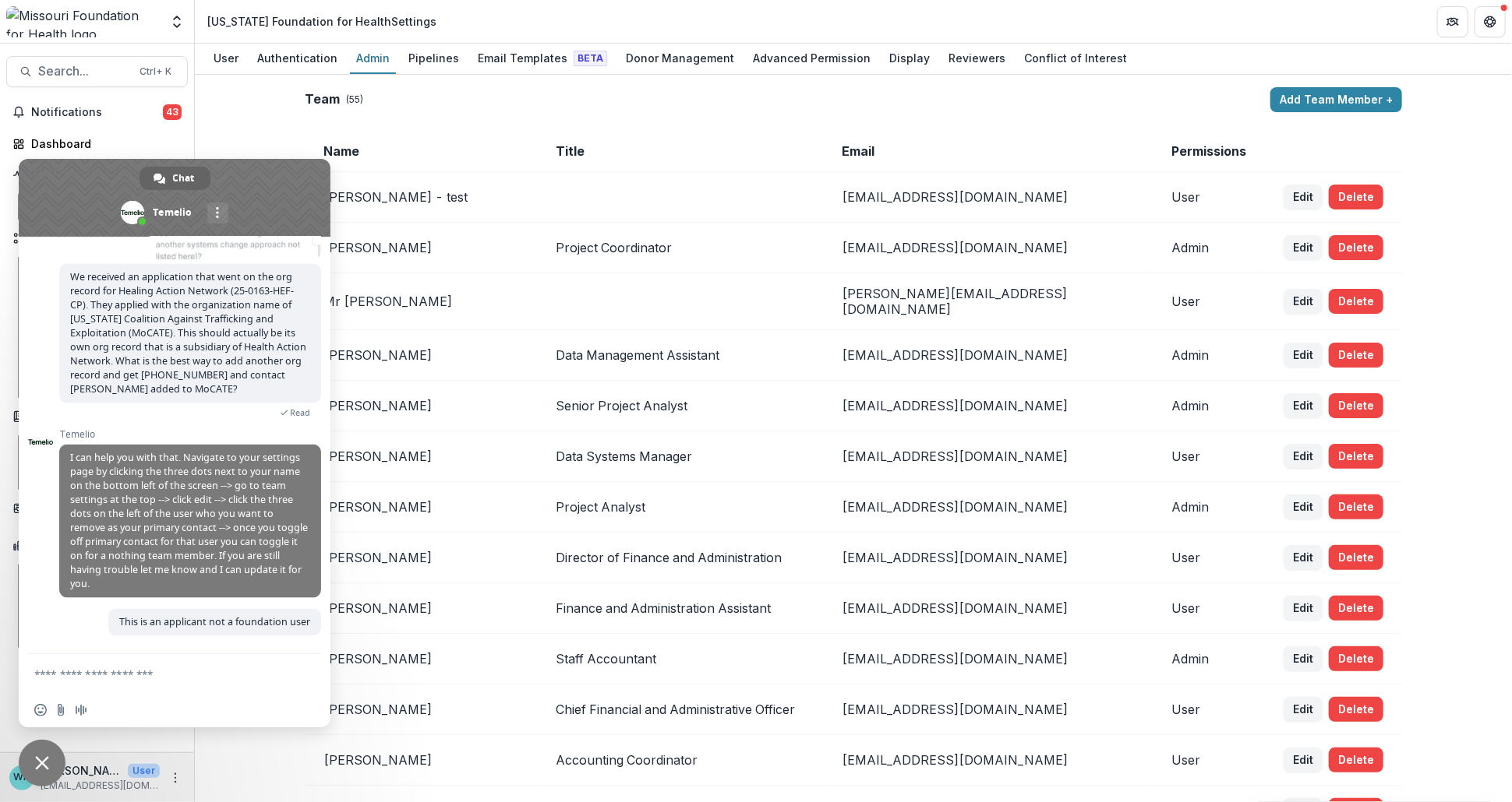
scroll to position [12835, 0]
click at [425, 56] on div "Pipelines" at bounding box center [433, 58] width 63 height 22
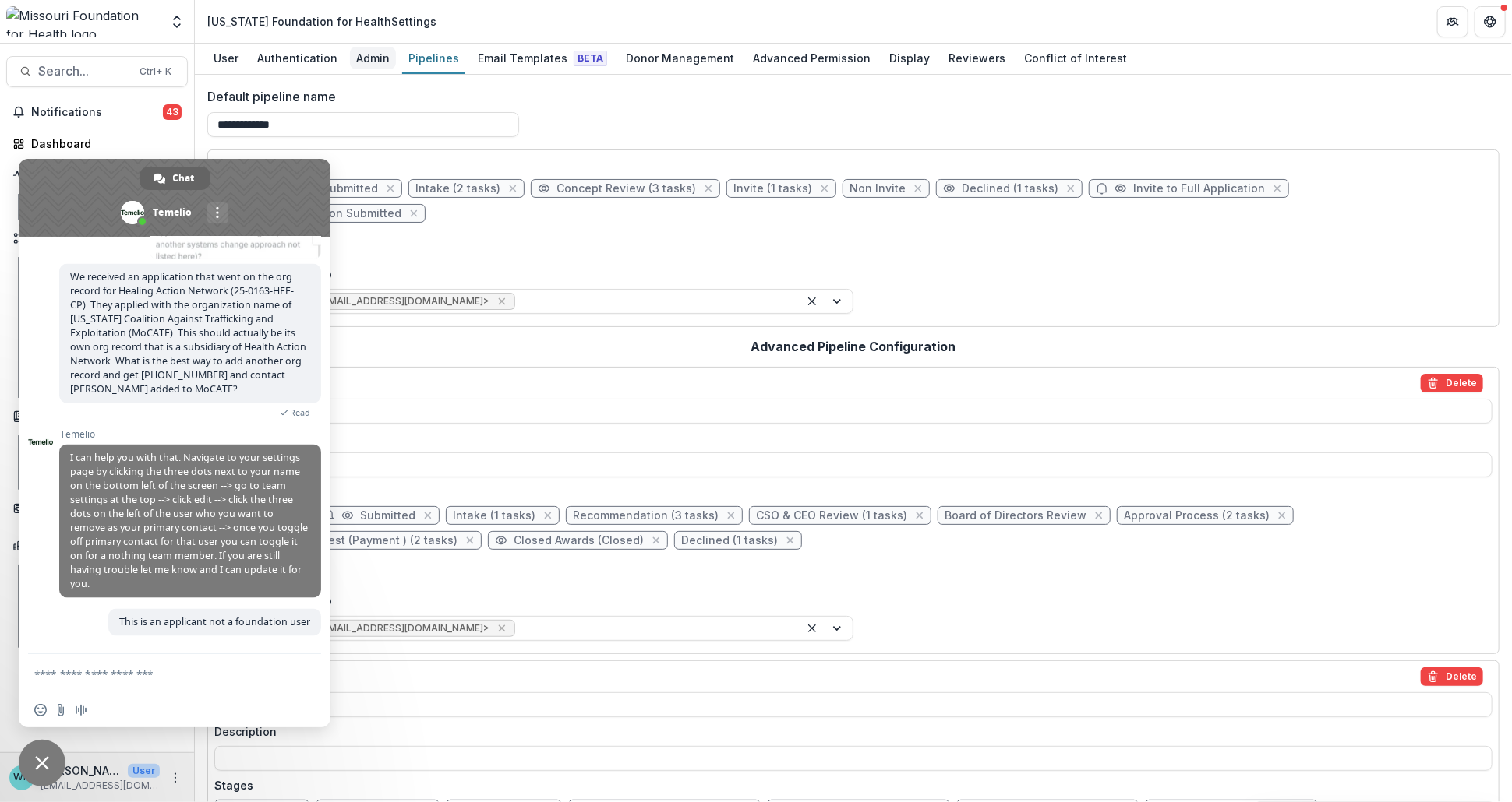
click at [377, 56] on div "Admin" at bounding box center [373, 58] width 46 height 22
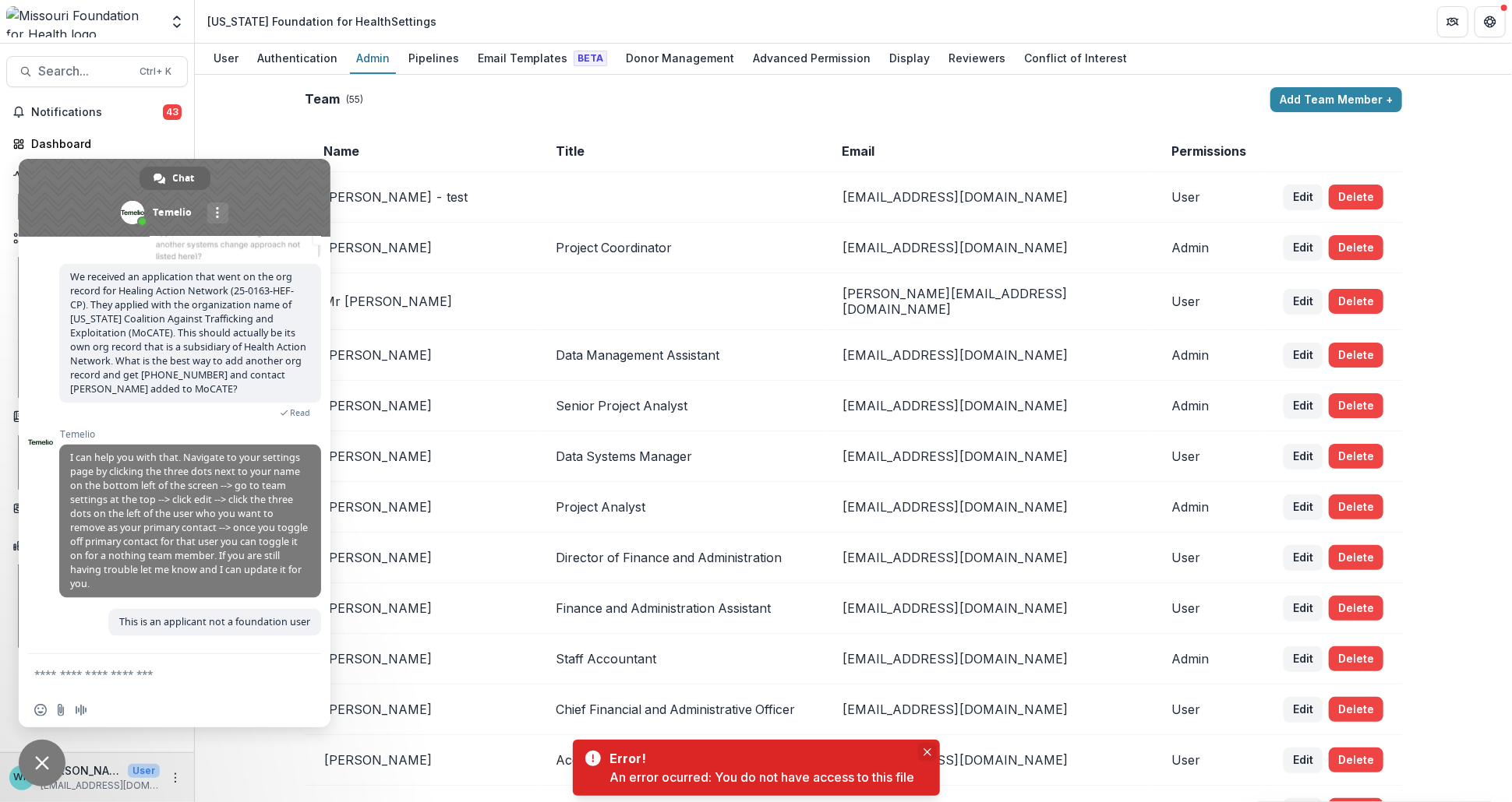
click at [932, 758] on button "Close" at bounding box center [927, 752] width 19 height 19
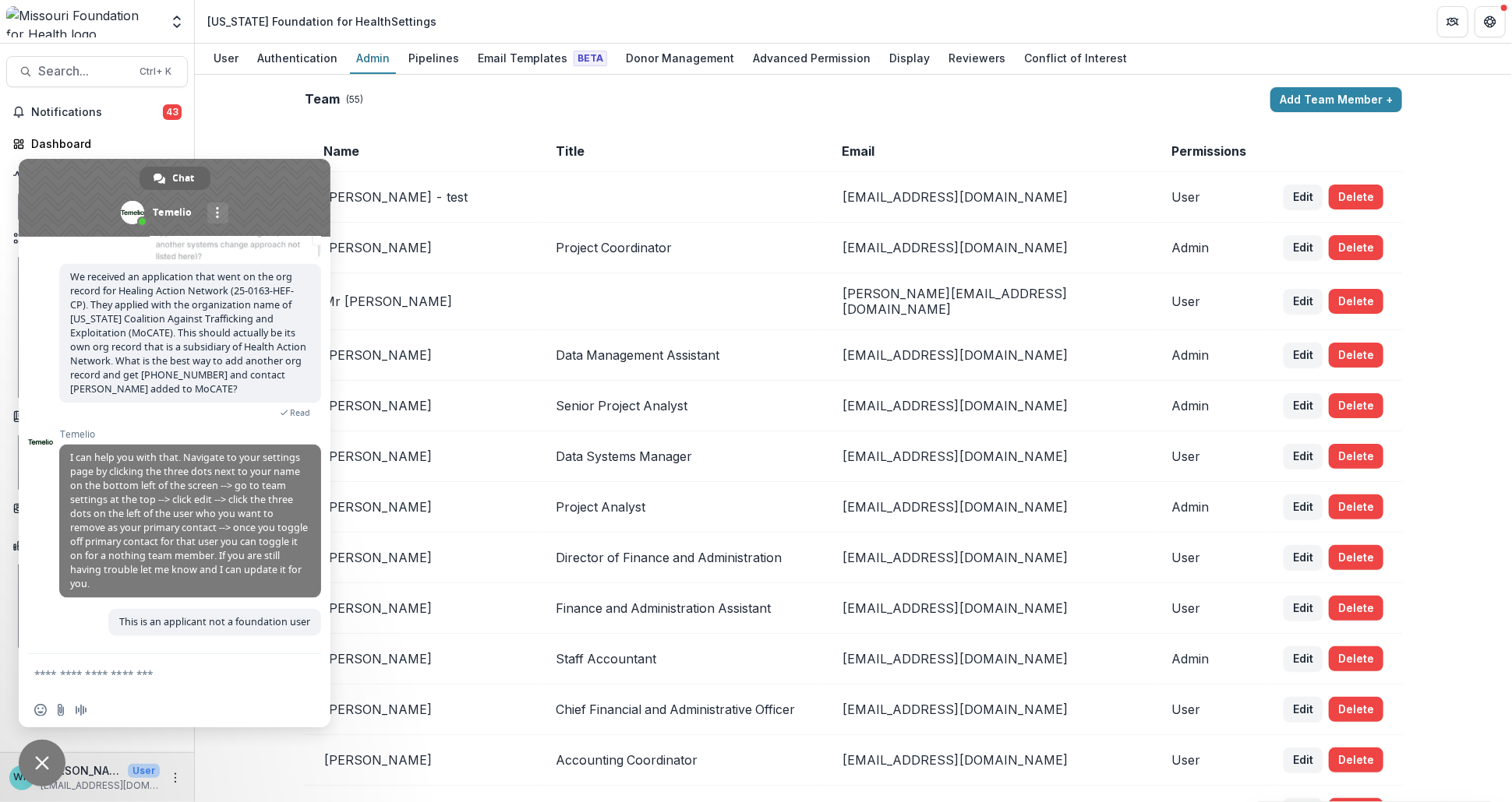
click at [1464, 224] on div "Team ( 55 ) Add Team Member + Name Title Email Permissions Maya Kuppermann - te…" at bounding box center [853, 438] width 1317 height 727
click at [41, 767] on span "Close chat" at bounding box center [42, 763] width 14 height 14
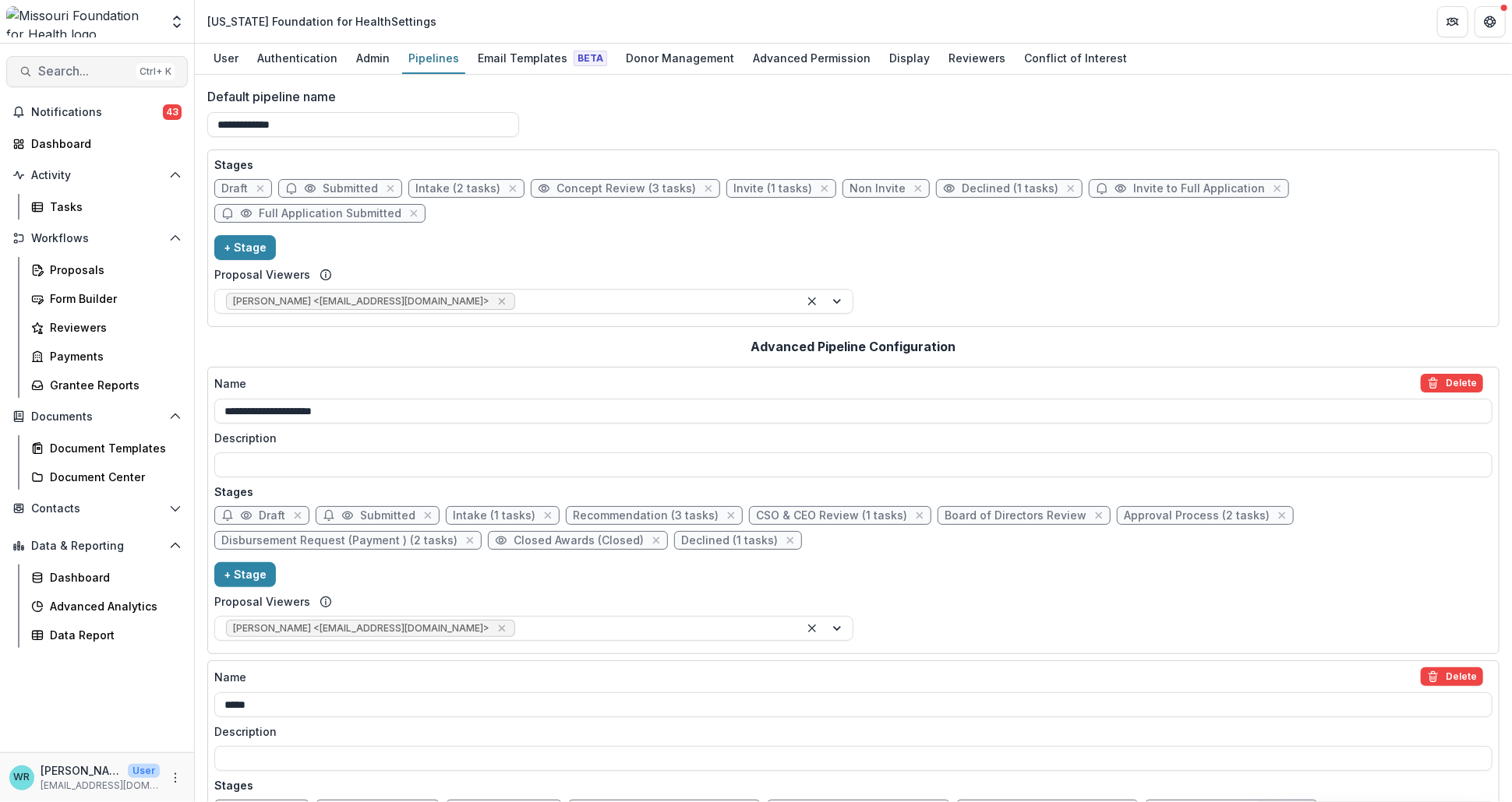
click at [114, 79] on button "Search... Ctrl + K" at bounding box center [97, 71] width 182 height 31
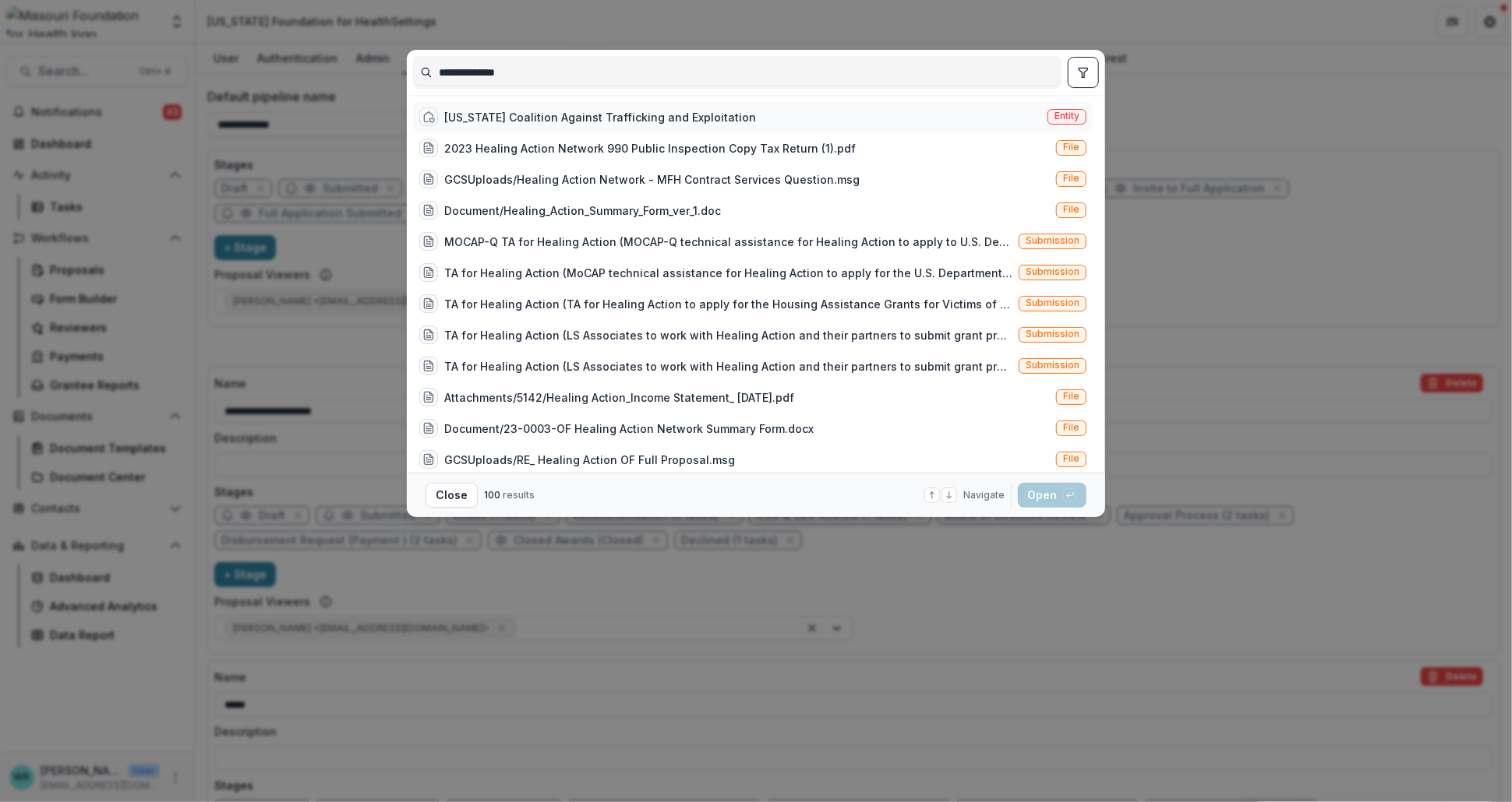
type input "**********"
click at [614, 115] on div "Missouri Coalition Against Trafficking and Exploitation" at bounding box center [599, 118] width 312 height 16
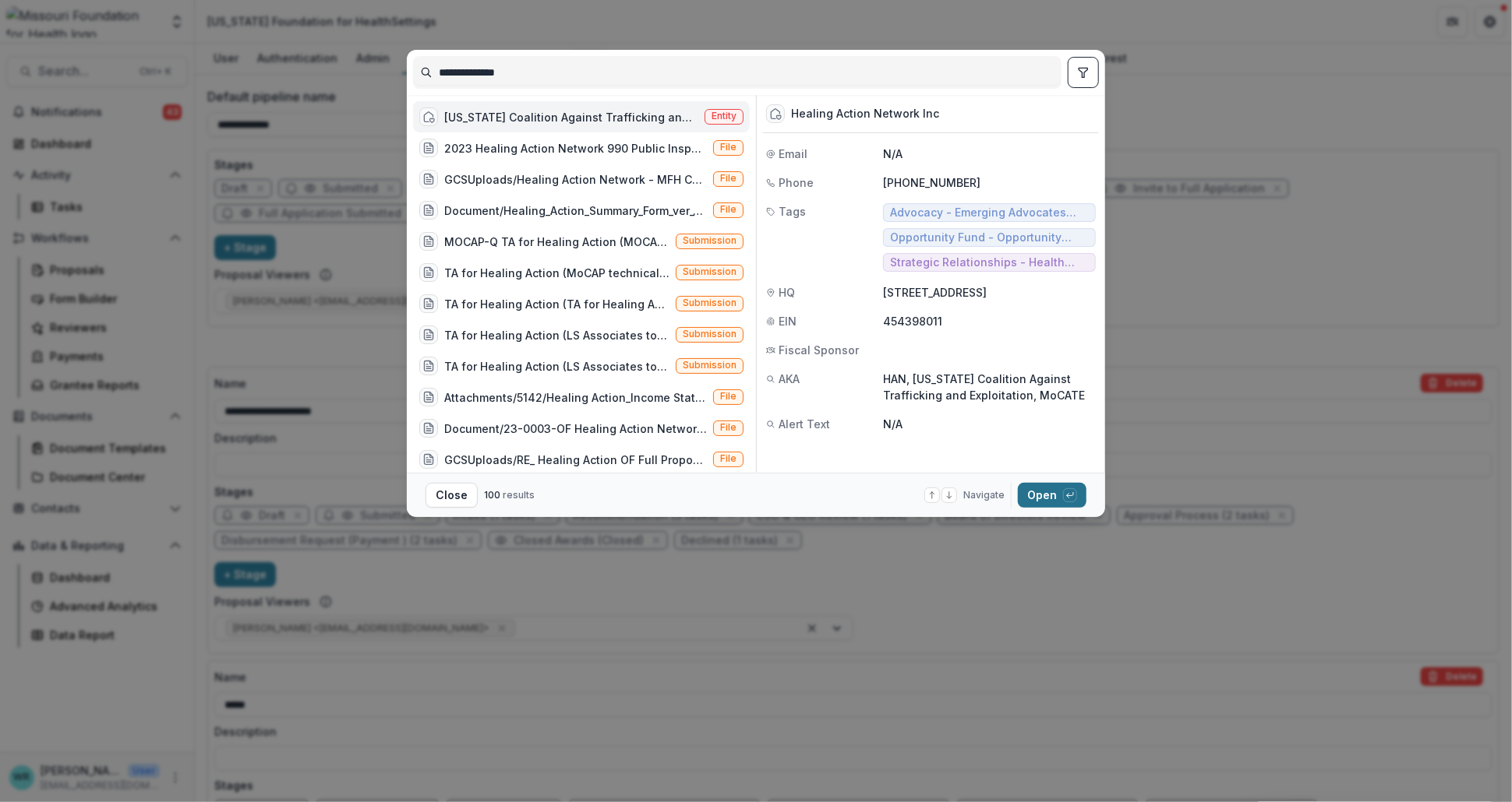
click at [1051, 494] on button "Open with enter key" at bounding box center [1052, 495] width 68 height 25
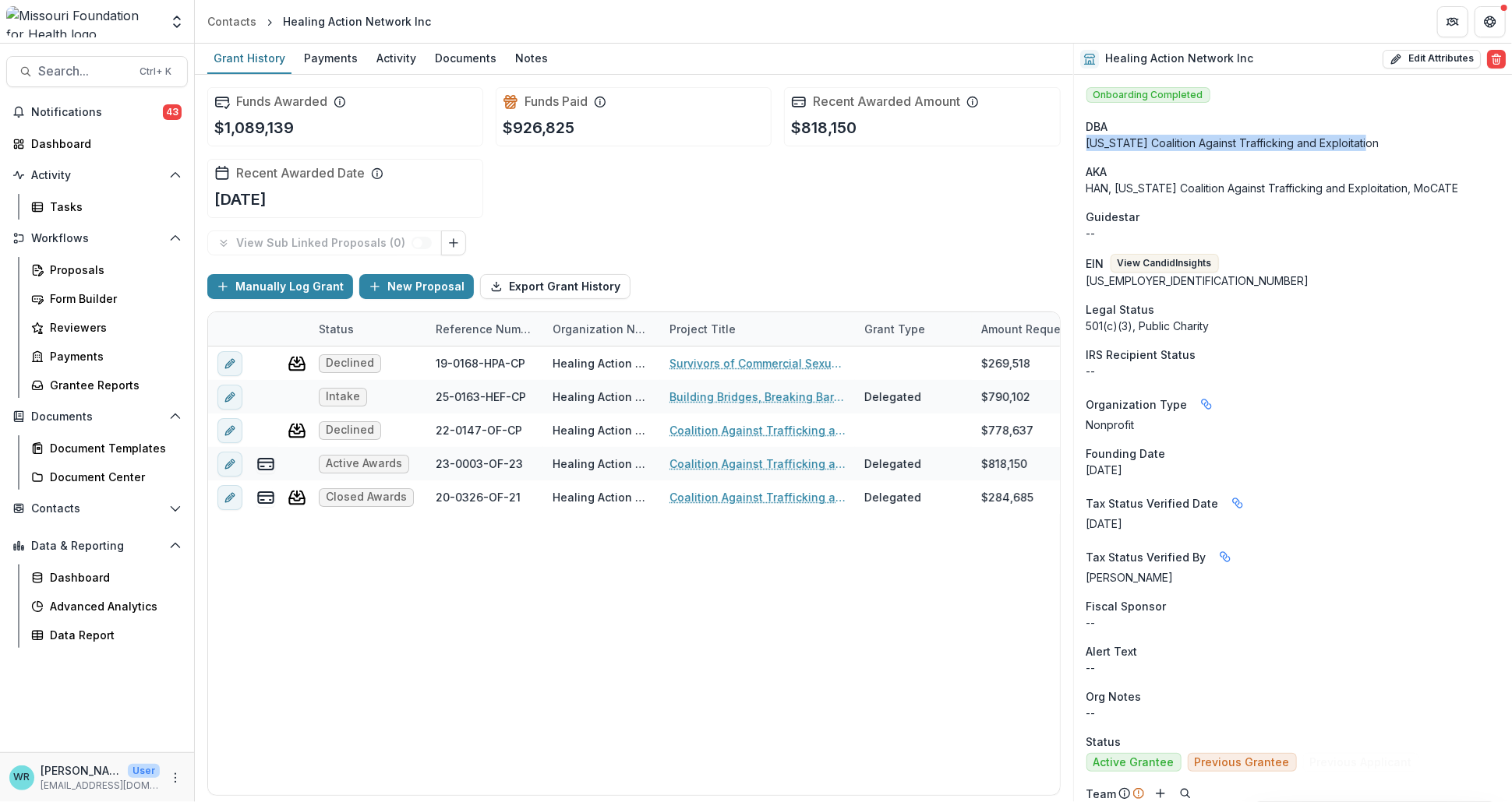
drag, startPoint x: 1368, startPoint y: 143, endPoint x: 1080, endPoint y: 137, distance: 288.1
copy div "Missouri Coalition Against Trafficking and Exploitation"
drag, startPoint x: 1257, startPoint y: 60, endPoint x: 1093, endPoint y: 58, distance: 164.0
click at [1093, 58] on div "Healing Action Network Inc Edit Attributes Are you sure? This action will perma…" at bounding box center [1292, 59] width 438 height 31
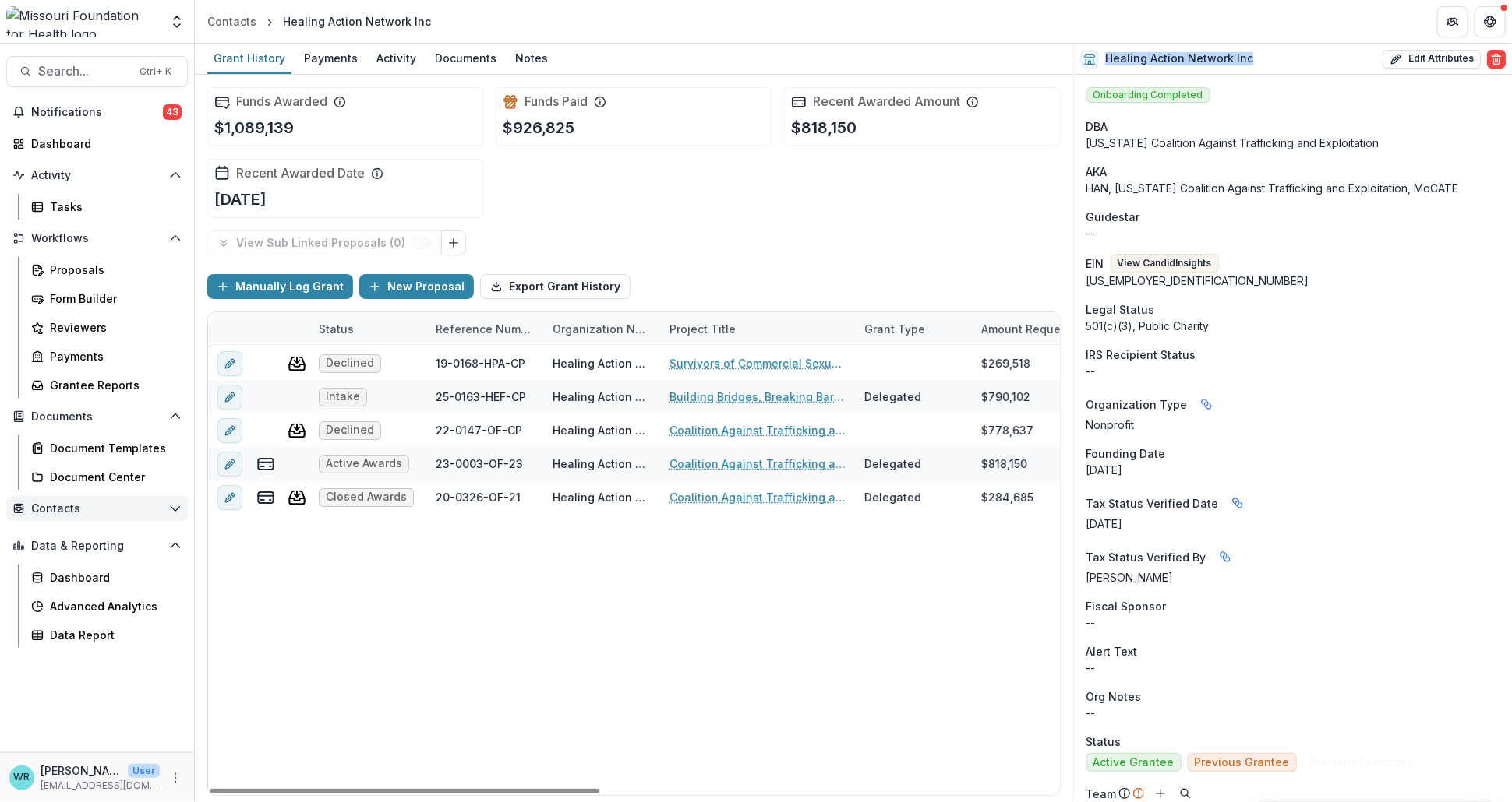
copy h2 "Healing Action Network Inc"
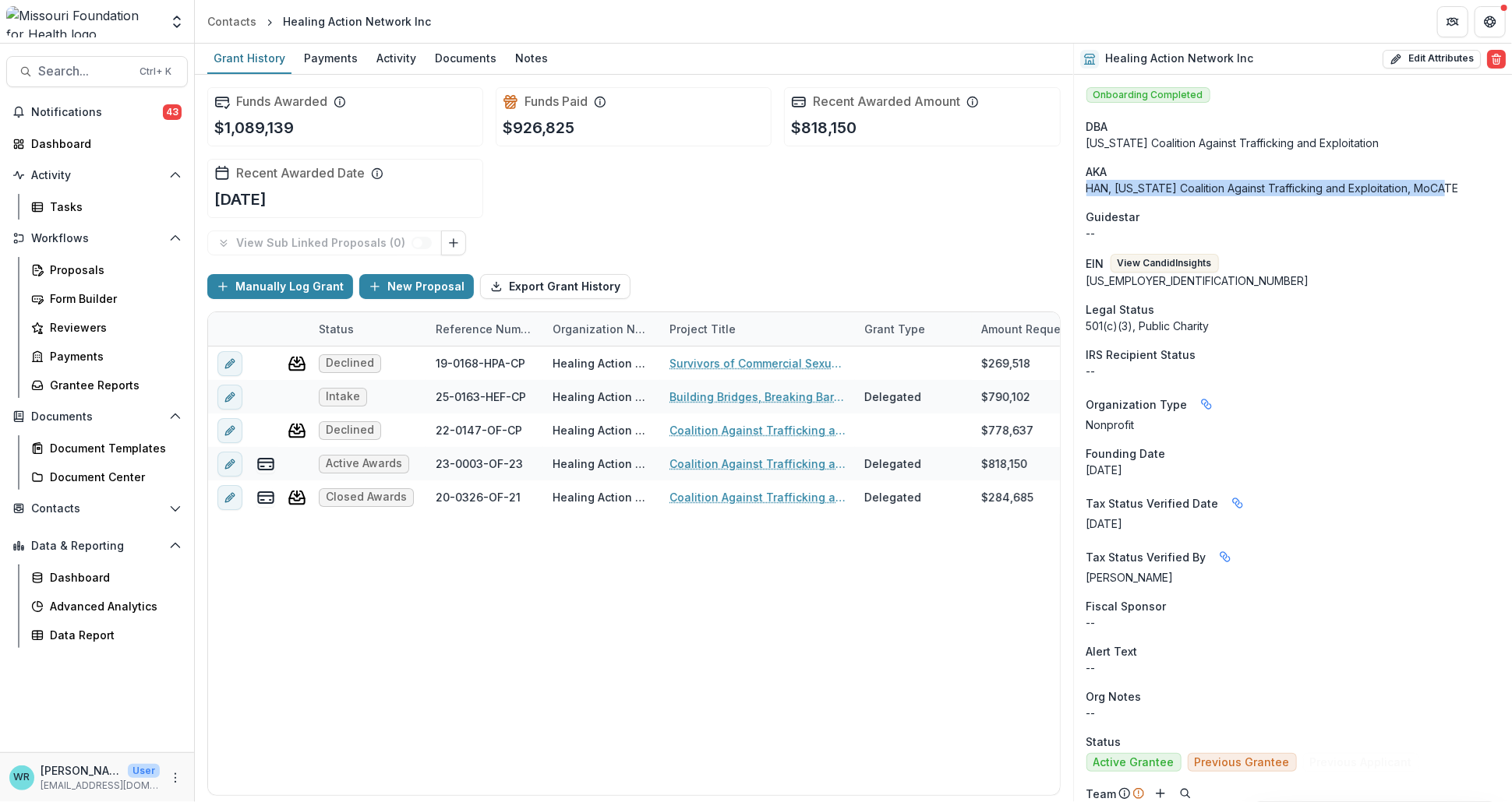
drag, startPoint x: 1445, startPoint y: 191, endPoint x: 1084, endPoint y: 193, distance: 361.0
copy p "HAN, [US_STATE] Coalition Against Trafficking and Exploitation, MoCATE"
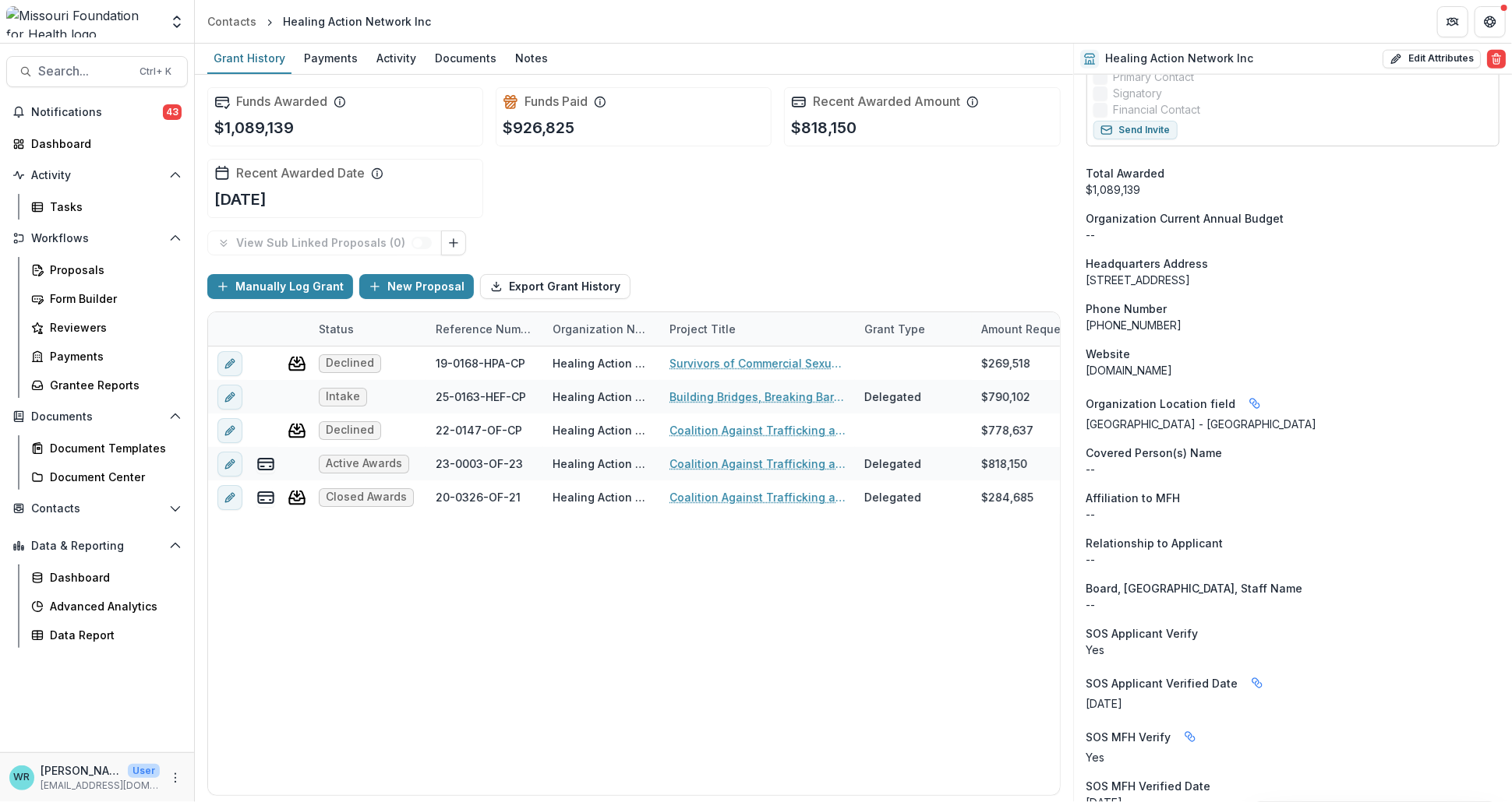
scroll to position [1297, 0]
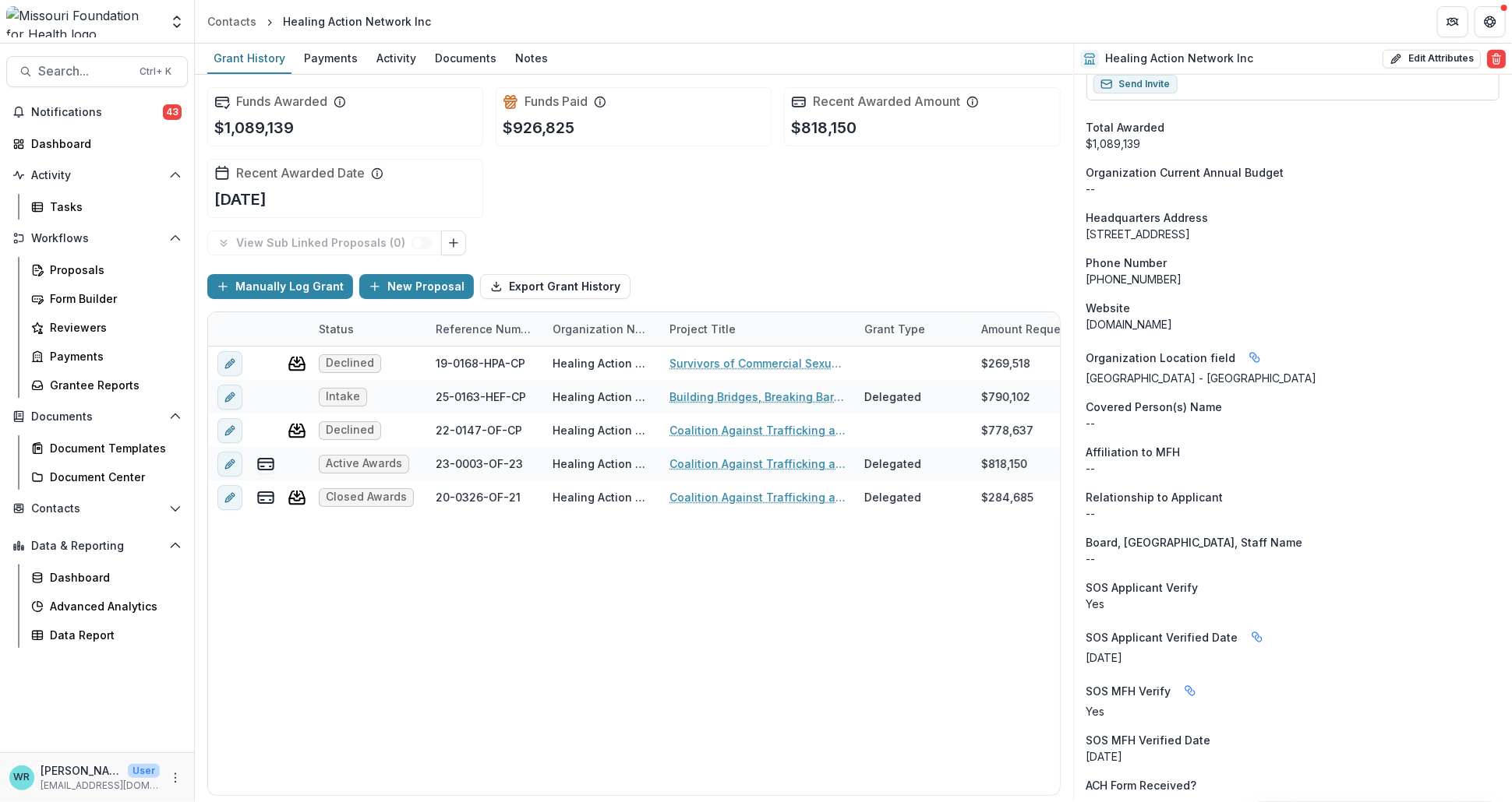
drag, startPoint x: 1238, startPoint y: 232, endPoint x: 1080, endPoint y: 236, distance: 158.1
click at [1080, 236] on div "Onboarding Completed DBA Missouri Coalition Against Trafficking and Exploitatio…" at bounding box center [1292, 78] width 438 height 2602
copy div "3700 Hampton Ave Suite 300"
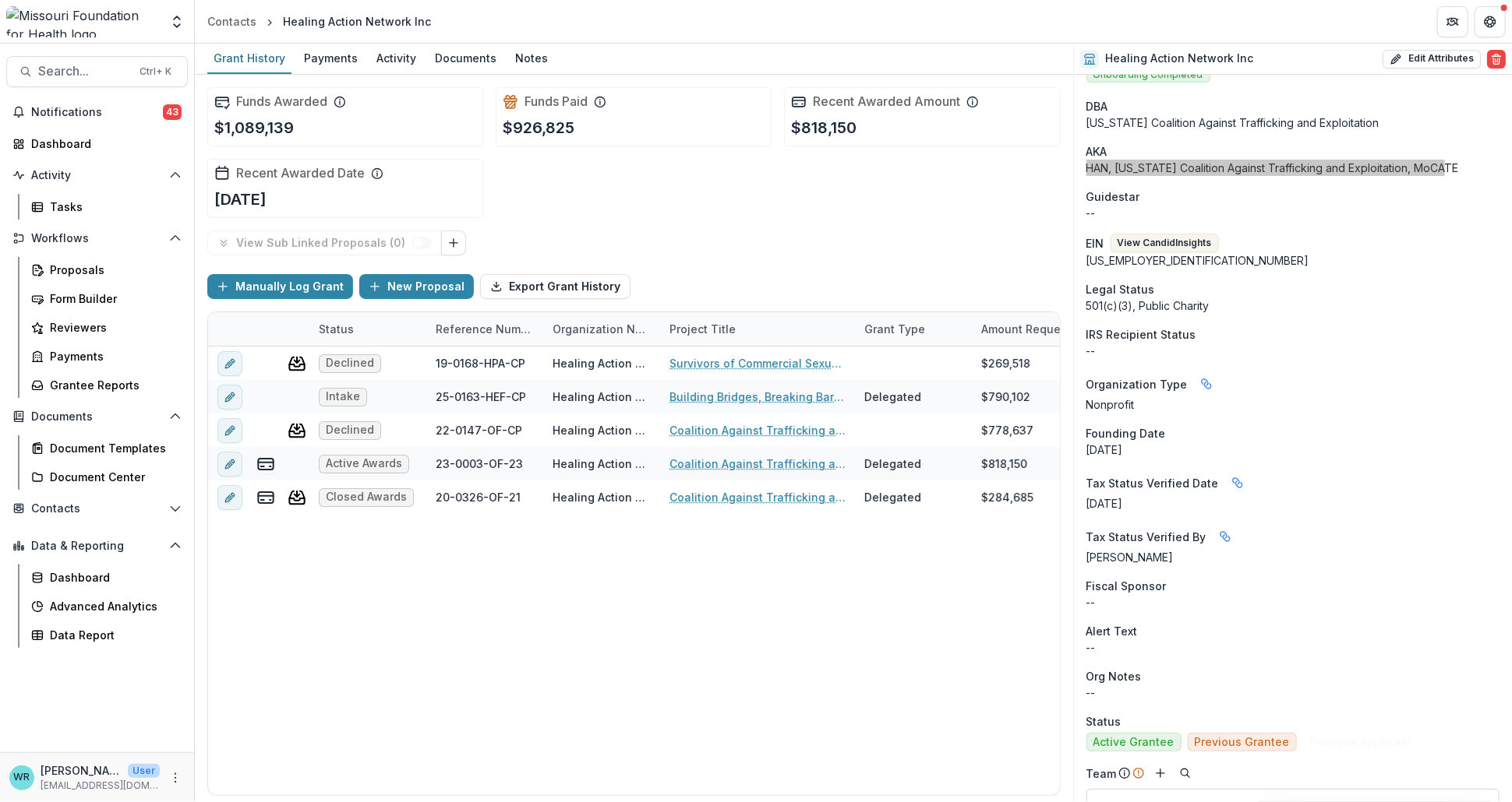
scroll to position [0, 0]
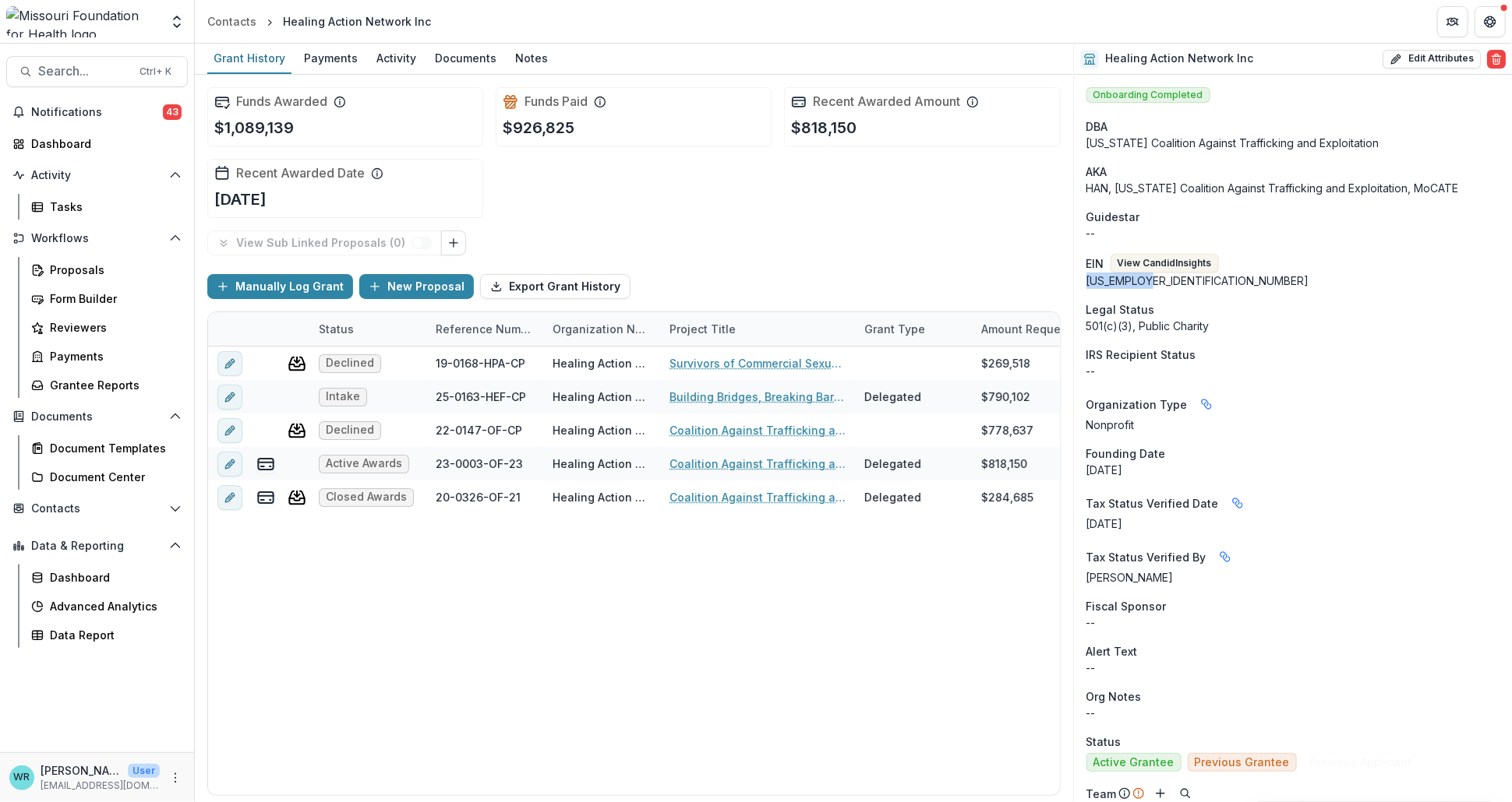
drag, startPoint x: 1158, startPoint y: 280, endPoint x: 1081, endPoint y: 283, distance: 77.1
copy div "[US_EMPLOYER_IDENTIFICATION_NUMBER]"
click at [1463, 67] on div "Healing Action Network Inc Edit Attributes Are you sure? This action will perma…" at bounding box center [1292, 59] width 438 height 31
click at [1438, 63] on button "Edit Attributes" at bounding box center [1431, 59] width 98 height 19
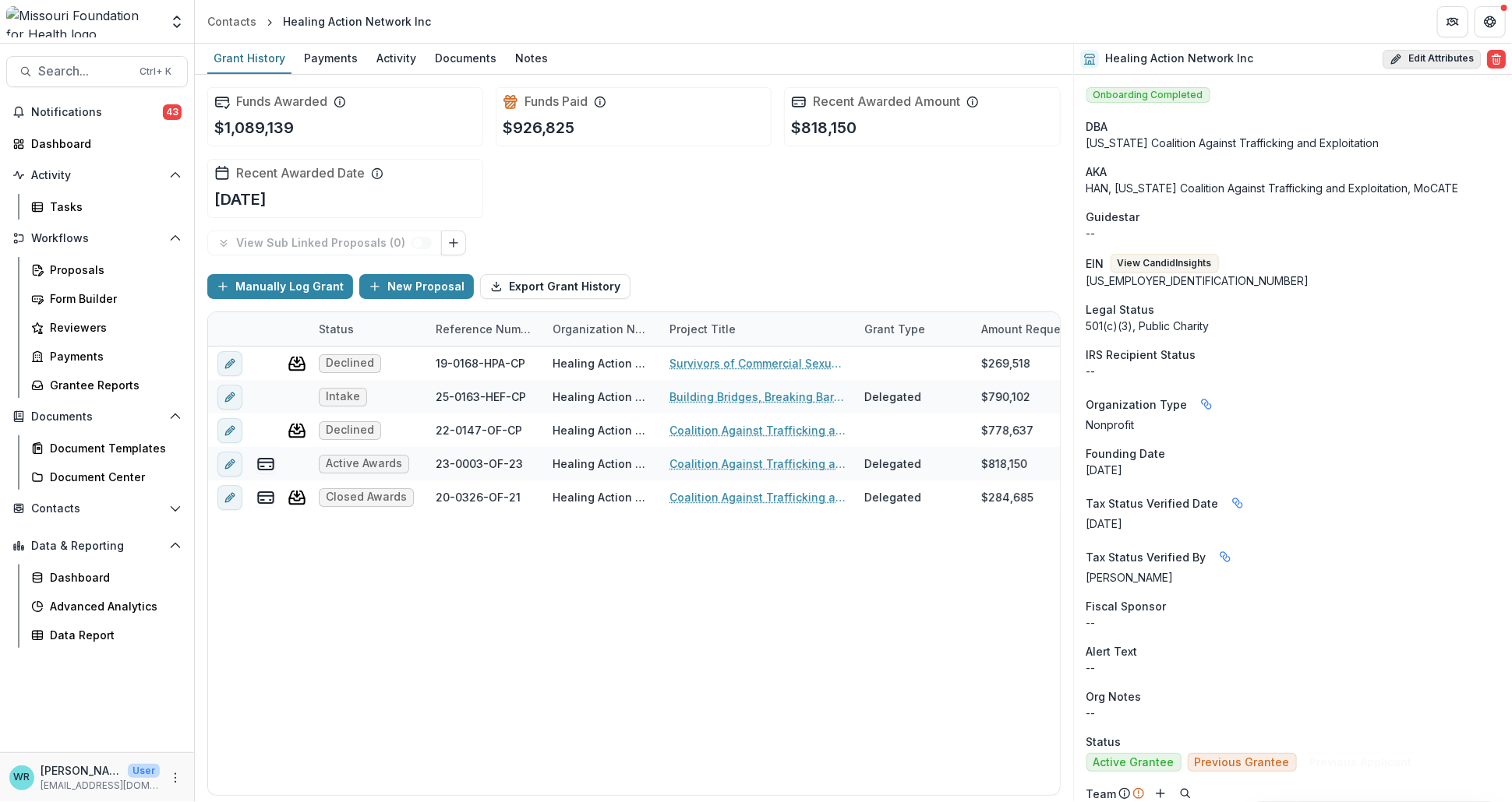
select select
type input "**********"
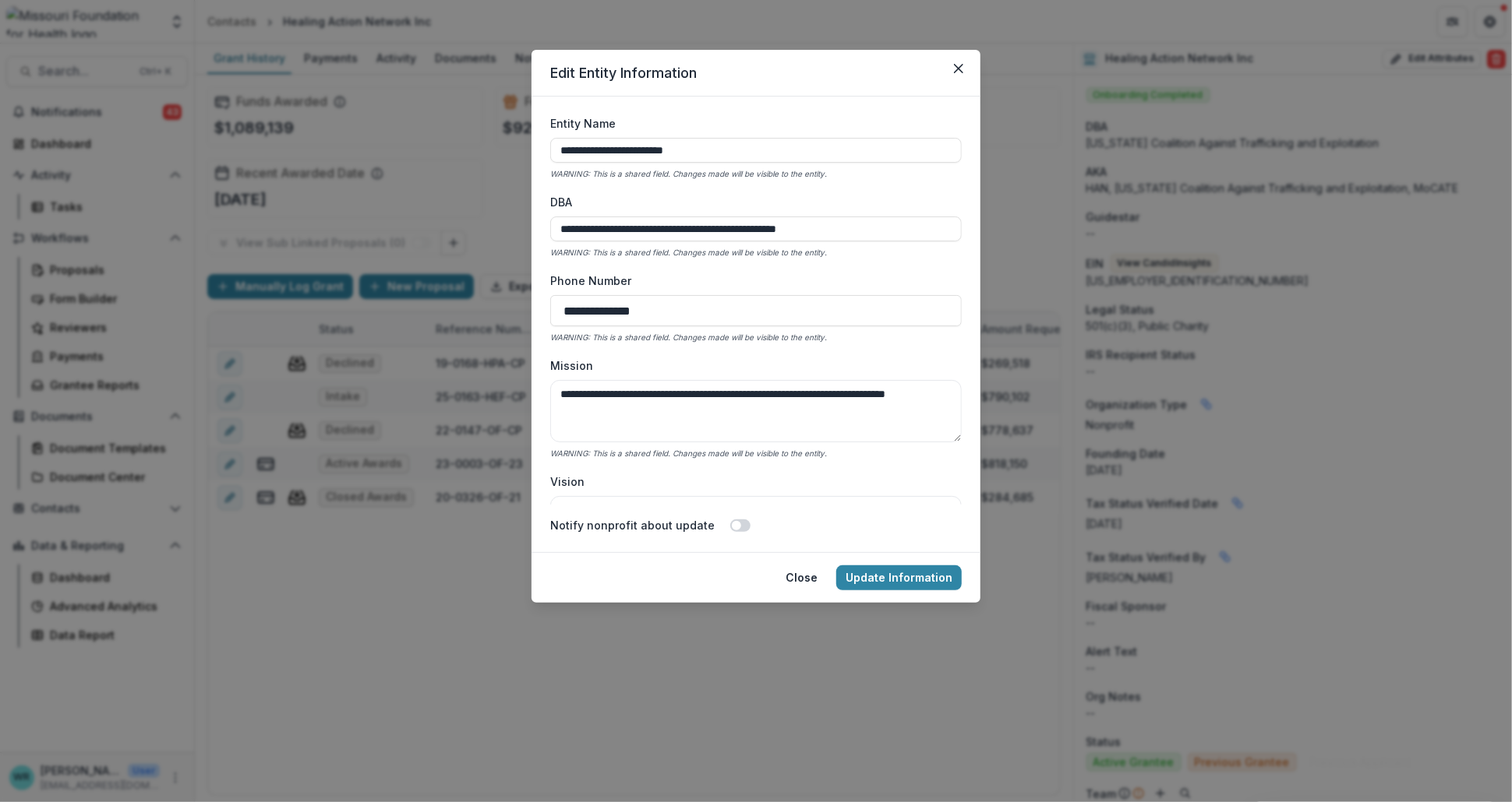
drag, startPoint x: 765, startPoint y: 145, endPoint x: 489, endPoint y: 127, distance: 276.6
click at [489, 127] on div "**********" at bounding box center [756, 401] width 1512 height 802
click at [913, 271] on div "**********" at bounding box center [756, 310] width 411 height 389
drag, startPoint x: 858, startPoint y: 228, endPoint x: 451, endPoint y: 205, distance: 407.6
click at [451, 205] on div "**********" at bounding box center [756, 401] width 1512 height 802
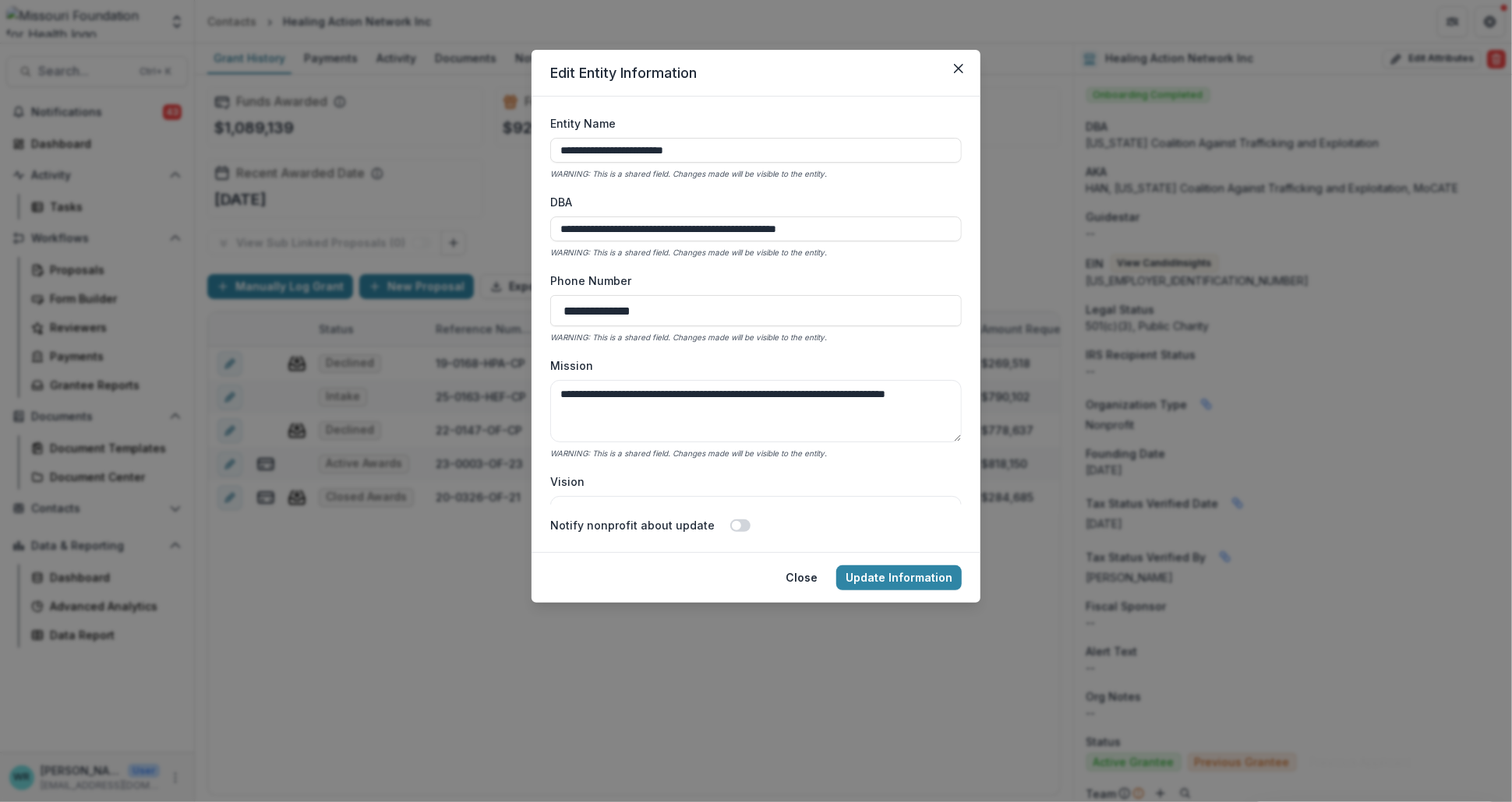
paste input
type input "**********"
click at [919, 575] on button "Update Information" at bounding box center [899, 578] width 126 height 25
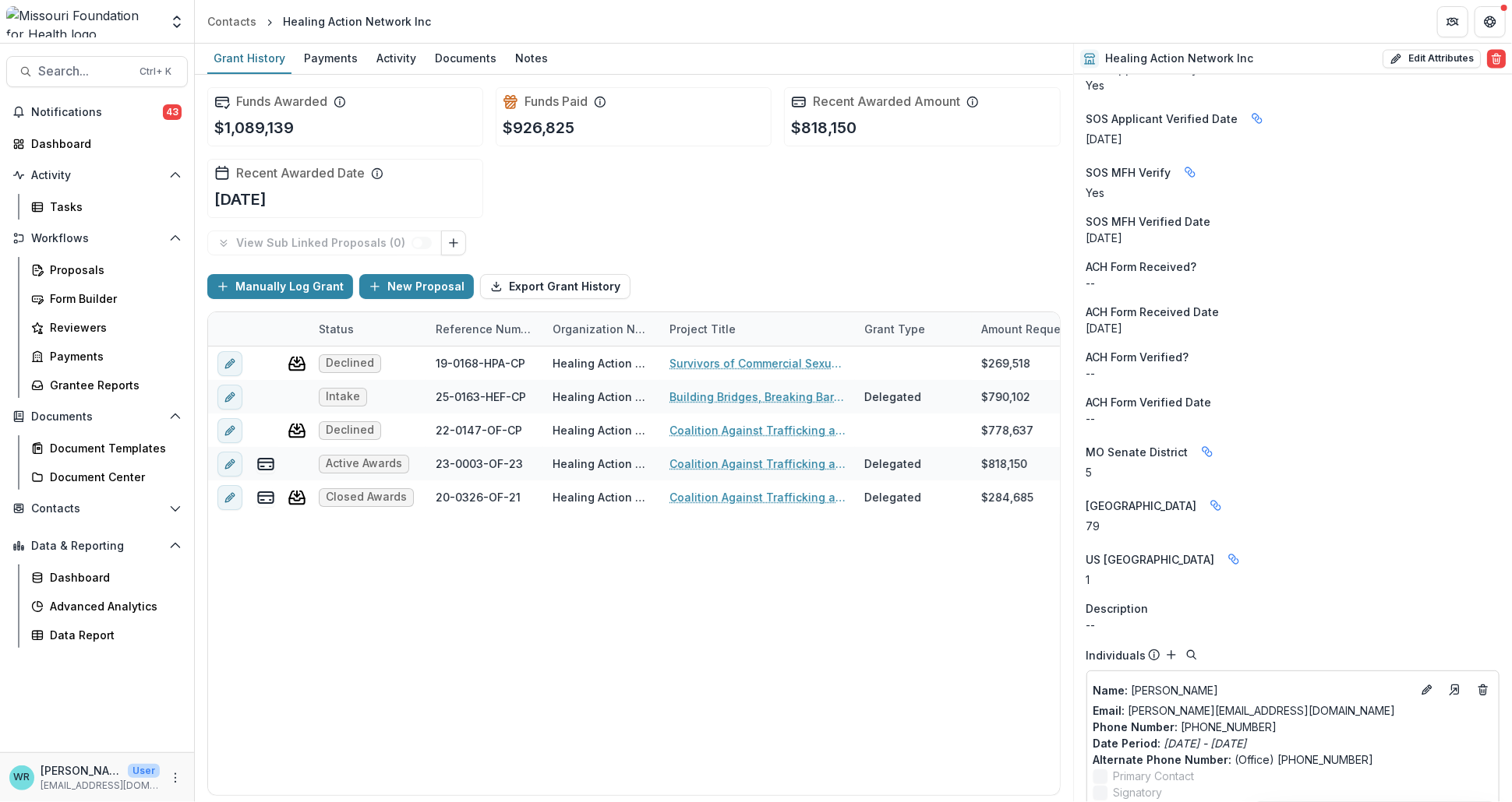
scroll to position [1874, 0]
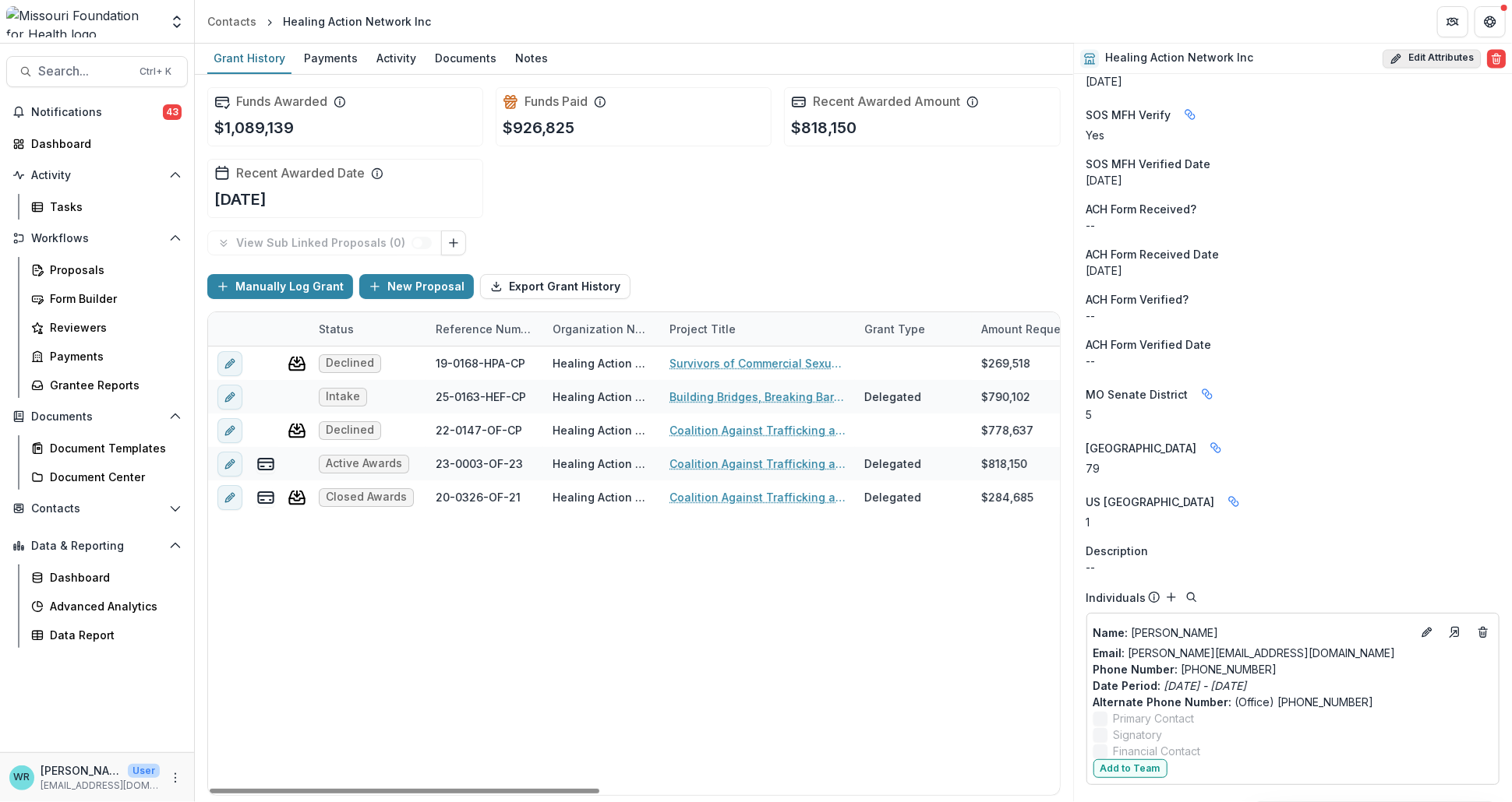
click at [1422, 60] on button "Edit Attributes" at bounding box center [1431, 59] width 98 height 19
select select
type input "**********"
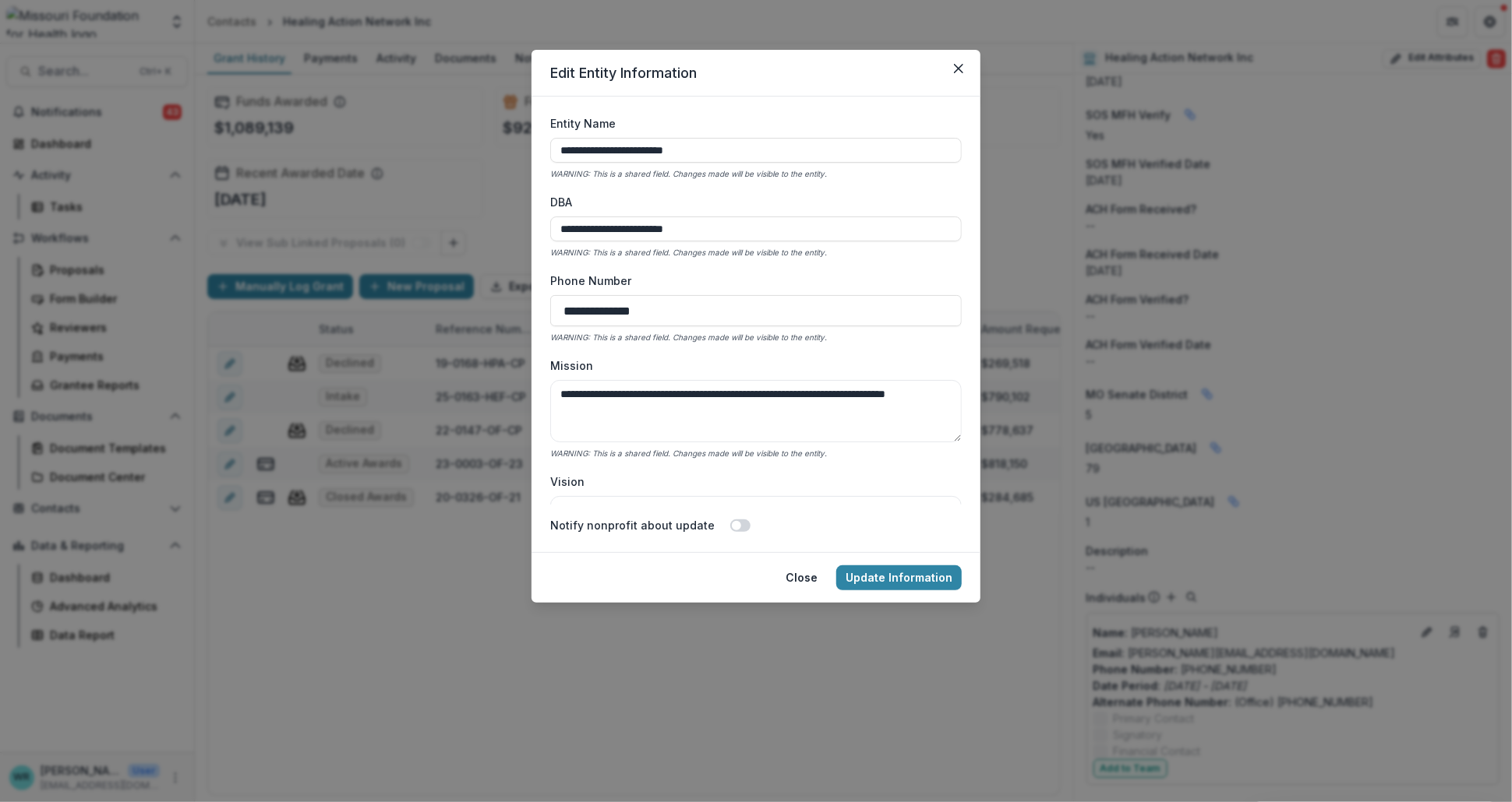
click at [816, 545] on form "**********" at bounding box center [756, 325] width 449 height 455
click at [794, 582] on button "Close" at bounding box center [802, 578] width 51 height 25
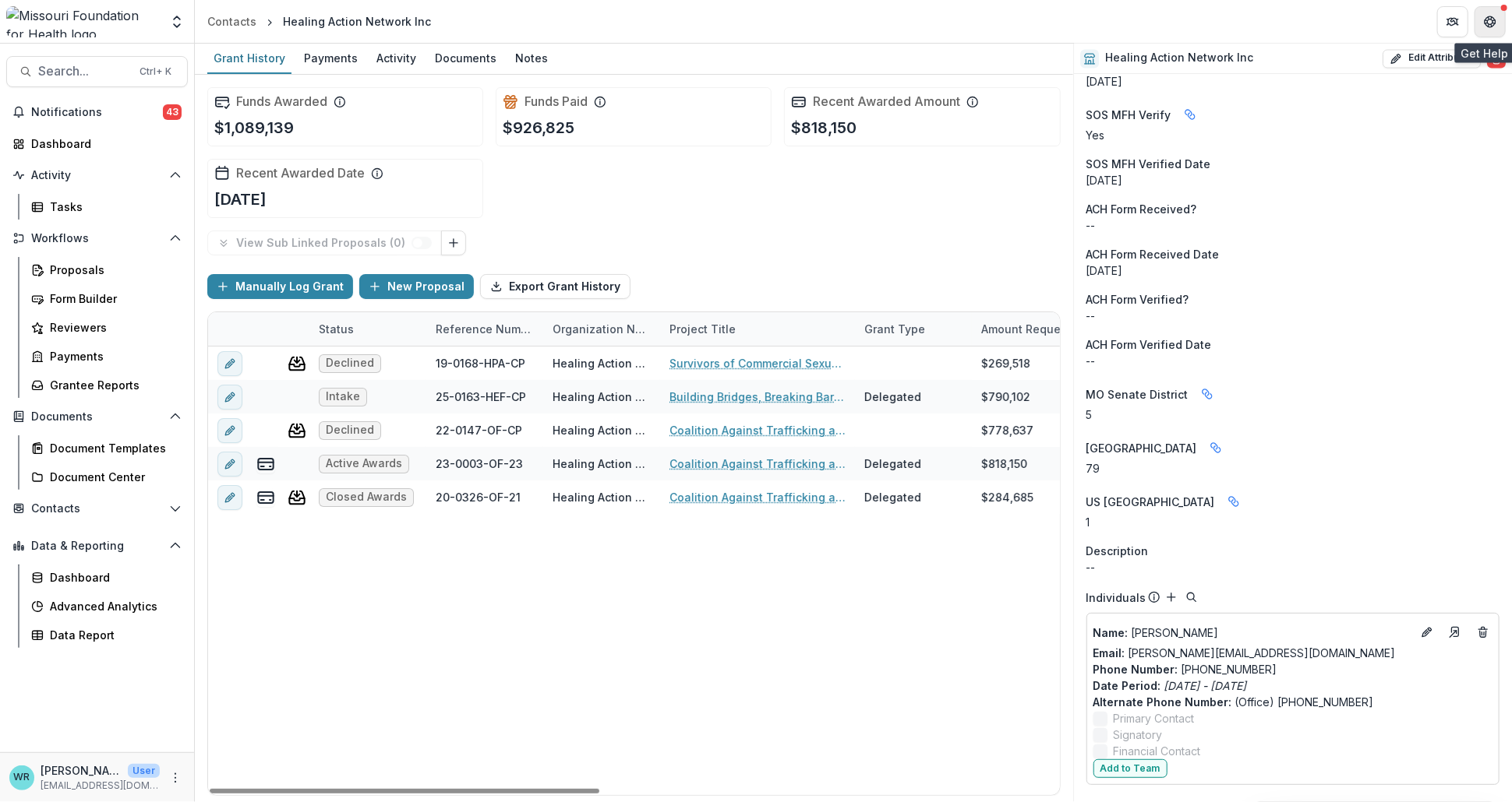
click at [1487, 18] on icon "Get Help" at bounding box center [1487, 18] width 3 height 3
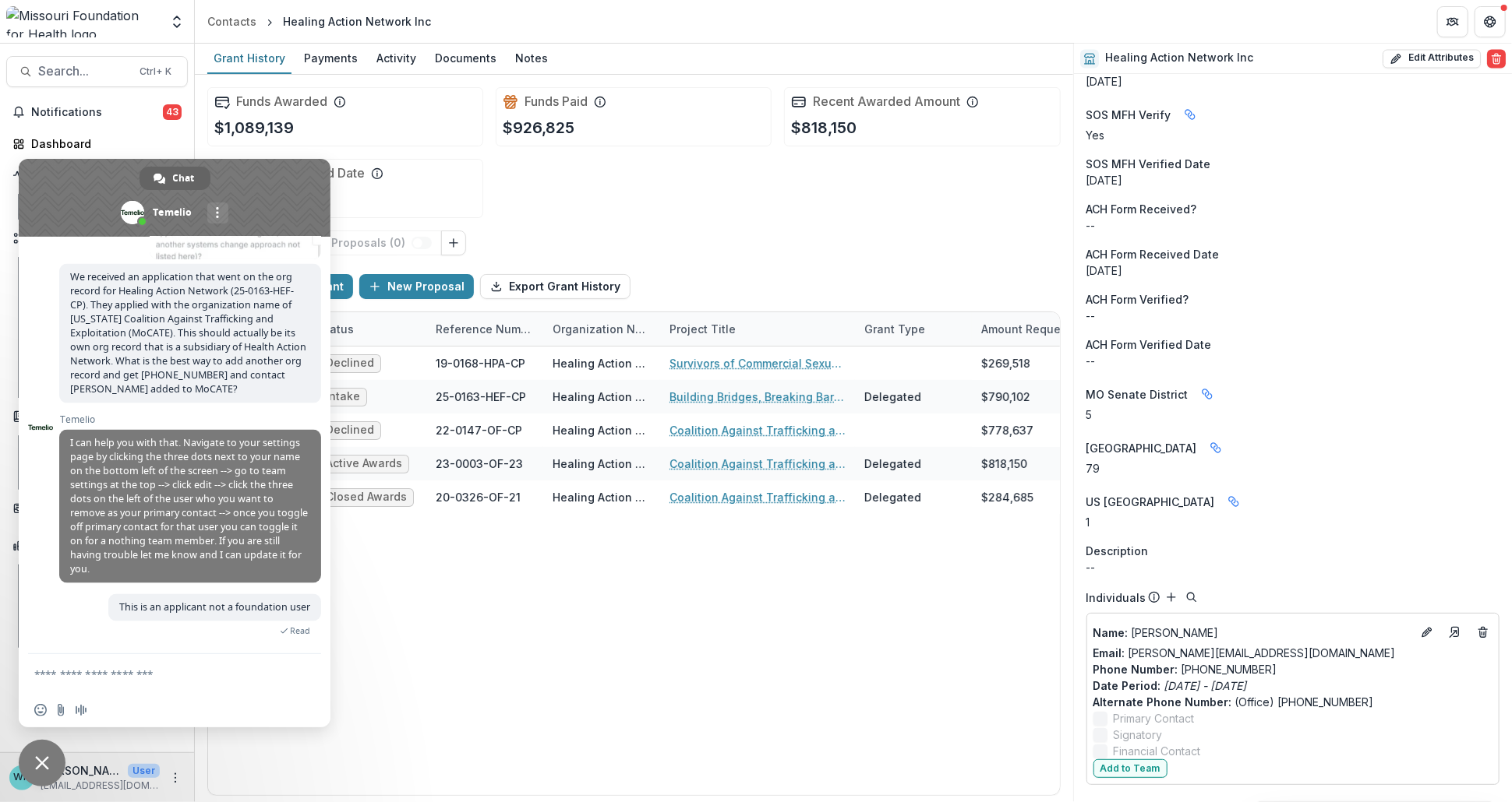
click at [141, 694] on div "Insert an emoji Send a file Audio message" at bounding box center [174, 710] width 312 height 35
click at [141, 688] on form at bounding box center [157, 675] width 246 height 42
click at [99, 671] on textarea "Compose your message..." at bounding box center [157, 674] width 246 height 14
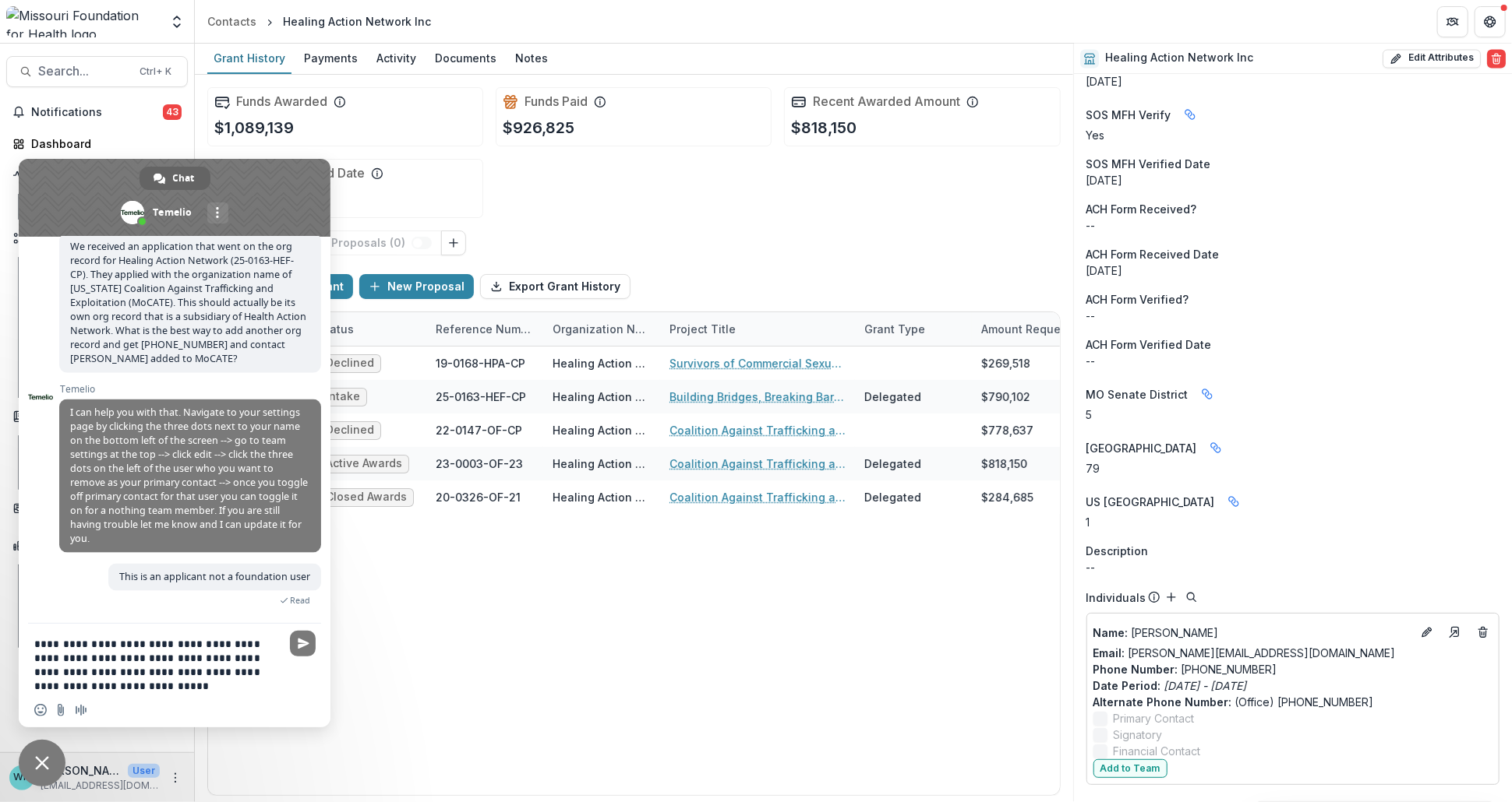
type textarea "**********"
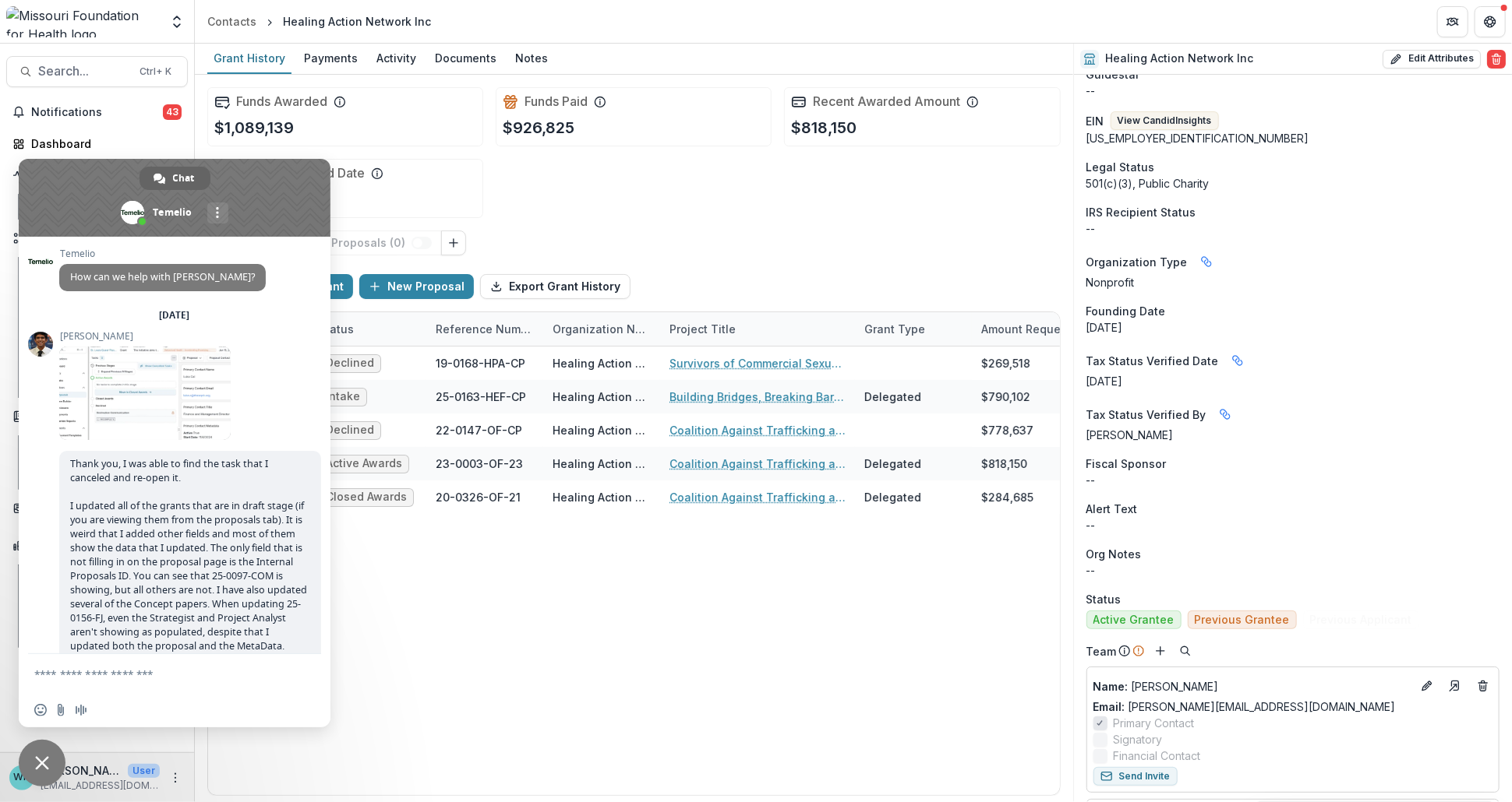
scroll to position [0, 0]
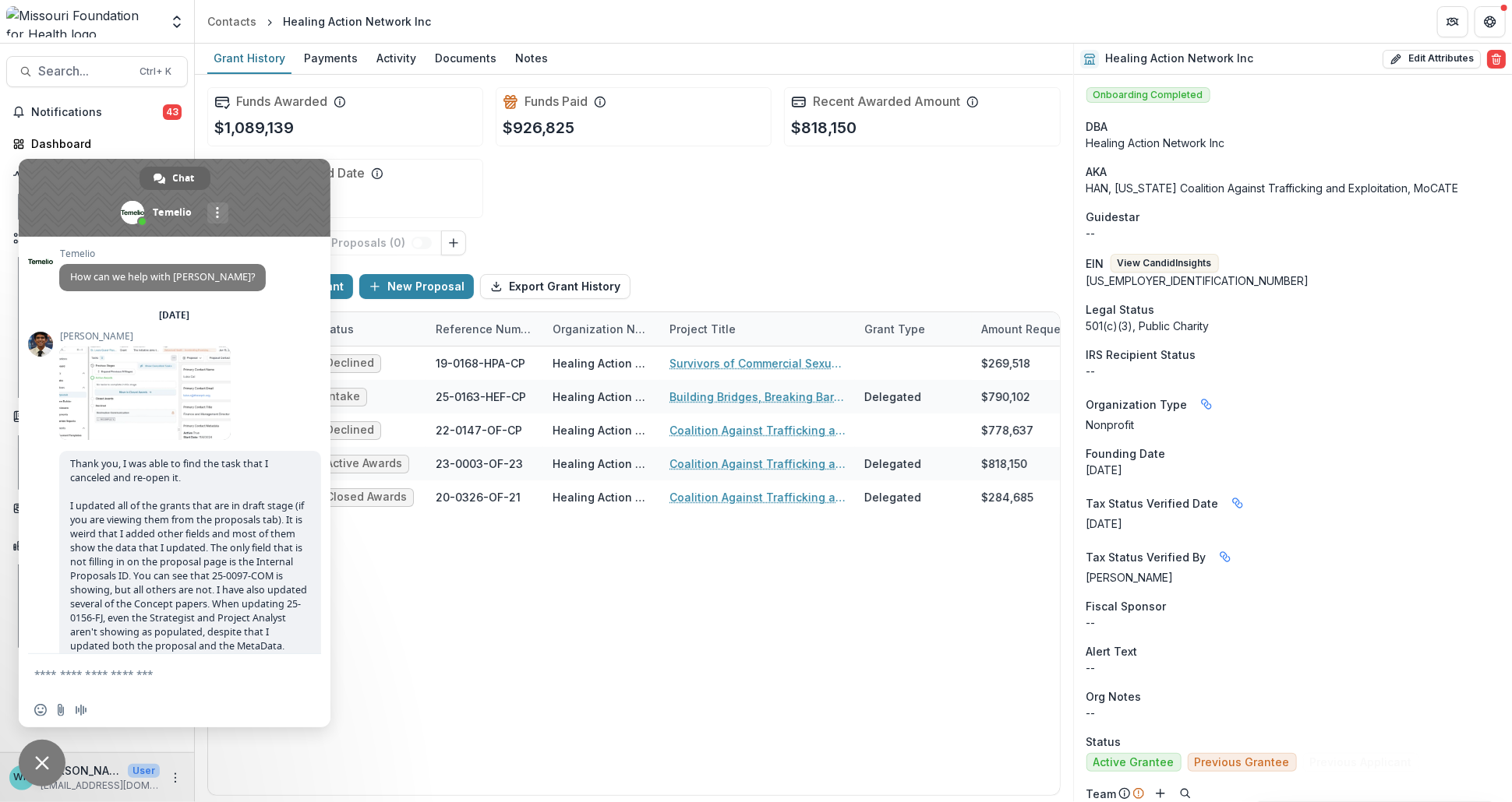
click at [862, 197] on div "Funds Awarded $1,089,139 Funds Paid $926,825 Recent Awarded Amount $818,150 Rec…" at bounding box center [634, 153] width 853 height 156
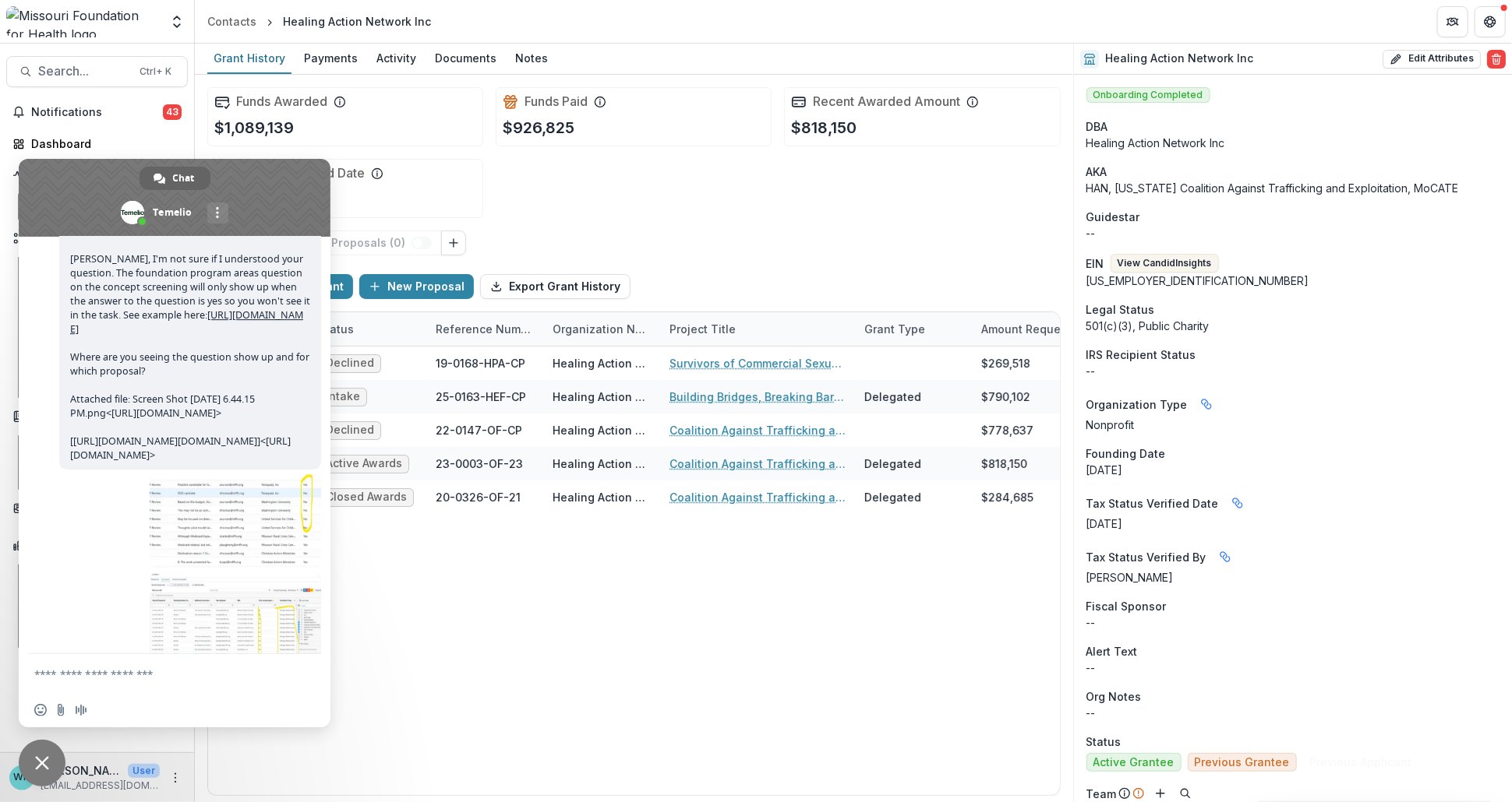
scroll to position [12898, 0]
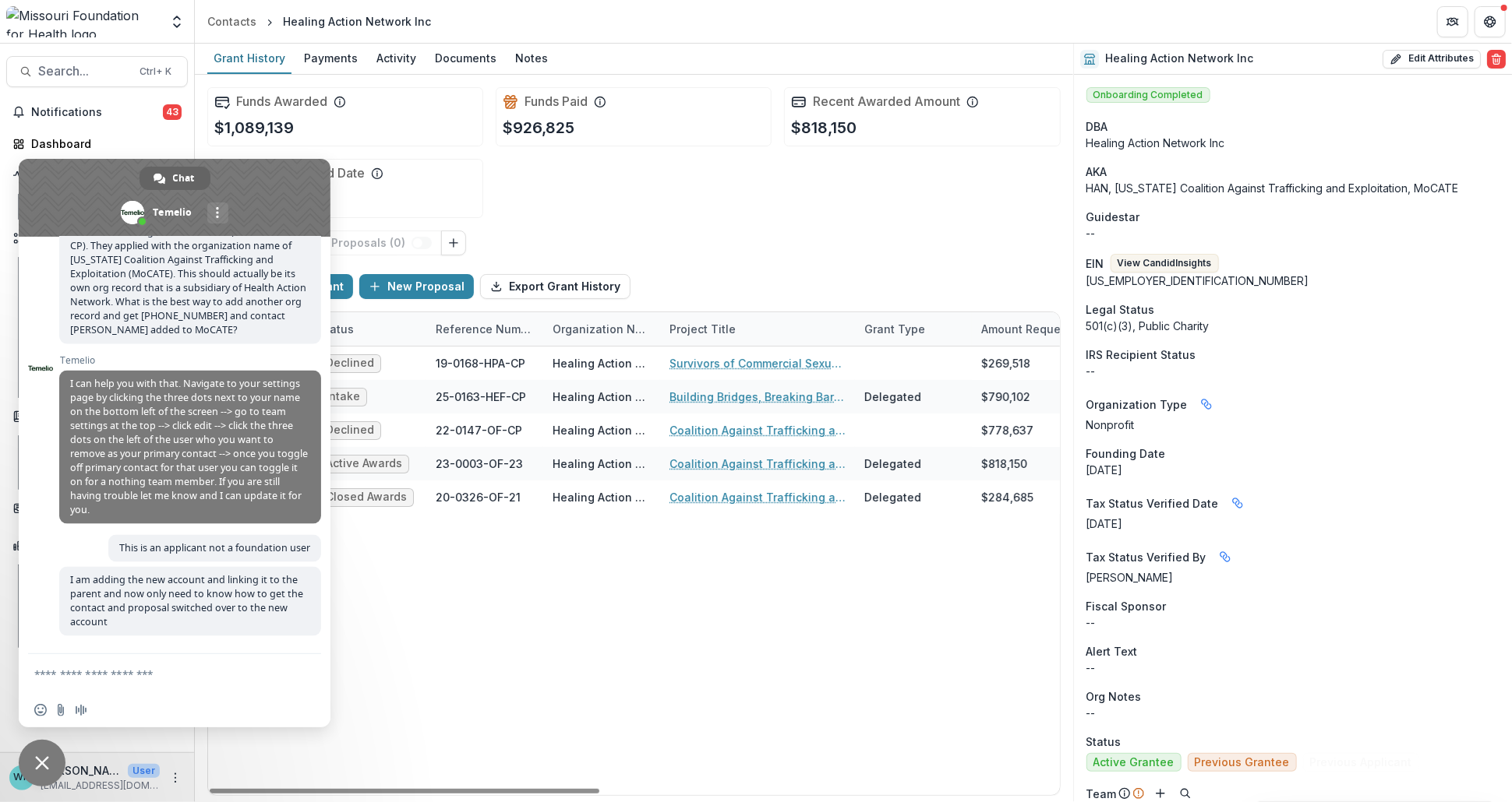
click at [51, 754] on span "Close chat" at bounding box center [42, 763] width 47 height 47
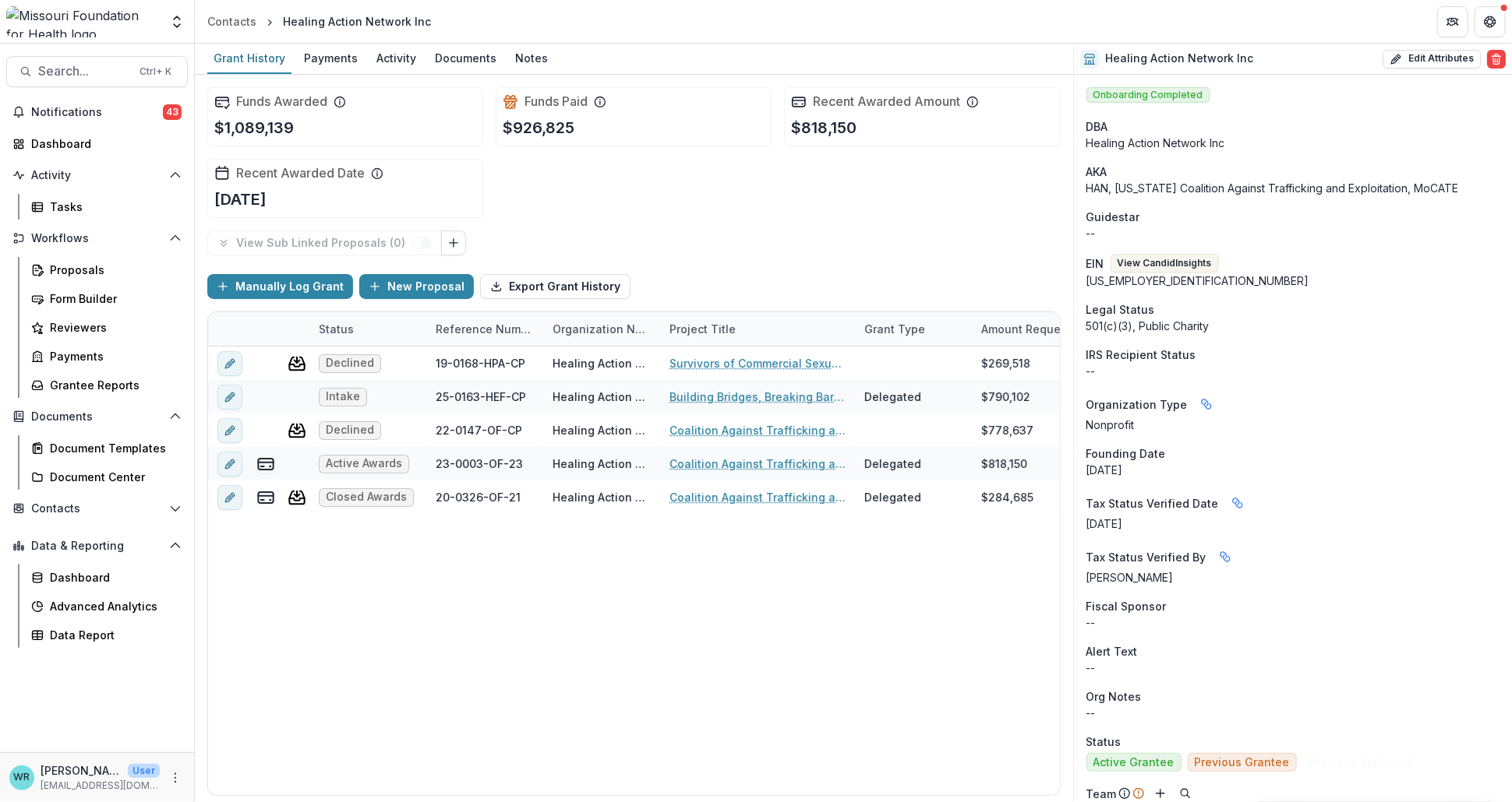
click at [917, 40] on header "Contacts Healing Action Network Inc" at bounding box center [853, 21] width 1317 height 43
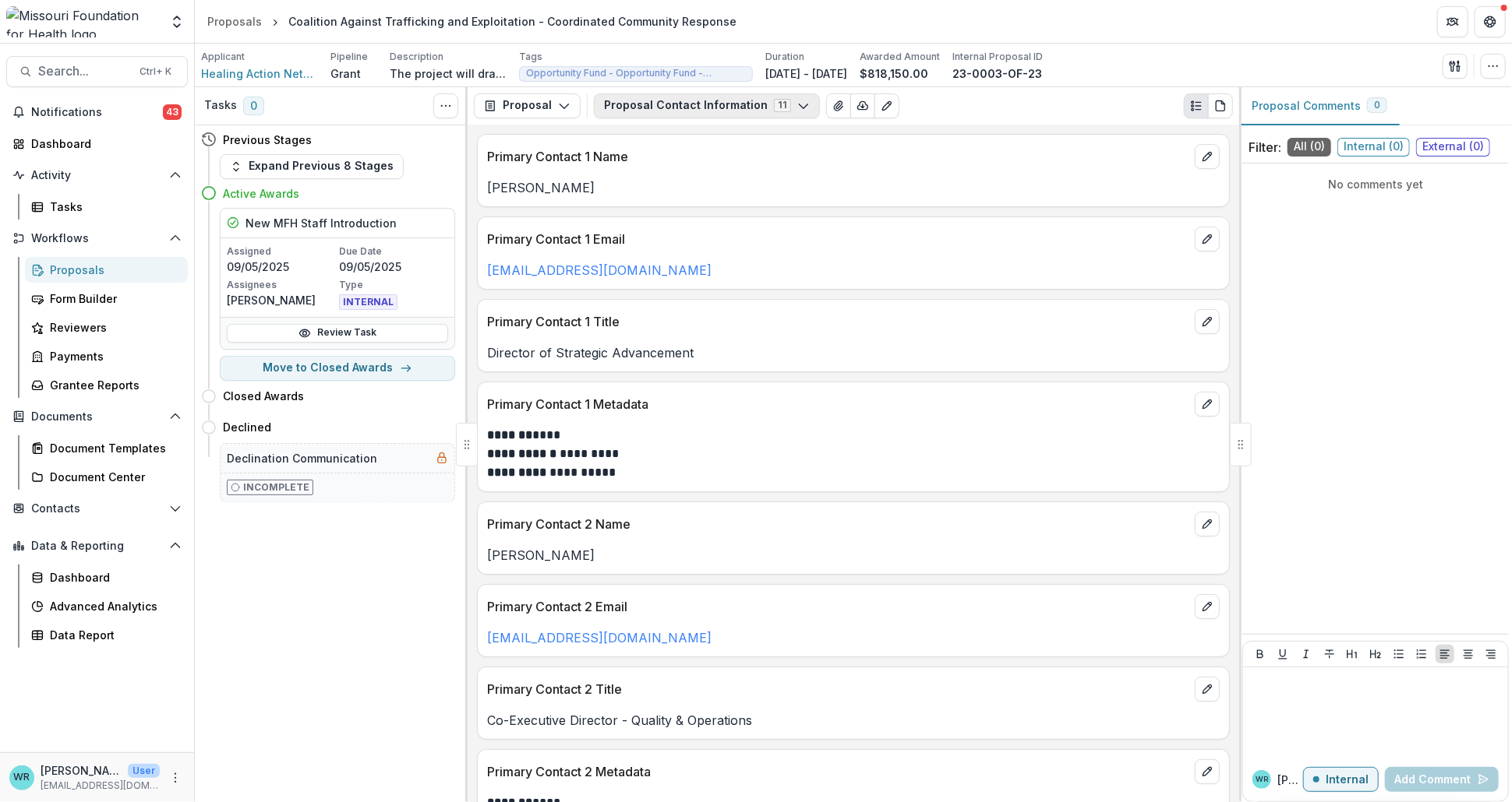
click at [680, 105] on button "Proposal Contact Information 11" at bounding box center [706, 106] width 226 height 25
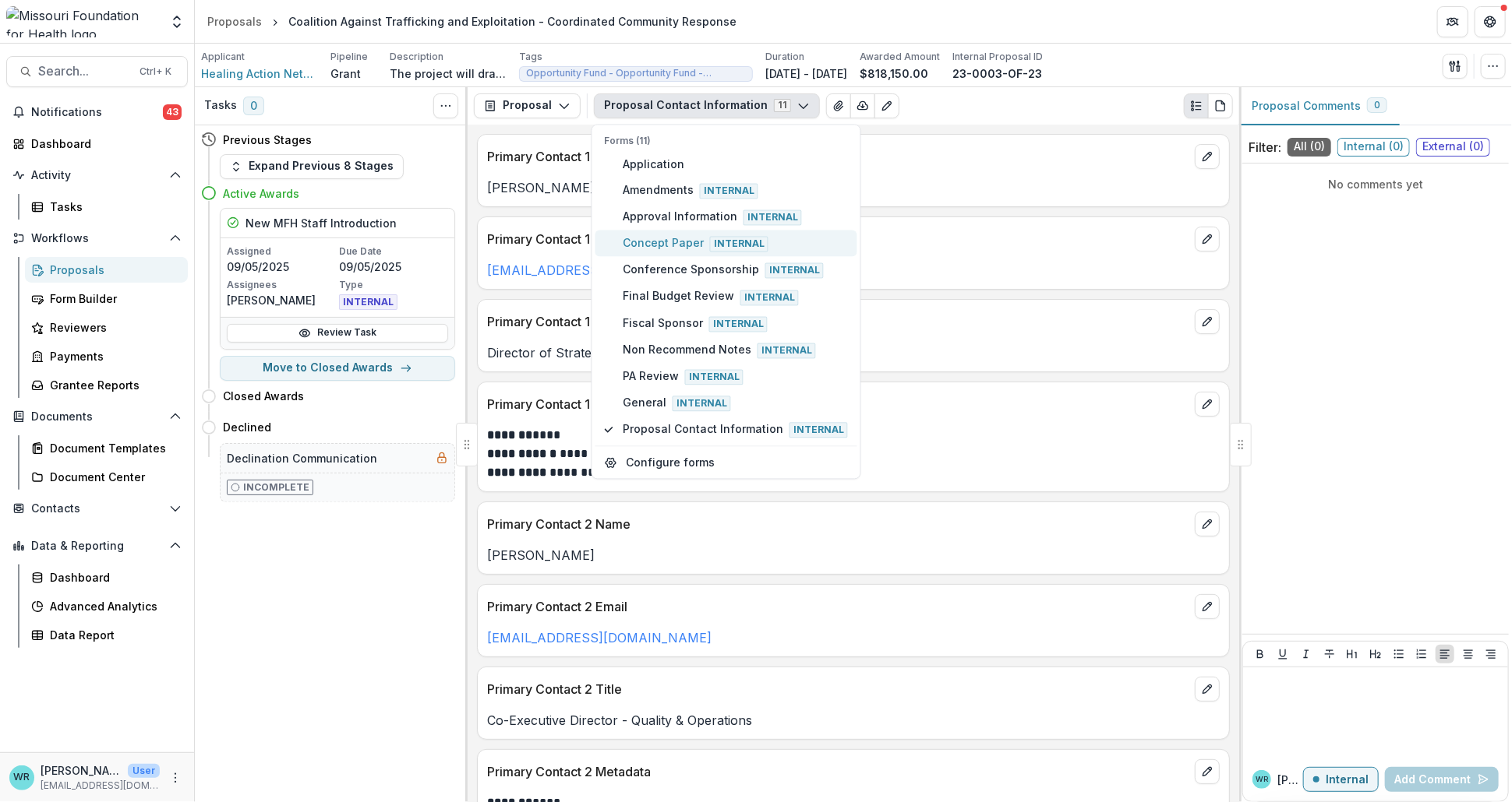
click at [702, 238] on span "Concept Paper Internal" at bounding box center [735, 242] width 225 height 17
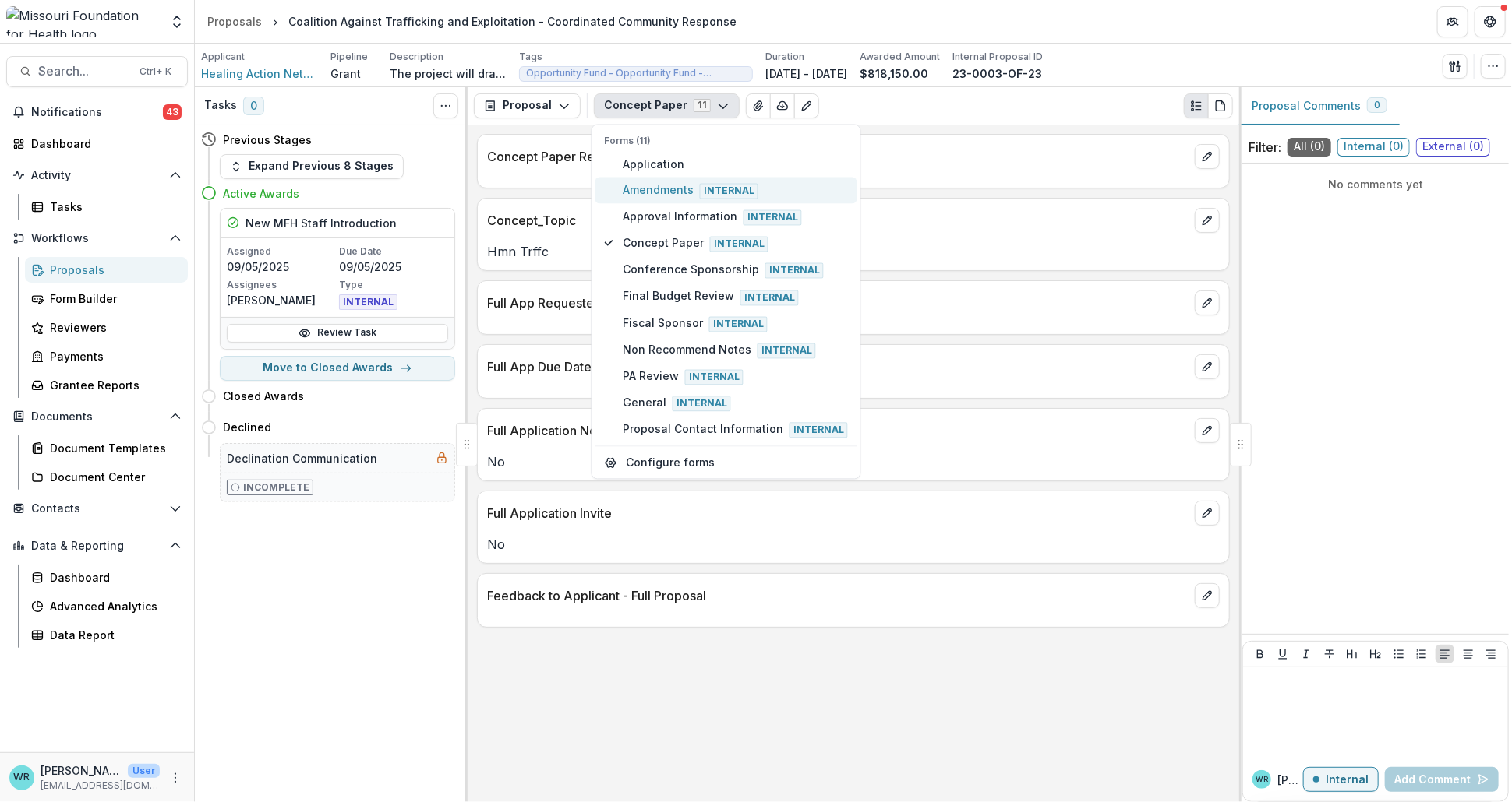
click at [662, 182] on span "Amendments Internal" at bounding box center [735, 190] width 225 height 17
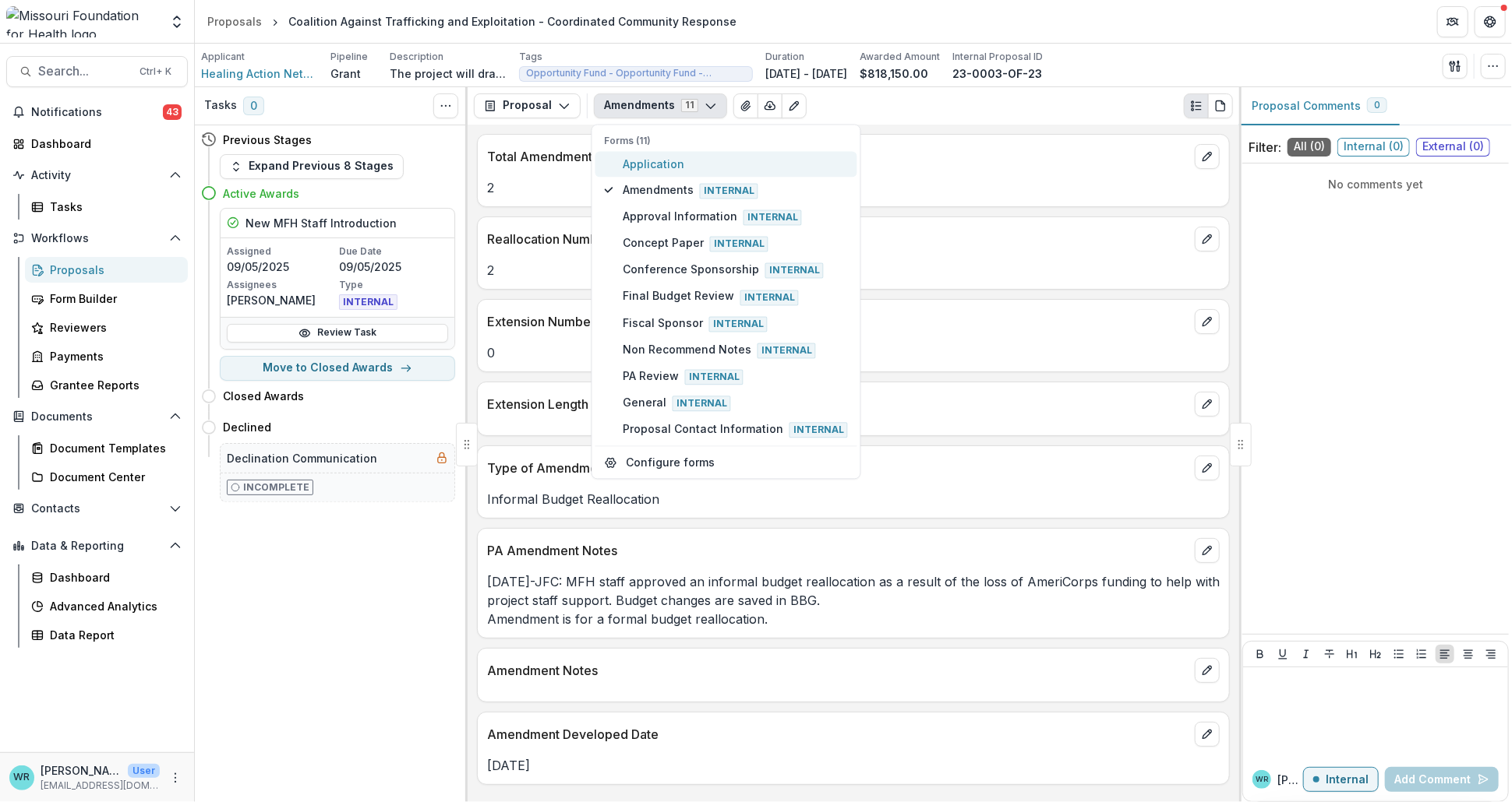
click at [661, 164] on span "Application" at bounding box center [735, 164] width 225 height 16
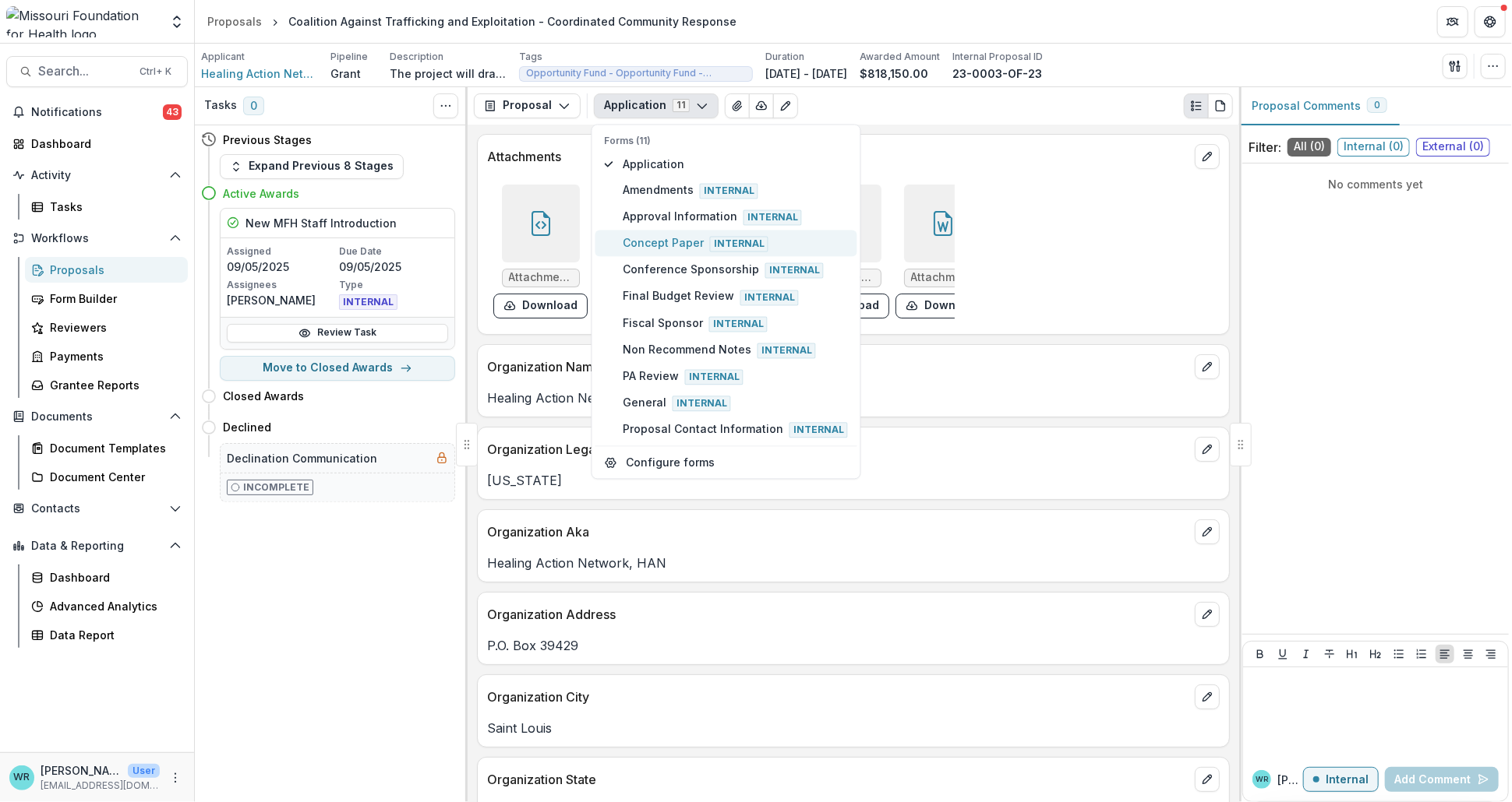
click at [661, 237] on span "Concept Paper Internal" at bounding box center [735, 242] width 225 height 17
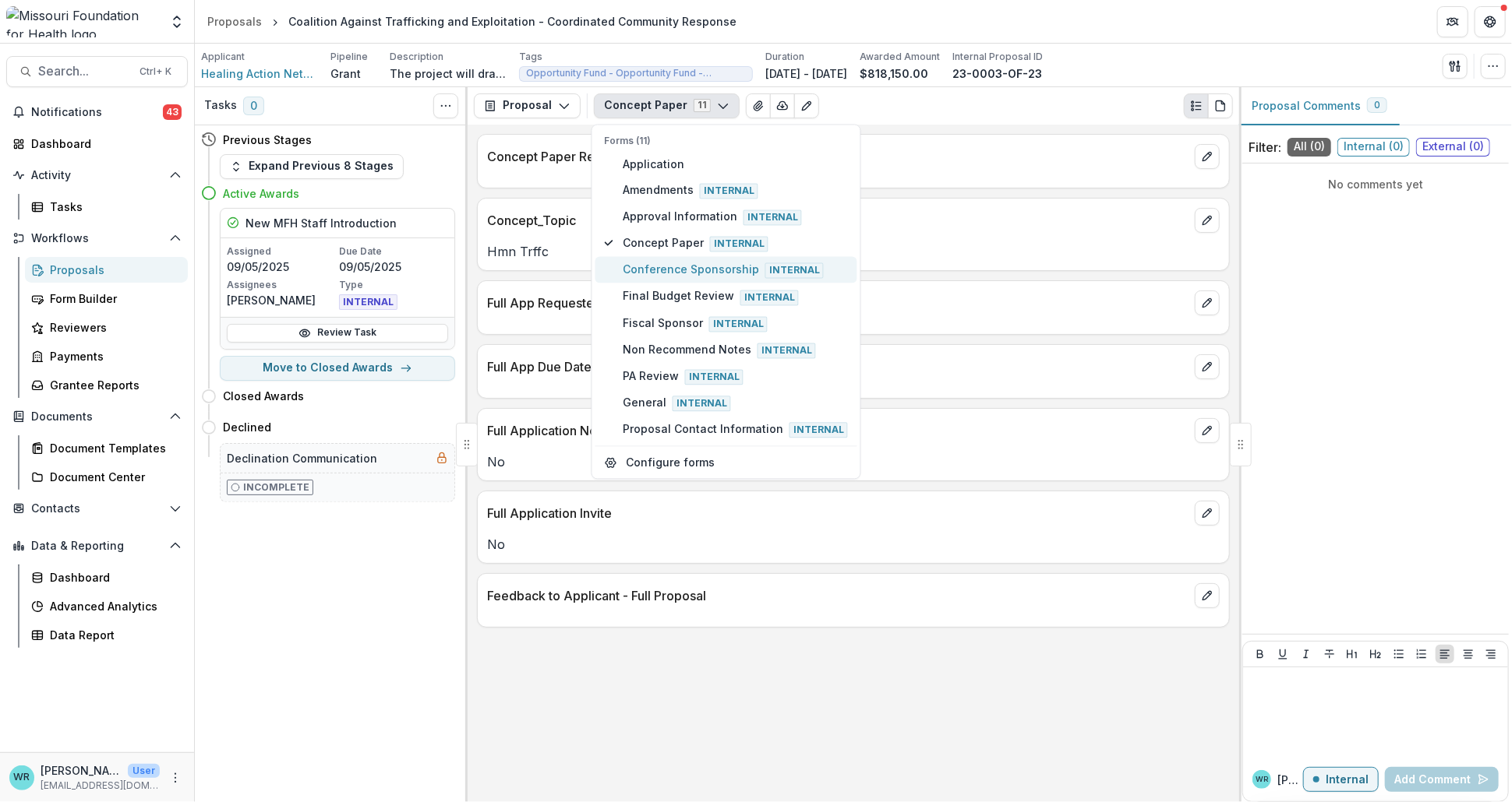
click at [659, 266] on span "Conference Sponsorship Internal" at bounding box center [735, 270] width 225 height 17
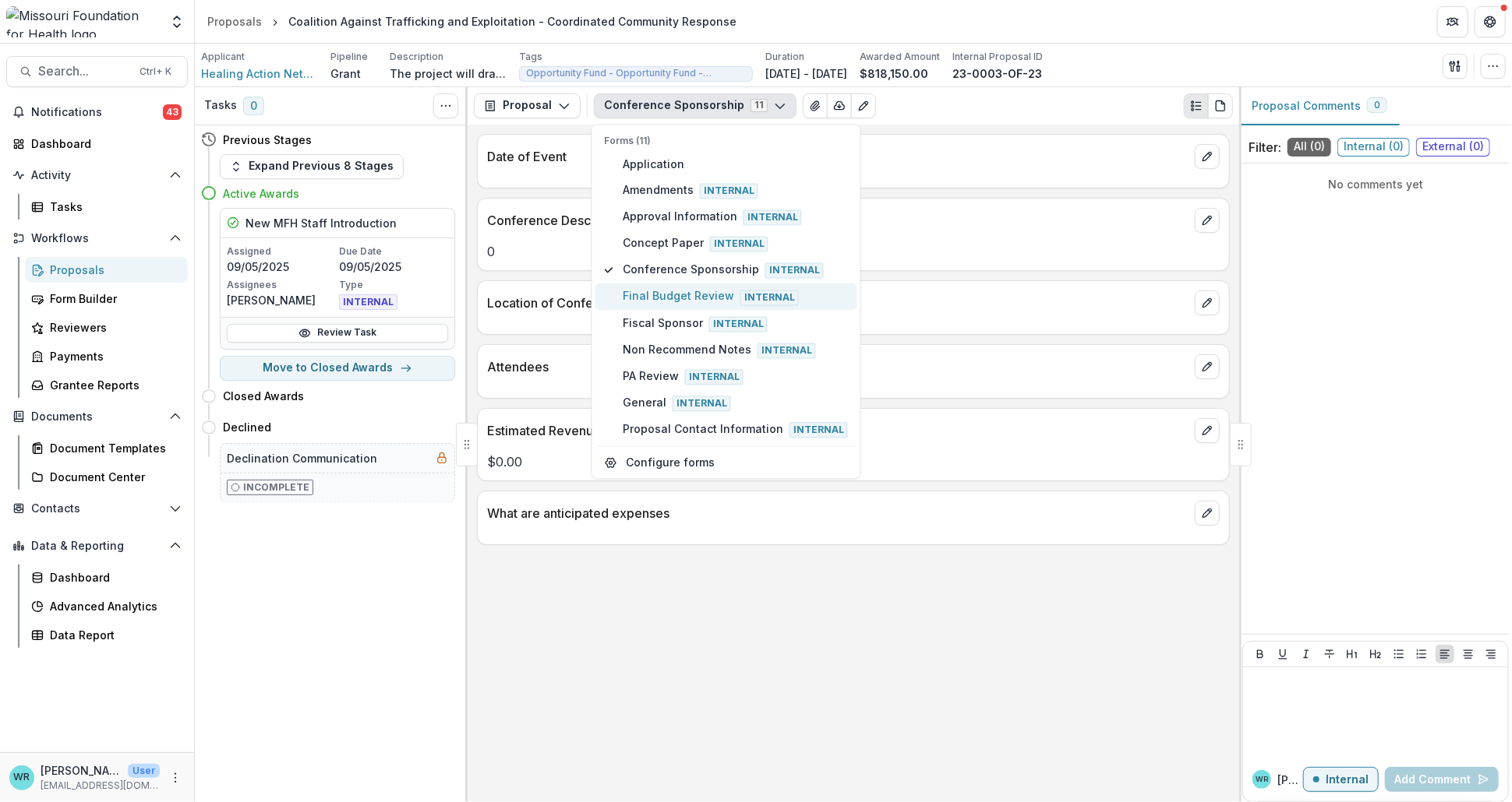
click at [656, 288] on span "Final Budget Review Internal" at bounding box center [735, 297] width 225 height 17
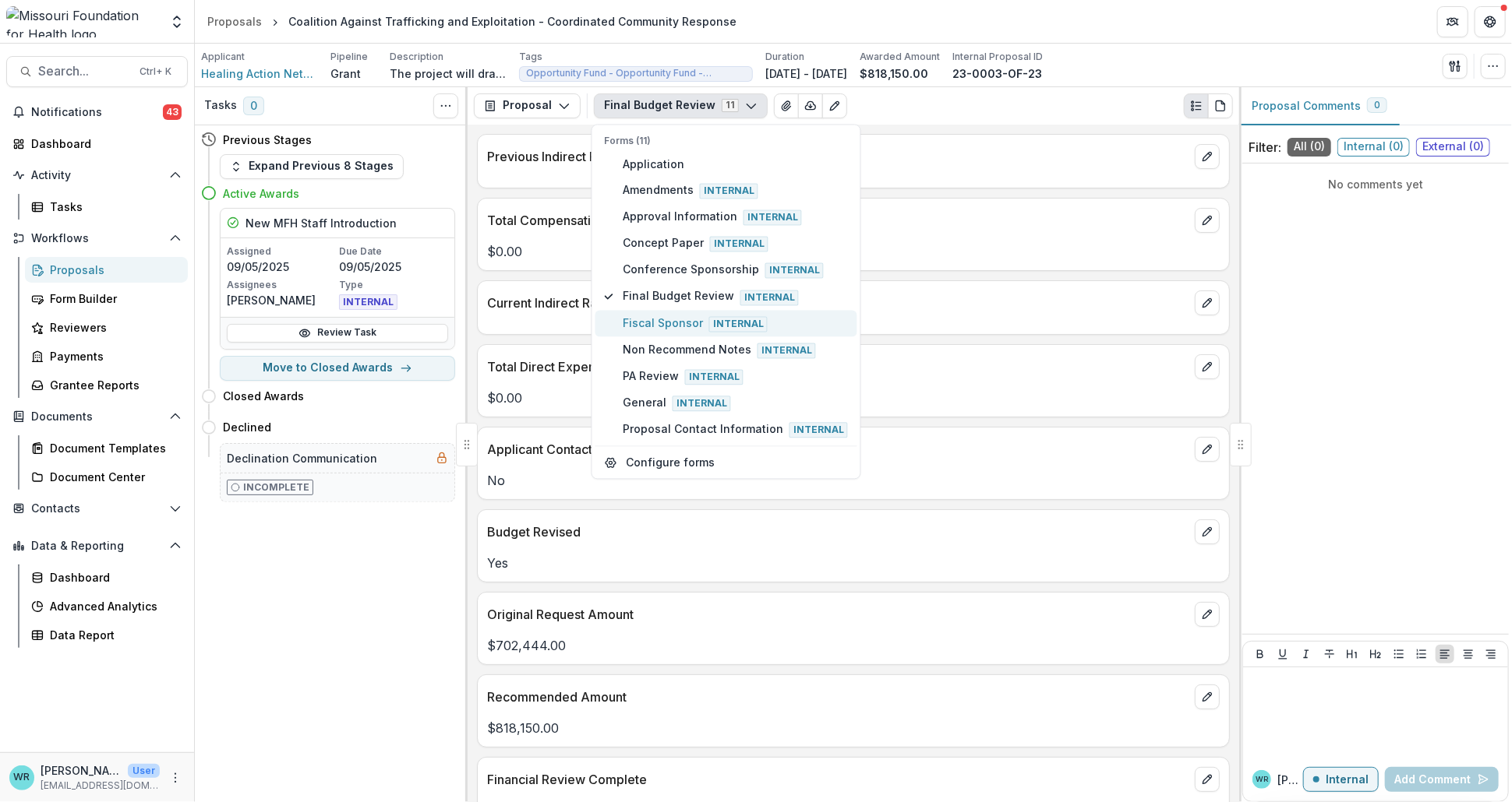
click at [643, 321] on span "Fiscal Sponsor Internal" at bounding box center [735, 323] width 225 height 17
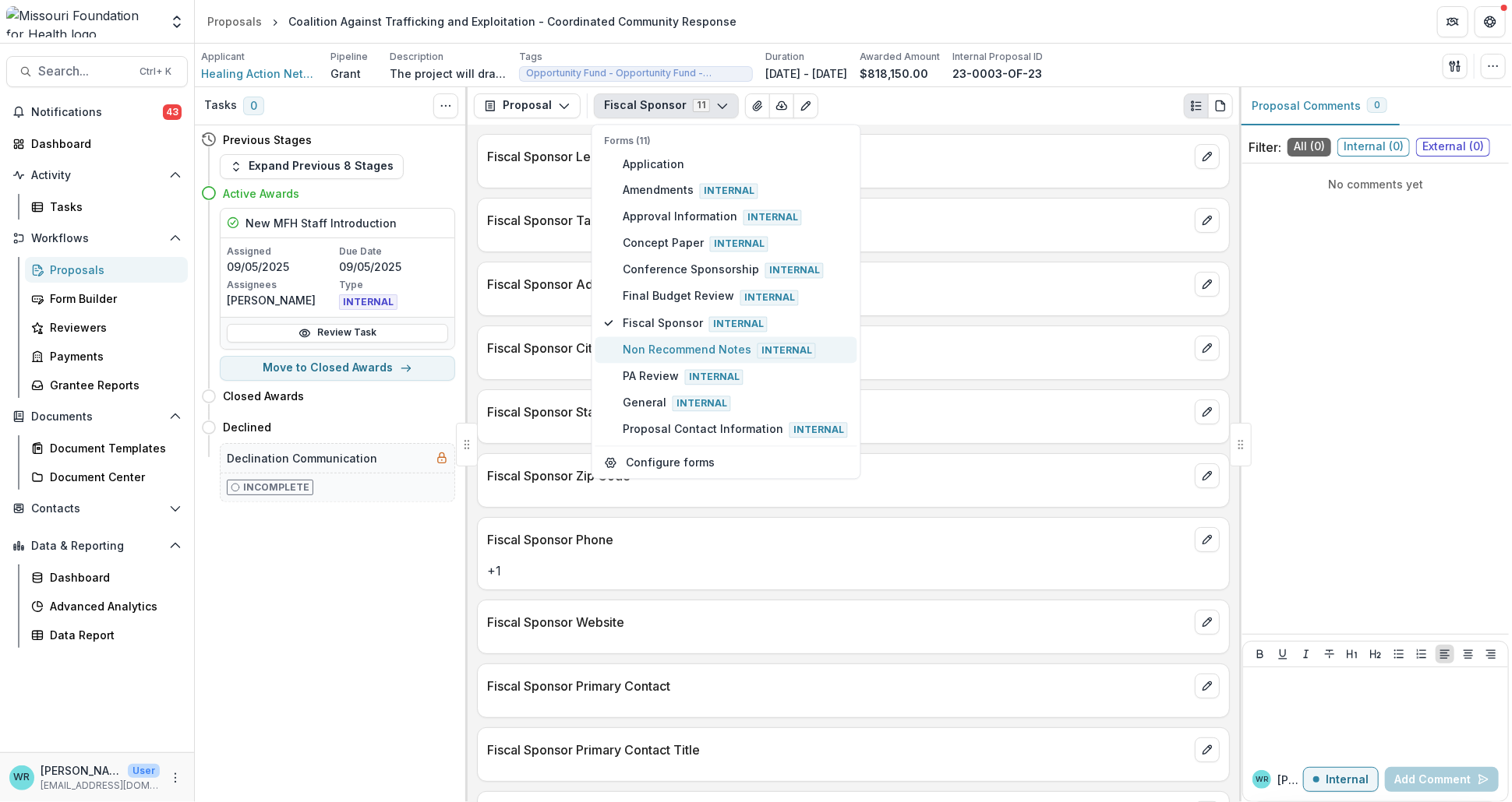
click at [687, 346] on span "Non Recommend Notes Internal" at bounding box center [735, 349] width 225 height 17
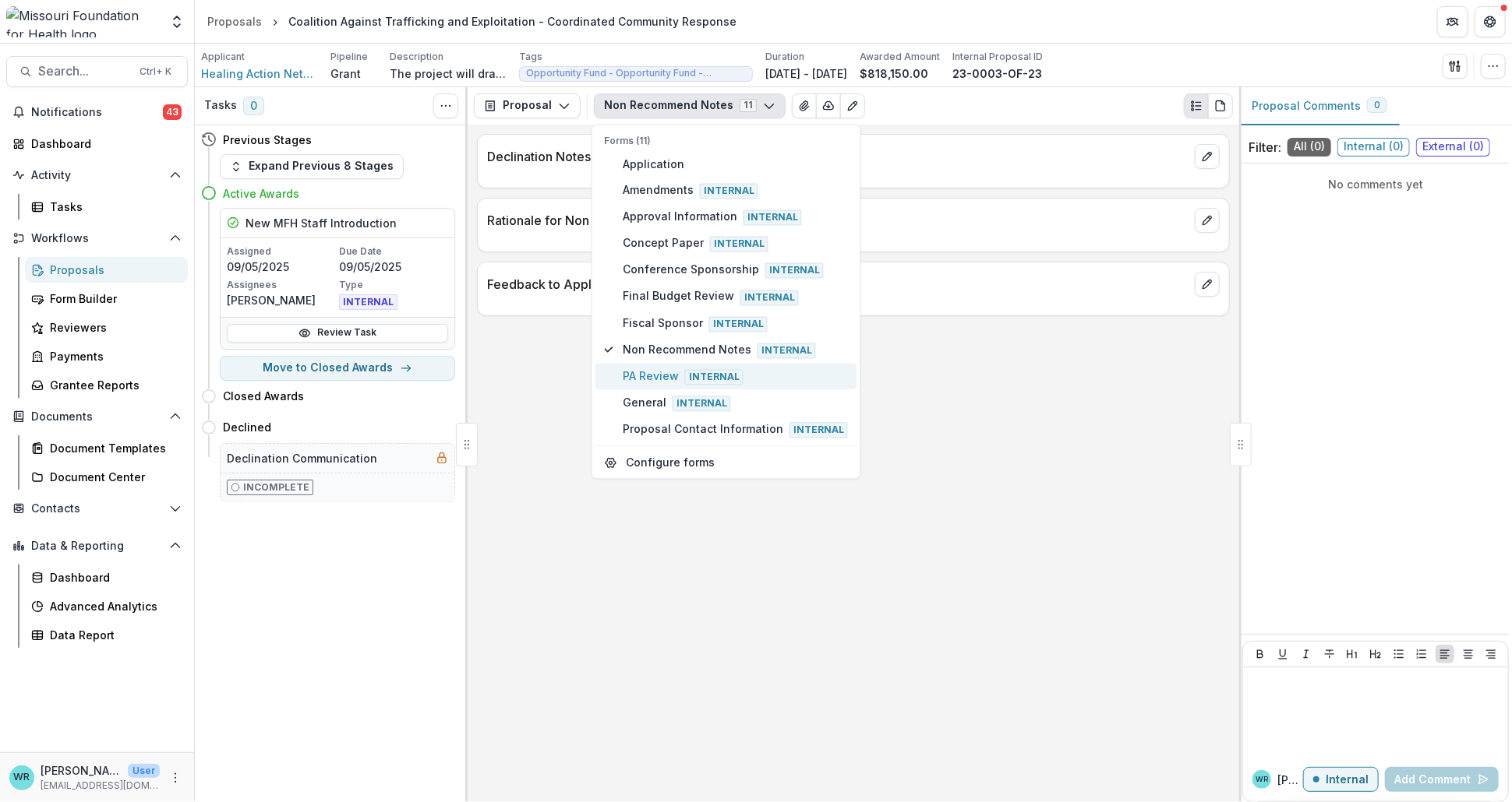
click at [696, 370] on span "Internal" at bounding box center [714, 377] width 58 height 16
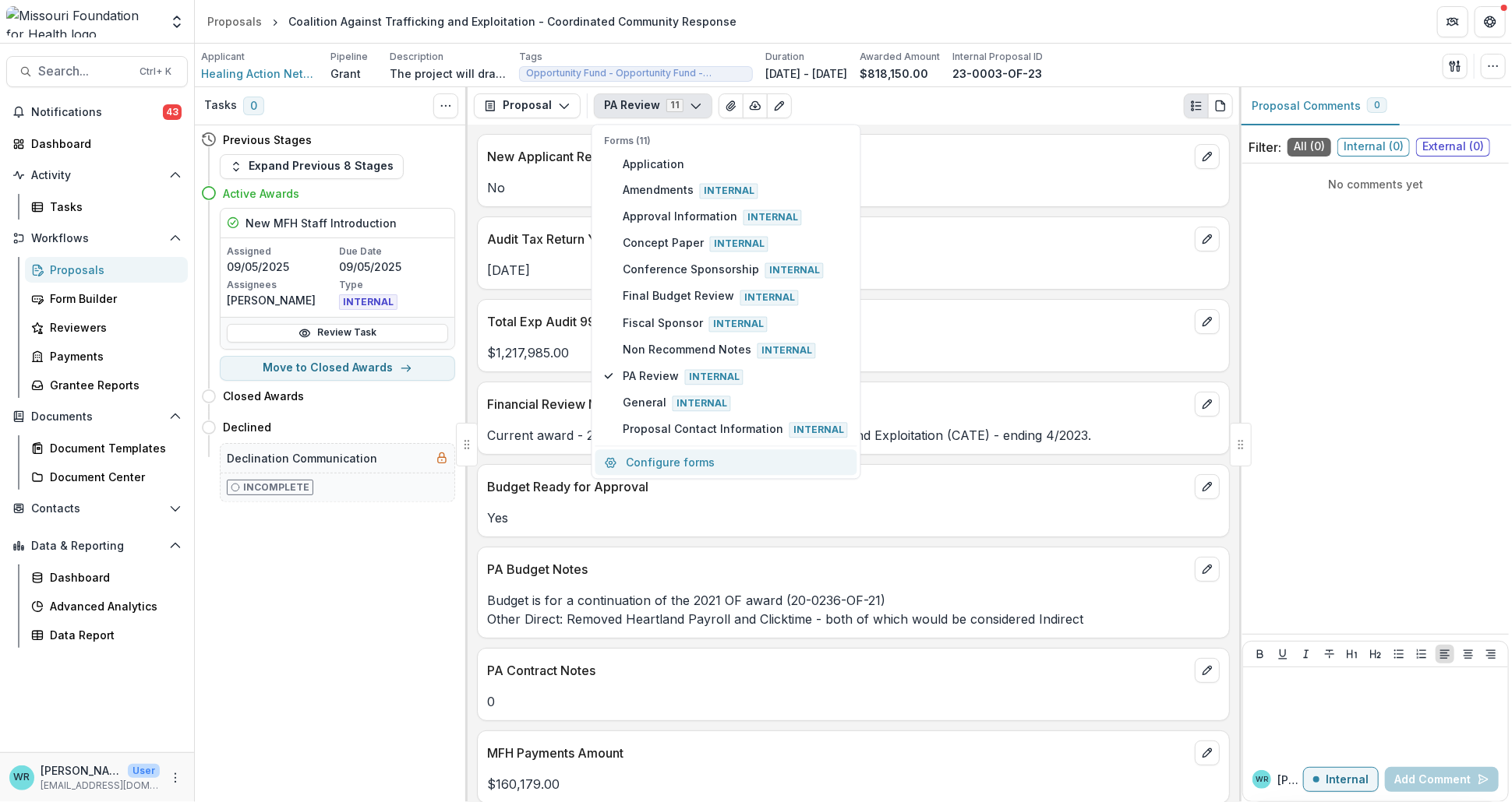
click at [682, 458] on button "Configure forms" at bounding box center [726, 463] width 261 height 25
select select "****"
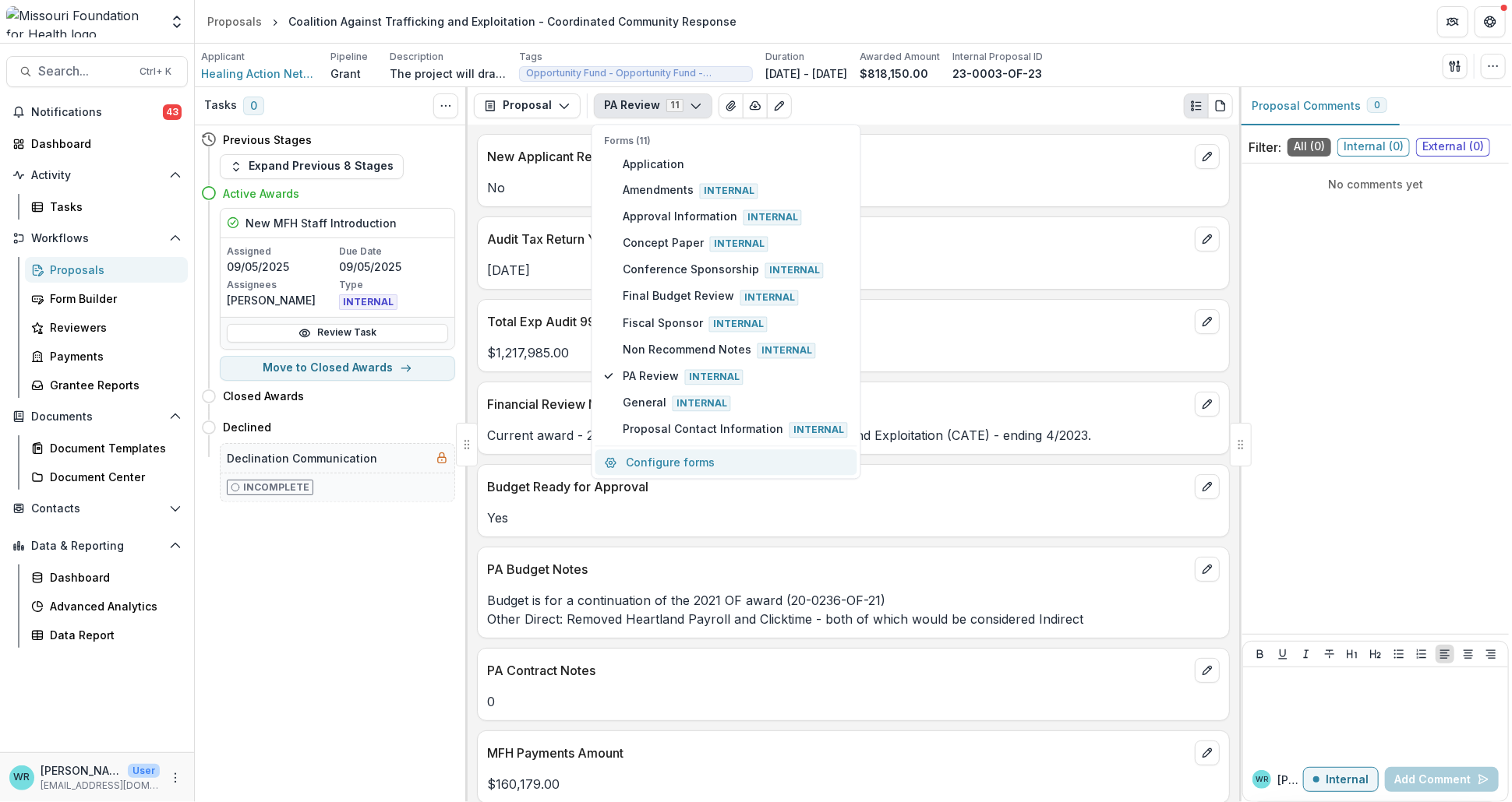
select select "****"
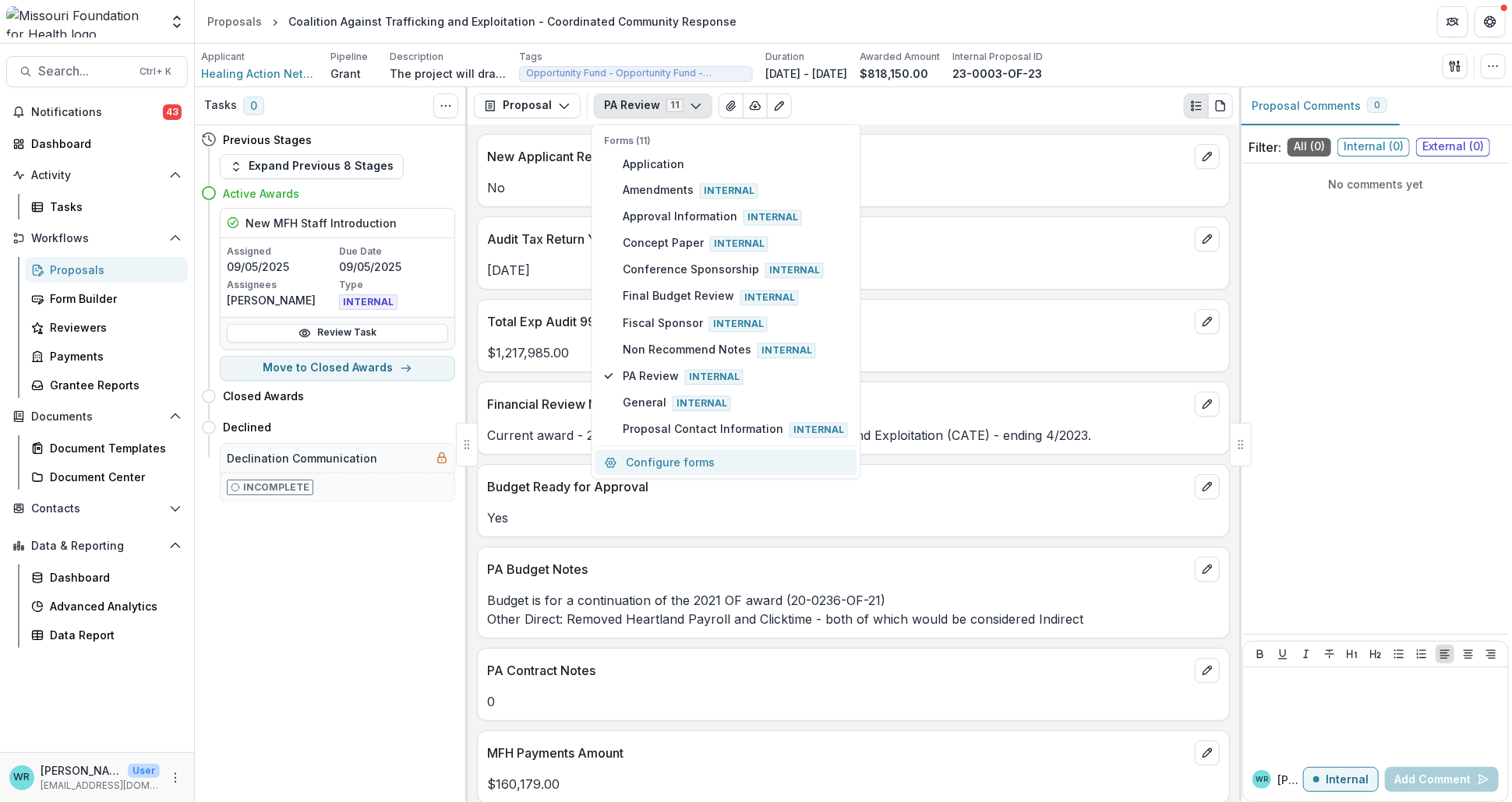
select select "****"
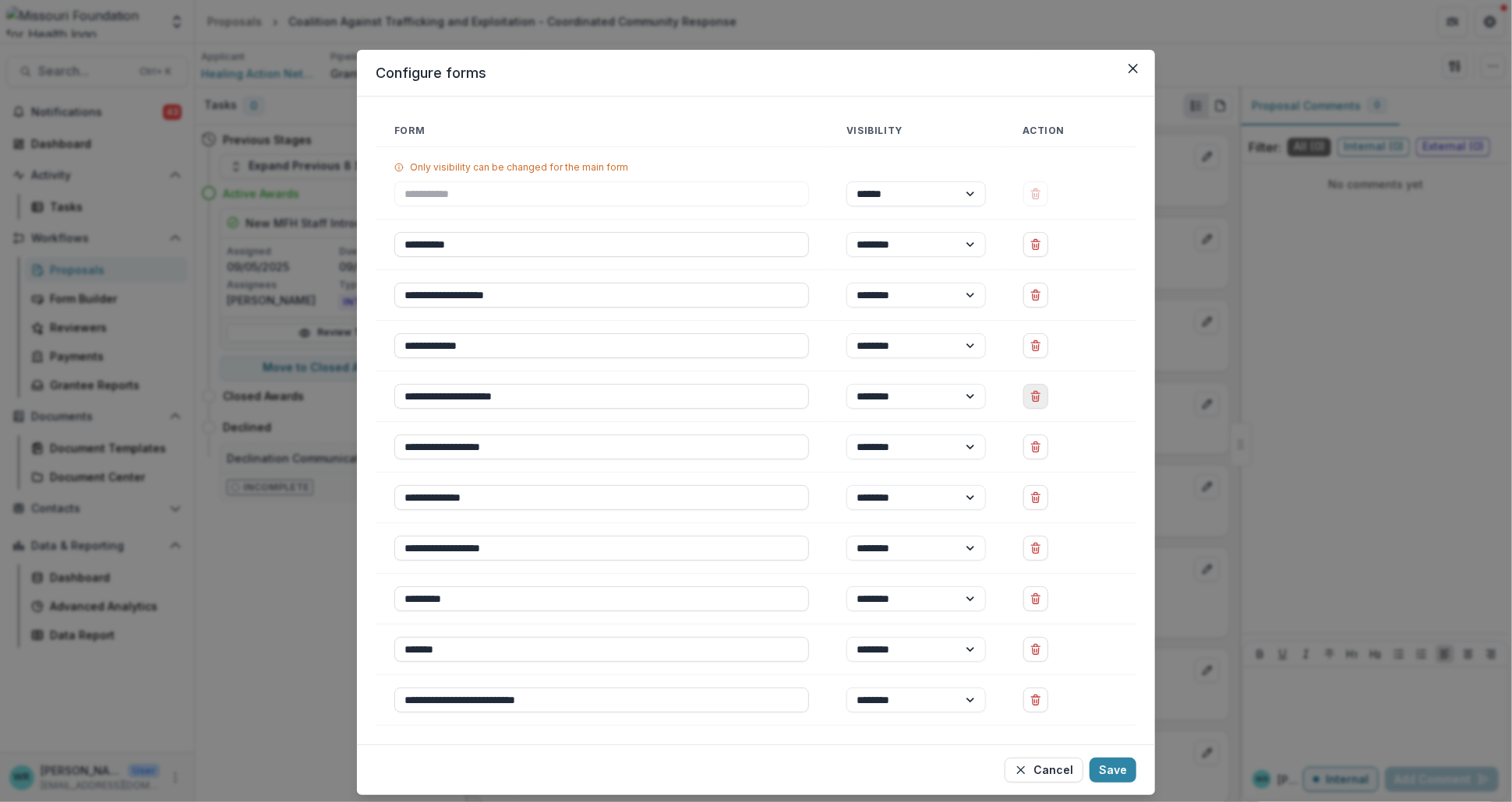
click at [1037, 403] on button "Delete Conference Sponsorship" at bounding box center [1035, 396] width 25 height 25
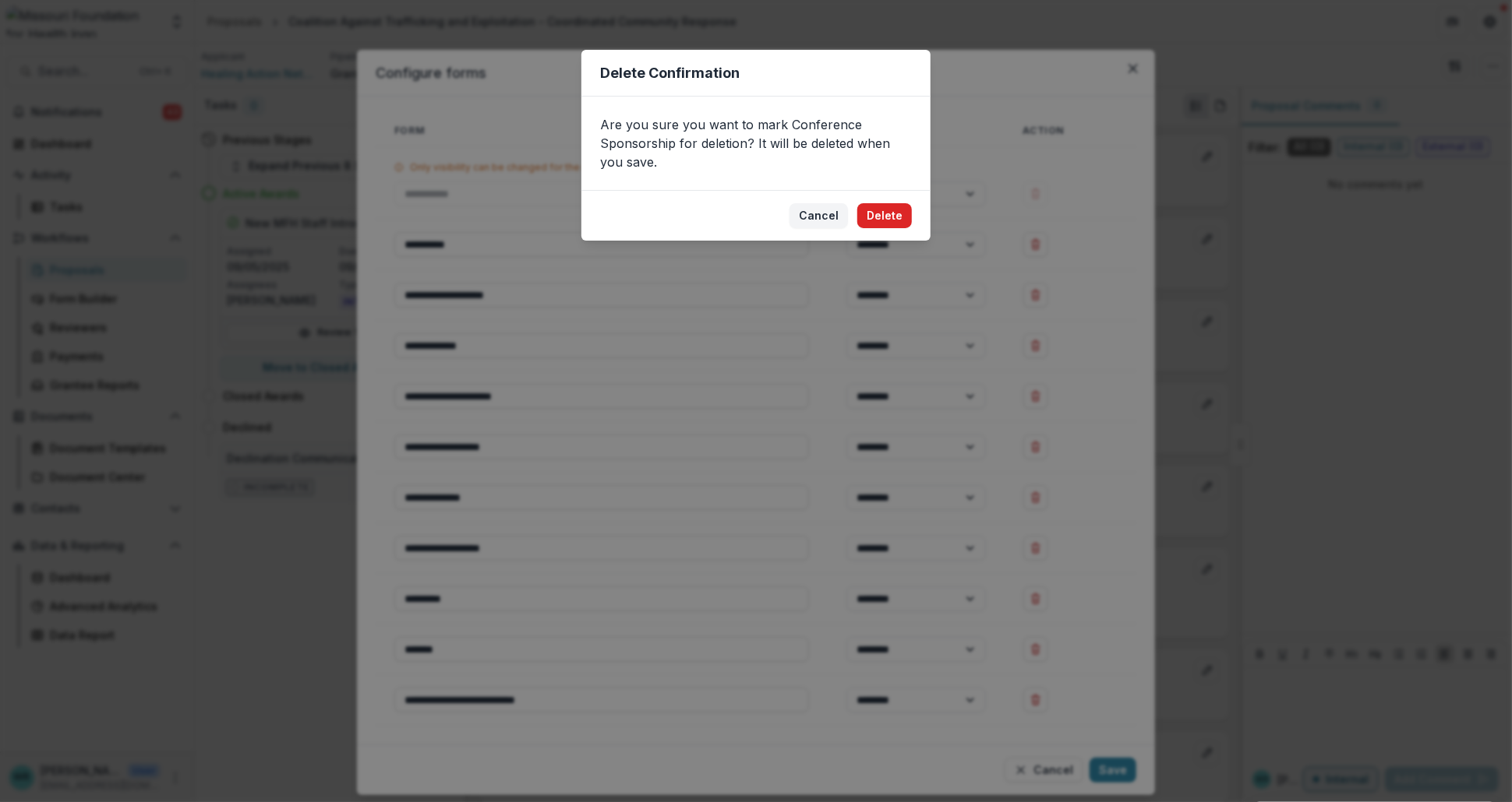
click at [902, 211] on button "Delete" at bounding box center [884, 215] width 54 height 25
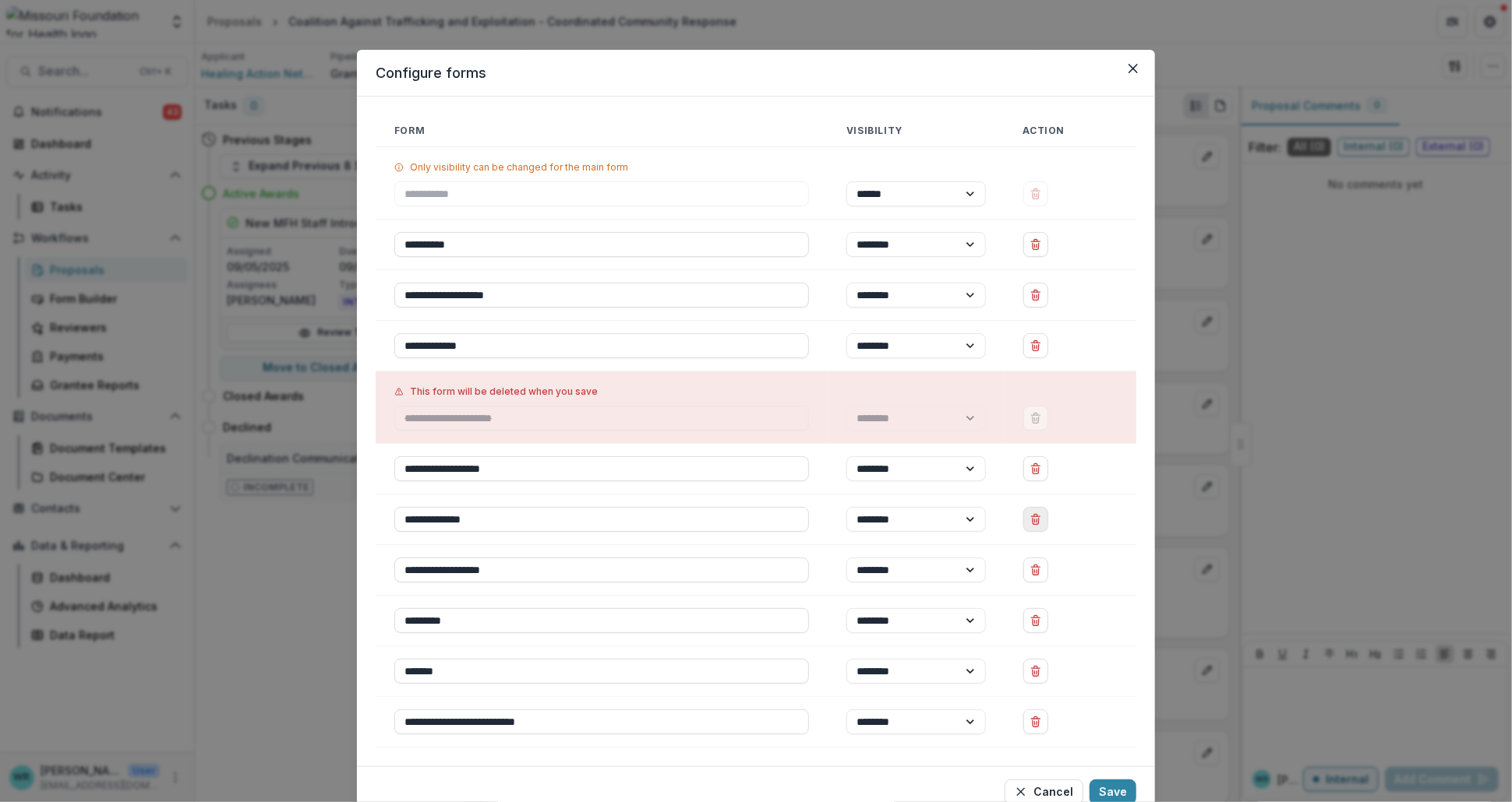
click at [1042, 525] on icon "Delete Fiscal Sponsor" at bounding box center [1035, 519] width 12 height 12
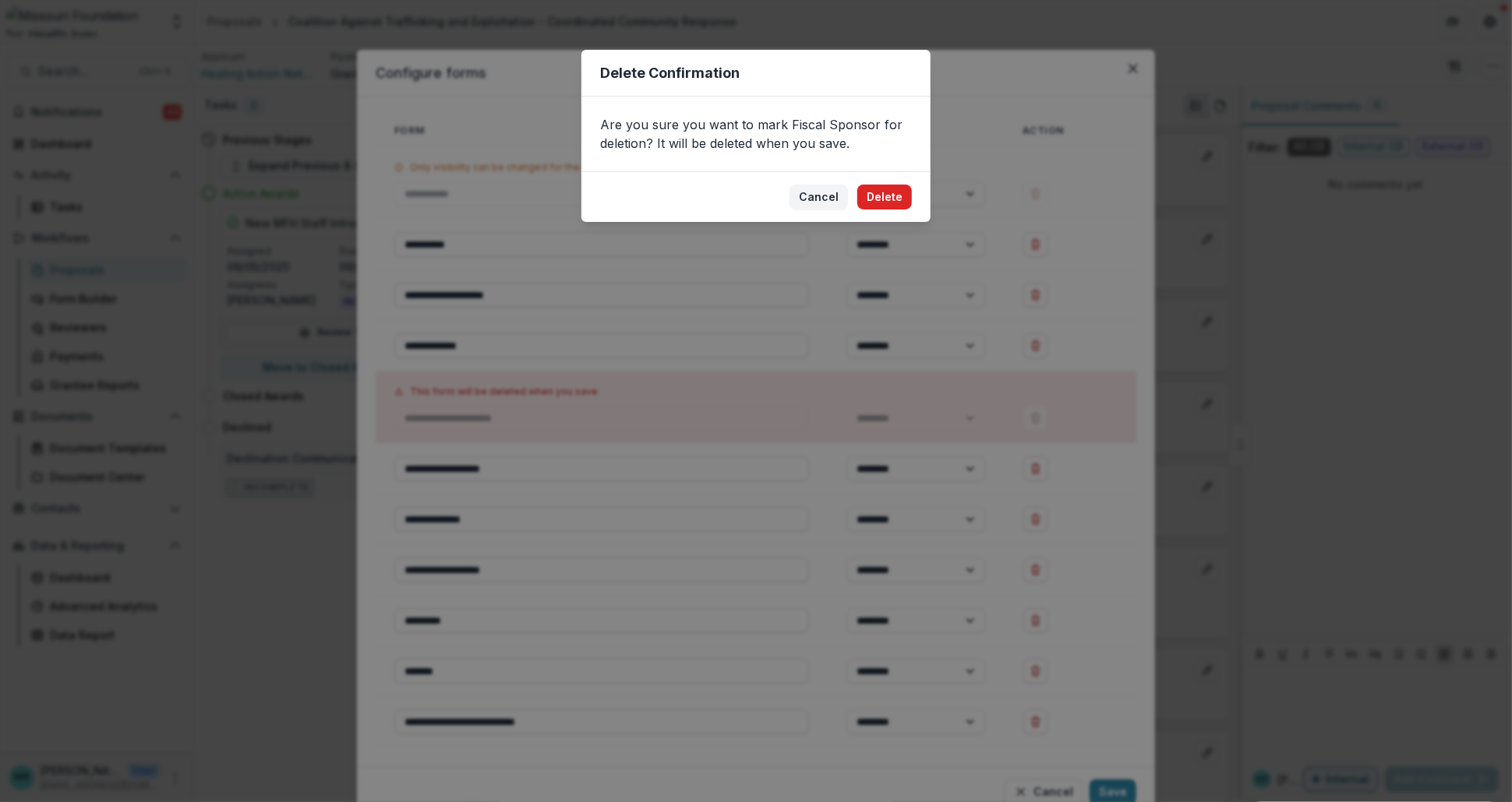
click at [892, 196] on button "Delete" at bounding box center [884, 197] width 54 height 25
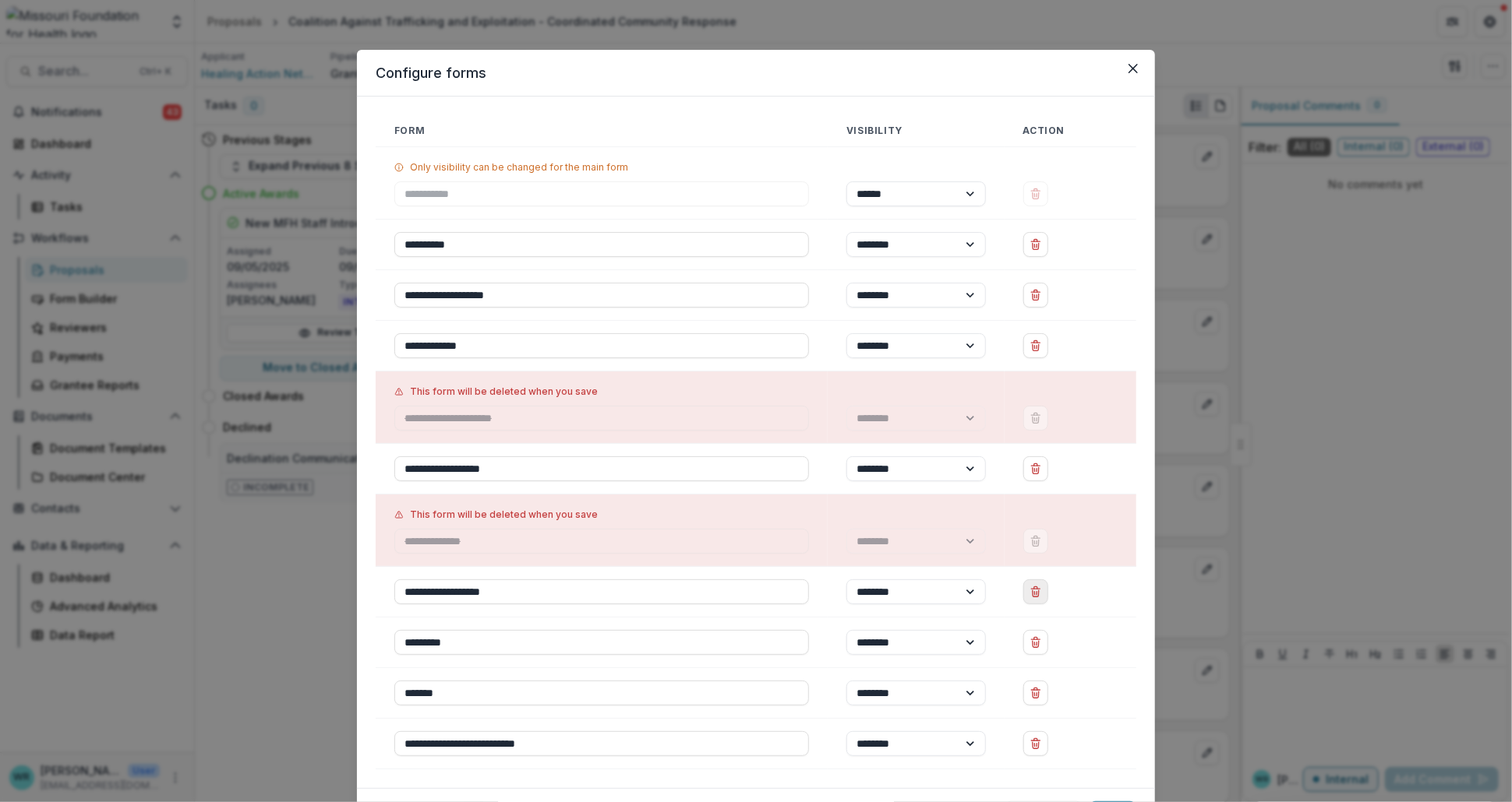
click at [1027, 592] on button "Delete Non Recommend Notes" at bounding box center [1035, 592] width 25 height 25
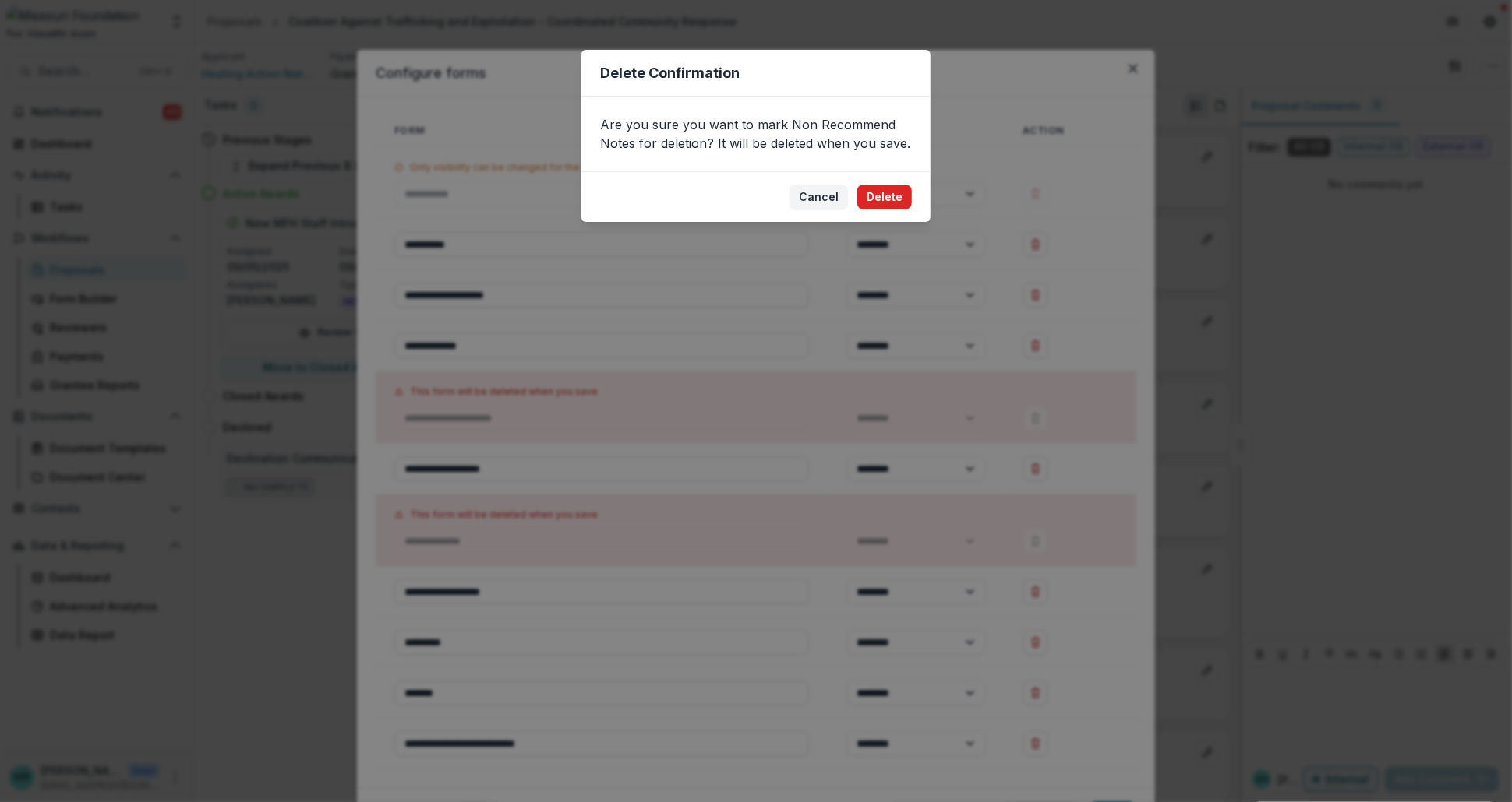
click at [890, 199] on button "Delete" at bounding box center [884, 197] width 54 height 25
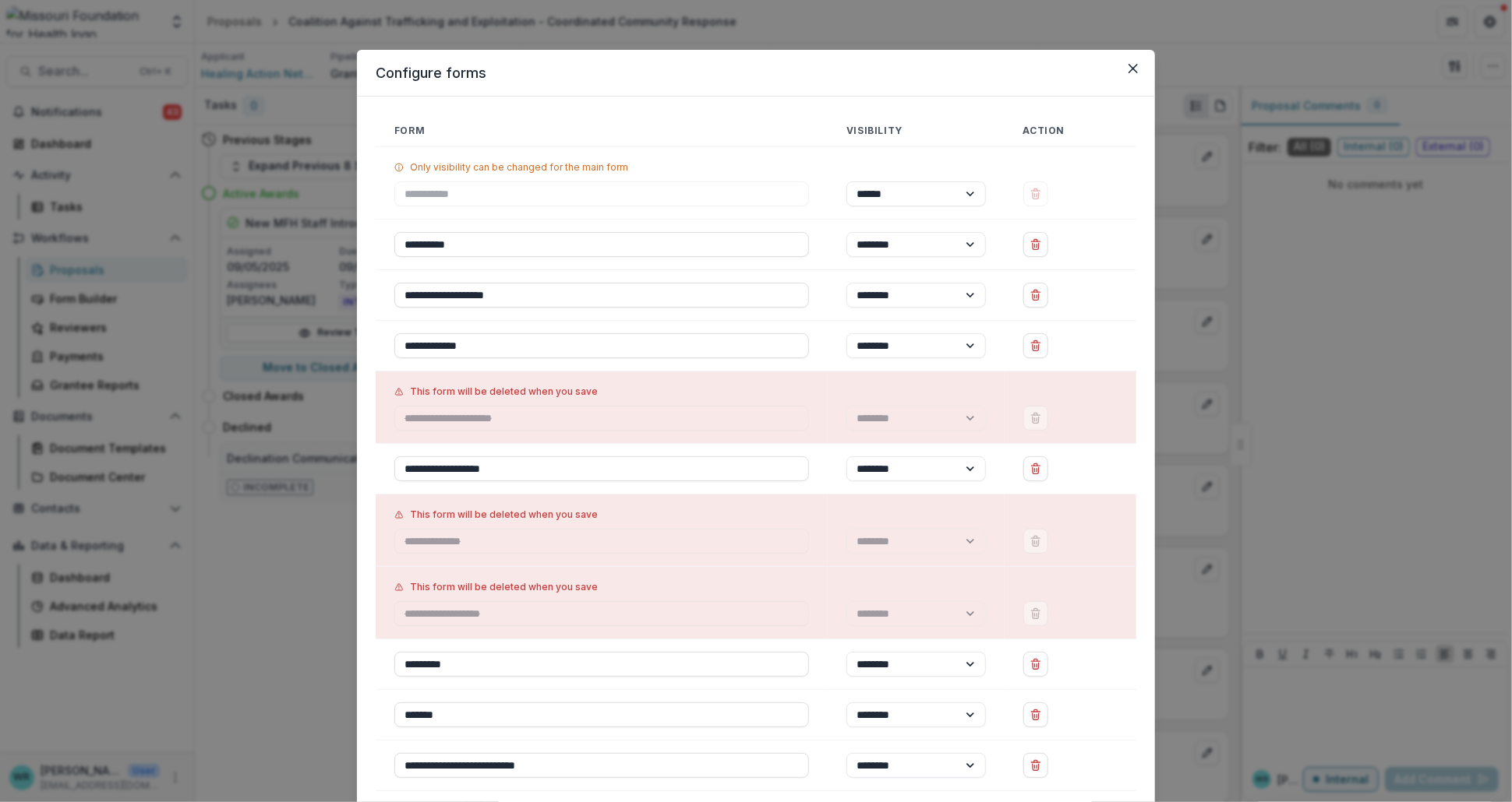
scroll to position [108, 0]
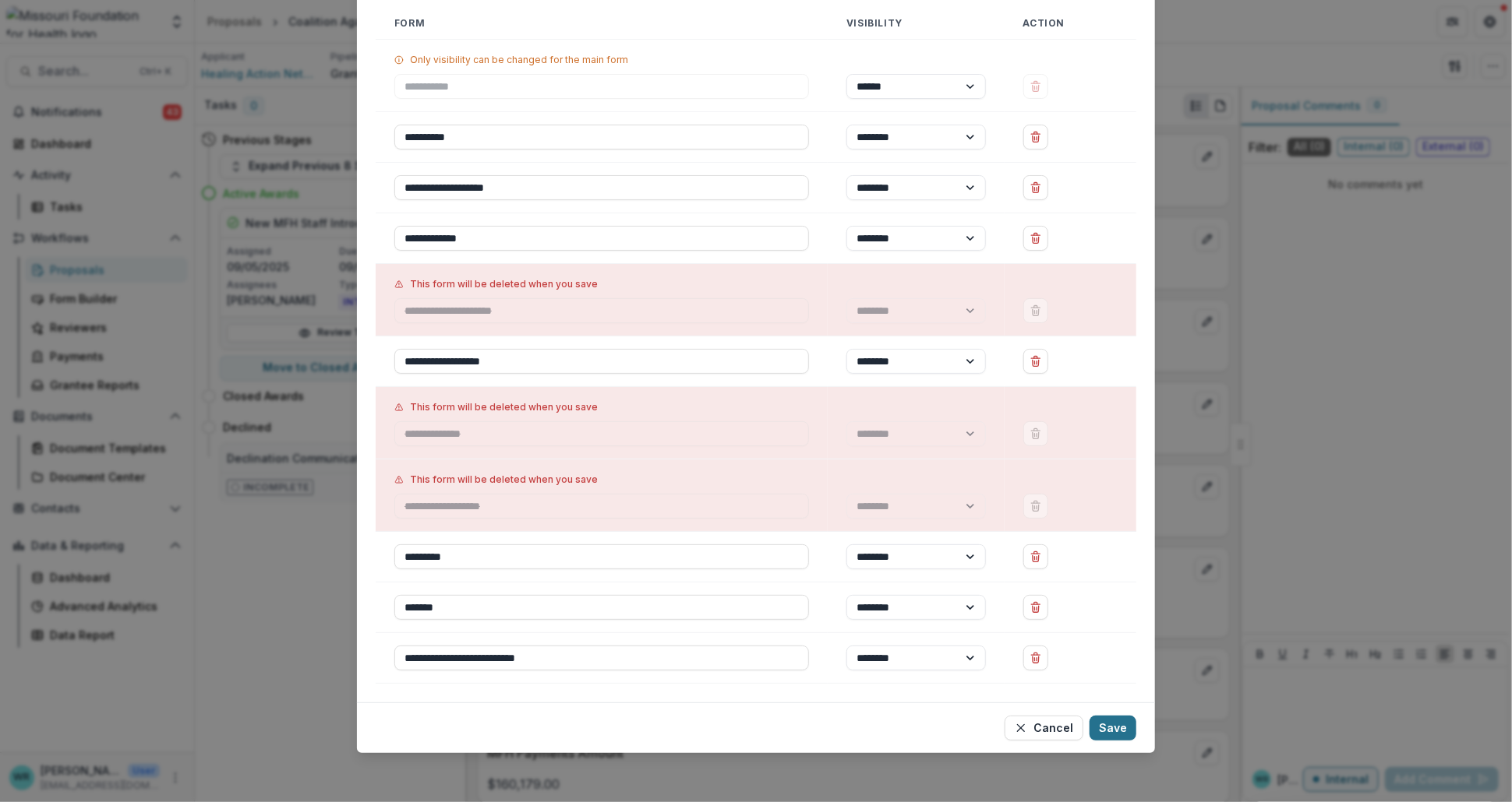
click at [1124, 731] on button "Save" at bounding box center [1112, 728] width 47 height 25
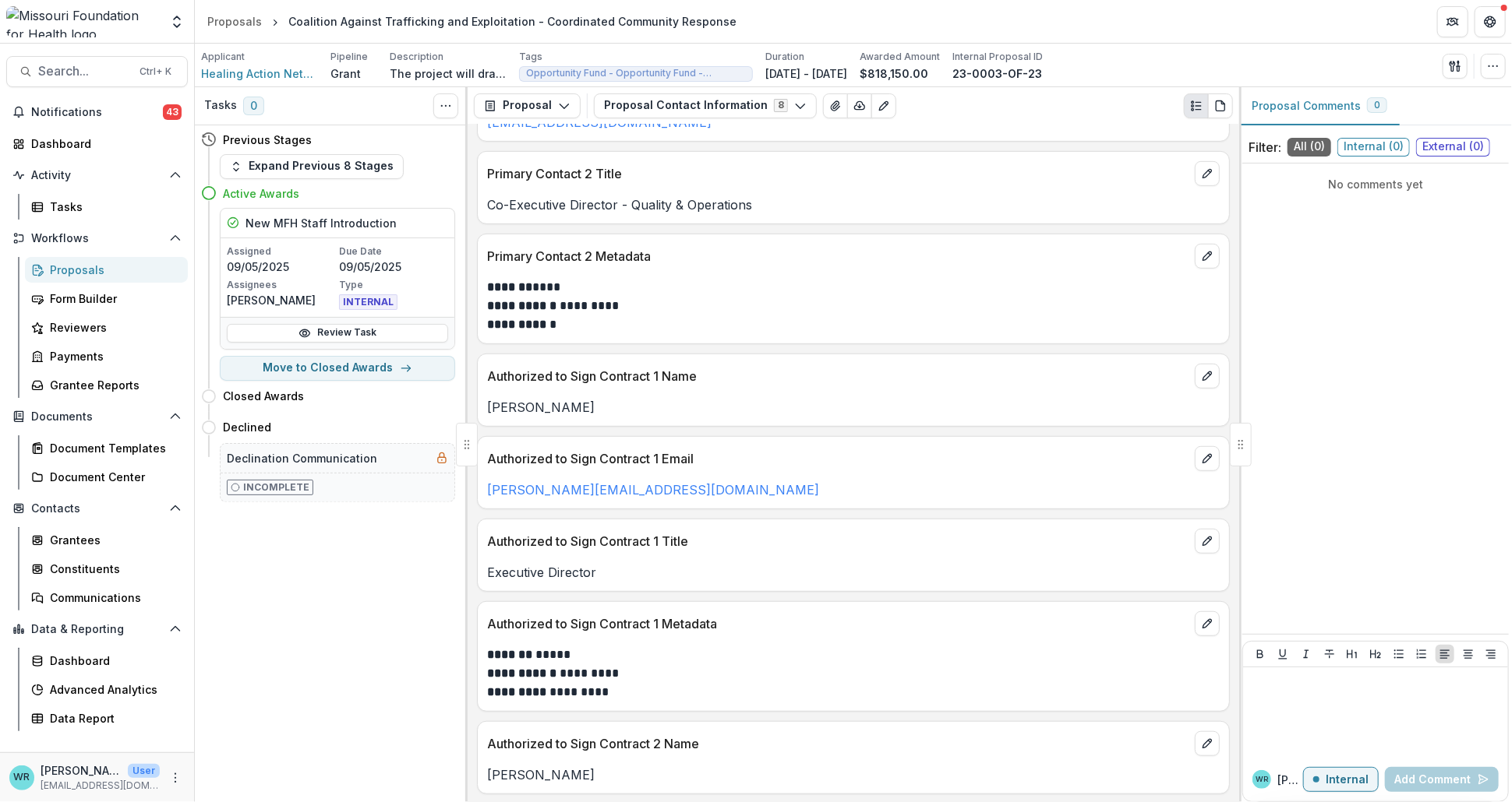
scroll to position [519, 0]
click at [738, 118] on button "Proposal Contact Information 8" at bounding box center [705, 106] width 223 height 25
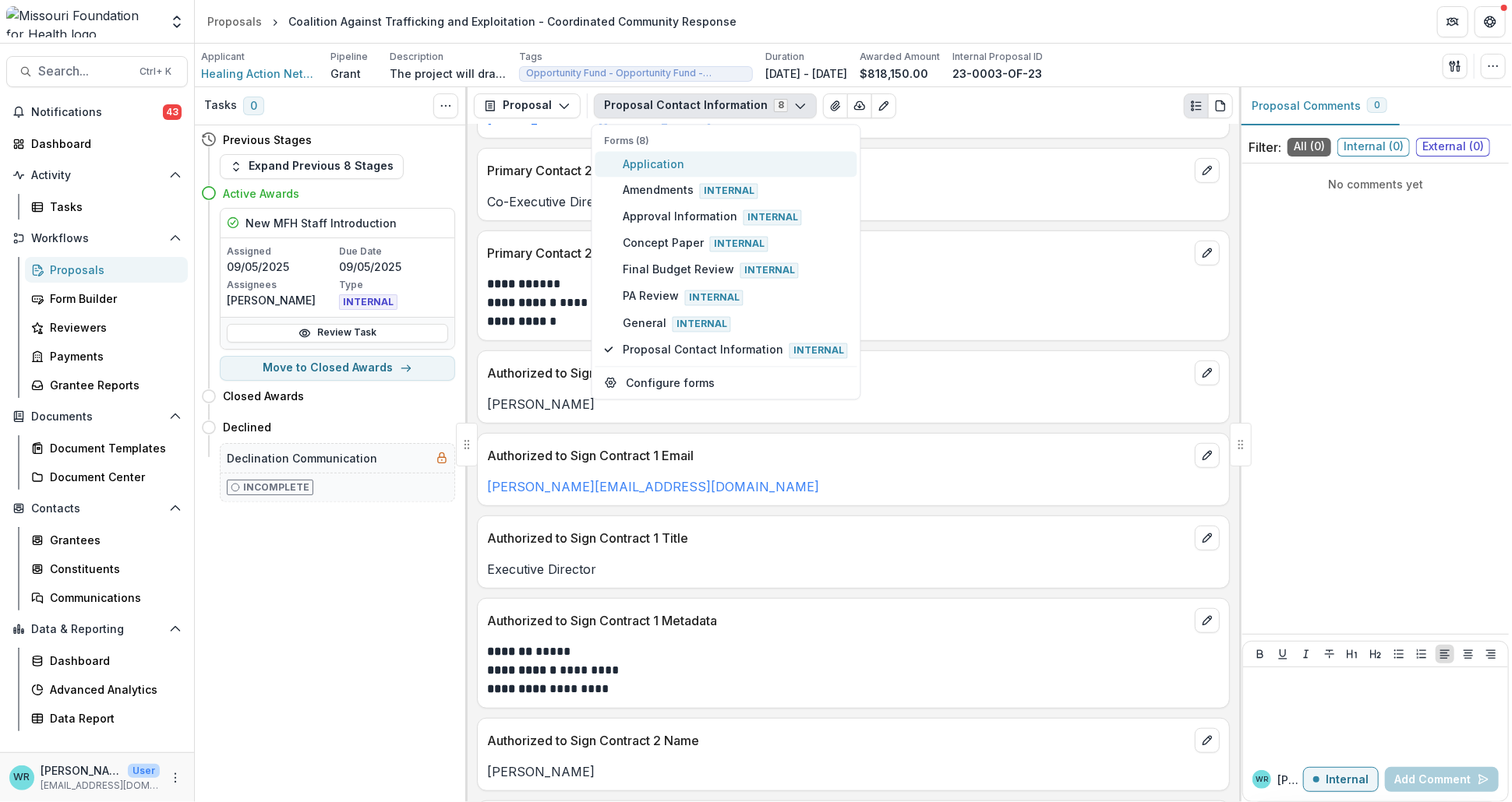
click at [684, 162] on span "Application" at bounding box center [735, 164] width 225 height 16
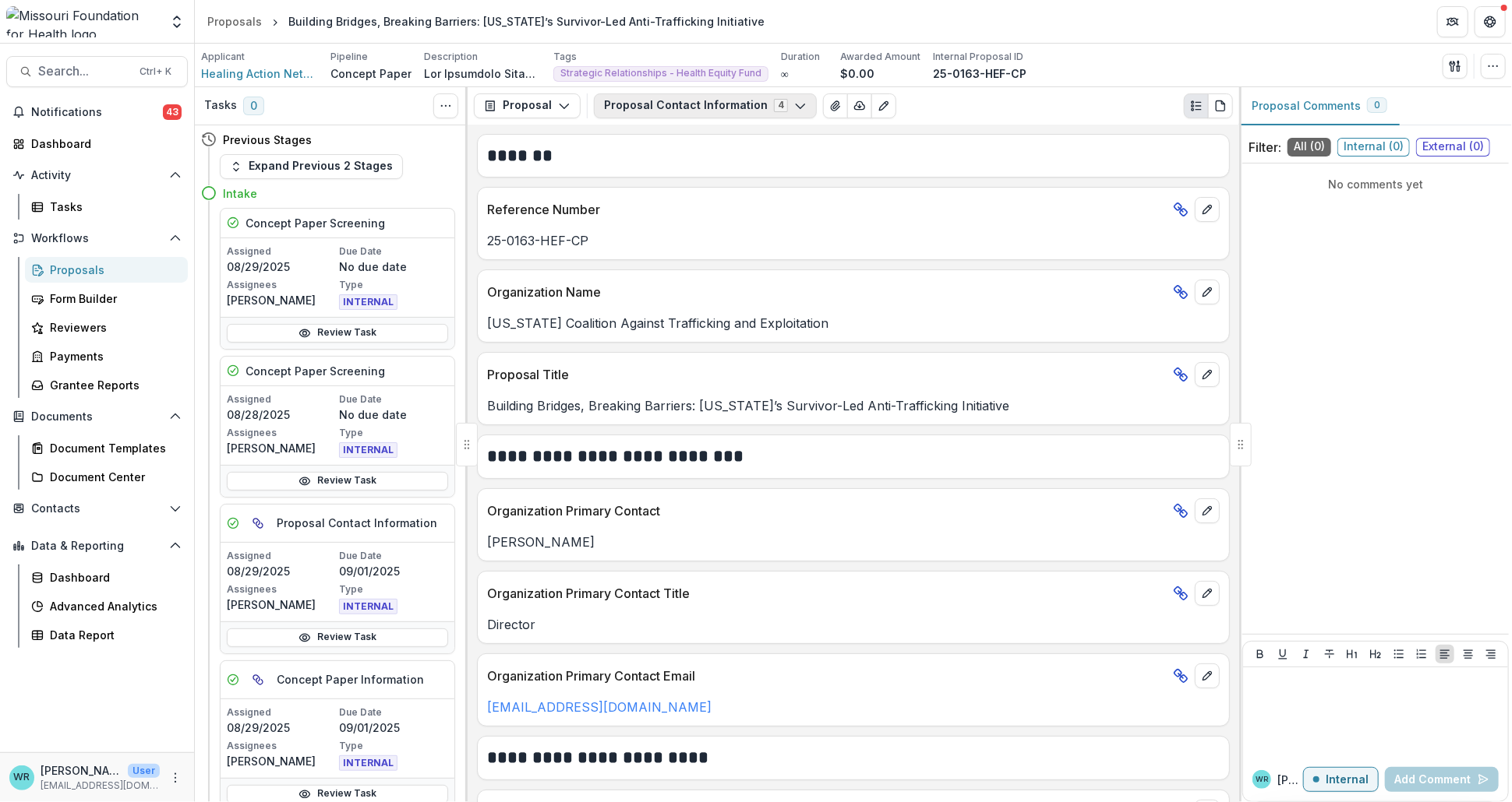
click at [794, 108] on icon "button" at bounding box center [800, 105] width 12 height 12
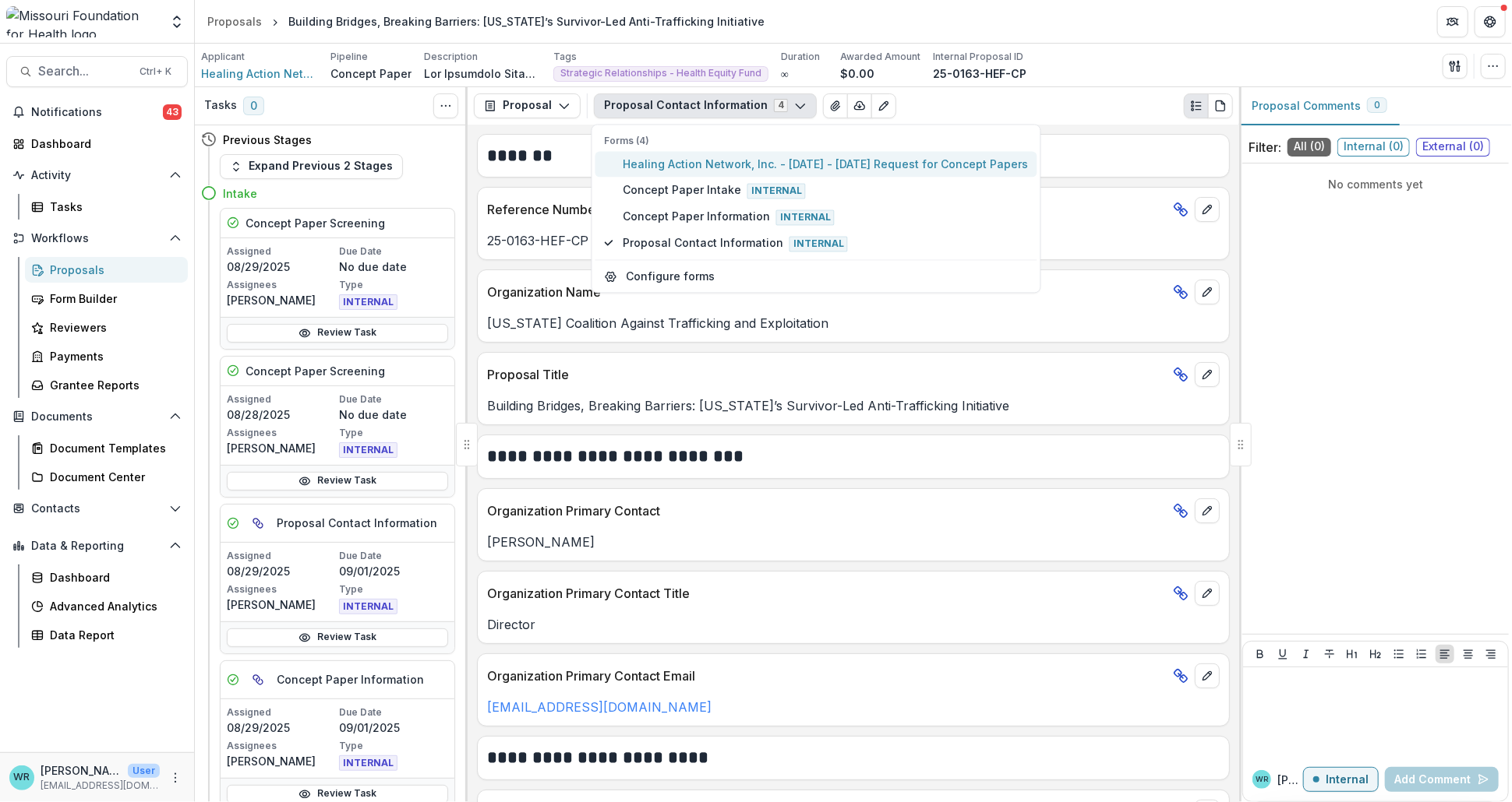
click at [731, 158] on span "Healing Action Network, Inc. - [DATE] - [DATE] Request for Concept Papers" at bounding box center [825, 164] width 405 height 16
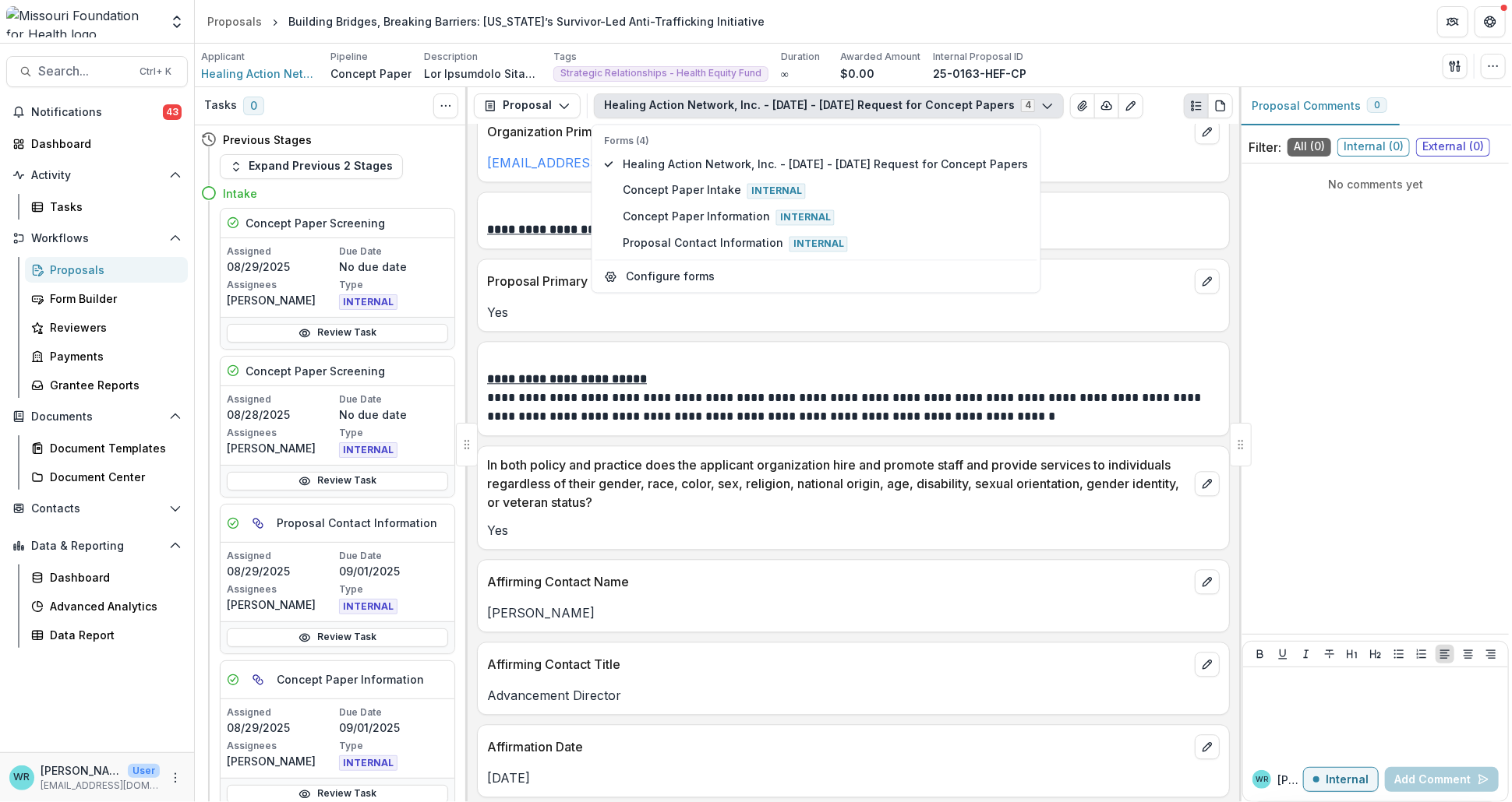
scroll to position [2336, 0]
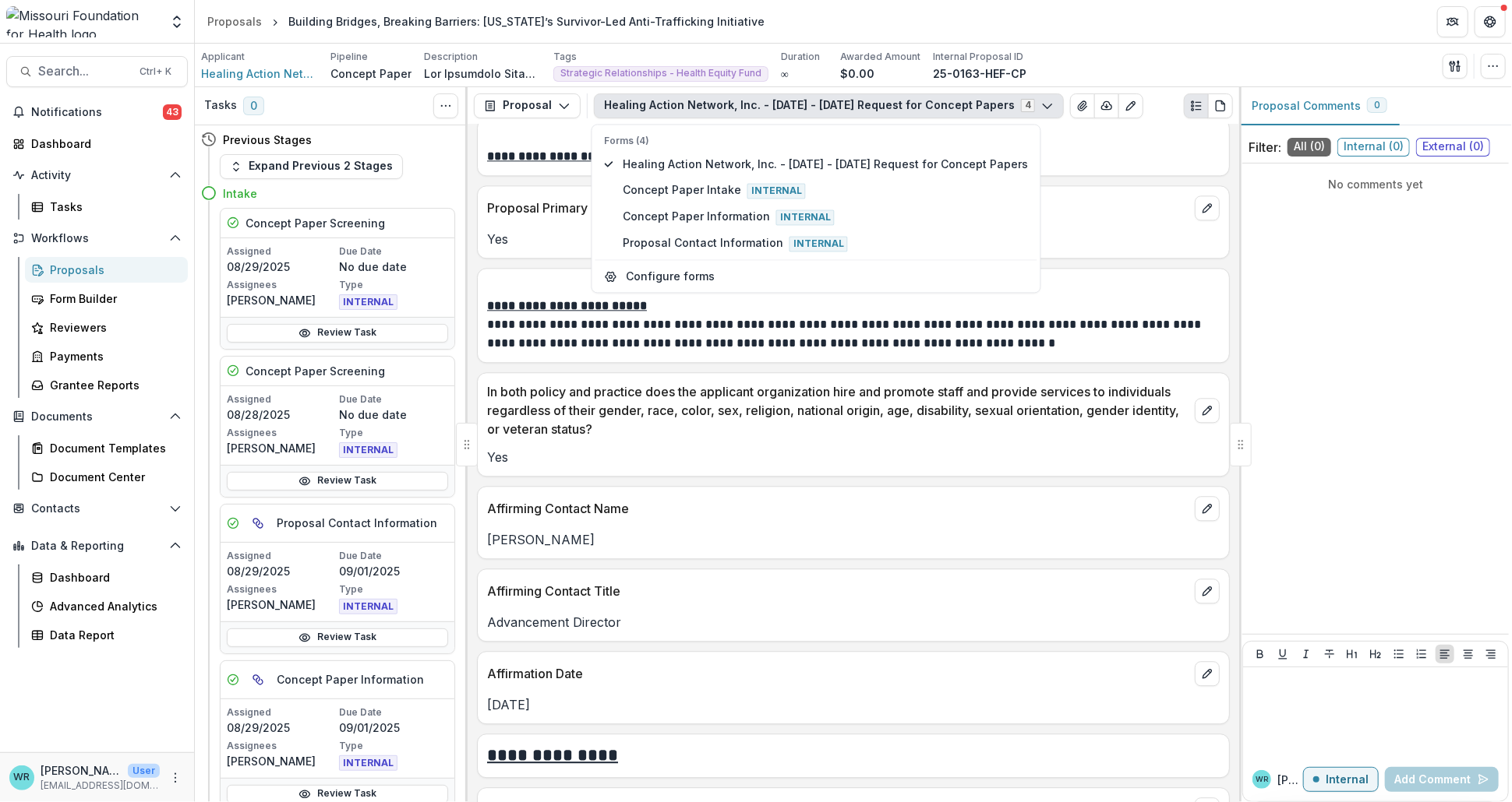
drag, startPoint x: 618, startPoint y: 542, endPoint x: 484, endPoint y: 535, distance: 134.2
click at [484, 535] on div "[PERSON_NAME]" at bounding box center [853, 539] width 751 height 19
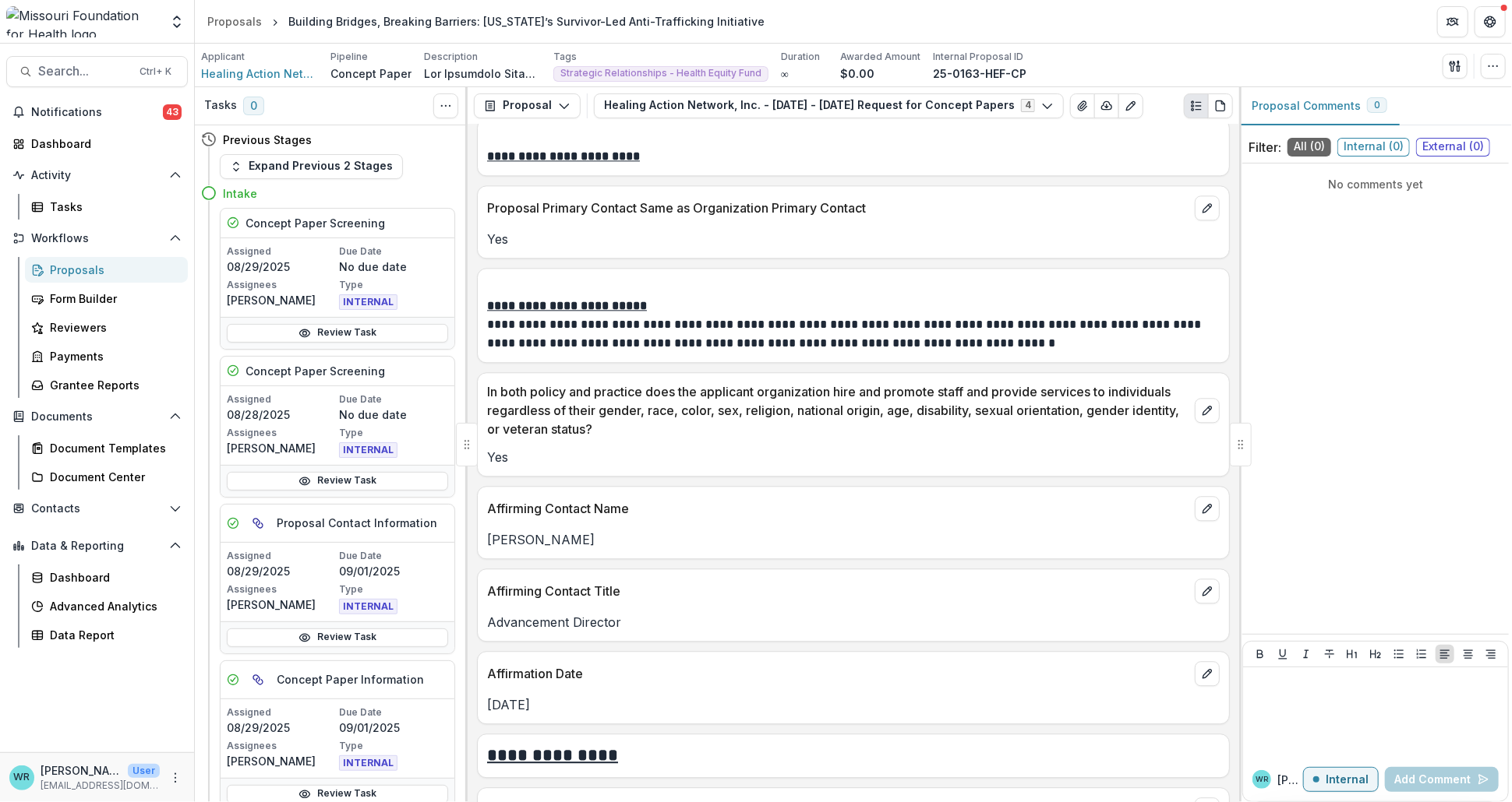
copy p "Cassandra L. Cooke"
drag, startPoint x: 636, startPoint y: 625, endPoint x: 481, endPoint y: 624, distance: 155.0
click at [481, 624] on div "Advancement Director" at bounding box center [853, 622] width 751 height 19
copy p "Advancement Director"
drag, startPoint x: 627, startPoint y: 543, endPoint x: 486, endPoint y: 530, distance: 141.6
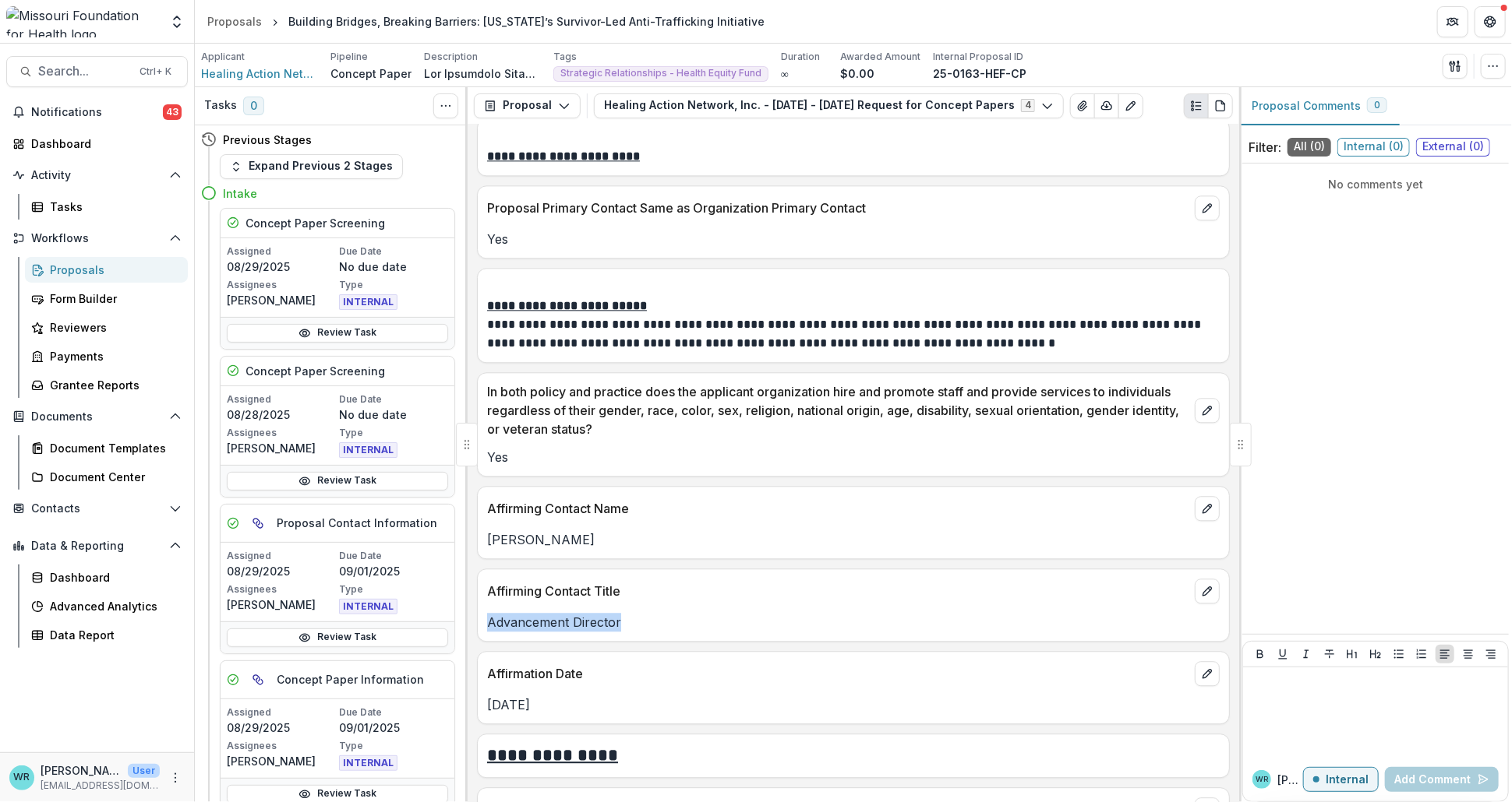
click at [487, 530] on p "Cassandra L. Cooke" at bounding box center [853, 539] width 733 height 19
copy p "Cassandra L. Cooke"
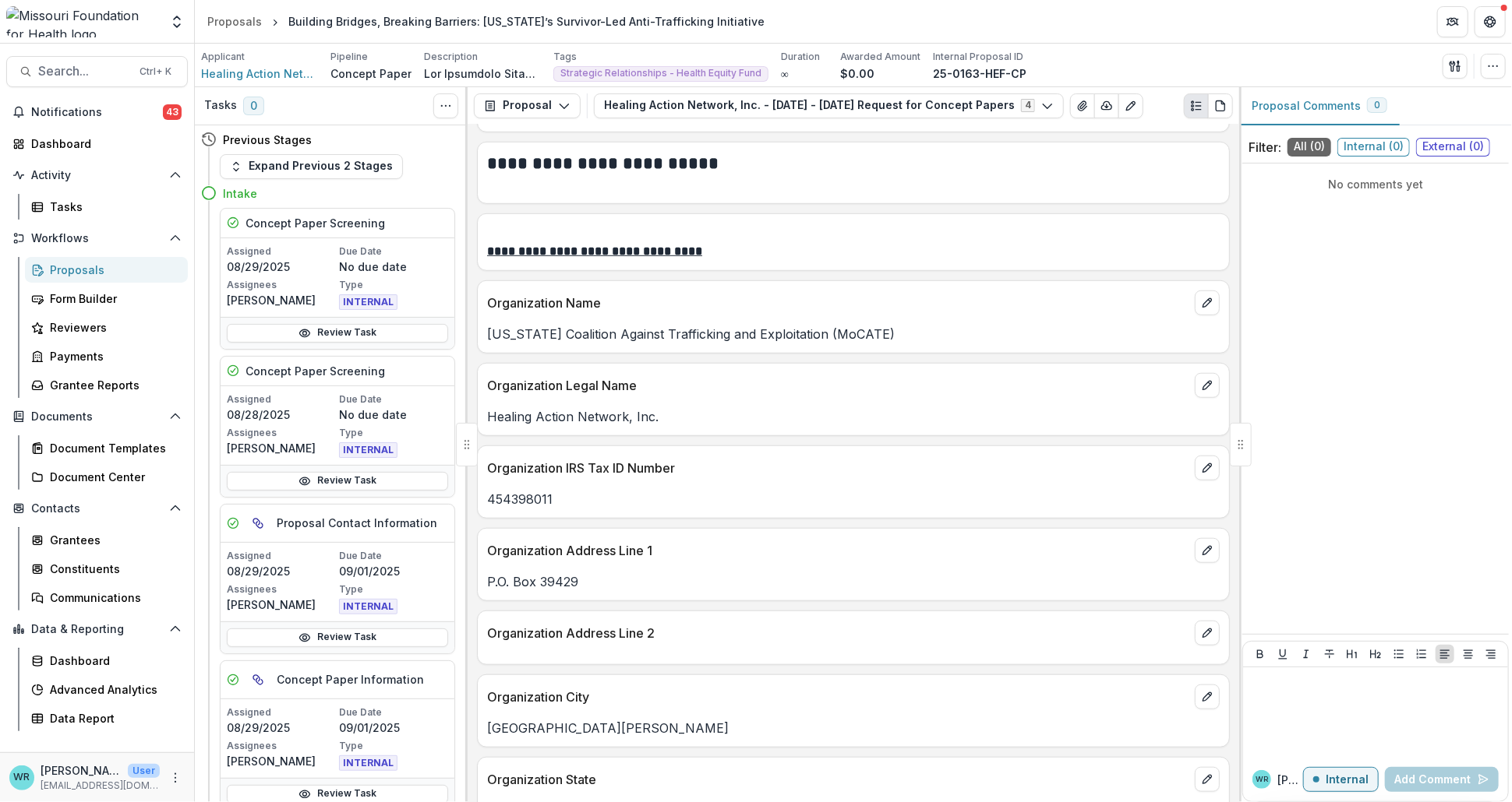
scroll to position [611, 0]
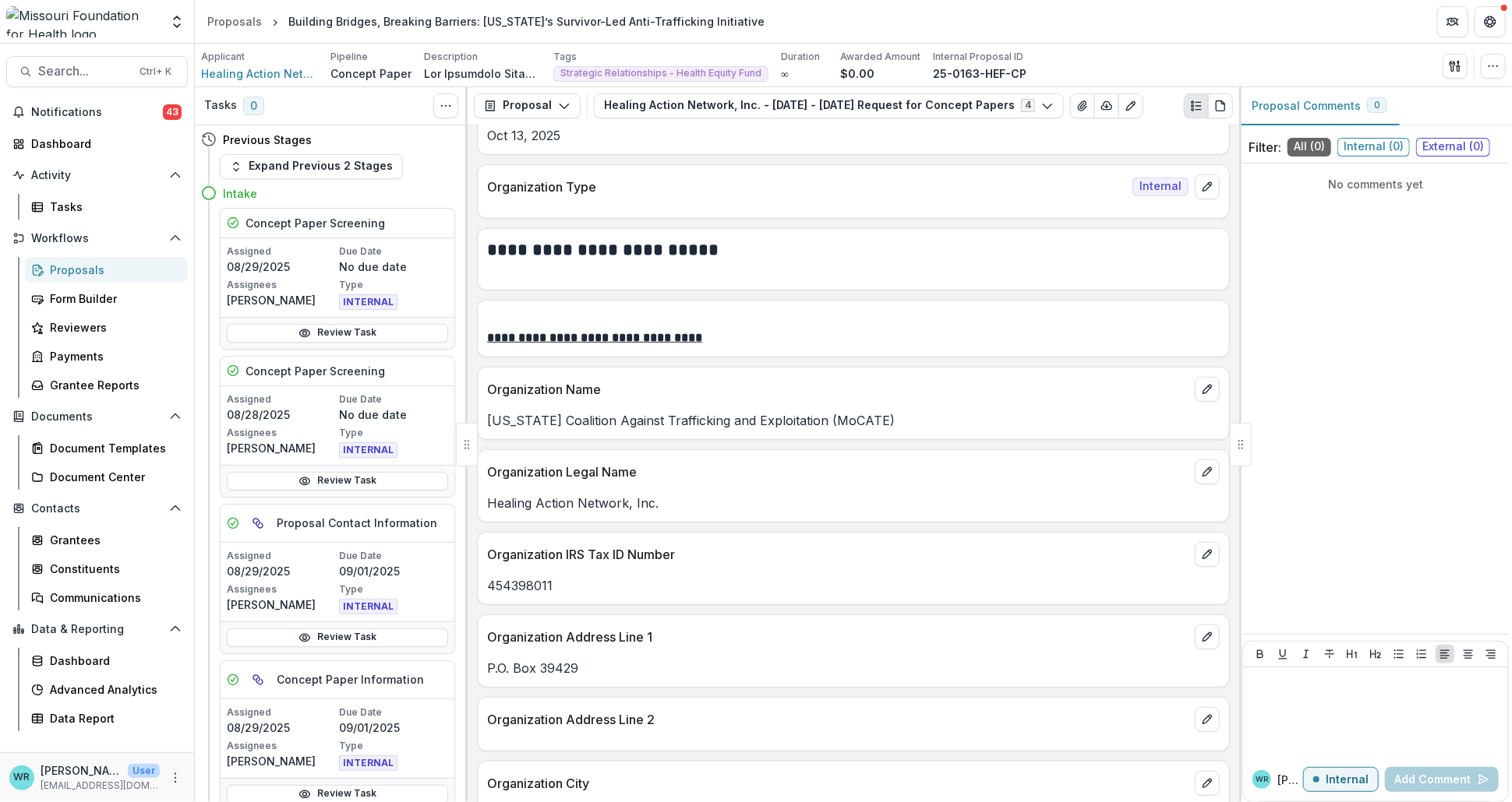
click at [922, 380] on p "Organization Name" at bounding box center [837, 389] width 701 height 19
drag, startPoint x: 881, startPoint y: 418, endPoint x: 483, endPoint y: 406, distance: 398.2
click at [483, 406] on div "Missouri Coalition Against Trafficking and Exploitation (MoCATE)" at bounding box center [853, 416] width 751 height 28
copy p "Missouri Coalition Against Trafficking and Exploitation (MoCATE)"
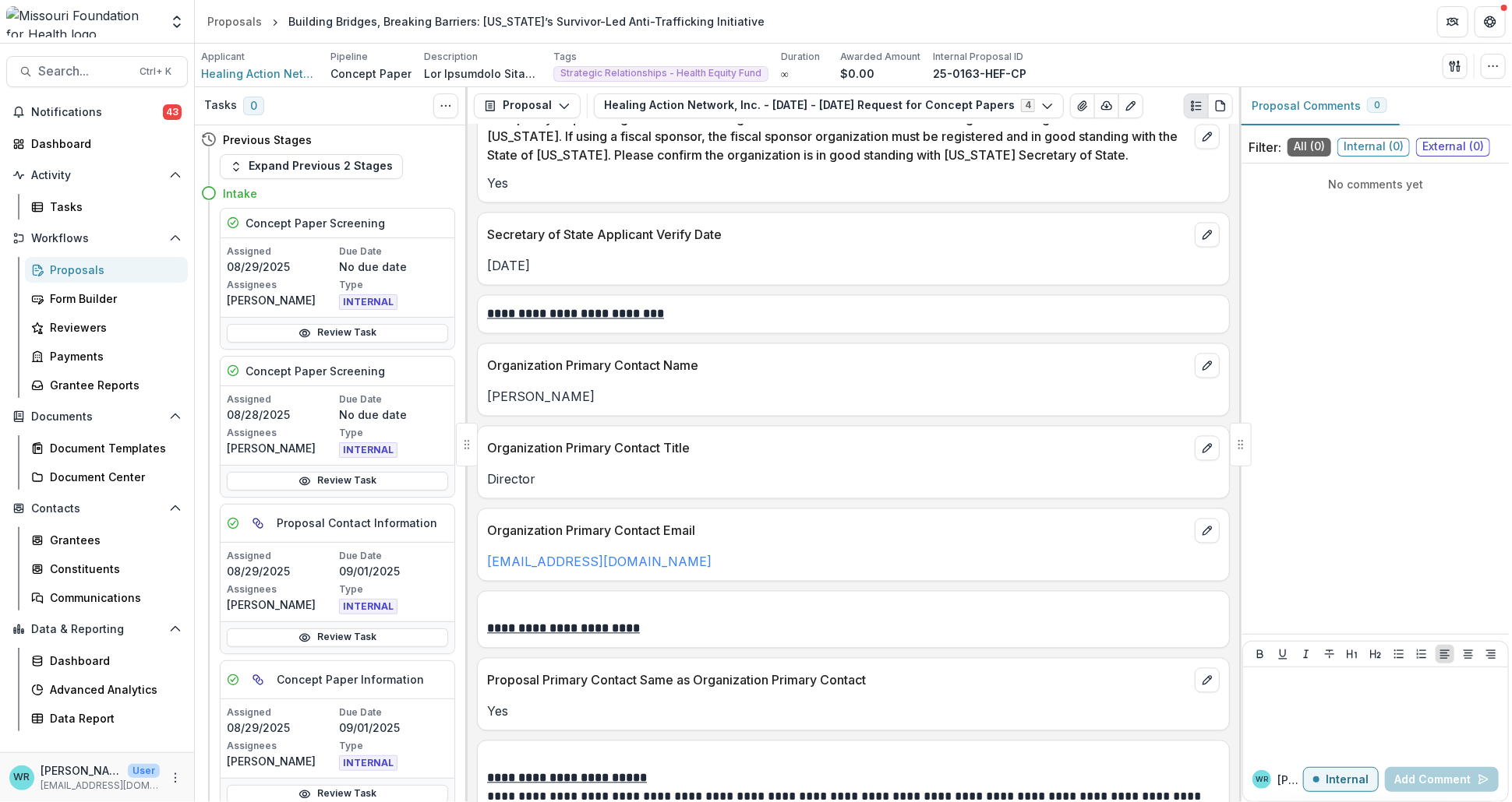
scroll to position [1903, 0]
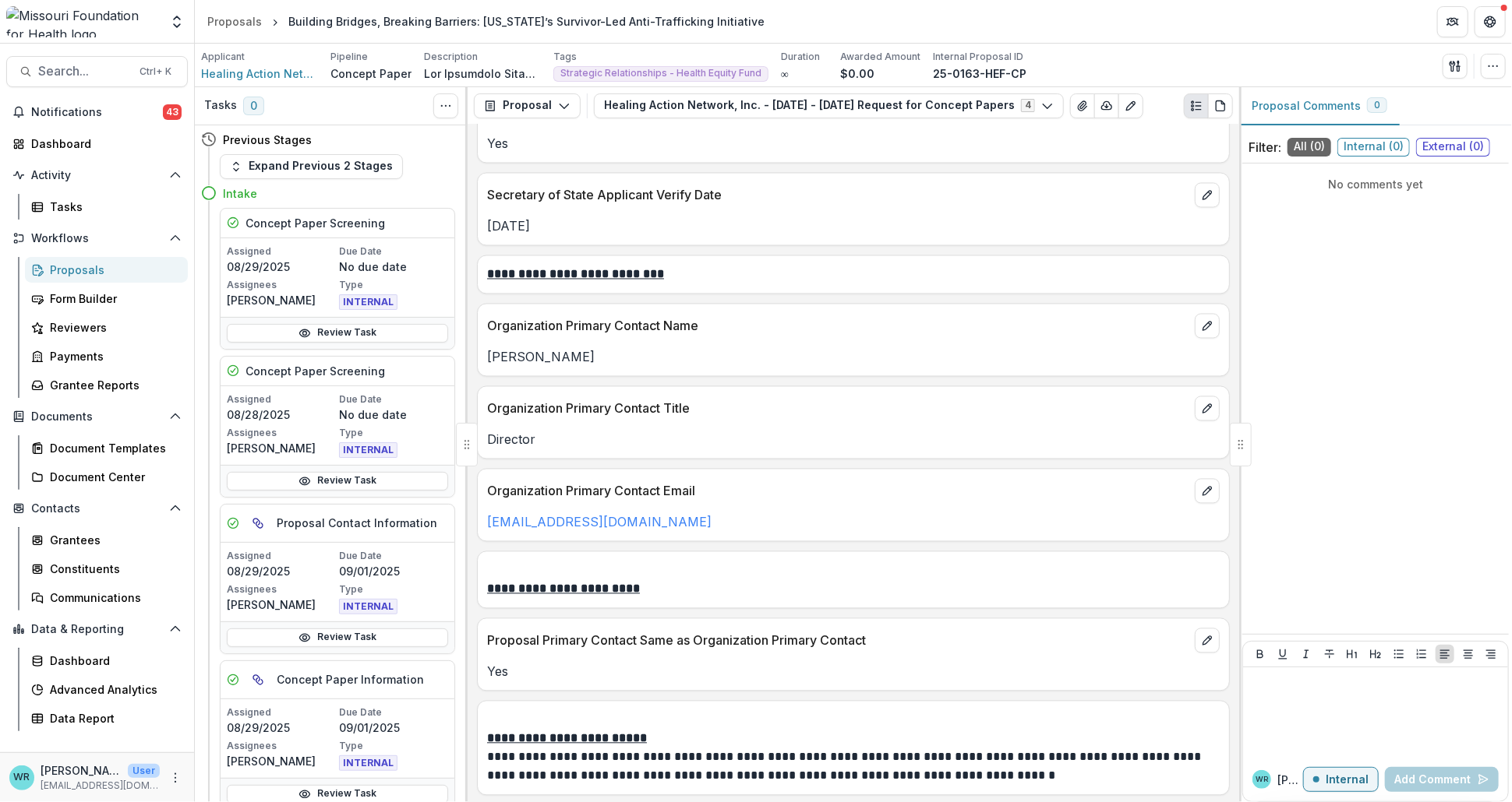
drag, startPoint x: 591, startPoint y: 357, endPoint x: 486, endPoint y: 365, distance: 105.3
click at [487, 365] on p "[PERSON_NAME]" at bounding box center [853, 357] width 733 height 19
copy p "[PERSON_NAME]"
drag, startPoint x: 613, startPoint y: 525, endPoint x: 469, endPoint y: 524, distance: 144.0
click at [469, 524] on div "**********" at bounding box center [853, 463] width 771 height 678
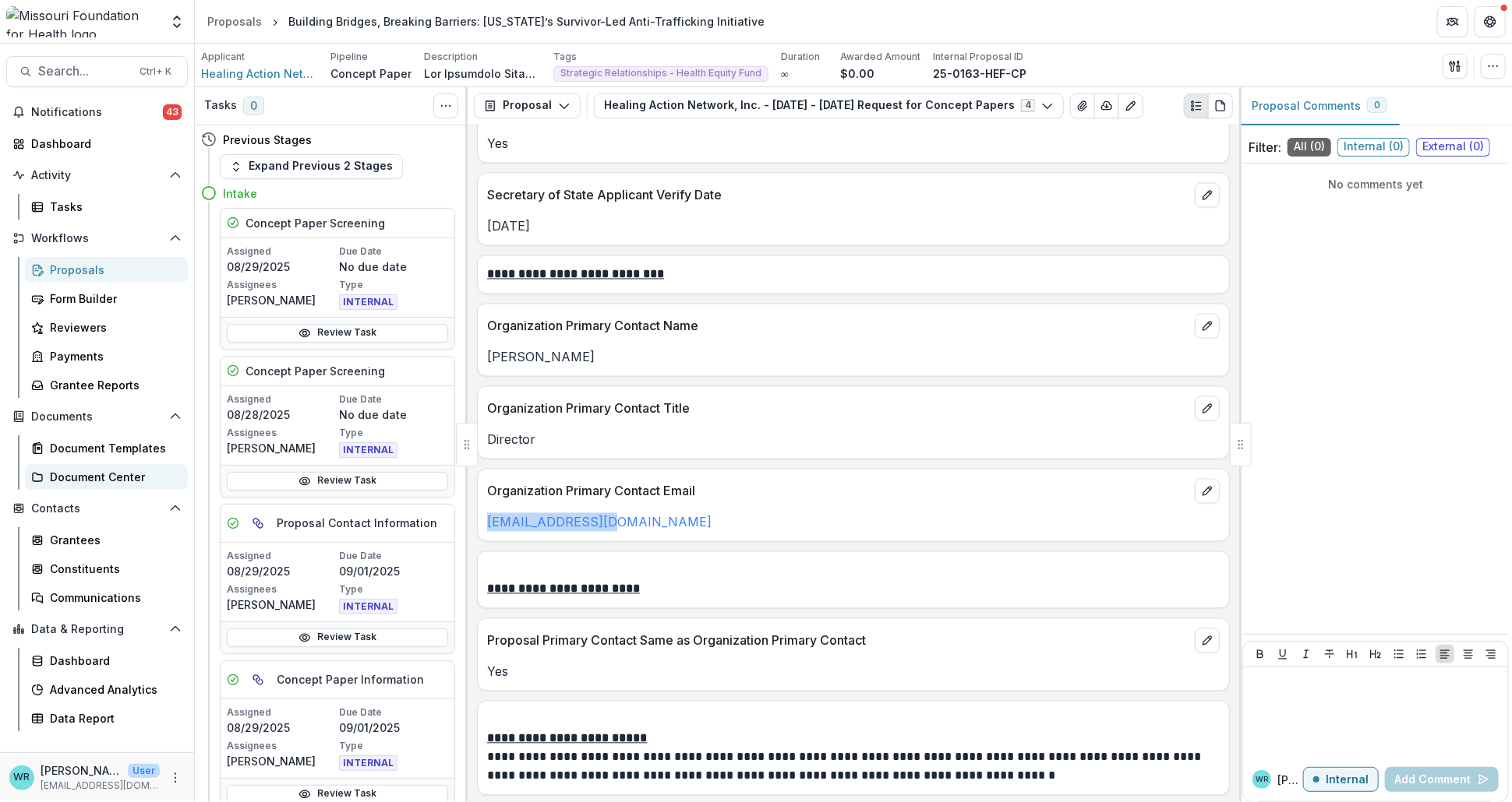
copy link "[EMAIL_ADDRESS][DOMAIN_NAME]"
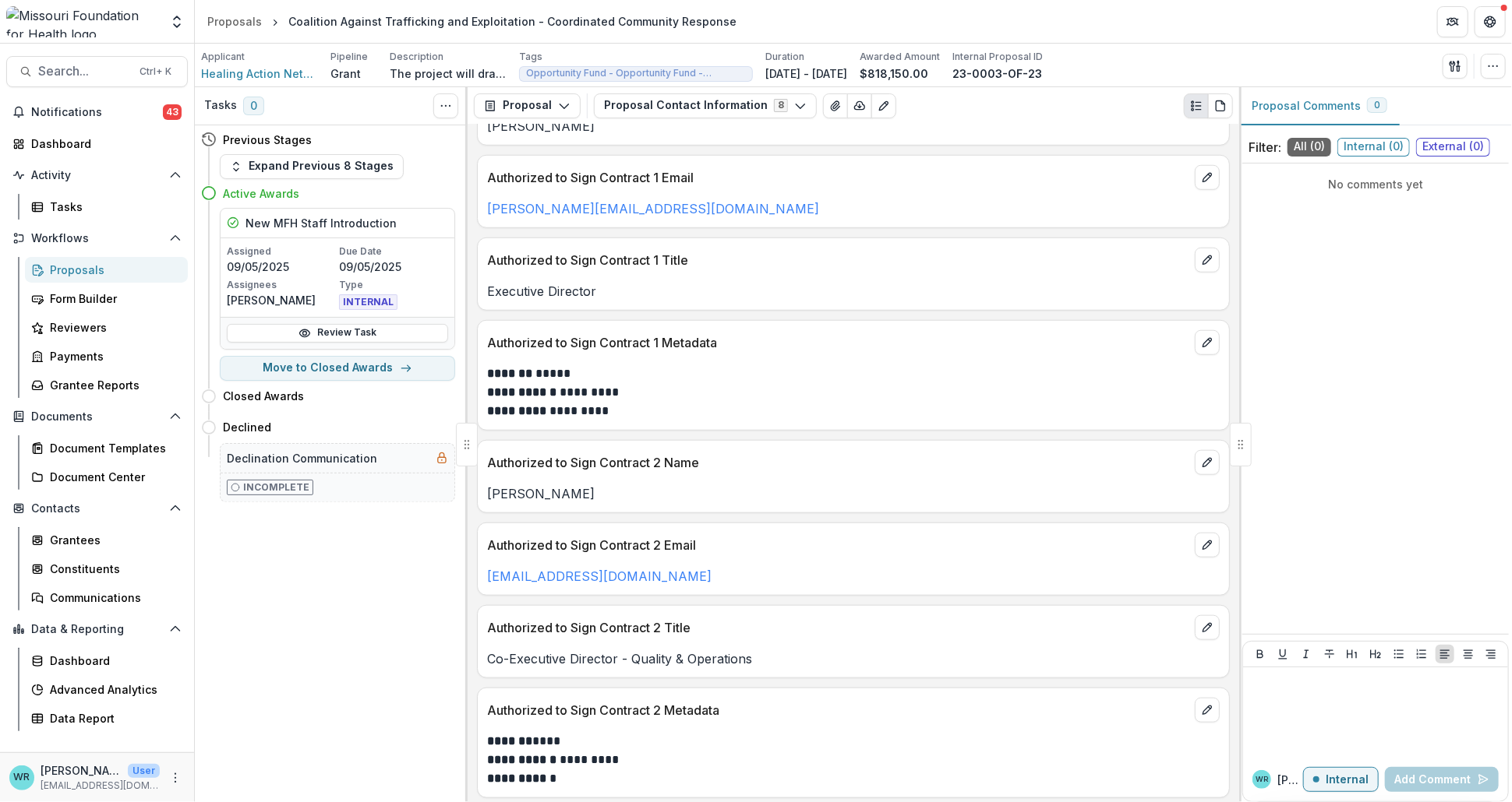
scroll to position [802, 0]
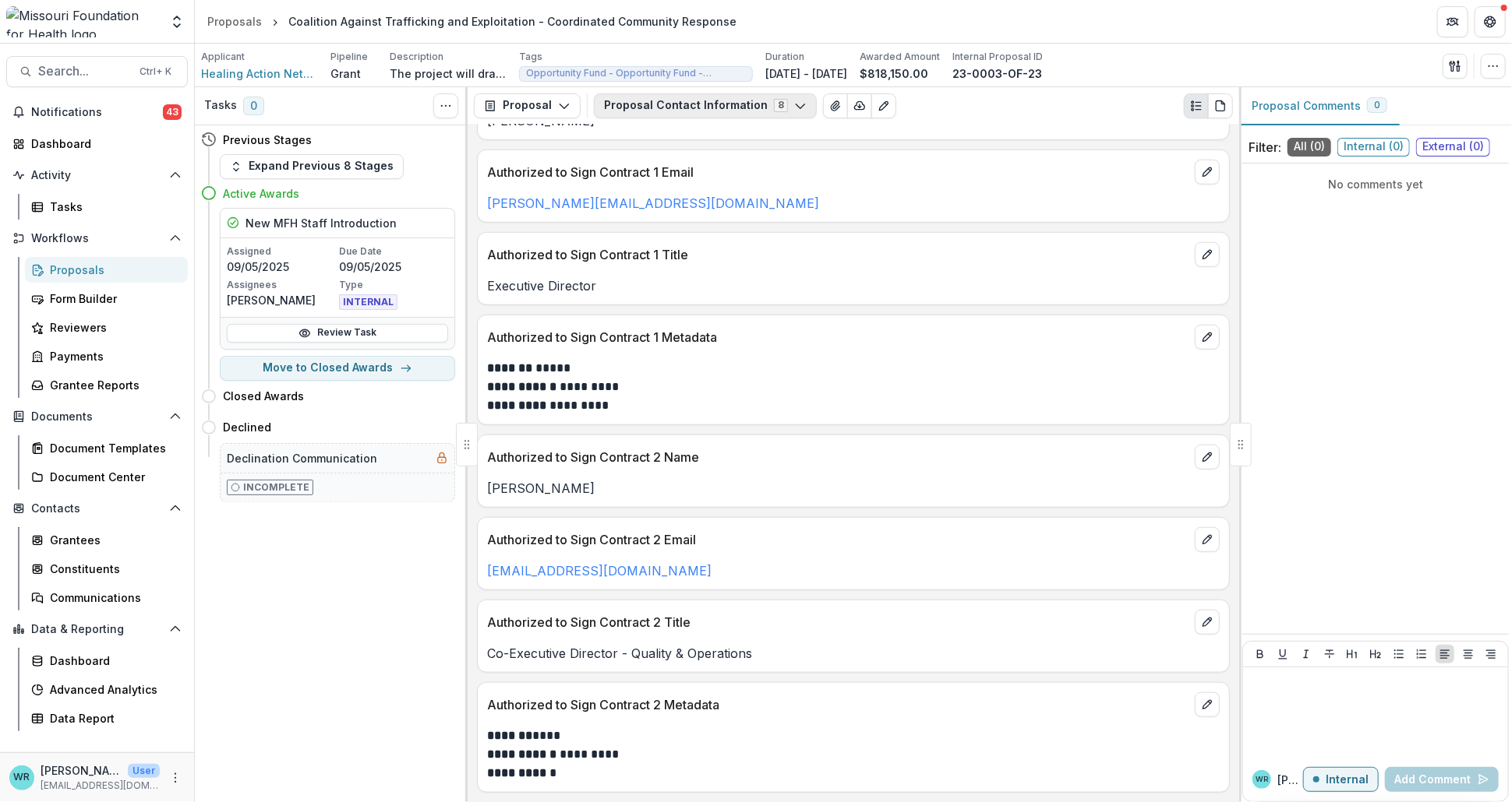
click at [663, 109] on button "Proposal Contact Information 8" at bounding box center [705, 106] width 223 height 25
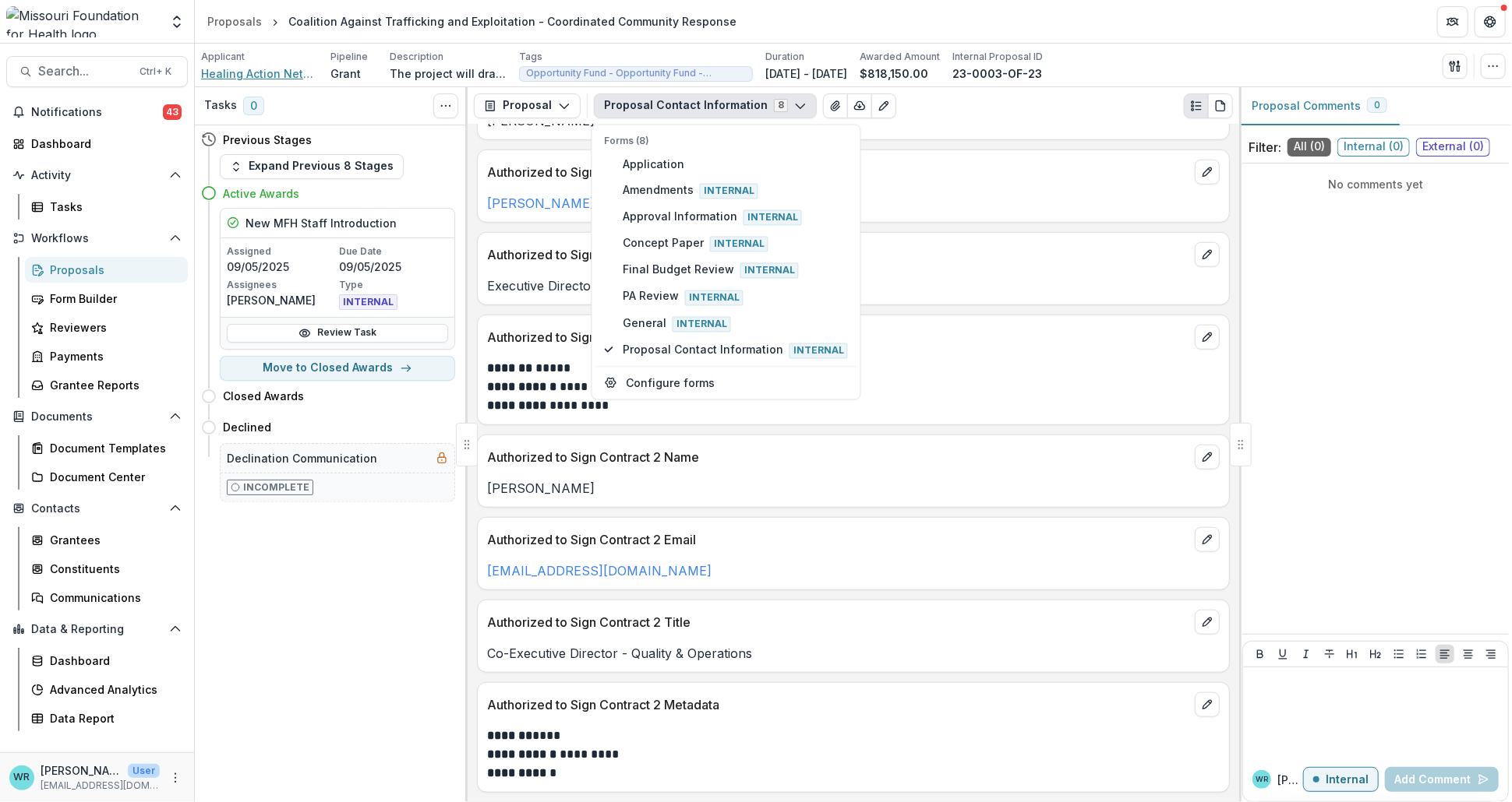
click at [266, 75] on span "Healing Action Network Inc" at bounding box center [260, 74] width 117 height 16
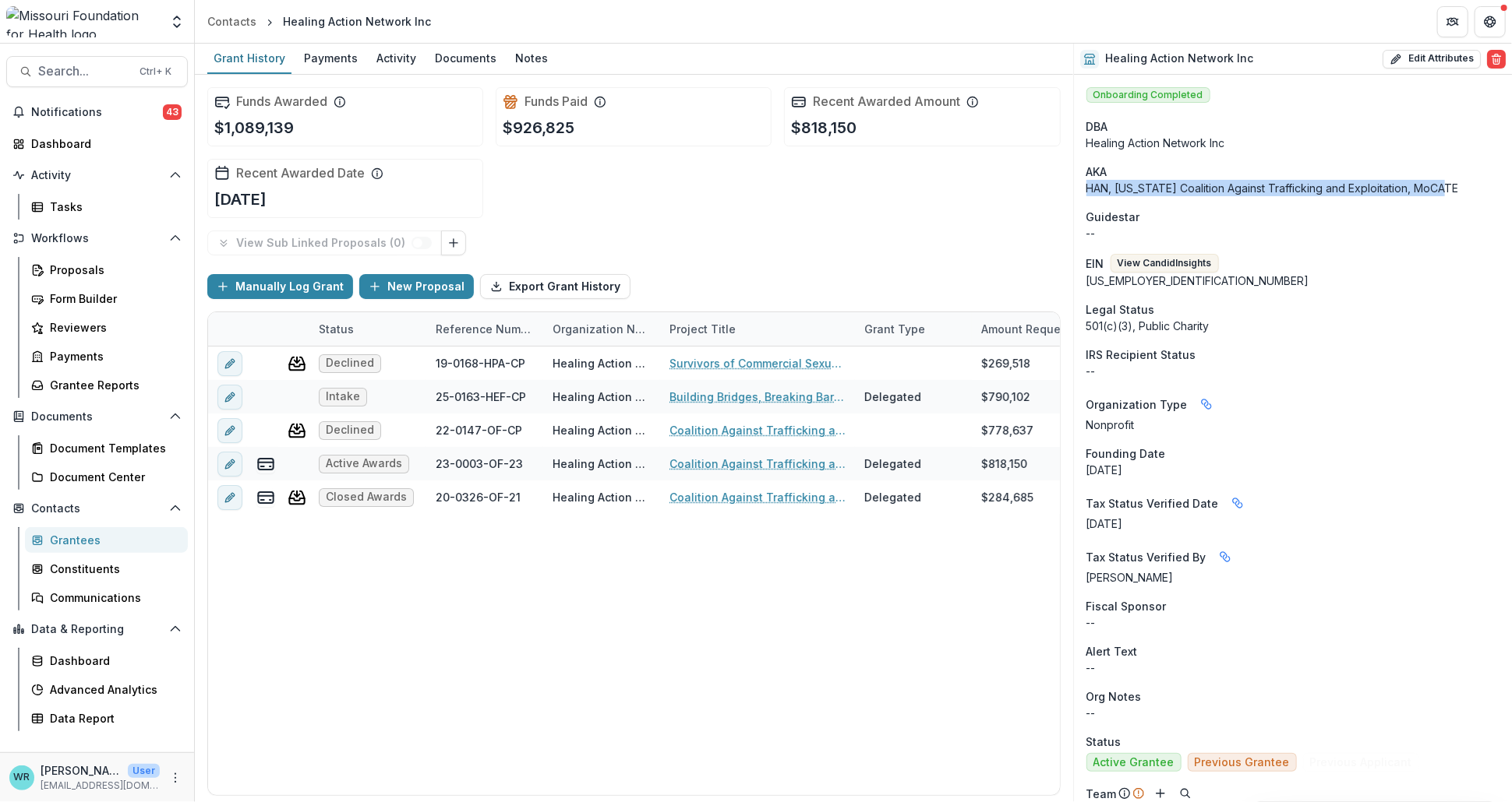
drag, startPoint x: 1445, startPoint y: 191, endPoint x: 1089, endPoint y: 191, distance: 356.0
click at [1089, 191] on p "HAN, [US_STATE] Coalition Against Trafficking and Exploitation, MoCATE" at bounding box center [1292, 188] width 413 height 16
click at [450, 249] on button "Link Grants" at bounding box center [453, 243] width 25 height 25
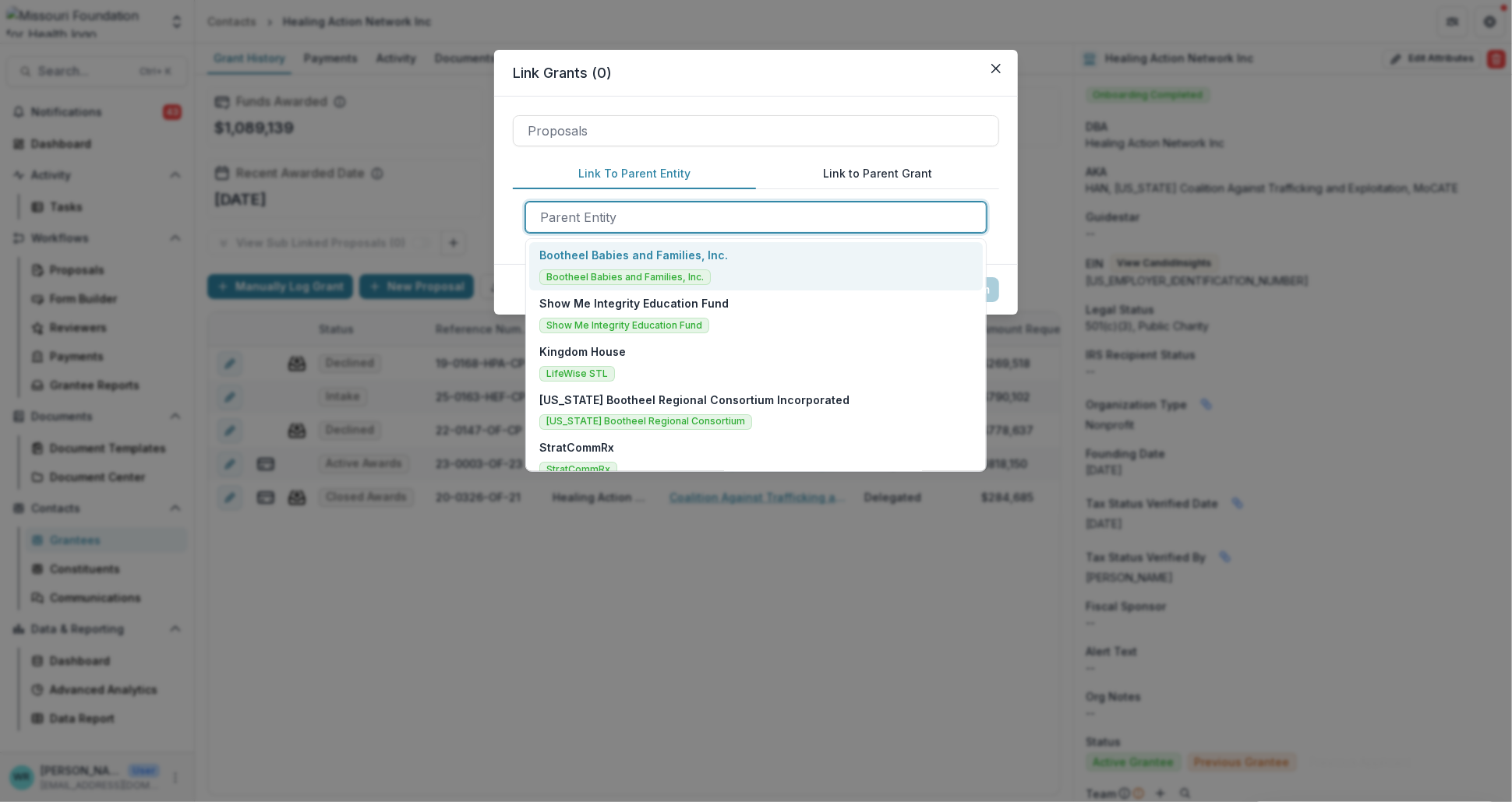
click at [585, 215] on div at bounding box center [756, 217] width 432 height 22
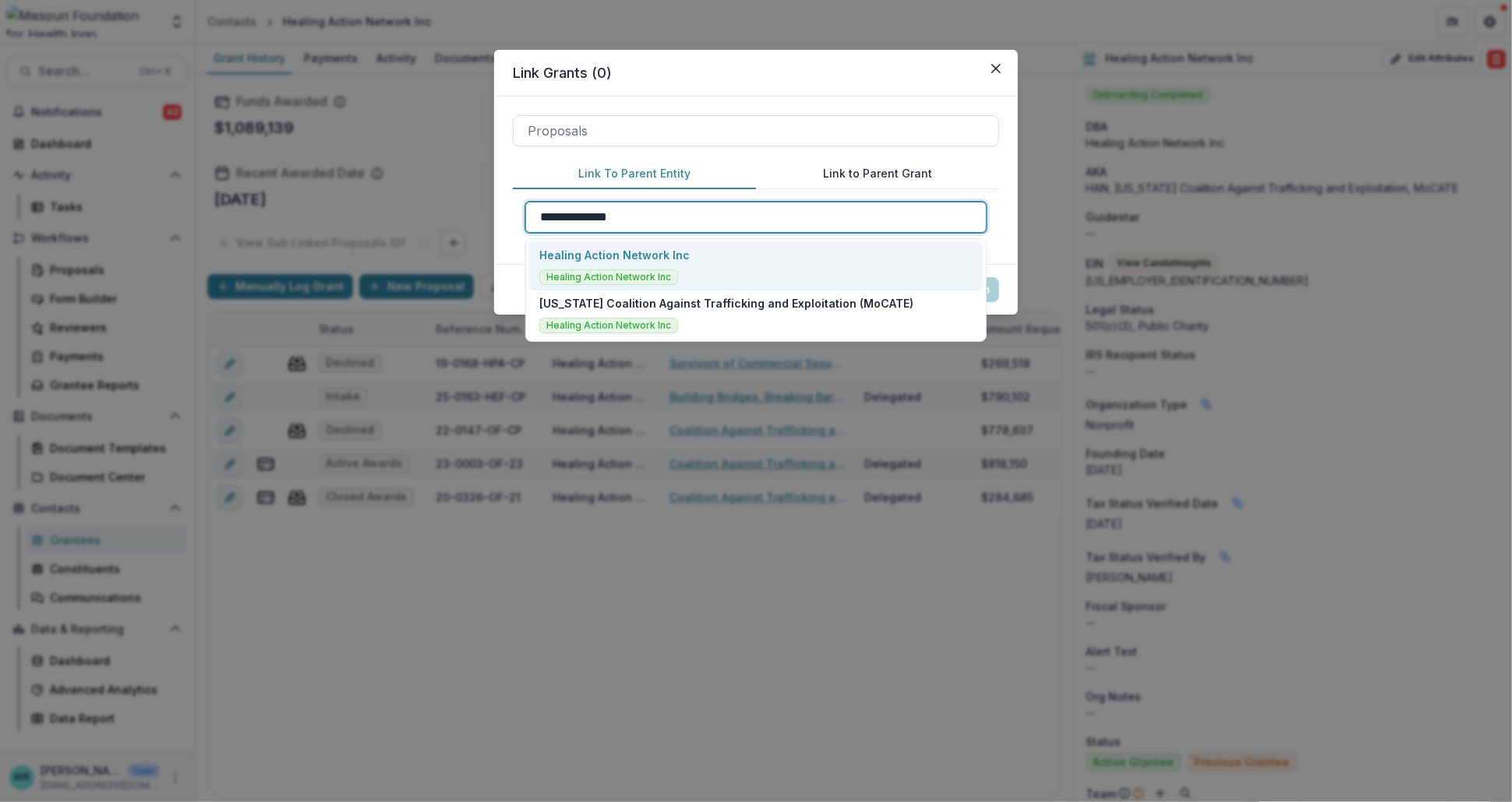
type input "**********"
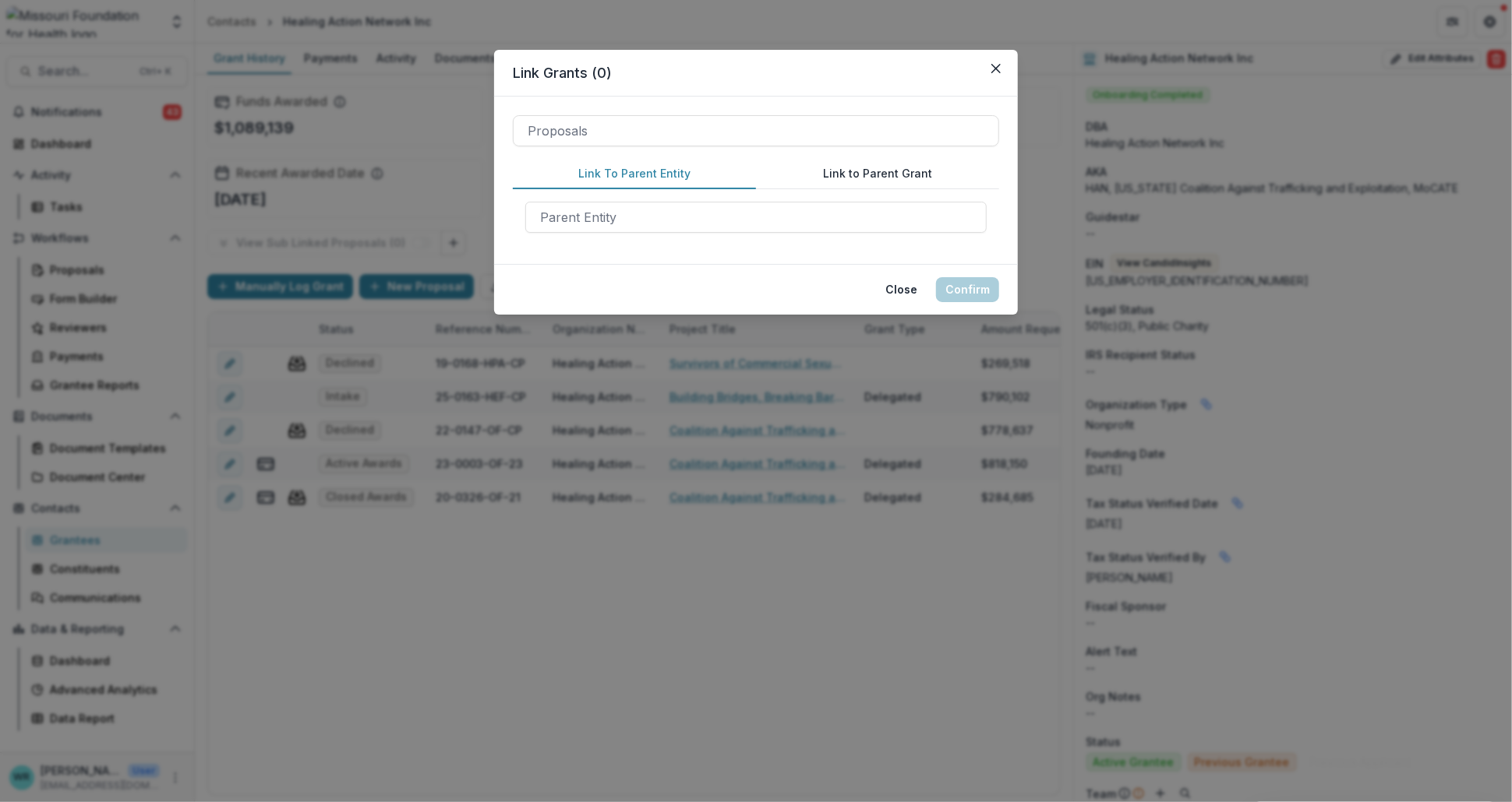
click at [851, 25] on div "Link Grants ( 0 ) Proposals Link To Parent Entity Link to Parent Grant Parent E…" at bounding box center [756, 401] width 1512 height 802
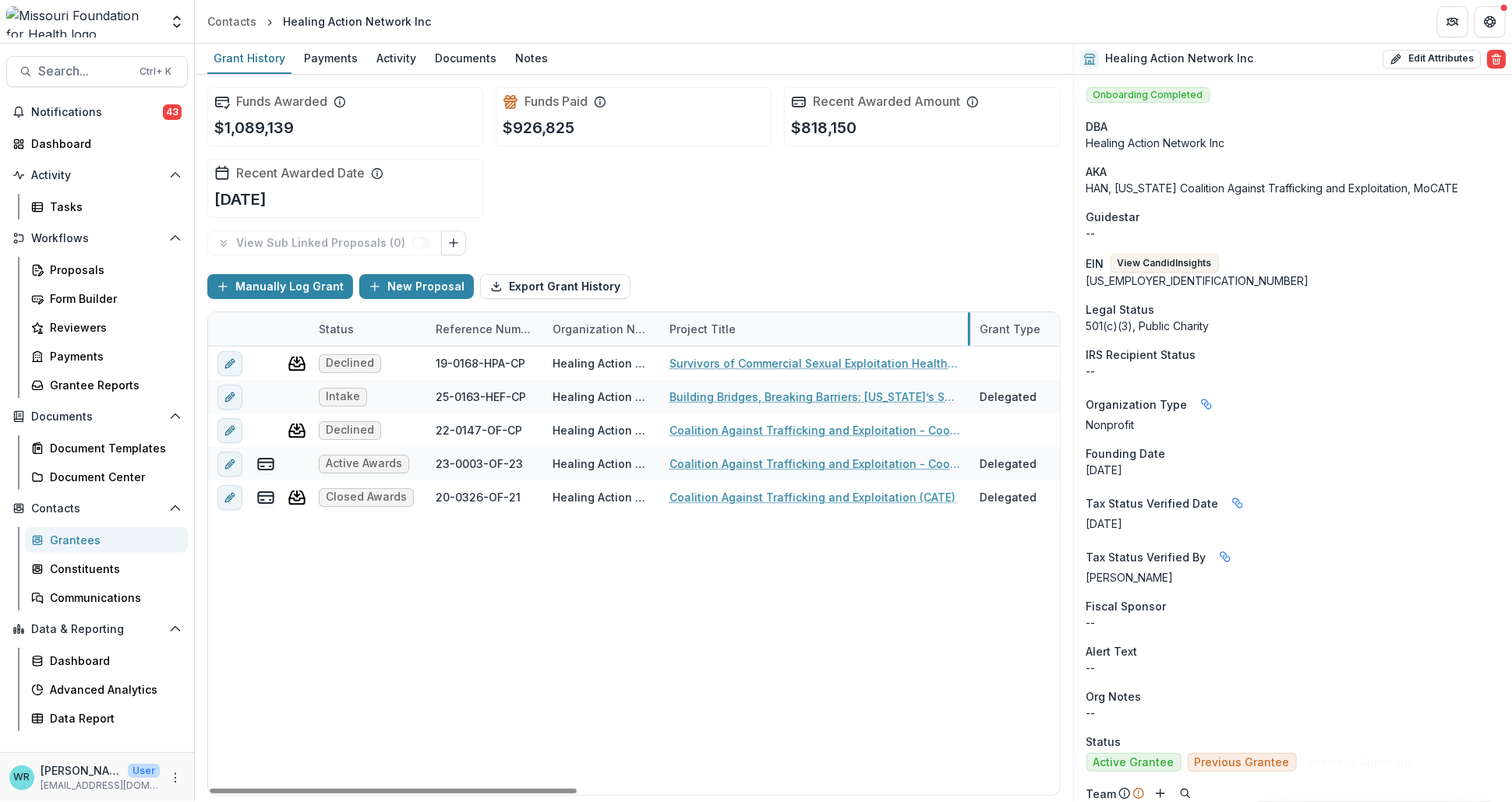
drag, startPoint x: 854, startPoint y: 323, endPoint x: 798, endPoint y: 301, distance: 60.2
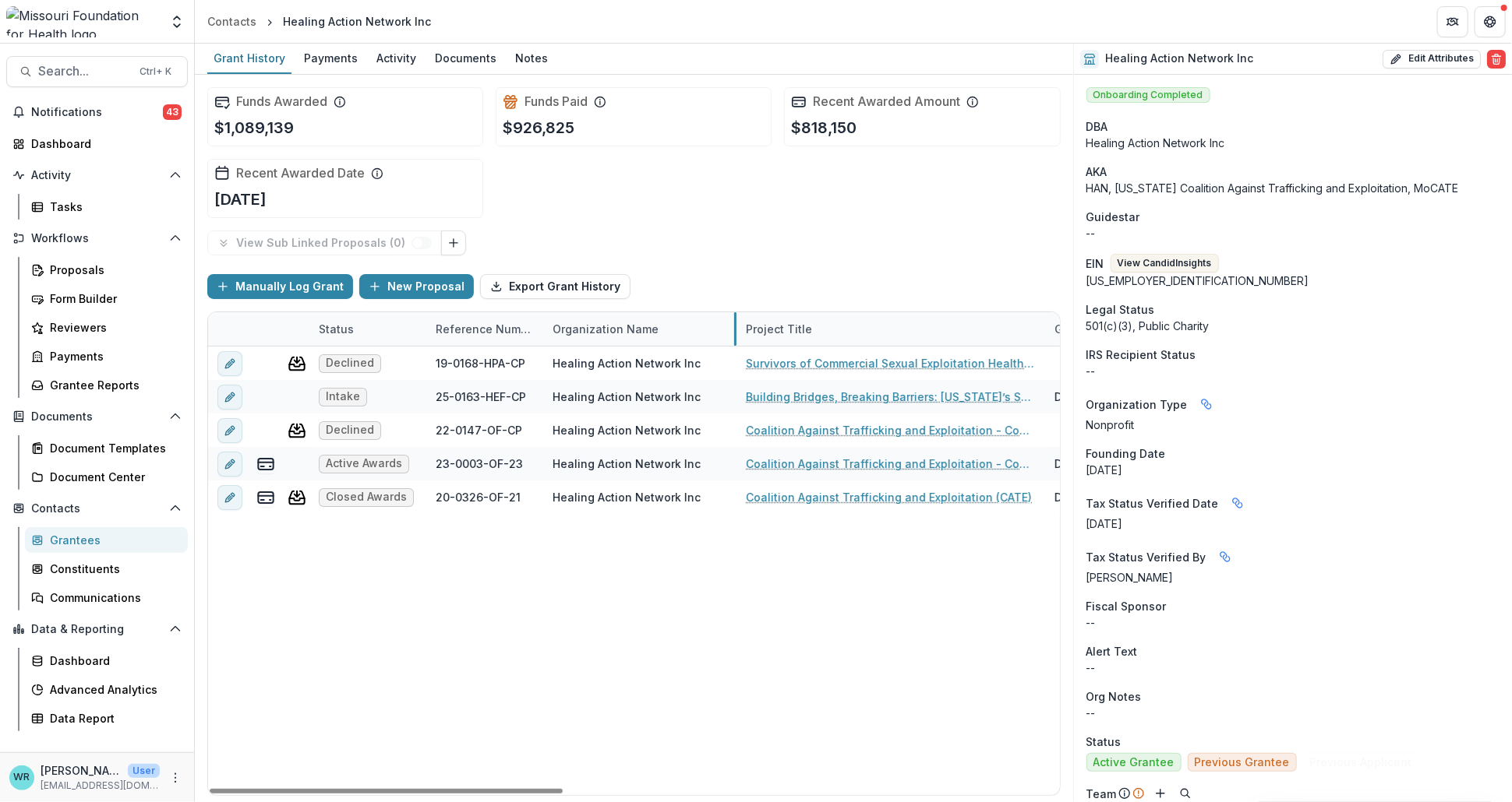
drag, startPoint x: 659, startPoint y: 318, endPoint x: 736, endPoint y: 319, distance: 77.0
drag, startPoint x: 538, startPoint y: 788, endPoint x: 231, endPoint y: 726, distance: 313.2
click at [226, 789] on div at bounding box center [386, 791] width 353 height 5
